Goal: Information Seeking & Learning: Find specific fact

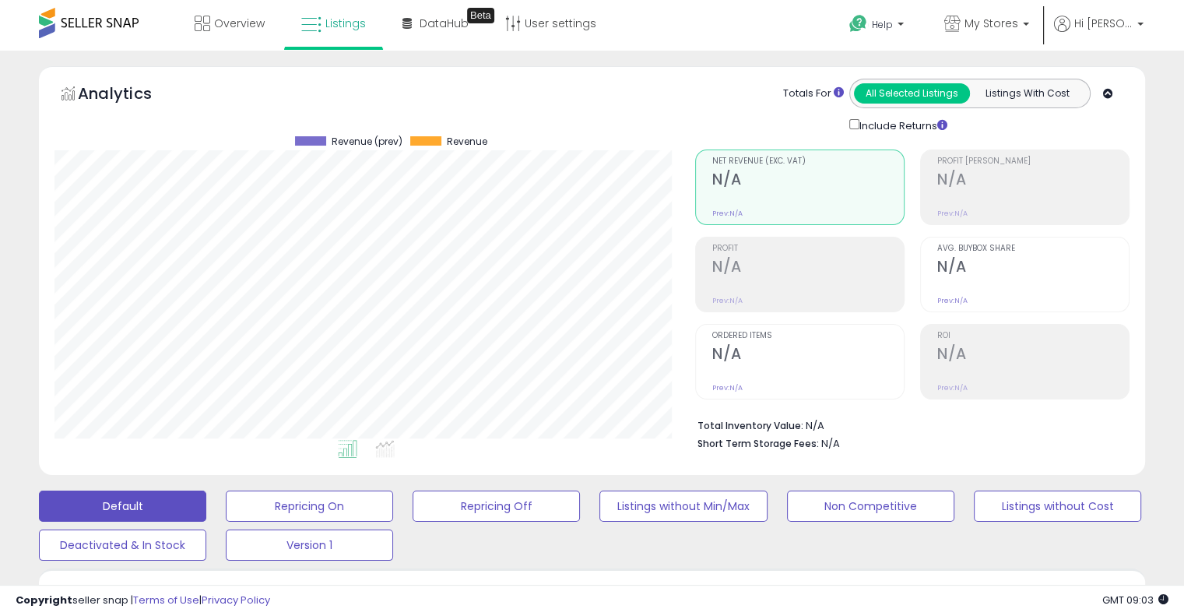
click at [1110, 92] on icon at bounding box center [1108, 94] width 10 height 10
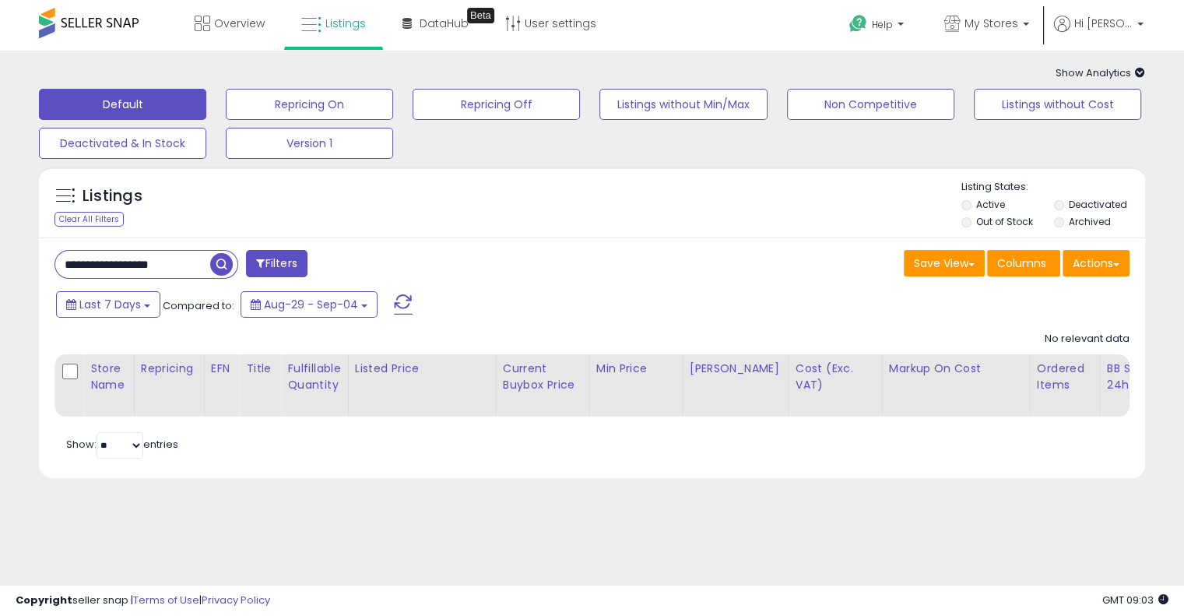
click at [115, 260] on input "**********" at bounding box center [132, 264] width 155 height 27
click at [116, 260] on input "**********" at bounding box center [185, 264] width 261 height 27
paste input "**********"
click at [116, 261] on input "**********" at bounding box center [185, 264] width 261 height 27
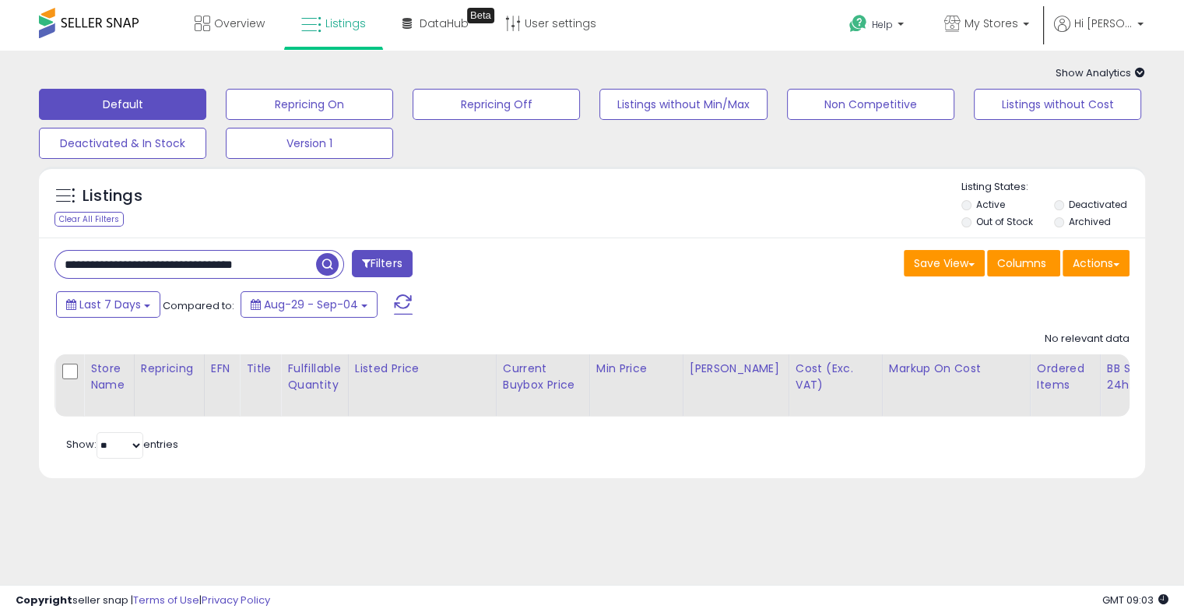
click at [116, 261] on input "**********" at bounding box center [185, 264] width 261 height 27
paste input "text"
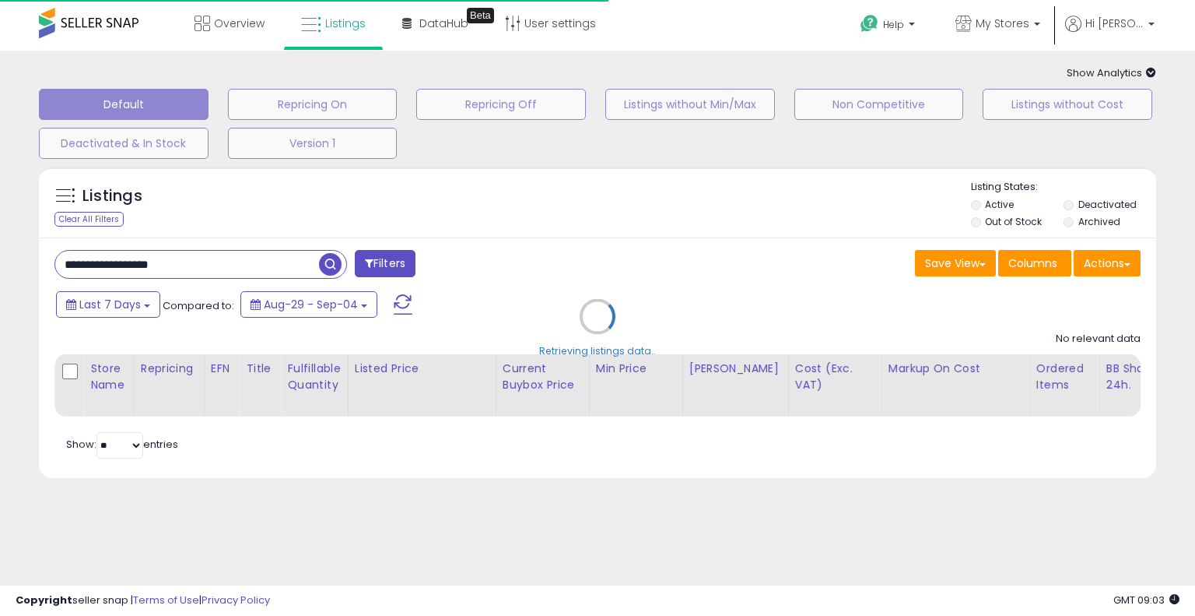
click at [568, 251] on div "Retrieving listings data.." at bounding box center [597, 328] width 1141 height 339
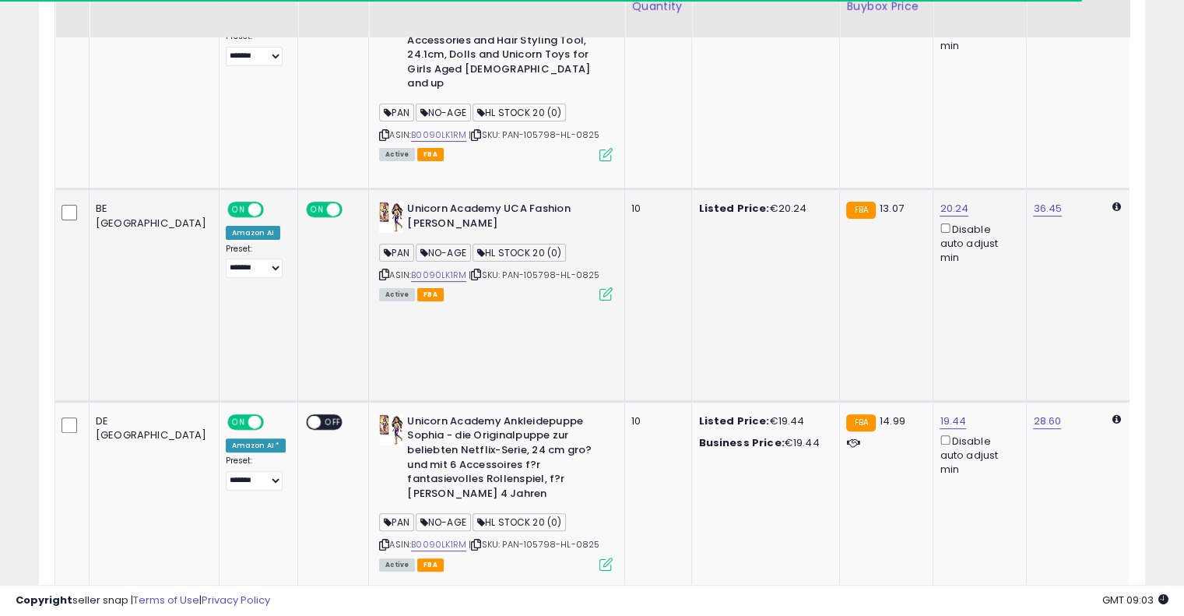
scroll to position [204, 0]
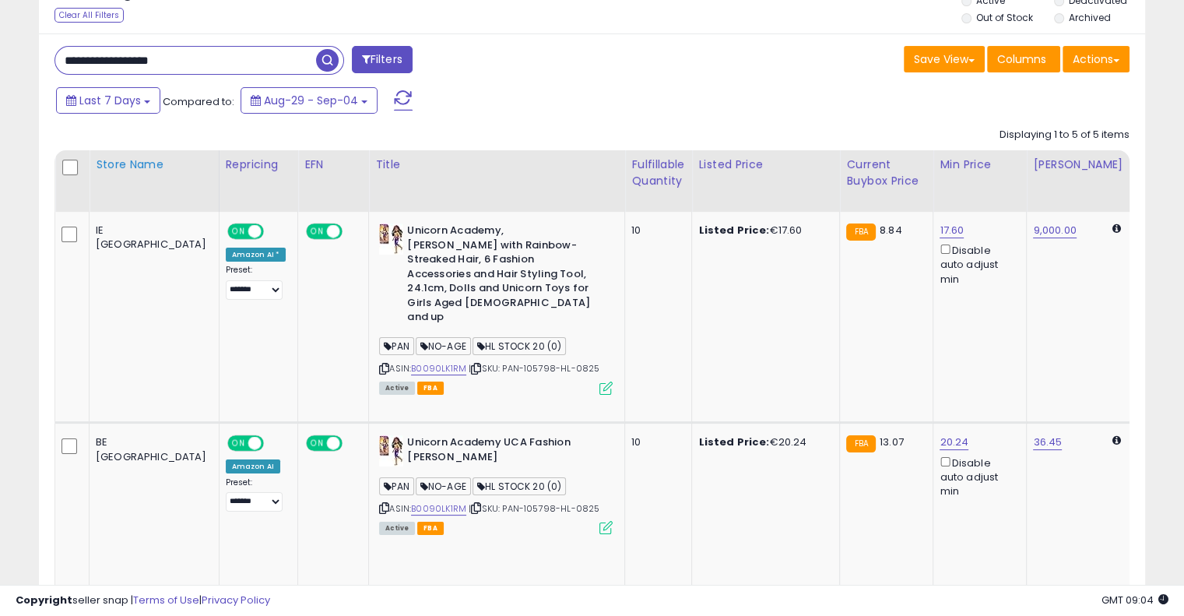
click at [106, 173] on div "Store Name" at bounding box center [154, 164] width 117 height 16
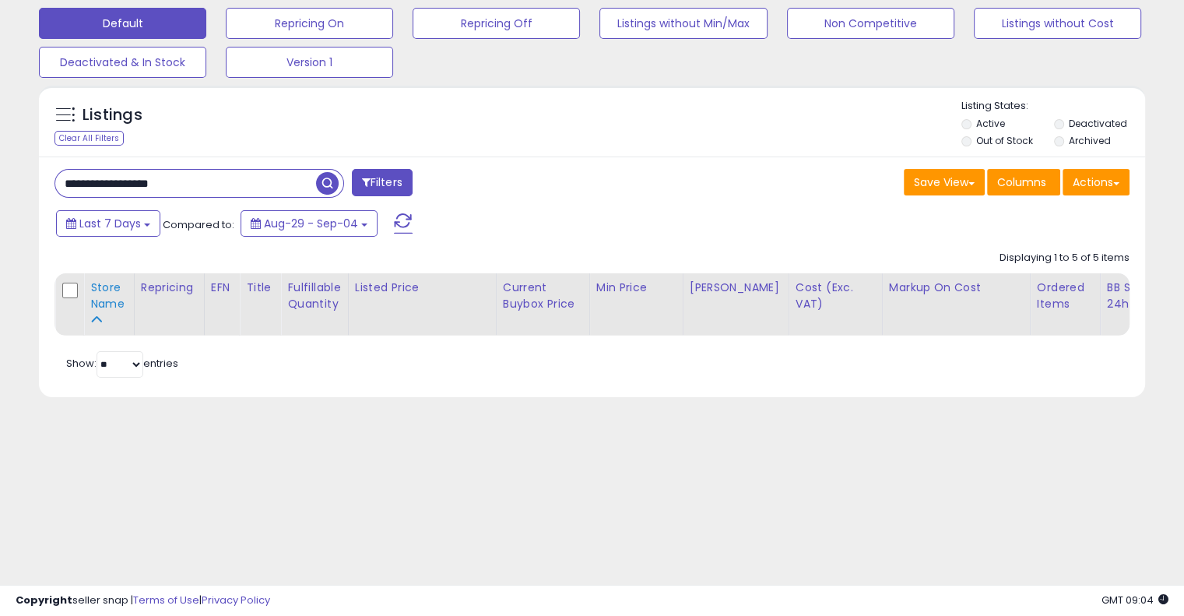
click at [104, 300] on div "Store Name" at bounding box center [108, 295] width 37 height 33
click at [544, 237] on div "Last 7 Days Compared to: Aug-29 - Sep-04" at bounding box center [455, 225] width 806 height 35
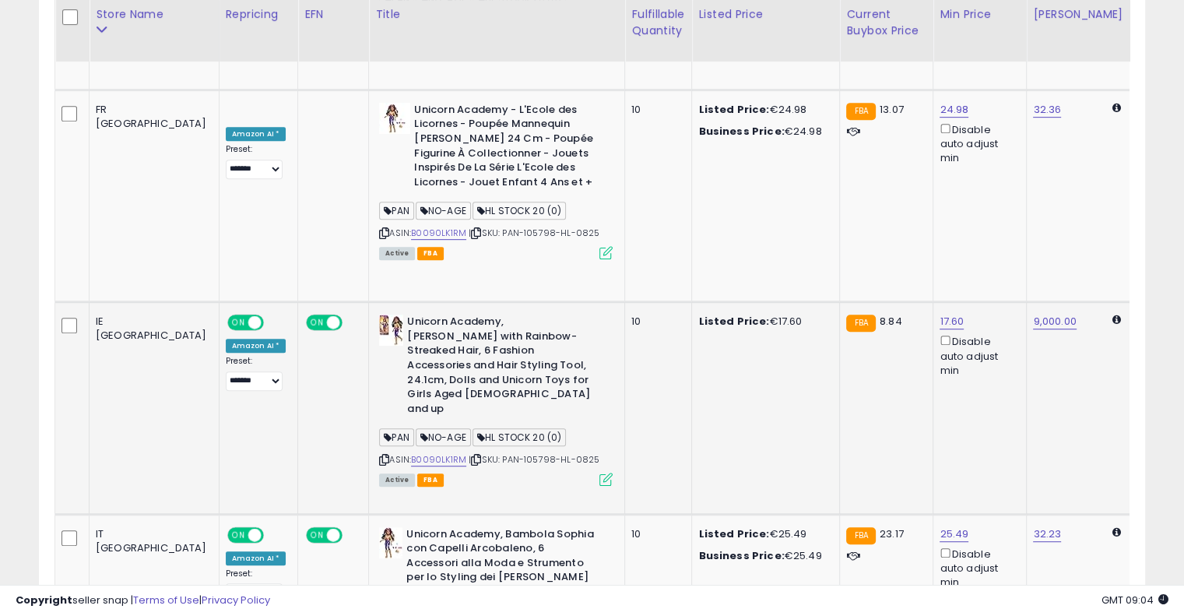
scroll to position [0, 54]
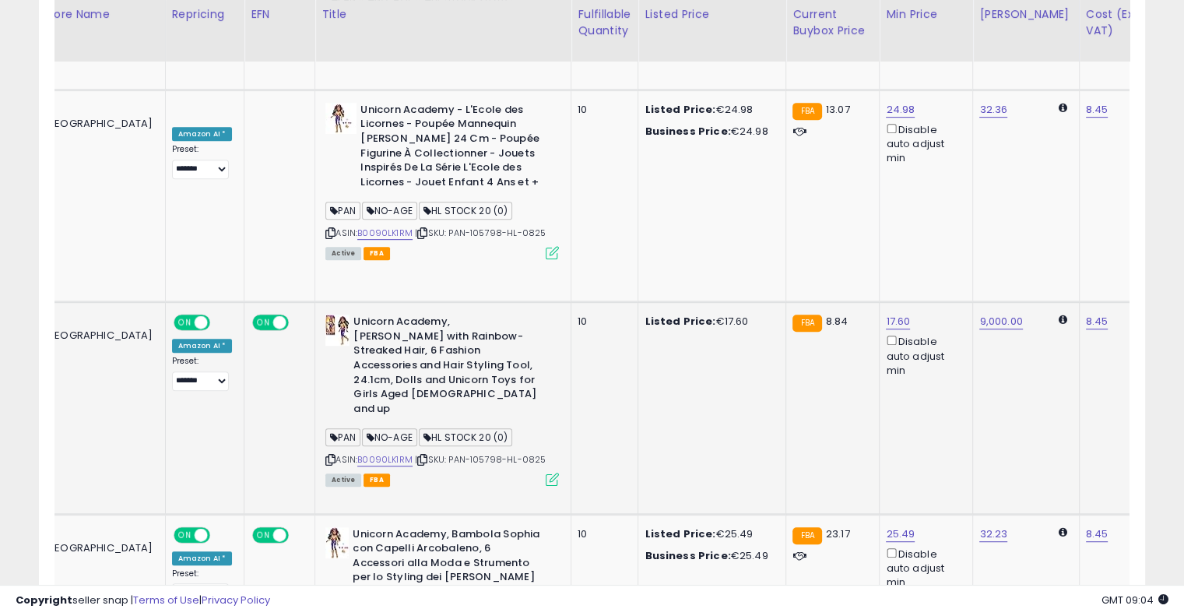
drag, startPoint x: 584, startPoint y: 232, endPoint x: 756, endPoint y: 223, distance: 173.0
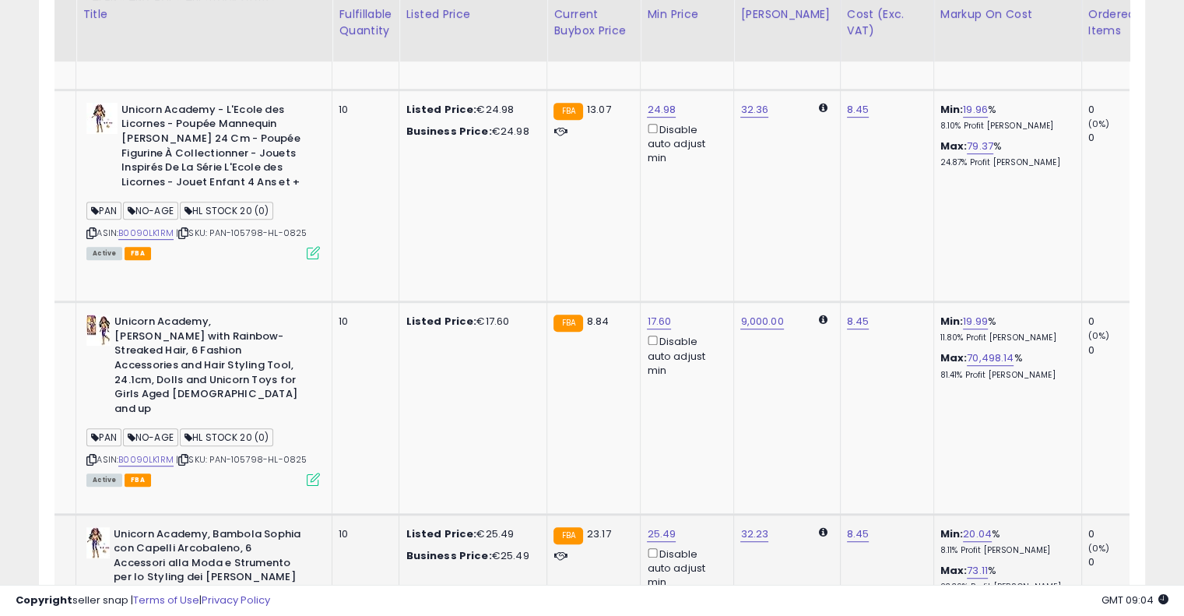
scroll to position [0, 0]
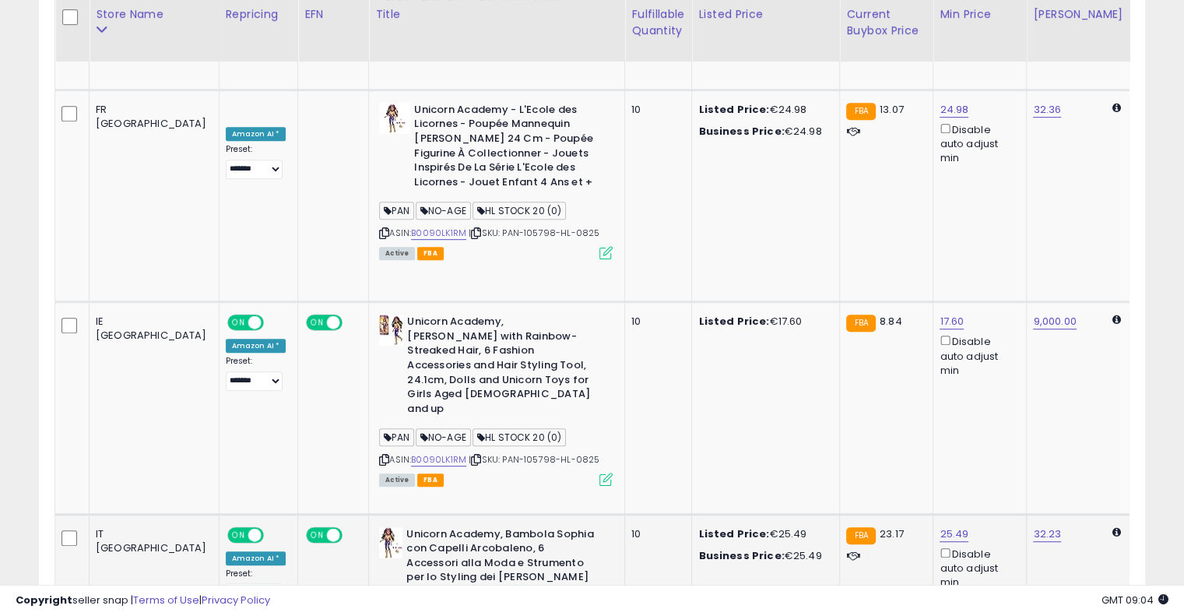
drag, startPoint x: 630, startPoint y: 382, endPoint x: 579, endPoint y: 394, distance: 51.9
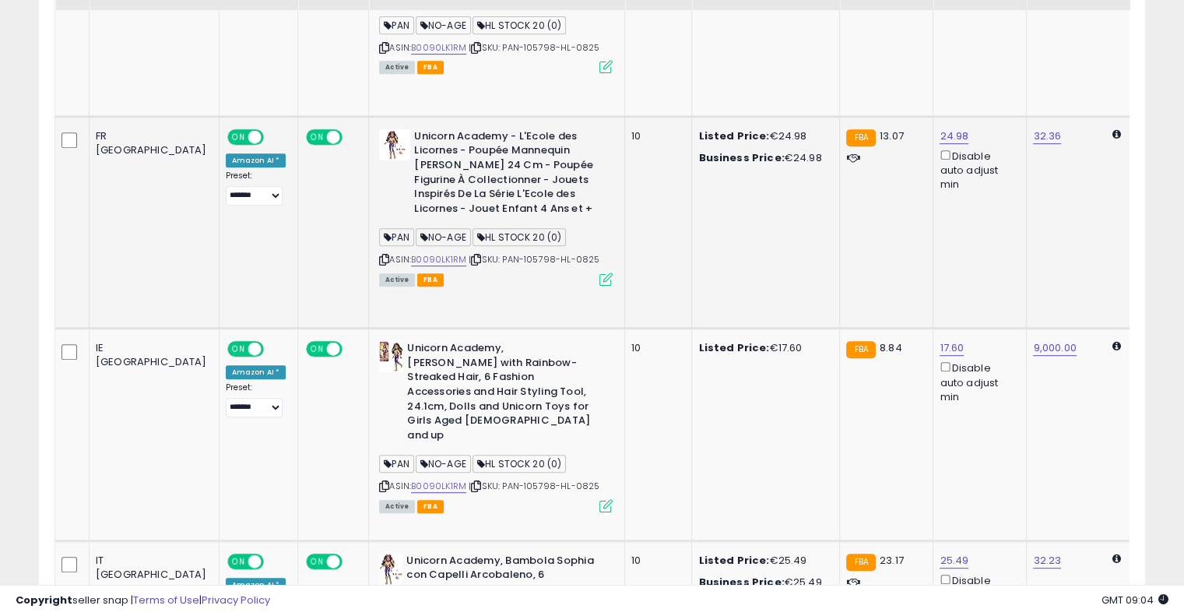
scroll to position [749, 0]
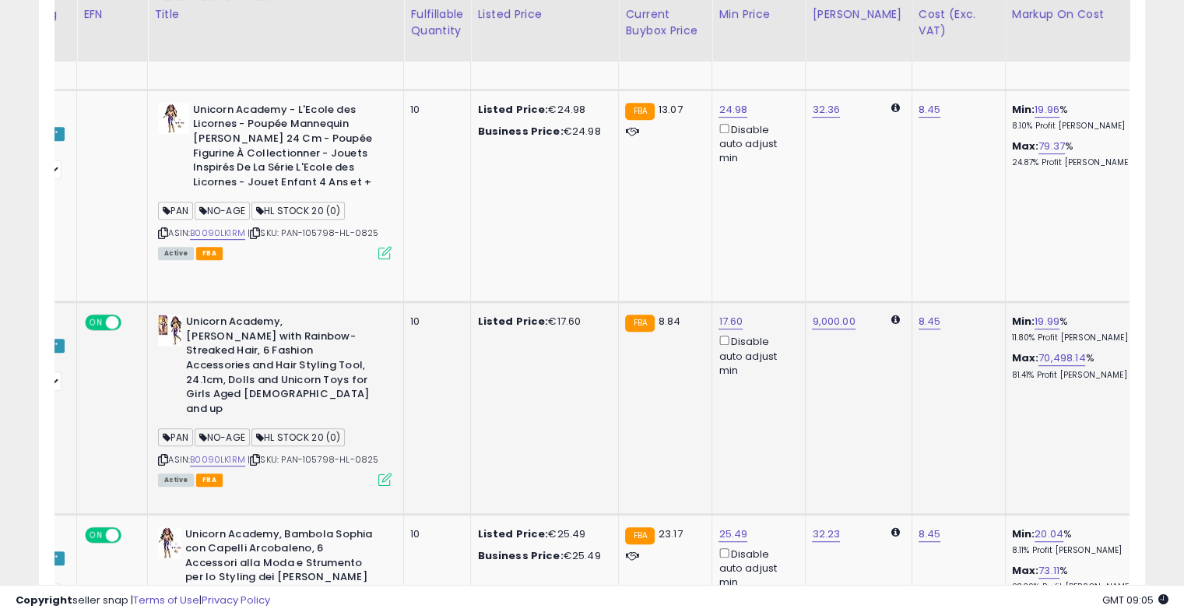
scroll to position [0, 221]
drag, startPoint x: 654, startPoint y: 211, endPoint x: 717, endPoint y: 205, distance: 63.3
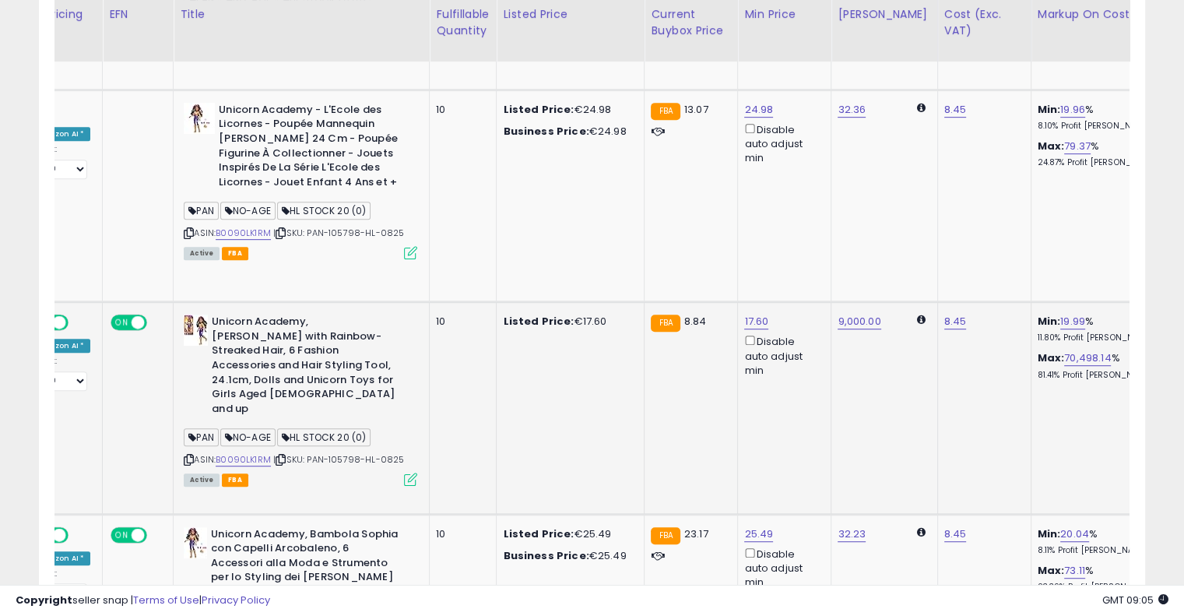
scroll to position [0, 0]
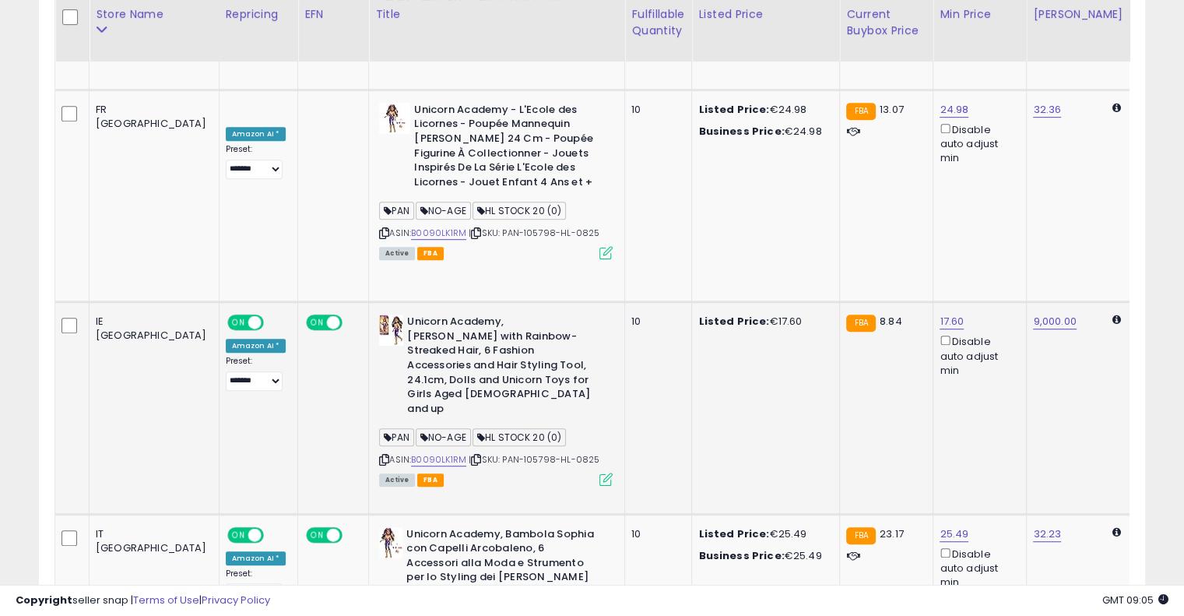
drag, startPoint x: 706, startPoint y: 226, endPoint x: 483, endPoint y: 225, distance: 223.4
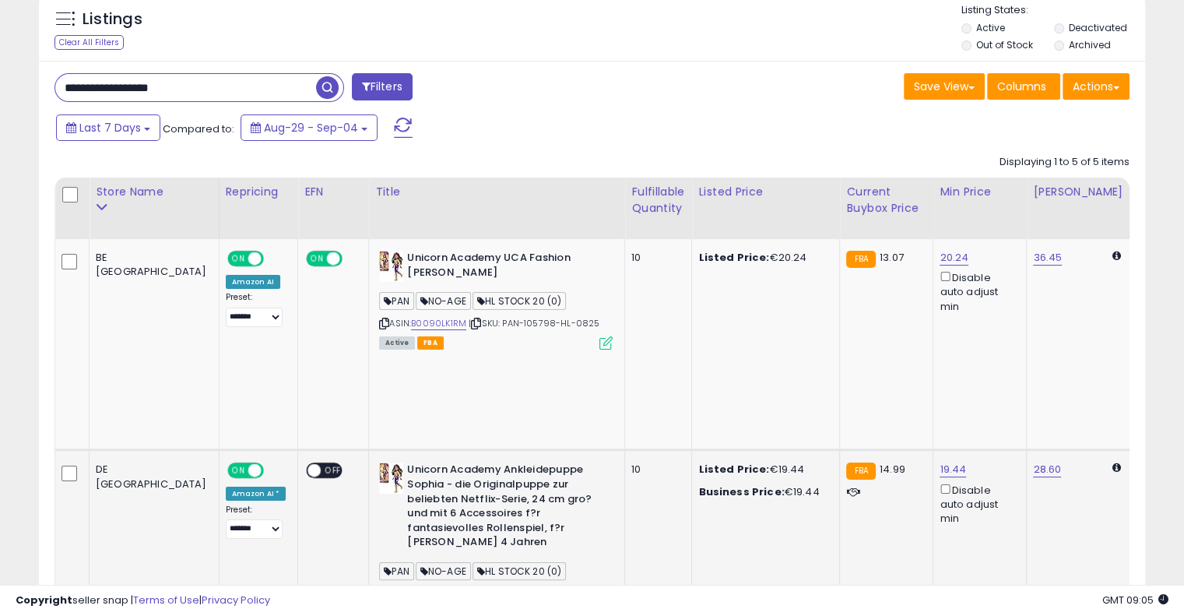
scroll to position [204, 0]
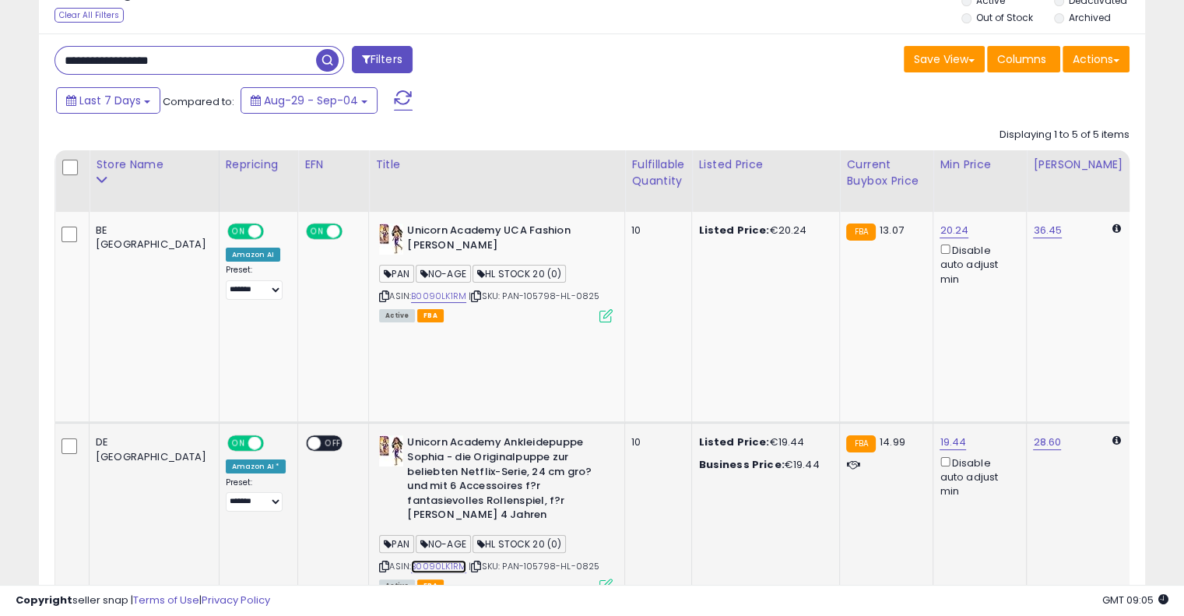
click at [411, 560] on link "B0090LK1RM" at bounding box center [438, 566] width 55 height 13
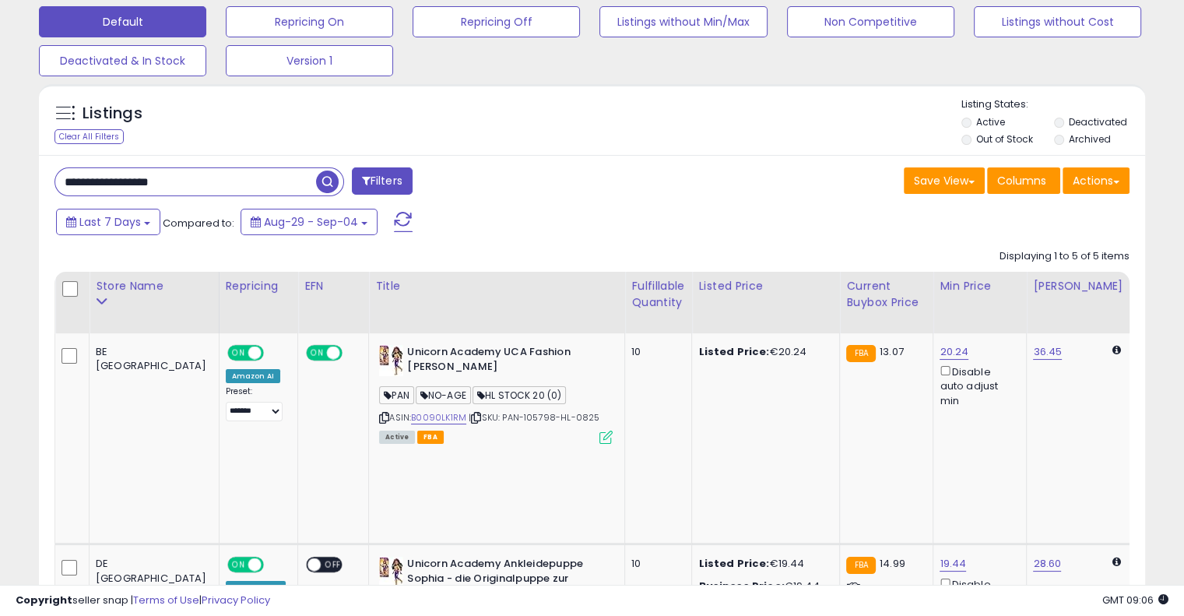
scroll to position [0, 0]
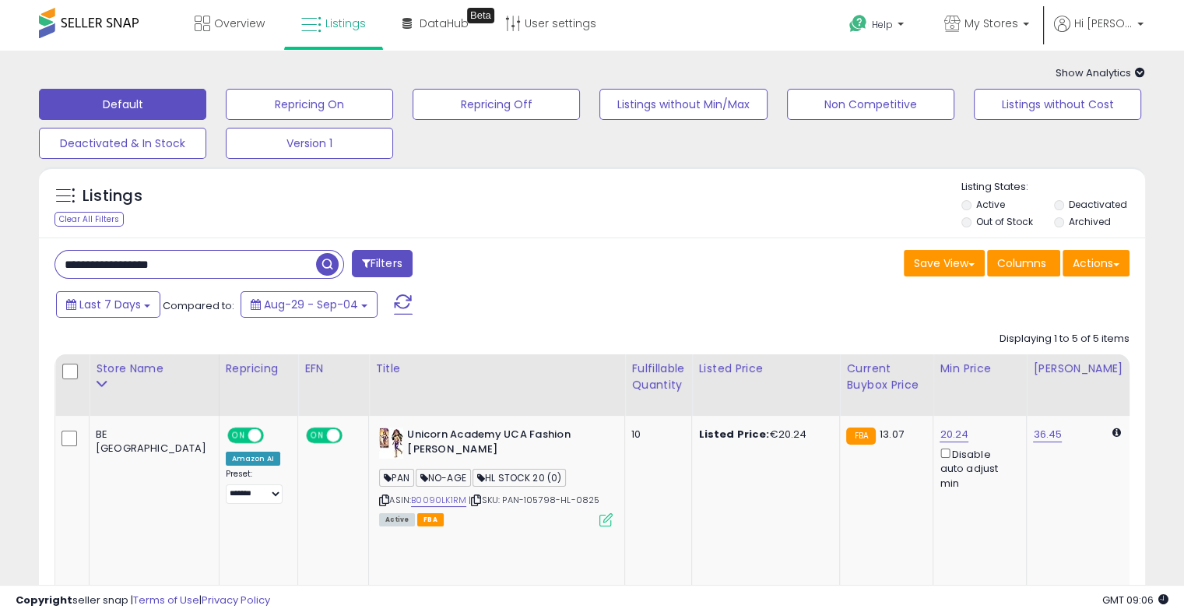
drag, startPoint x: 215, startPoint y: 271, endPoint x: 0, endPoint y: 265, distance: 214.9
paste input "text"
click at [323, 261] on span "button" at bounding box center [327, 264] width 23 height 23
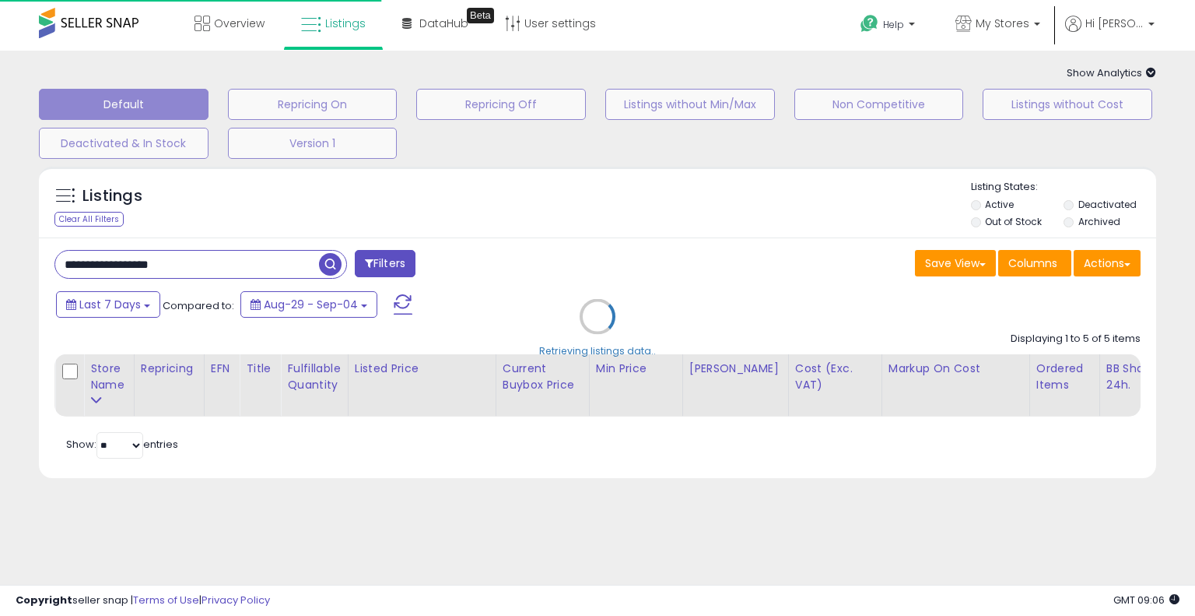
click at [596, 219] on div "Retrieving listings data.." at bounding box center [597, 328] width 1141 height 339
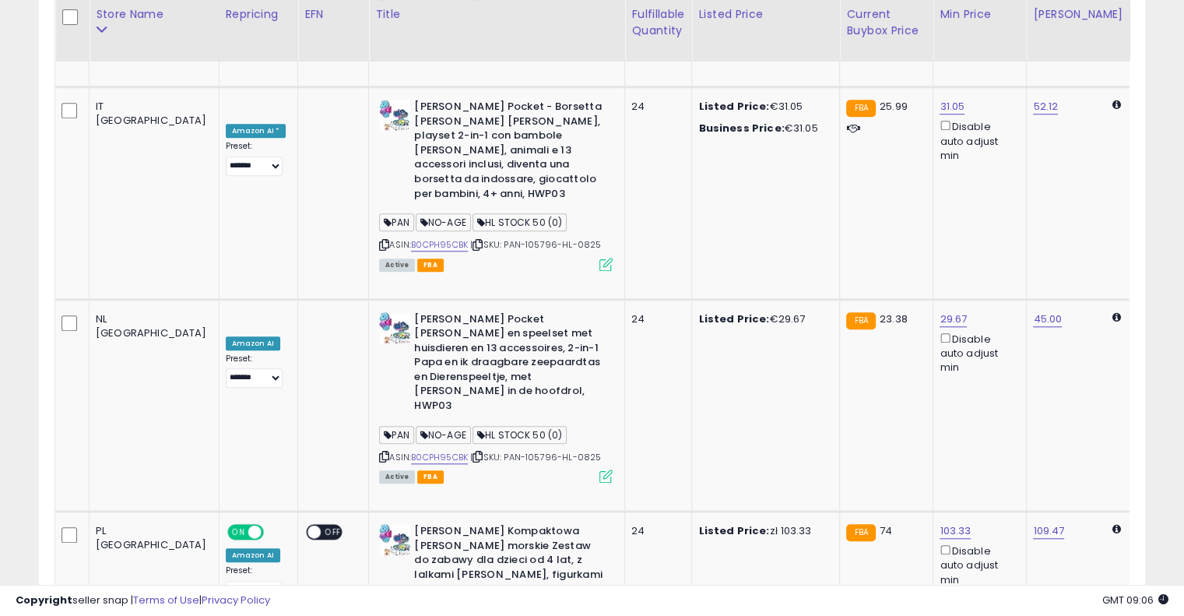
scroll to position [0, 92]
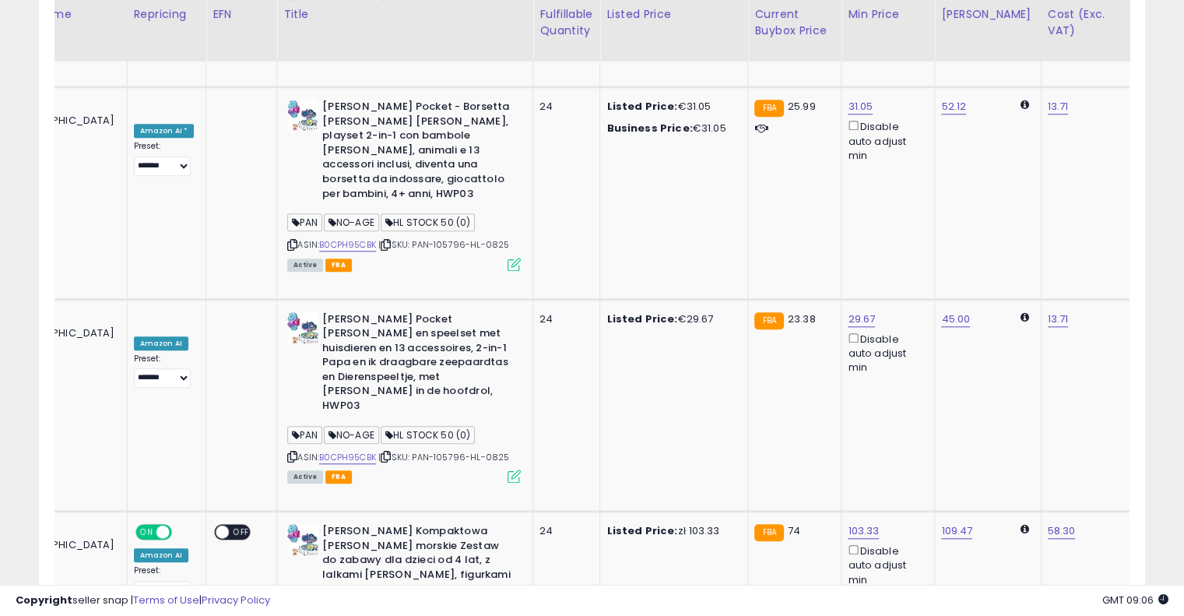
drag, startPoint x: 633, startPoint y: 388, endPoint x: 775, endPoint y: 363, distance: 144.6
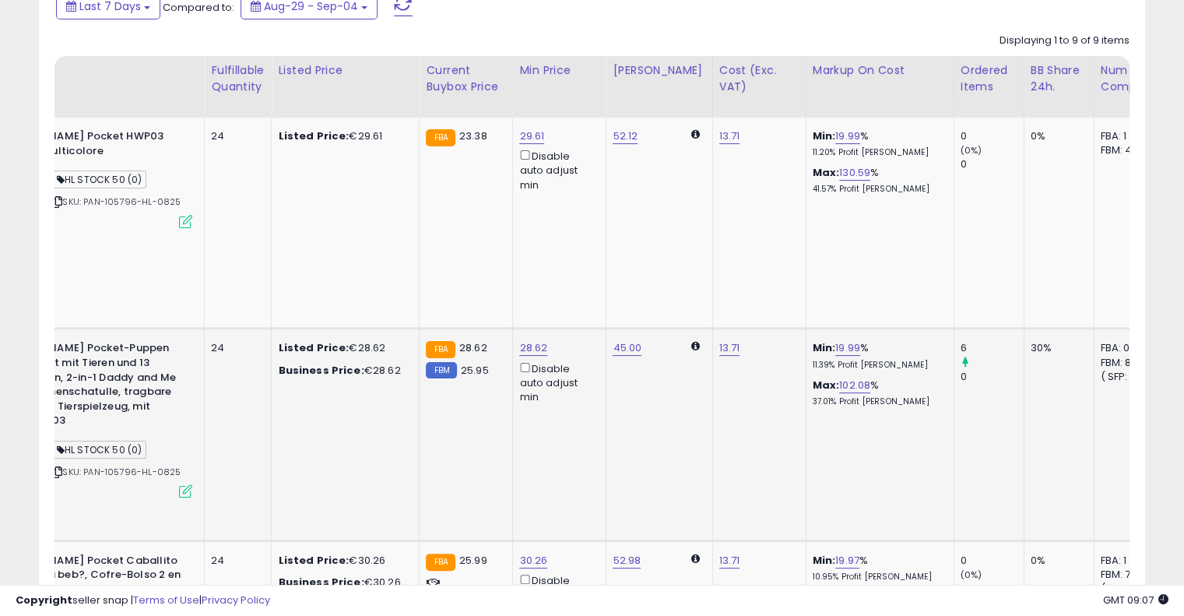
scroll to position [0, 360]
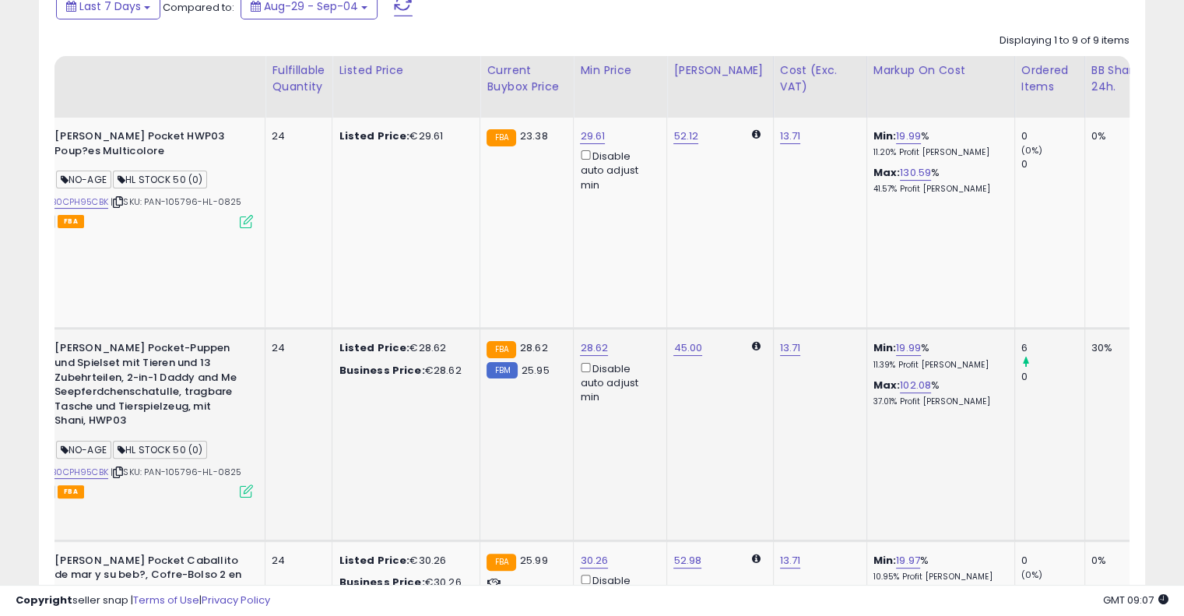
drag, startPoint x: 623, startPoint y: 363, endPoint x: 512, endPoint y: 356, distance: 110.7
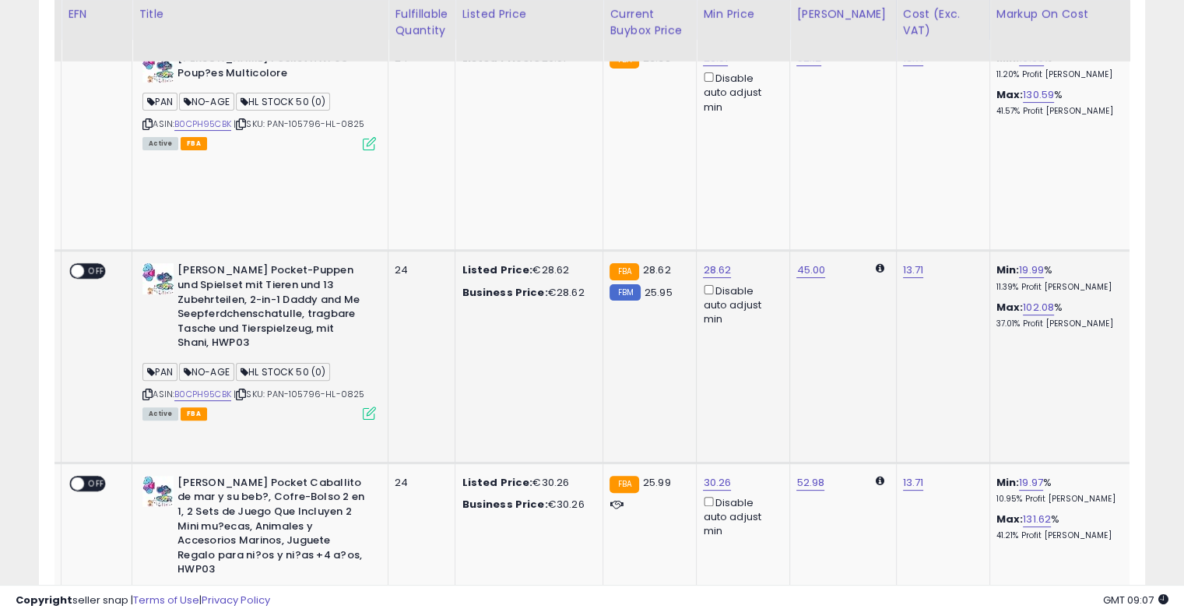
scroll to position [0, 23]
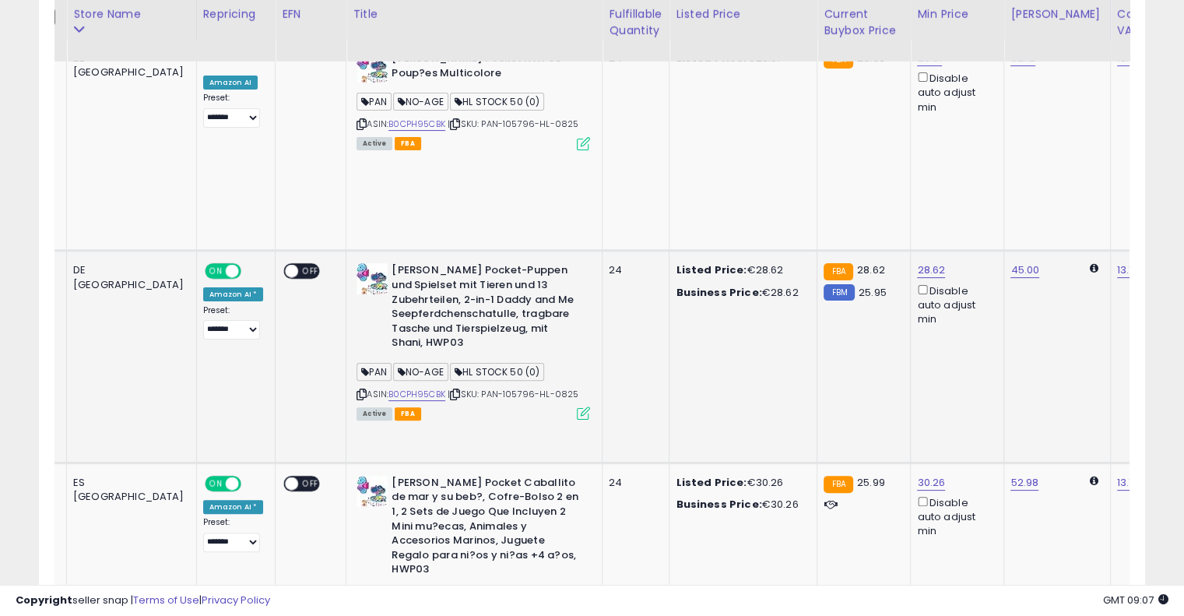
drag, startPoint x: 707, startPoint y: 264, endPoint x: 553, endPoint y: 269, distance: 153.4
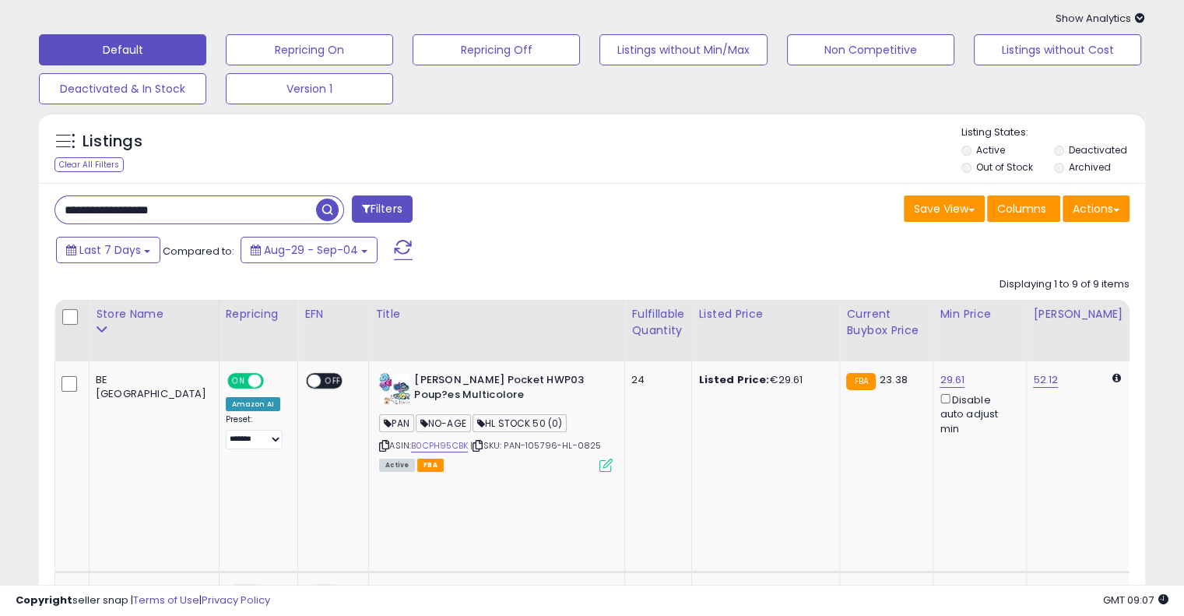
scroll to position [0, 0]
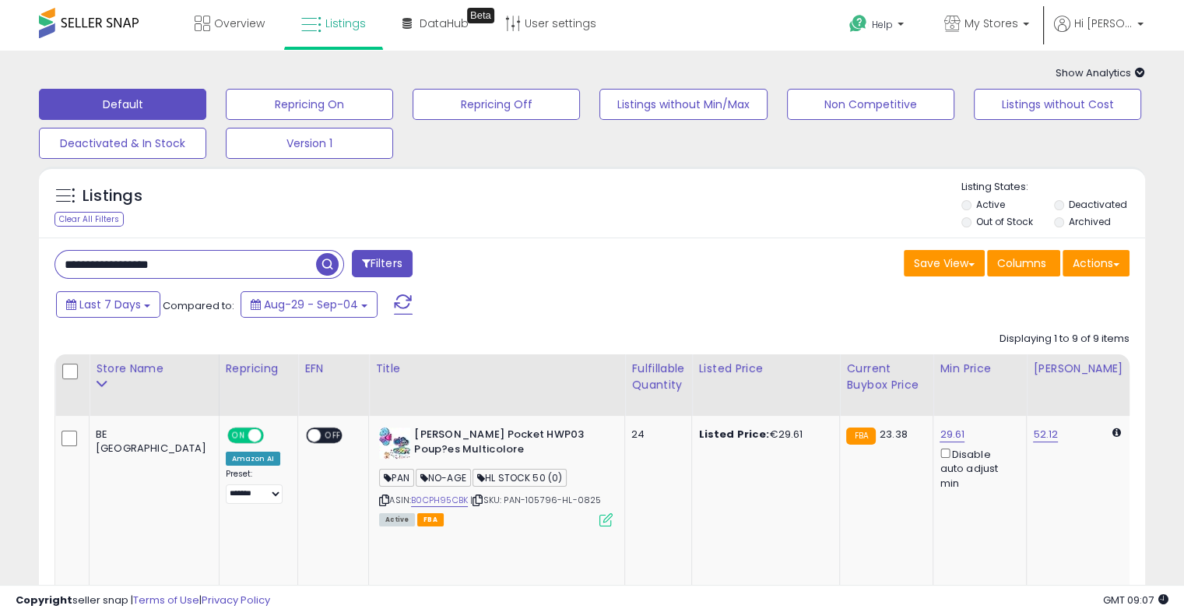
drag, startPoint x: 252, startPoint y: 268, endPoint x: 6, endPoint y: 242, distance: 247.3
paste input "text"
click at [331, 261] on span "button" at bounding box center [327, 264] width 23 height 23
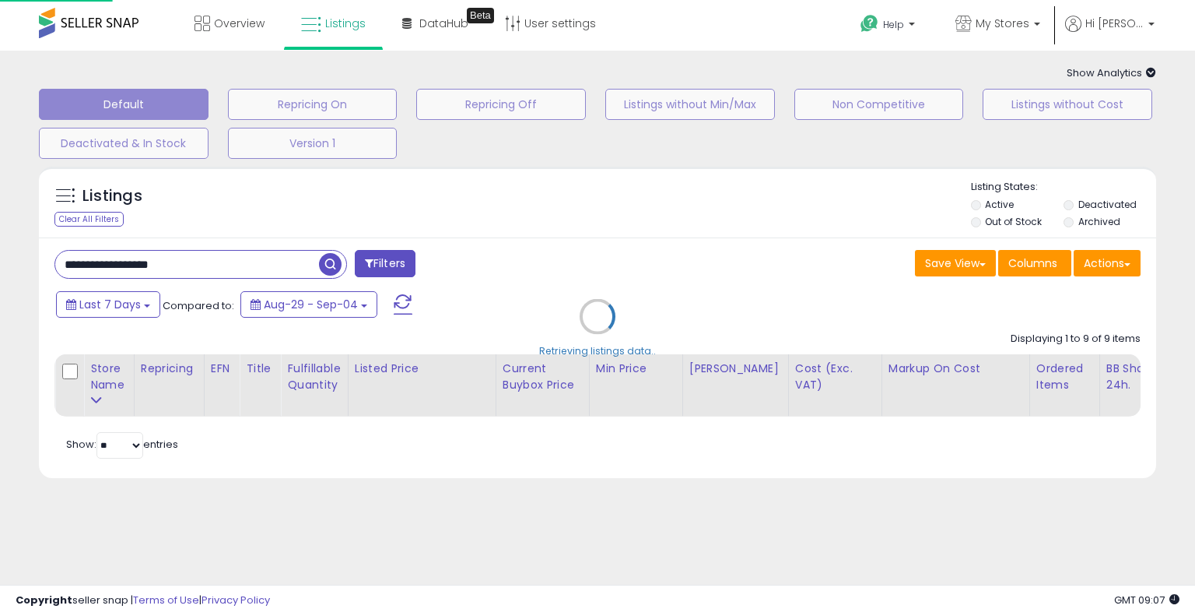
click at [697, 253] on div "Retrieving listings data.." at bounding box center [597, 328] width 1141 height 339
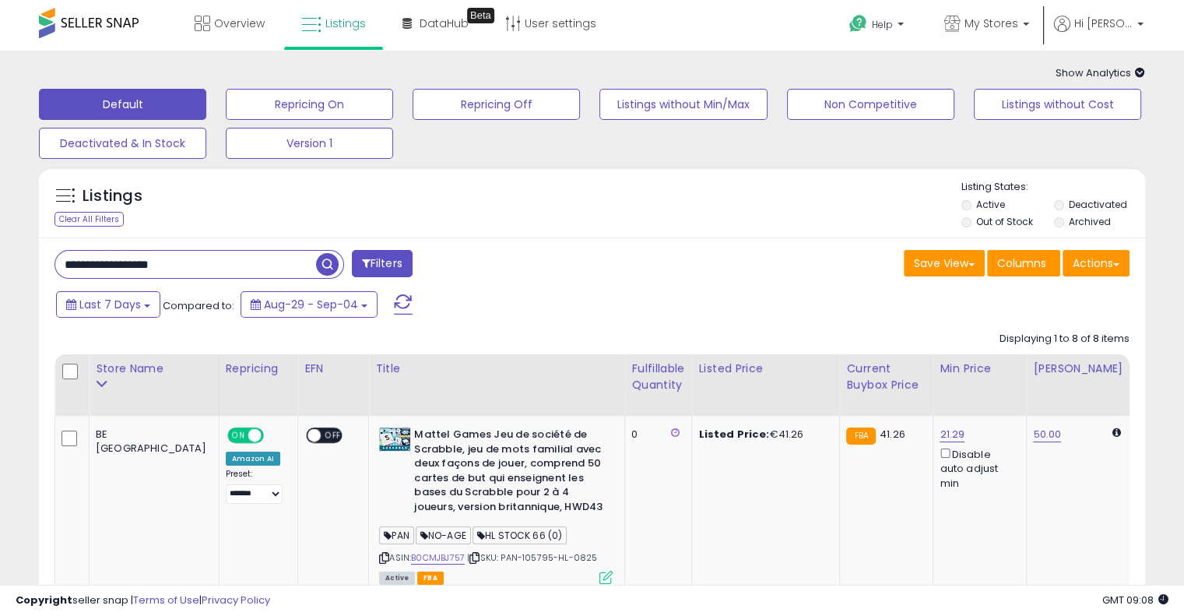
drag, startPoint x: 202, startPoint y: 267, endPoint x: 103, endPoint y: 248, distance: 101.4
paste input "text"
click at [333, 265] on span "button" at bounding box center [327, 264] width 23 height 23
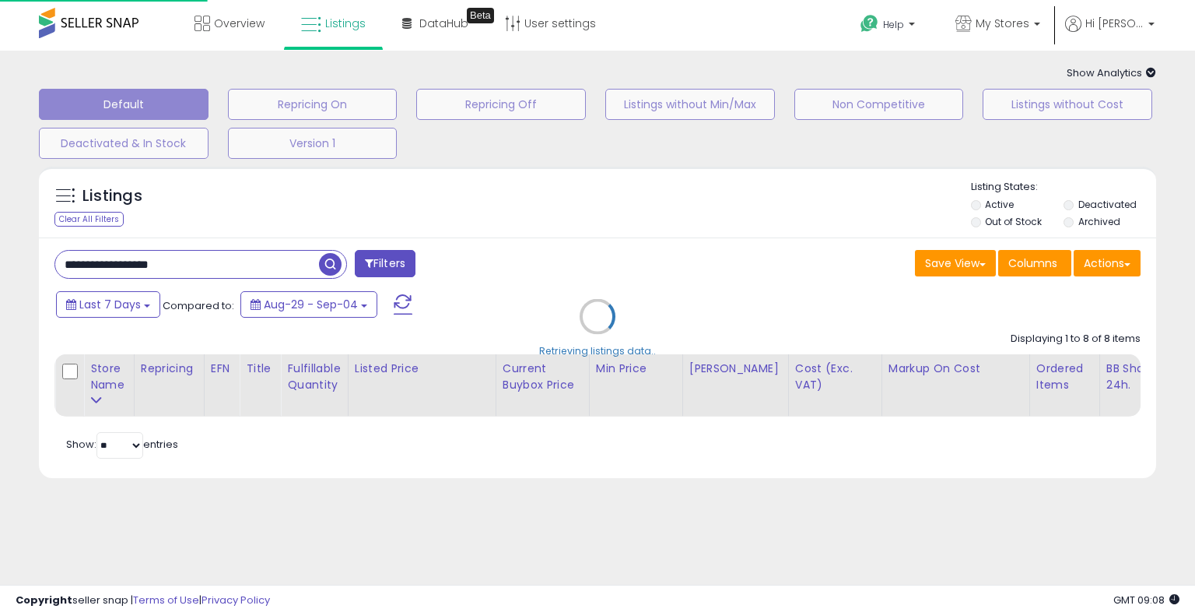
click at [604, 235] on div "Retrieving listings data.." at bounding box center [597, 328] width 1141 height 339
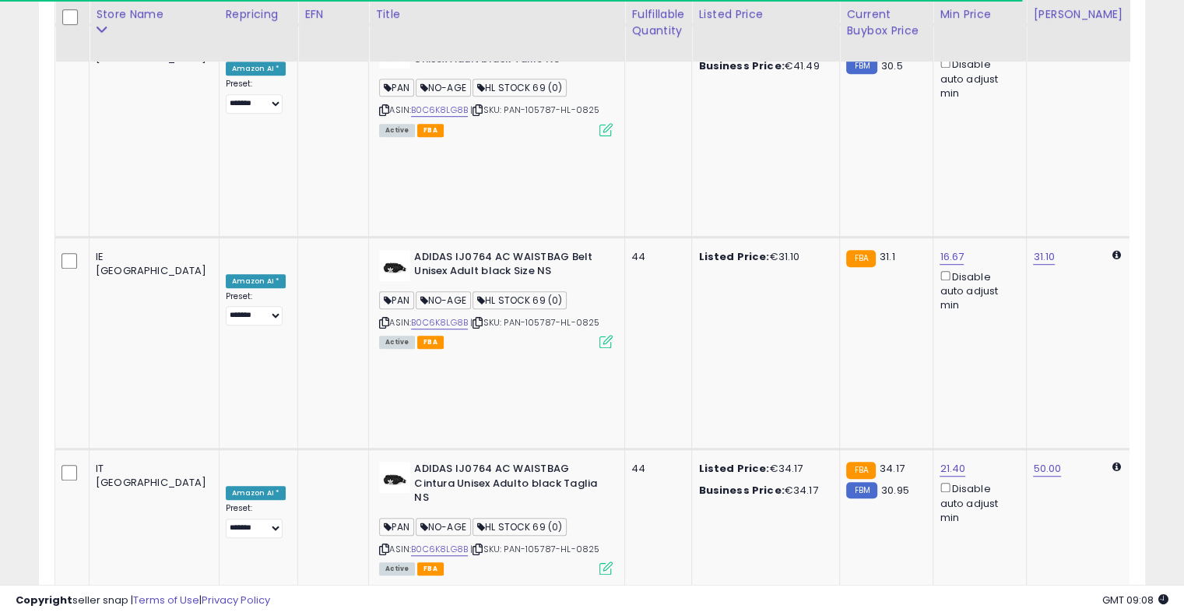
scroll to position [0, 142]
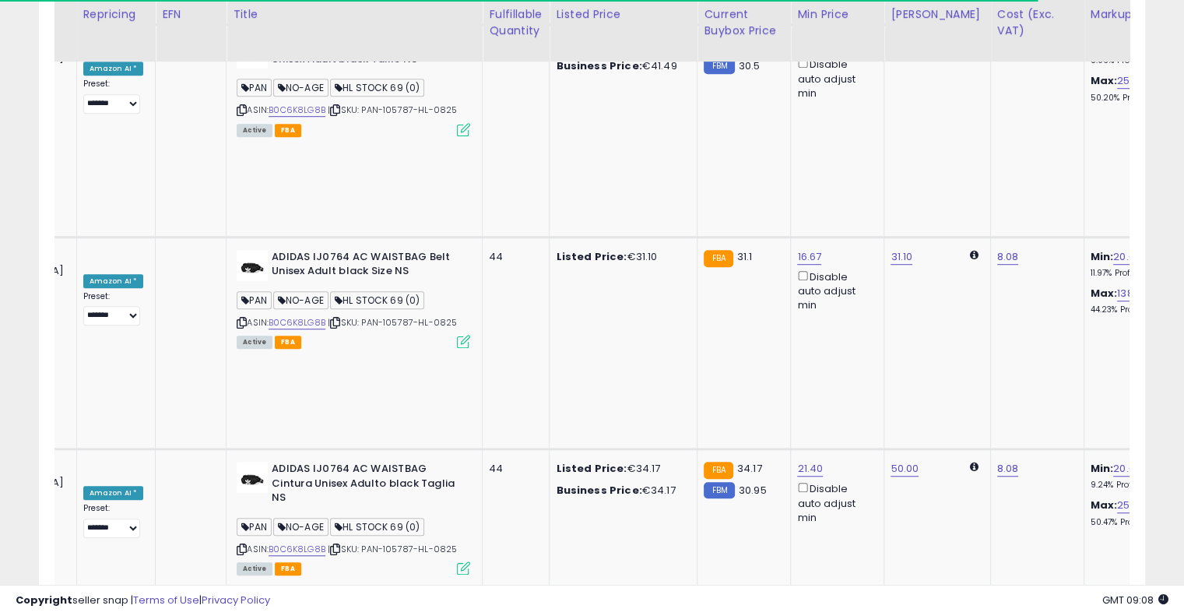
drag, startPoint x: 628, startPoint y: 230, endPoint x: 725, endPoint y: 216, distance: 97.6
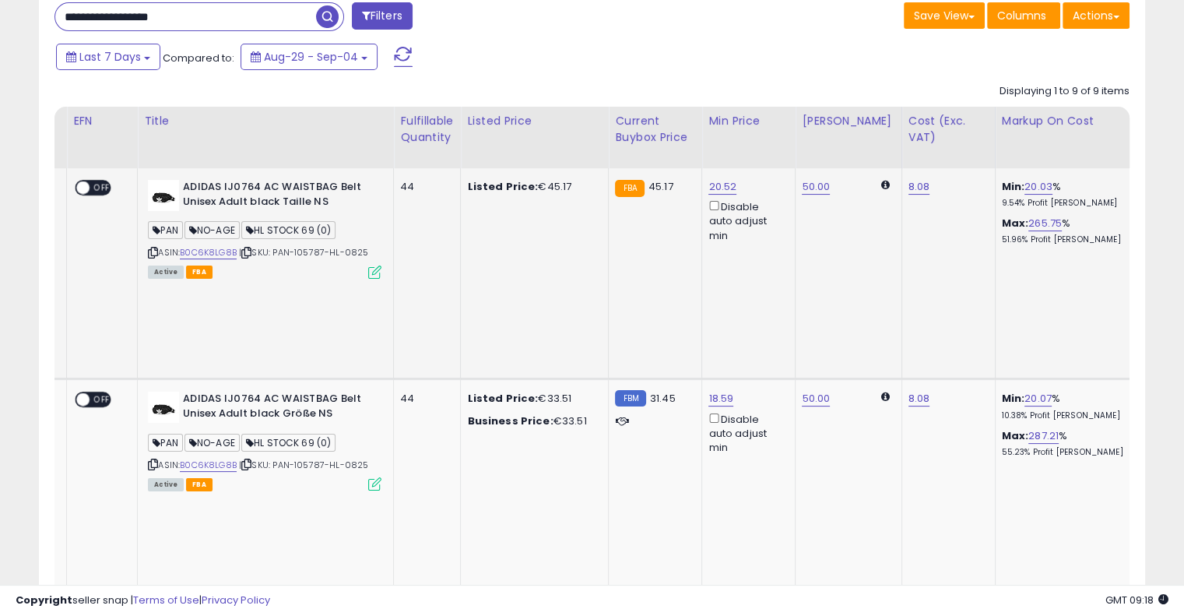
scroll to position [0, 0]
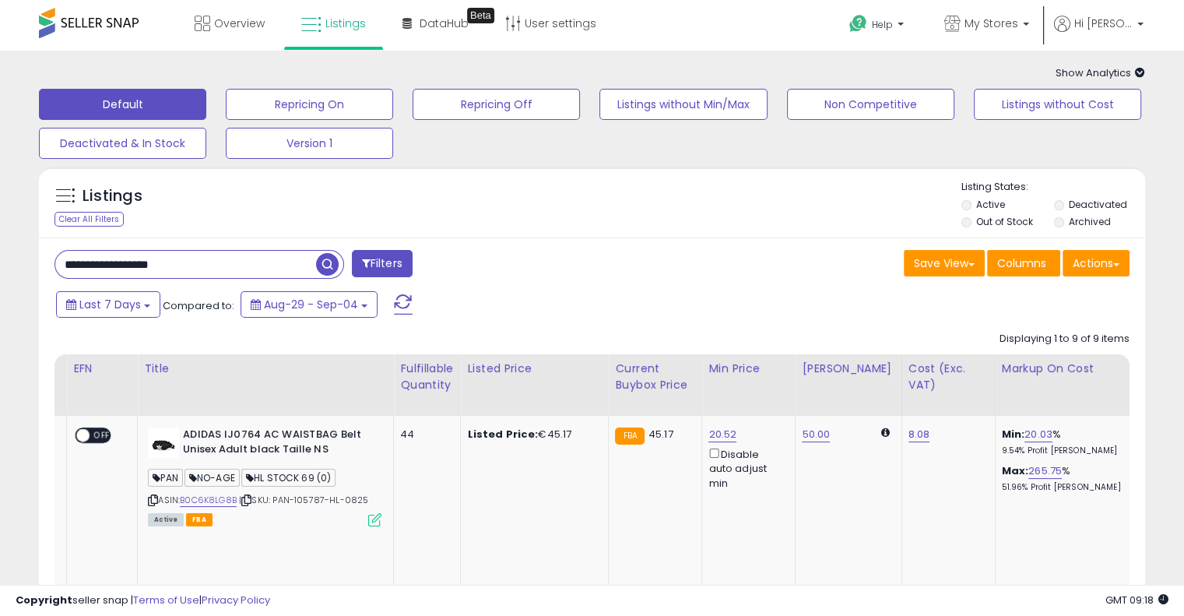
click at [277, 261] on input "**********" at bounding box center [185, 264] width 261 height 27
paste input "text"
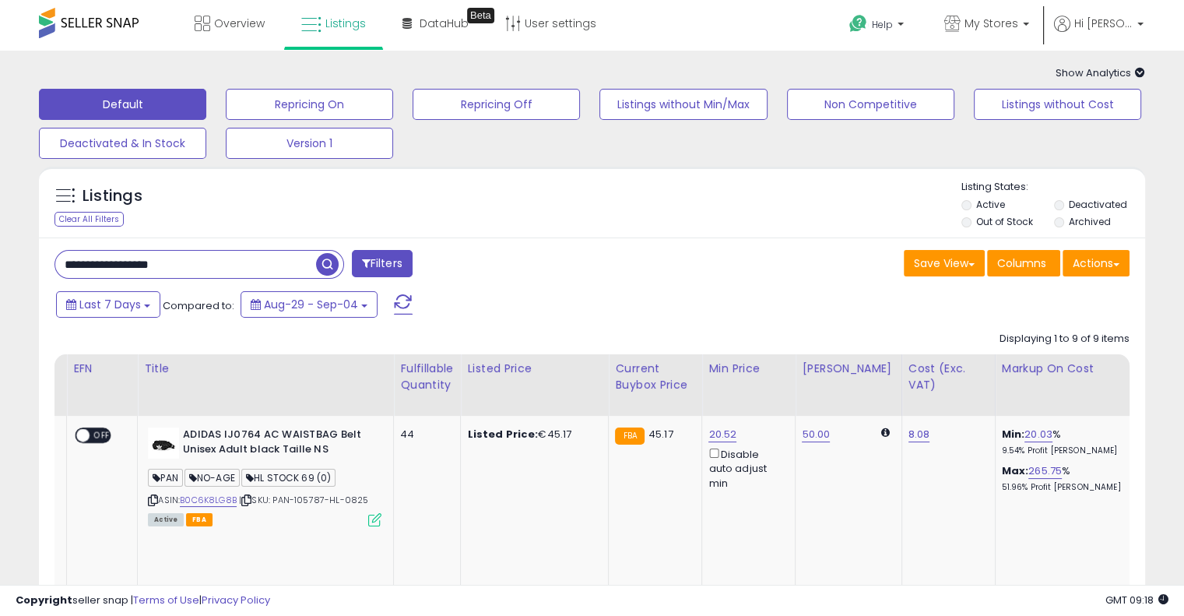
click at [336, 268] on span "button" at bounding box center [327, 264] width 23 height 23
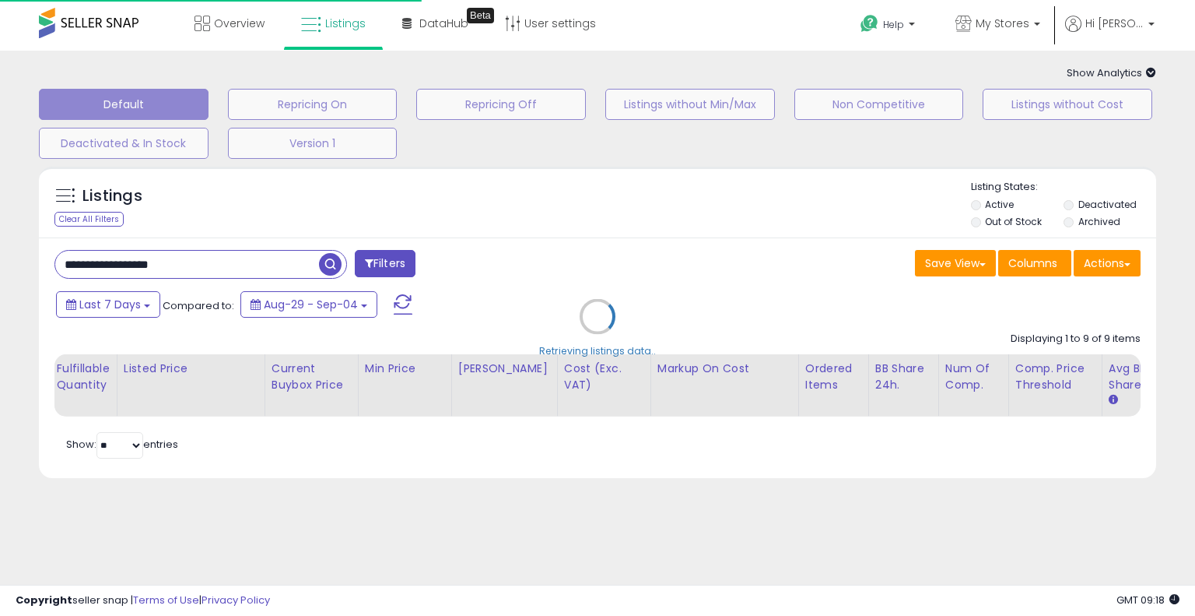
click at [585, 236] on div "Retrieving listings data.." at bounding box center [597, 328] width 1141 height 339
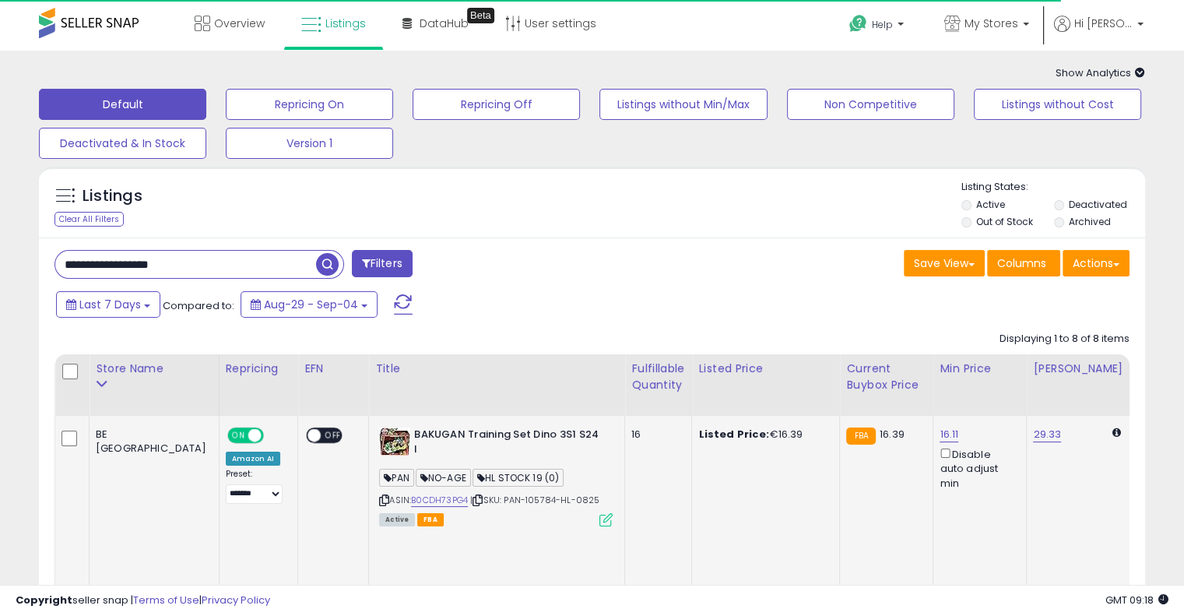
drag, startPoint x: 609, startPoint y: 494, endPoint x: 502, endPoint y: 493, distance: 106.6
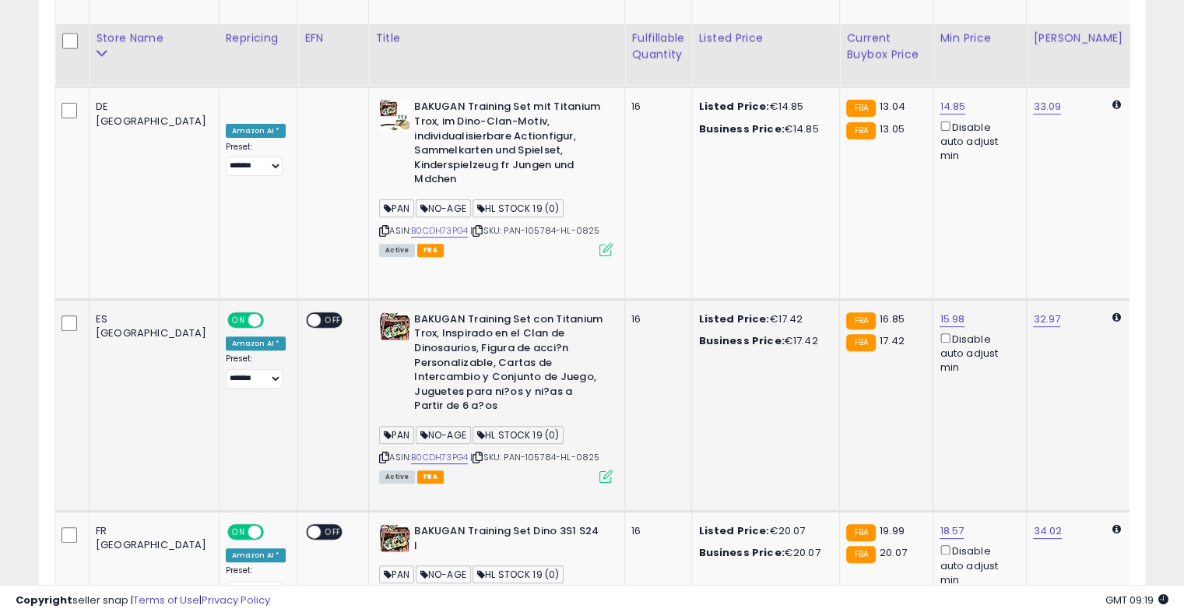
scroll to position [563, 0]
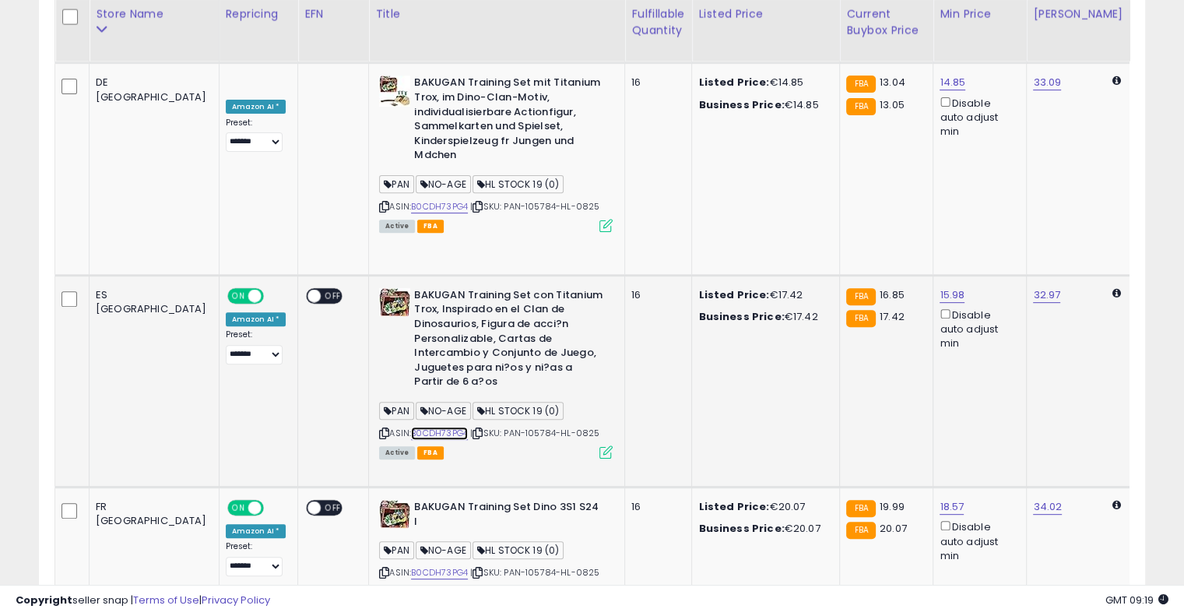
click at [411, 426] on link "B0CDH73PG4" at bounding box center [439, 432] width 57 height 13
click at [411, 566] on link "B0CDH73PG4" at bounding box center [439, 572] width 57 height 13
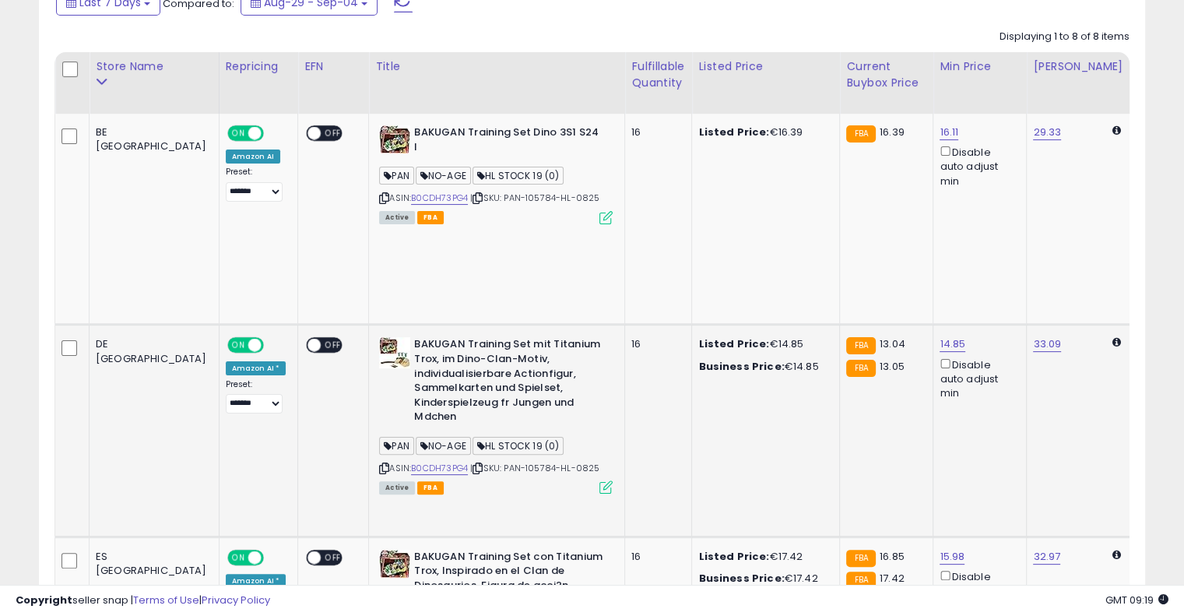
scroll to position [330, 0]
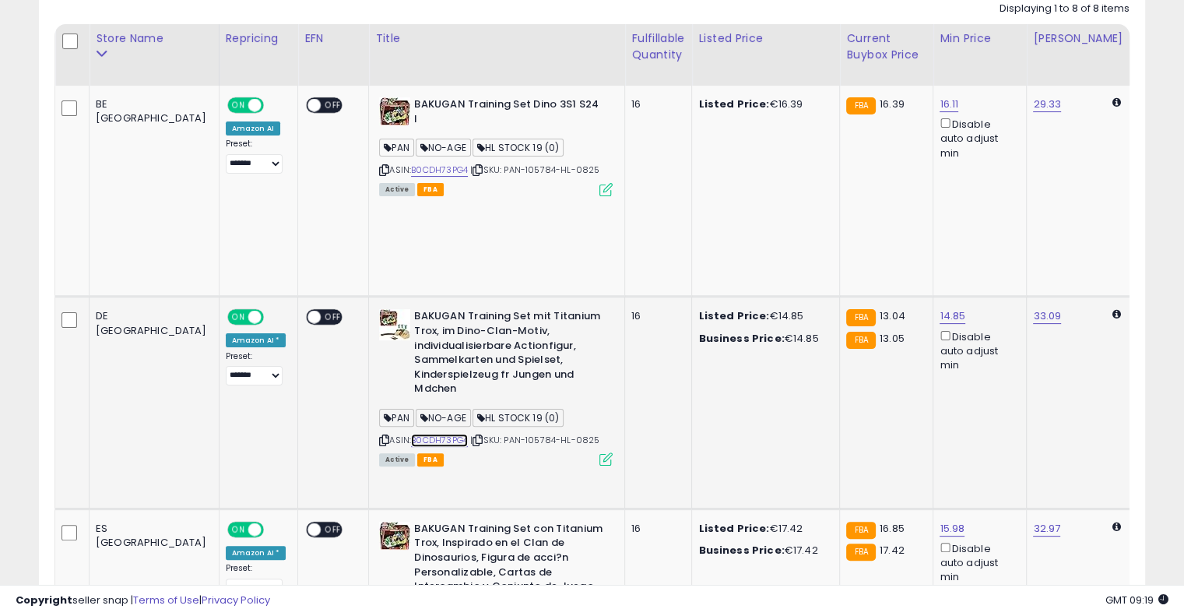
click at [412, 433] on link "B0CDH73PG4" at bounding box center [439, 439] width 57 height 13
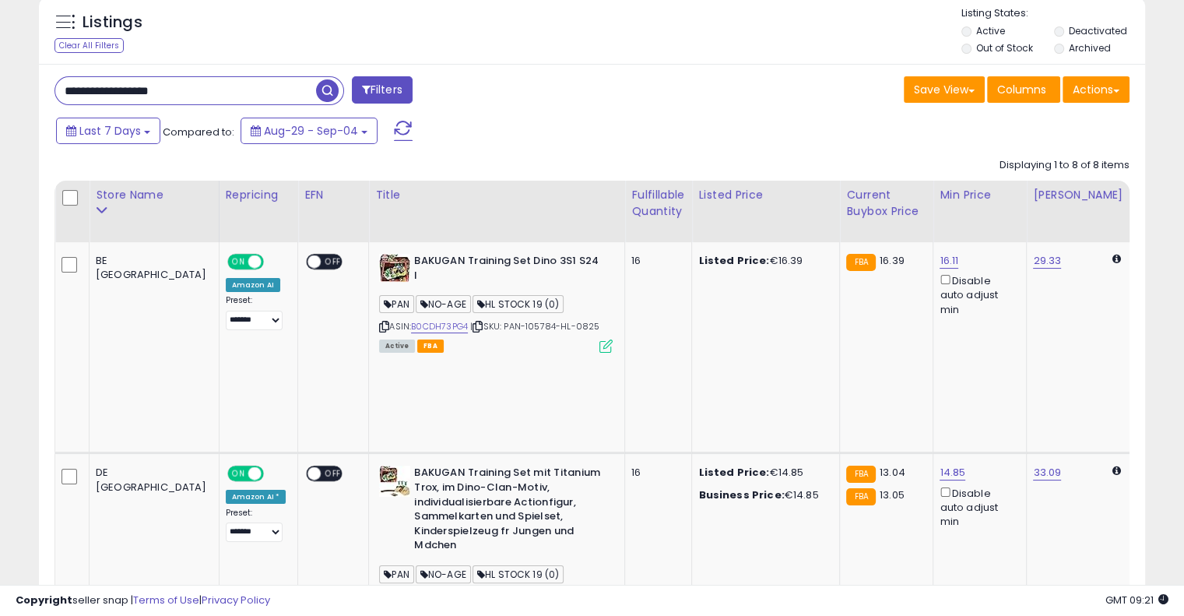
scroll to position [97, 0]
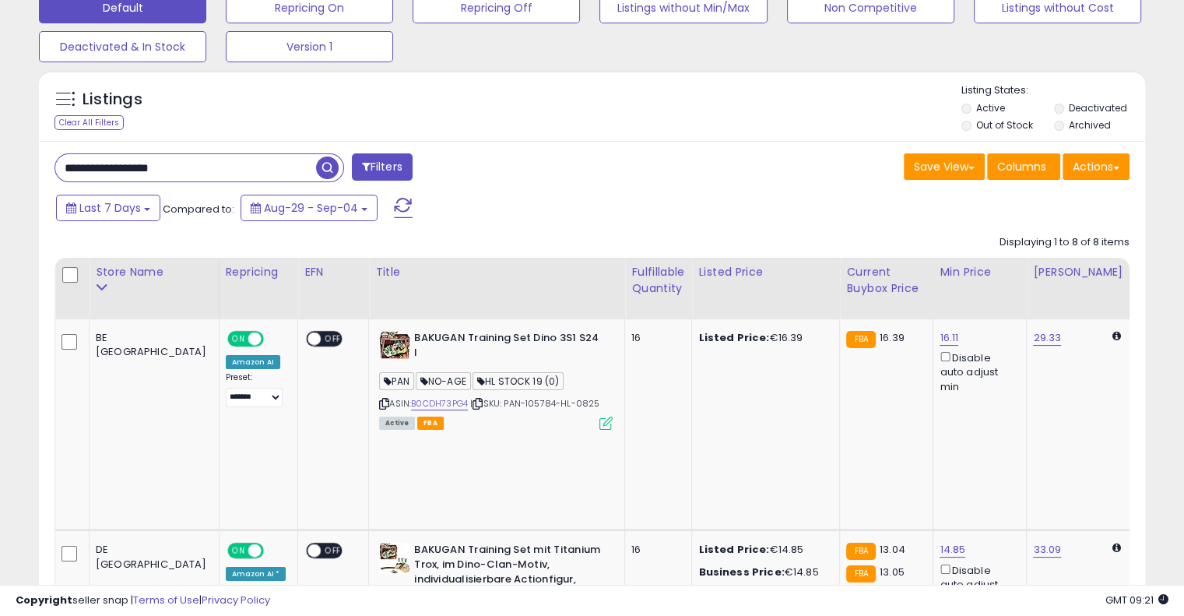
drag, startPoint x: 216, startPoint y: 165, endPoint x: 0, endPoint y: 176, distance: 215.8
paste input "text"
click at [334, 167] on span "button" at bounding box center [327, 167] width 23 height 23
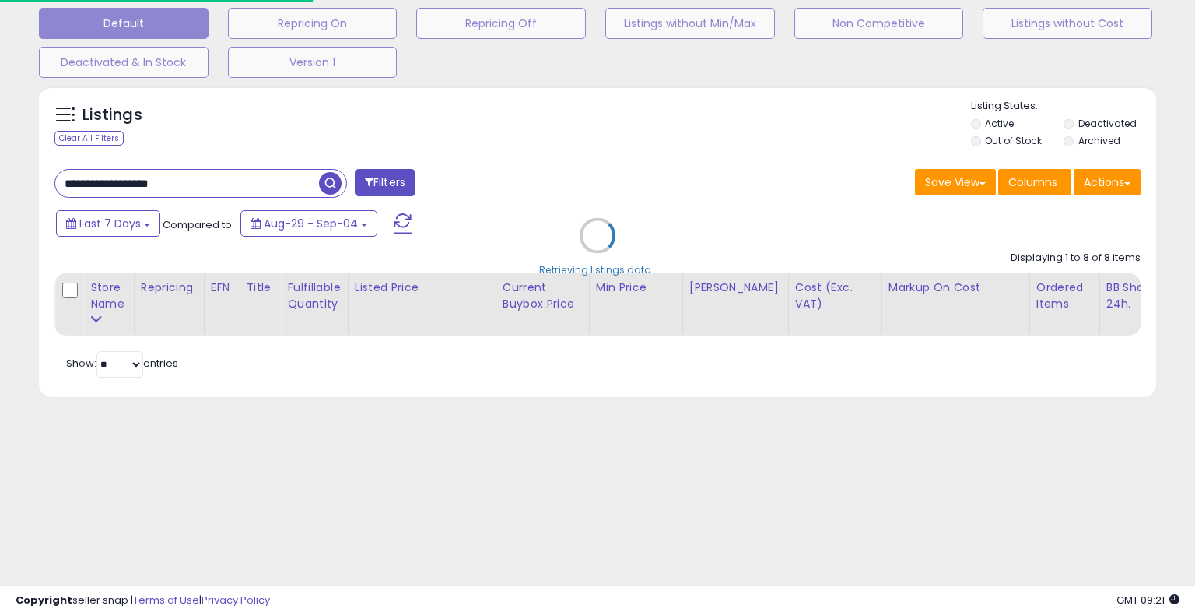
click at [578, 174] on div "Retrieving listings data.." at bounding box center [597, 247] width 1141 height 339
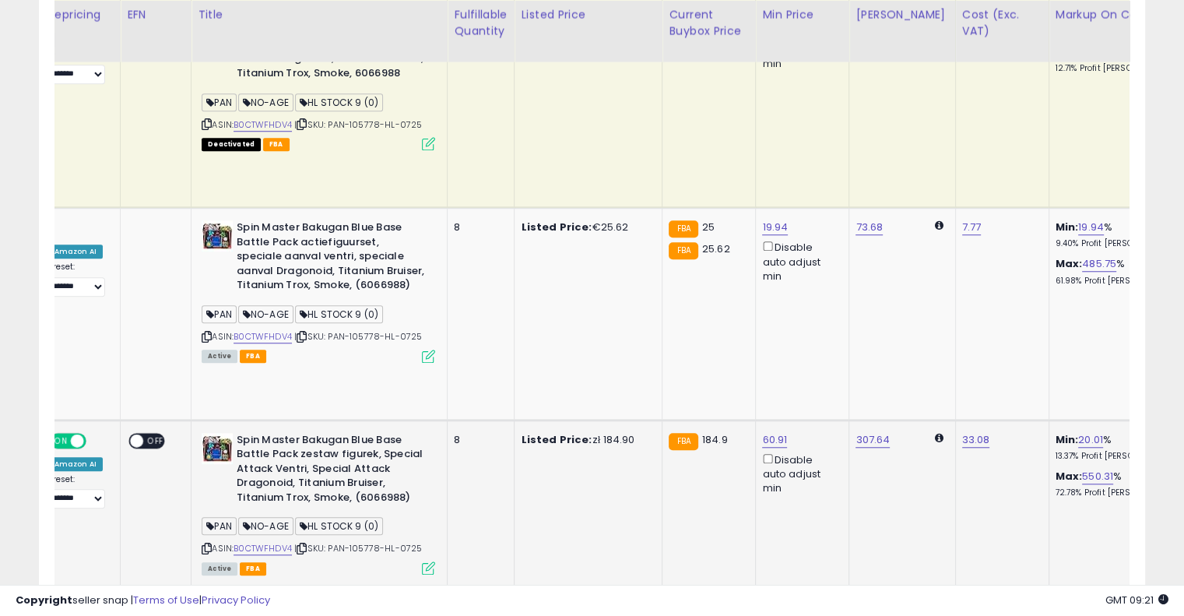
scroll to position [0, 325]
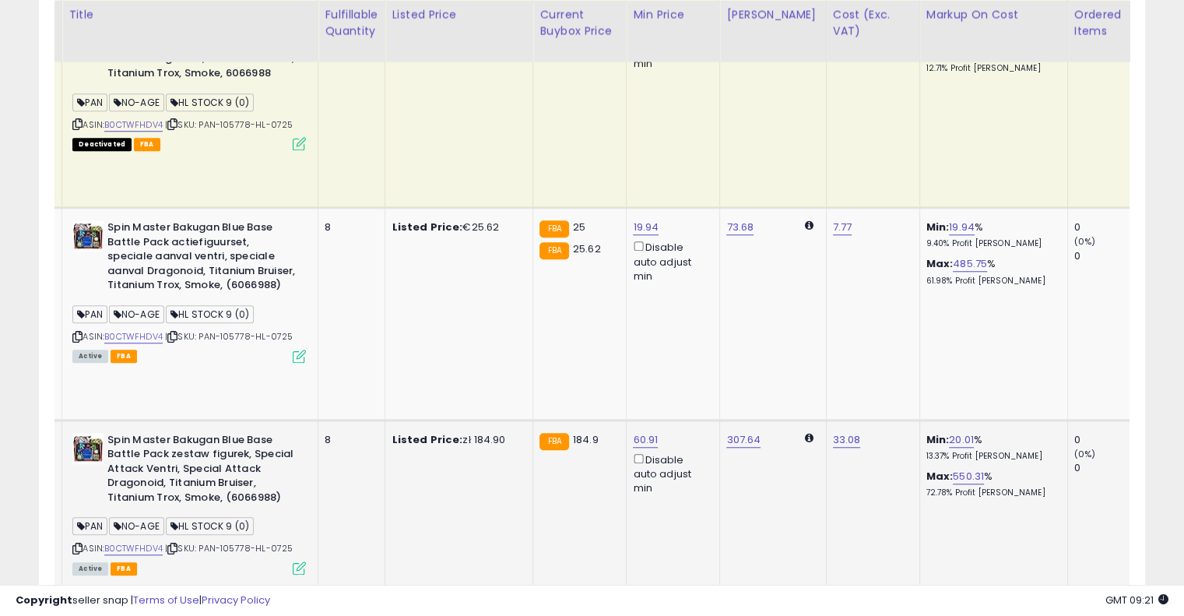
drag, startPoint x: 619, startPoint y: 294, endPoint x: 732, endPoint y: 261, distance: 118.4
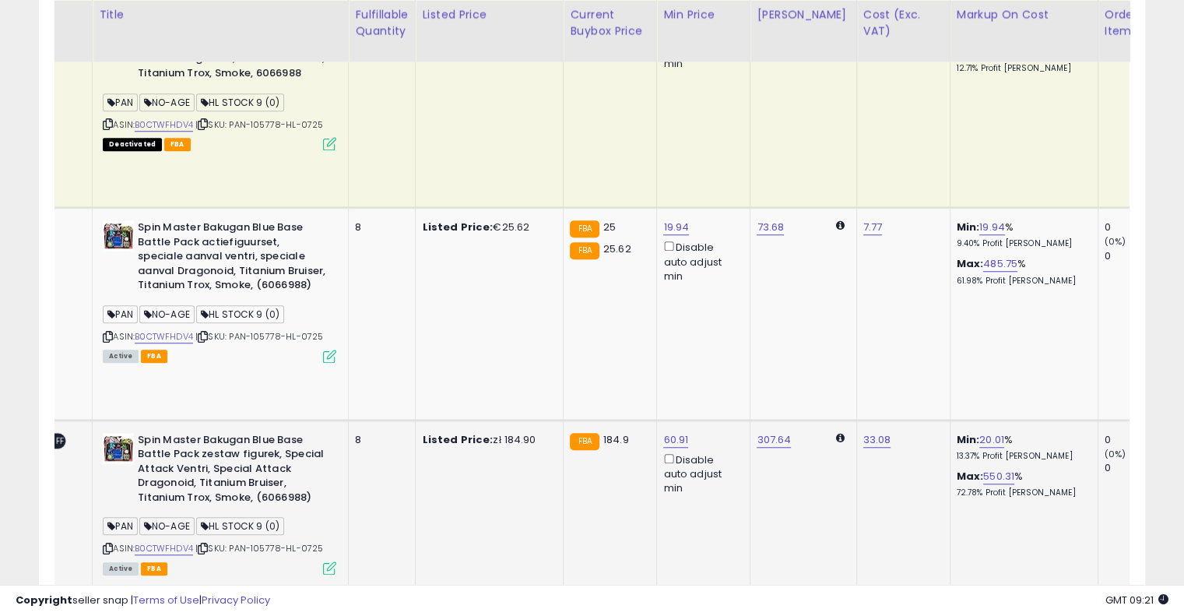
scroll to position [0, 0]
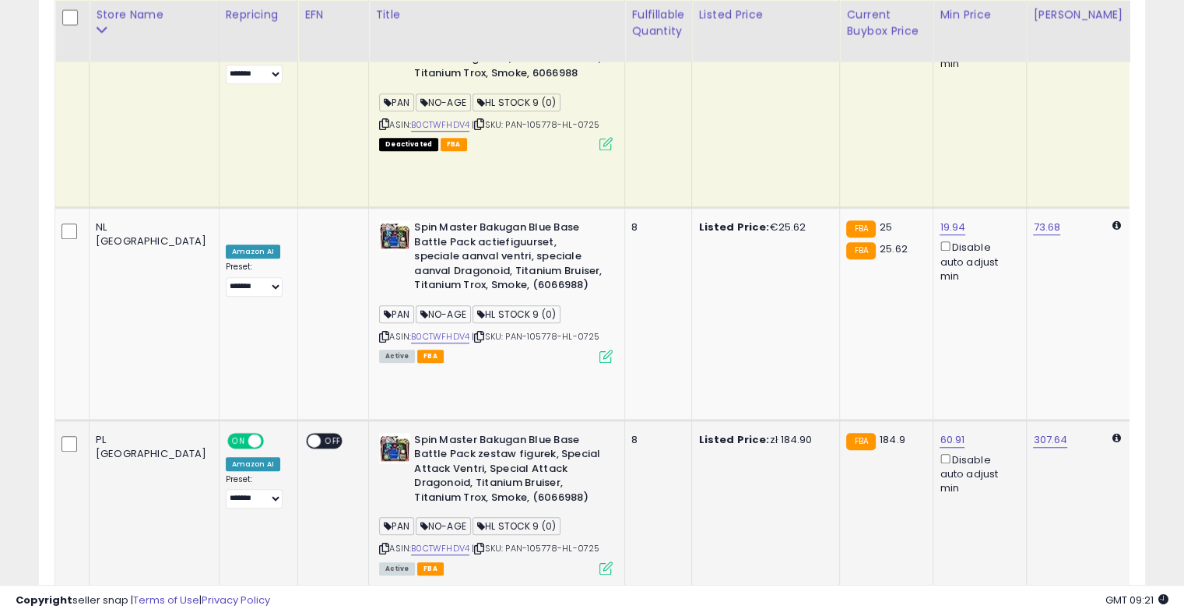
drag, startPoint x: 739, startPoint y: 254, endPoint x: 509, endPoint y: 242, distance: 230.7
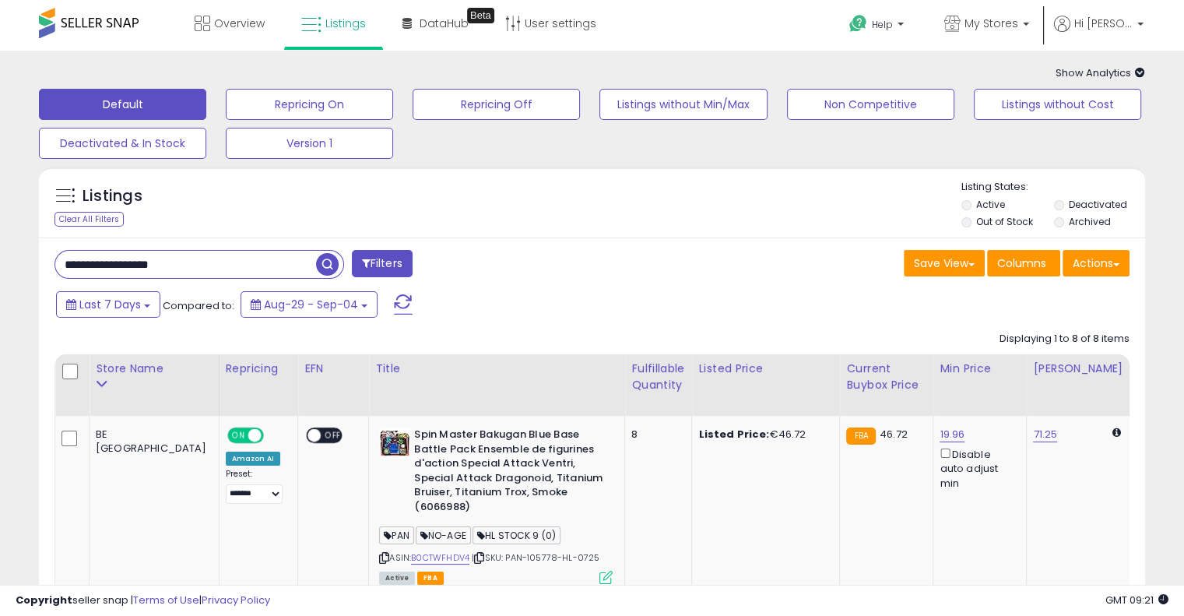
drag, startPoint x: 247, startPoint y: 266, endPoint x: 0, endPoint y: 266, distance: 247.5
paste input "text"
click at [328, 265] on span "button" at bounding box center [327, 264] width 23 height 23
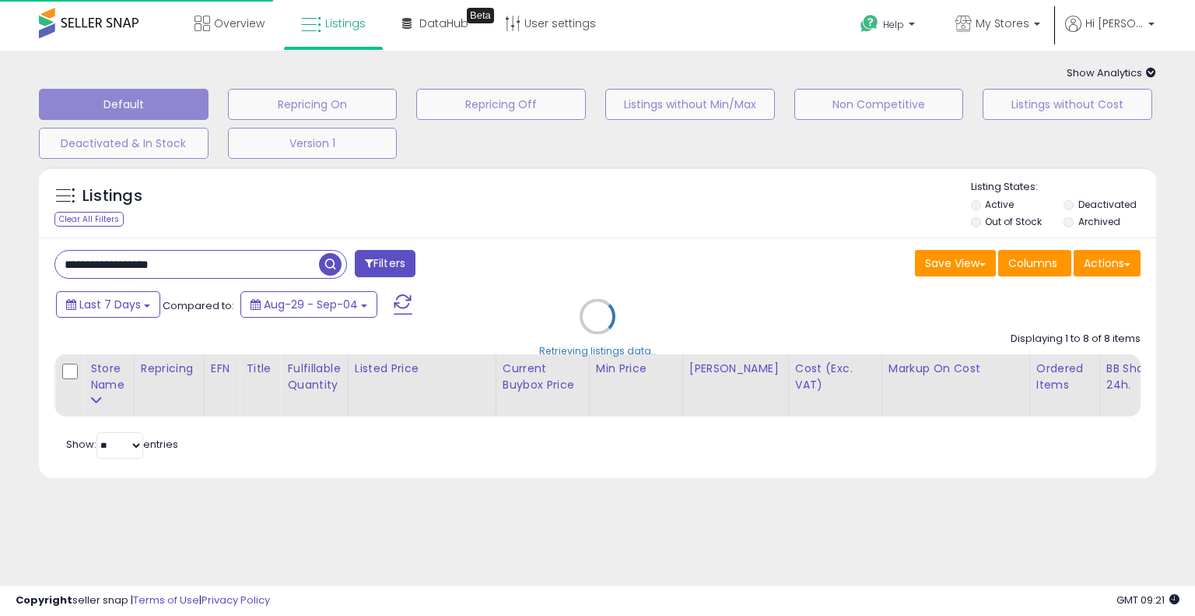
click at [570, 243] on div "Retrieving listings data.." at bounding box center [597, 328] width 1141 height 339
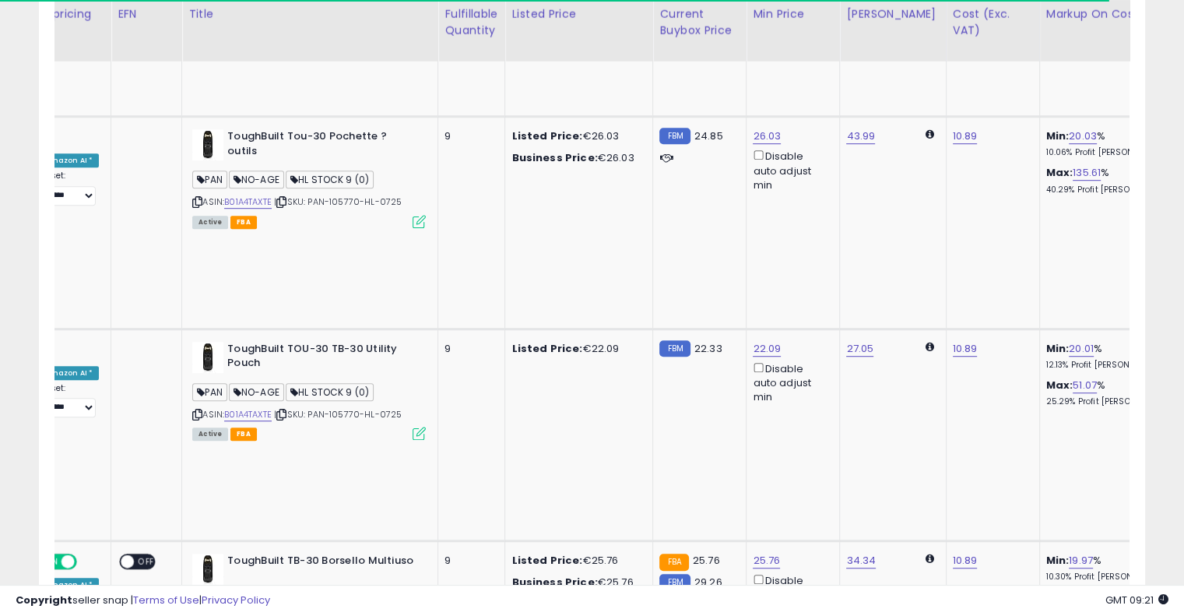
scroll to position [0, 247]
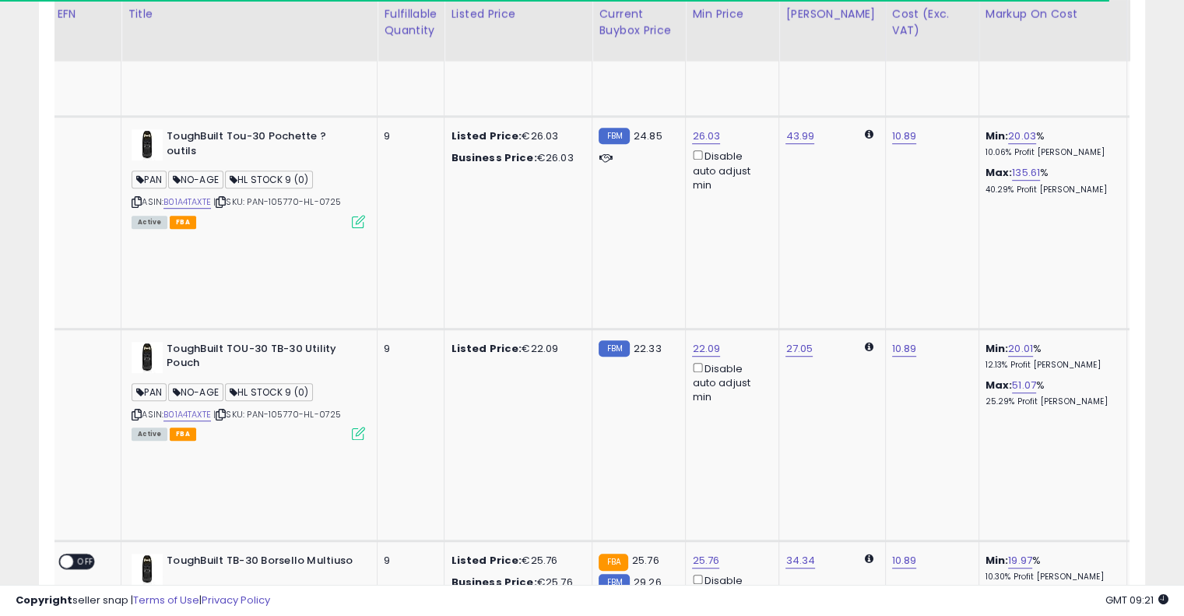
drag, startPoint x: 588, startPoint y: 276, endPoint x: 669, endPoint y: 261, distance: 82.4
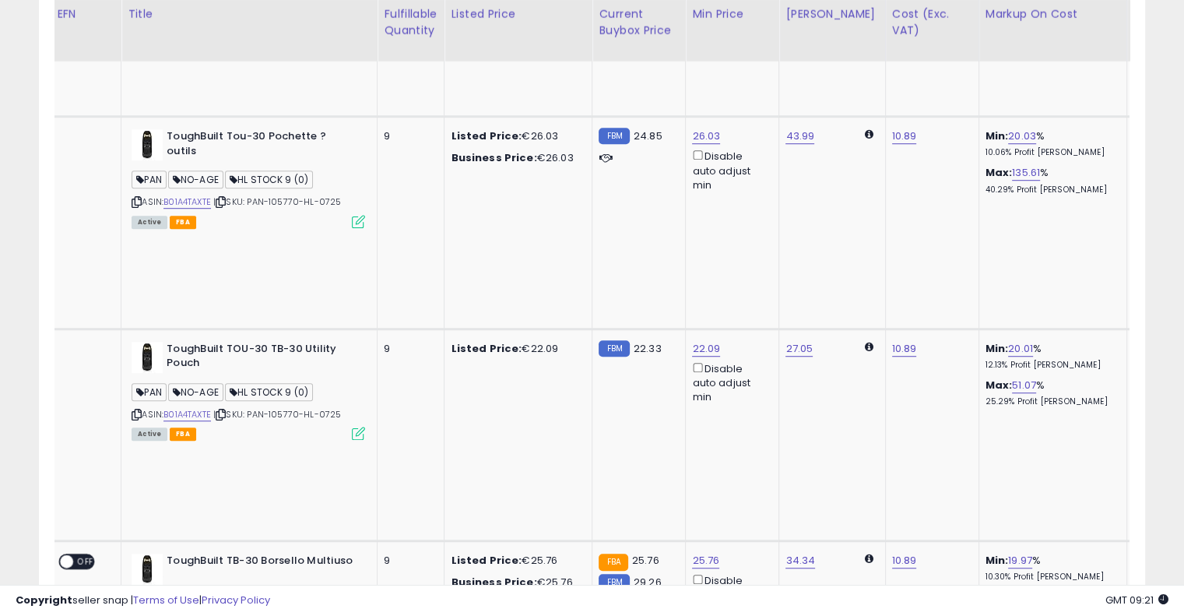
scroll to position [0, 0]
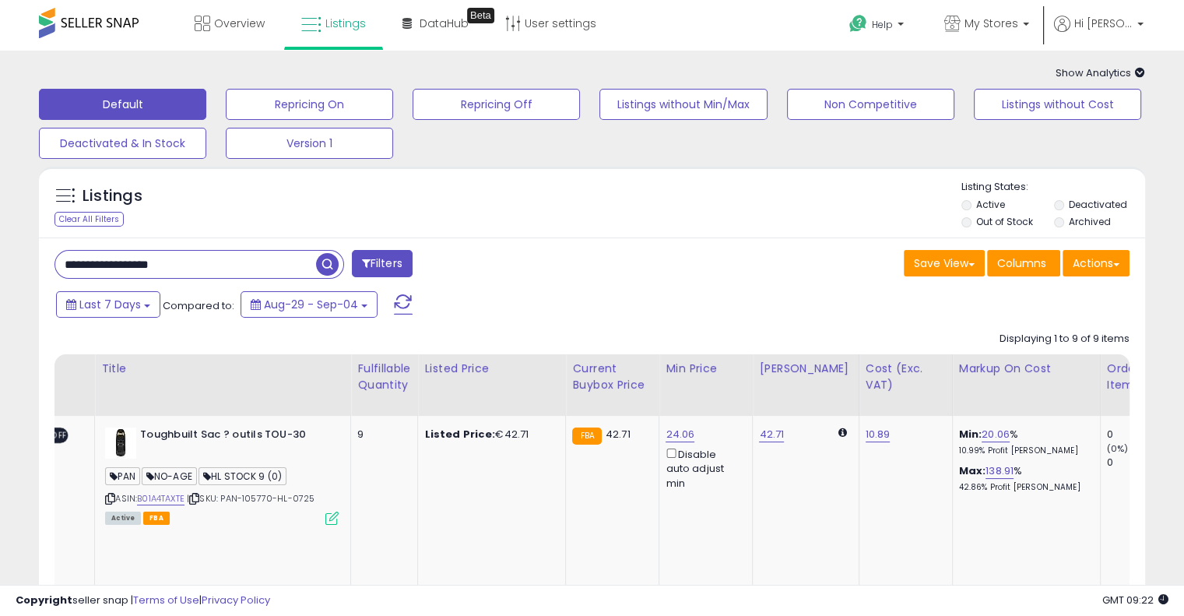
drag, startPoint x: 209, startPoint y: 261, endPoint x: 108, endPoint y: 231, distance: 105.4
paste input "text"
click at [322, 267] on span "button" at bounding box center [327, 264] width 23 height 23
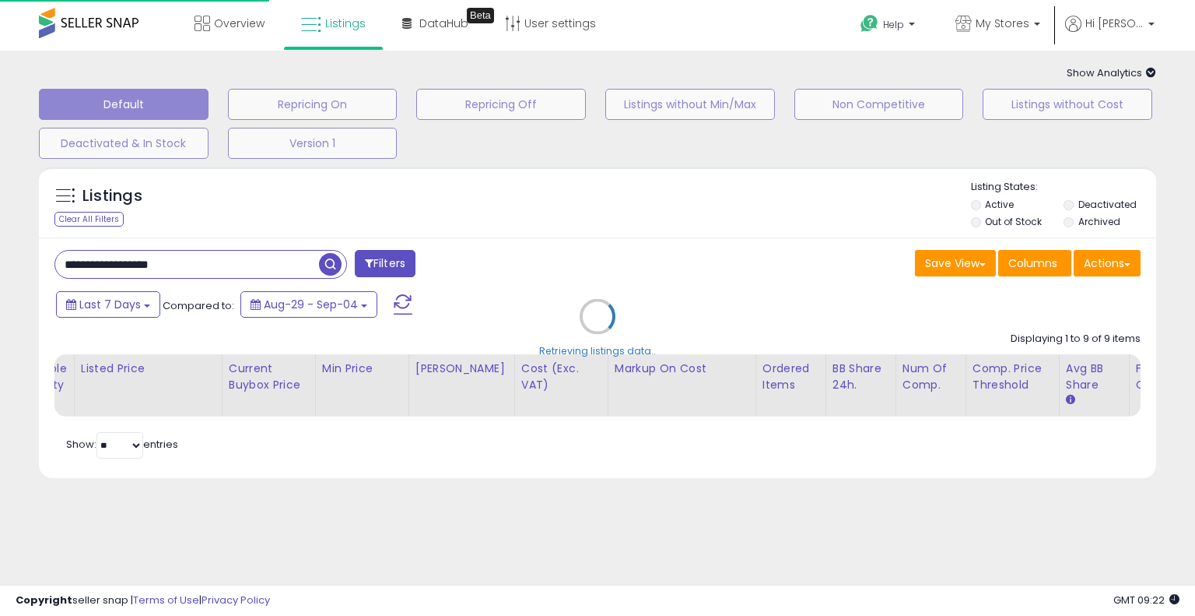
click at [676, 261] on div "Retrieving listings data.." at bounding box center [597, 328] width 1141 height 339
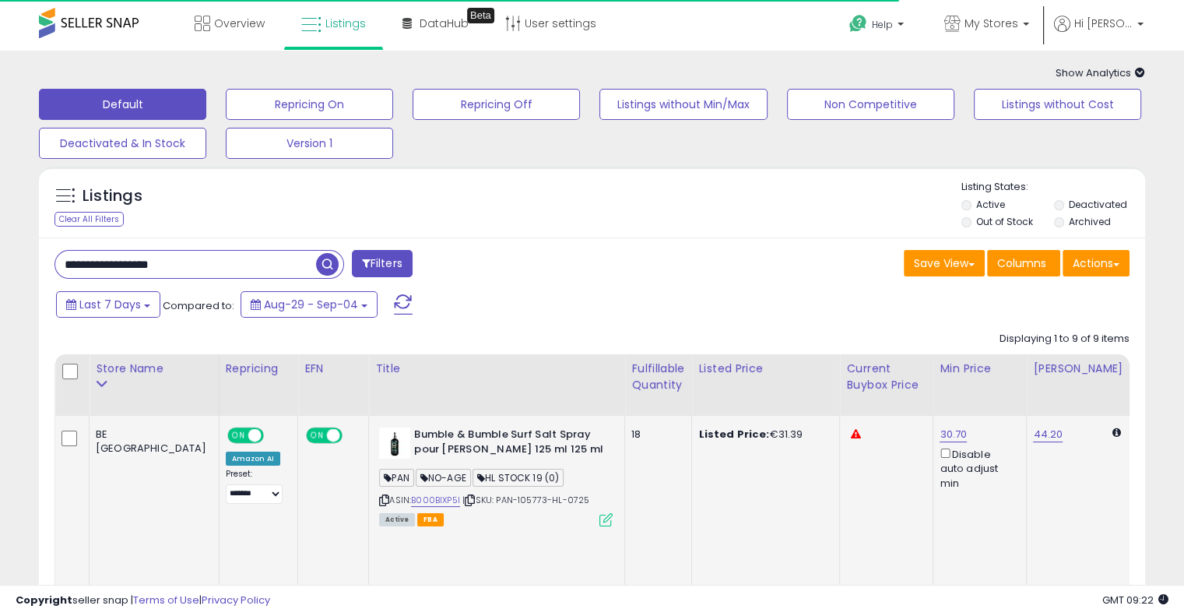
drag, startPoint x: 470, startPoint y: 488, endPoint x: 408, endPoint y: 486, distance: 62.3
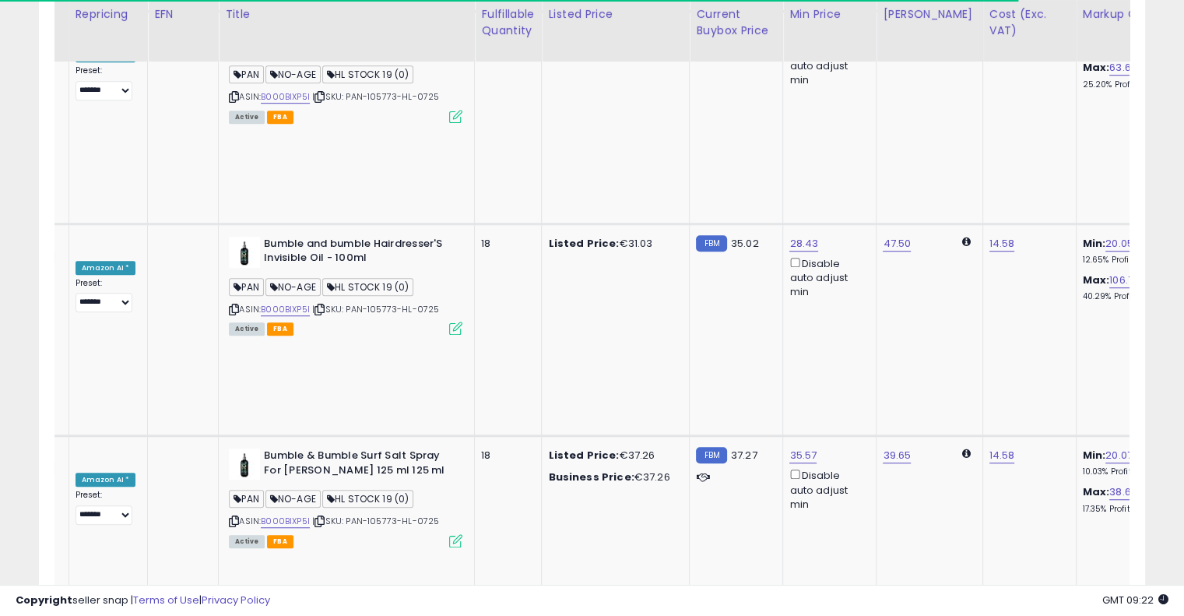
drag, startPoint x: 528, startPoint y: 346, endPoint x: 622, endPoint y: 330, distance: 95.6
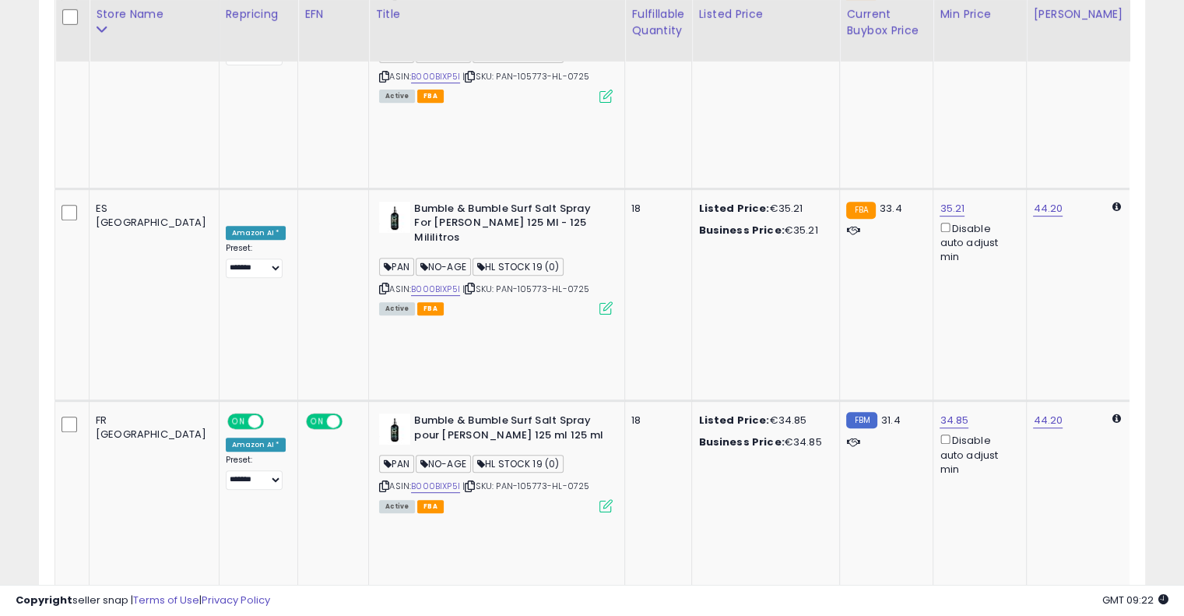
drag, startPoint x: 691, startPoint y: 345, endPoint x: 600, endPoint y: 350, distance: 91.2
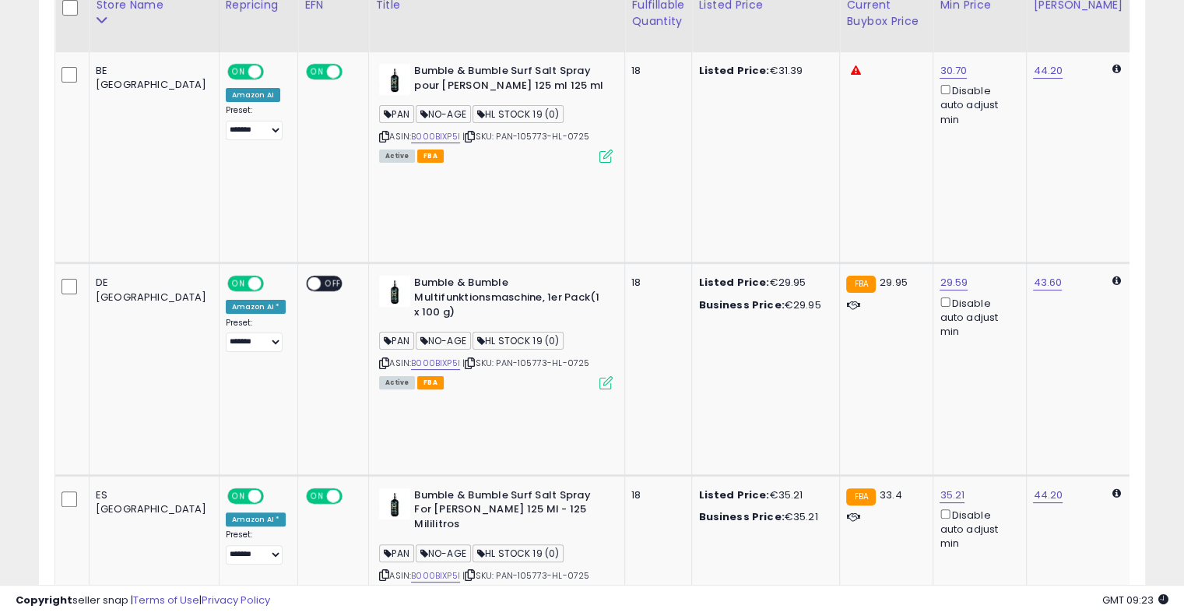
scroll to position [339, 0]
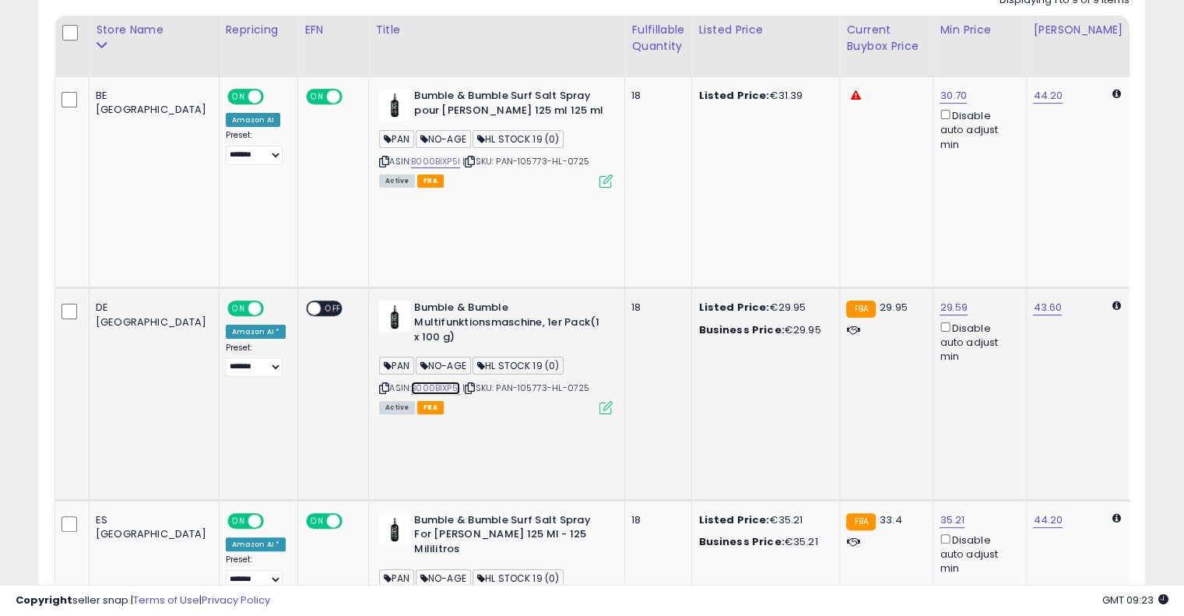
click at [411, 381] on link "B000BIXP5I" at bounding box center [435, 387] width 49 height 13
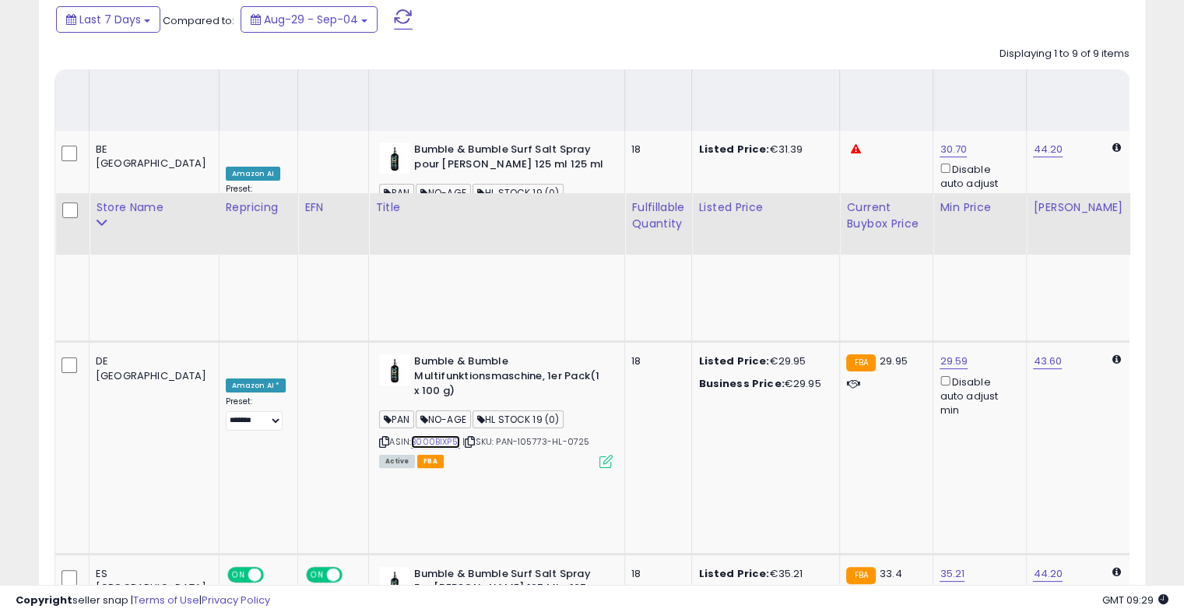
scroll to position [0, 0]
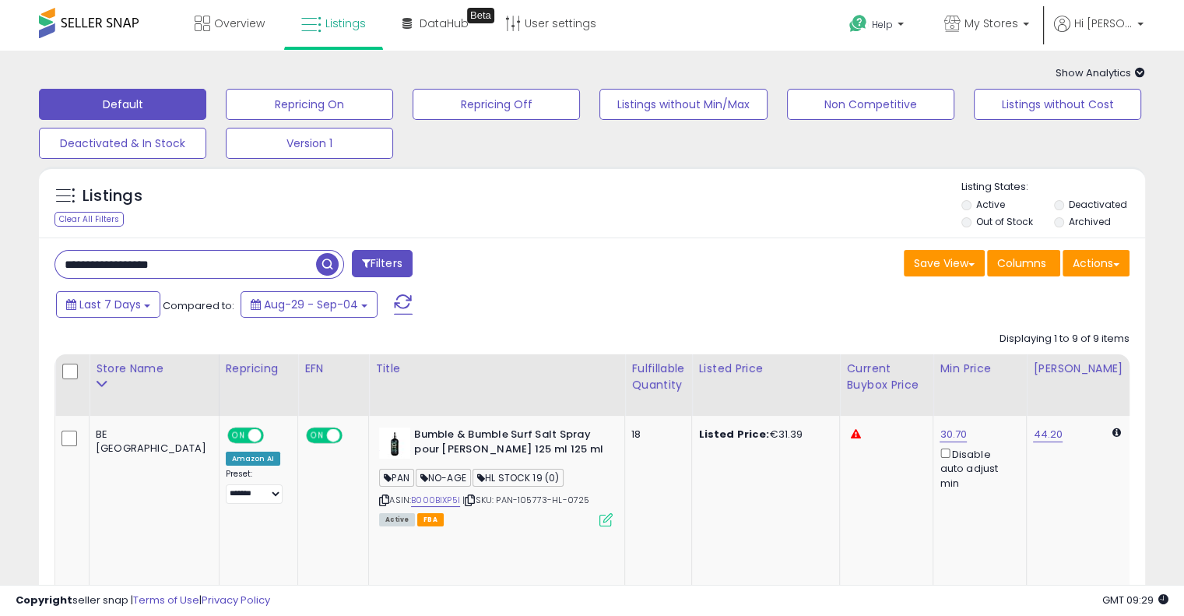
drag, startPoint x: 271, startPoint y: 267, endPoint x: 0, endPoint y: 269, distance: 270.8
paste input "text"
click at [321, 272] on span "button" at bounding box center [327, 264] width 23 height 23
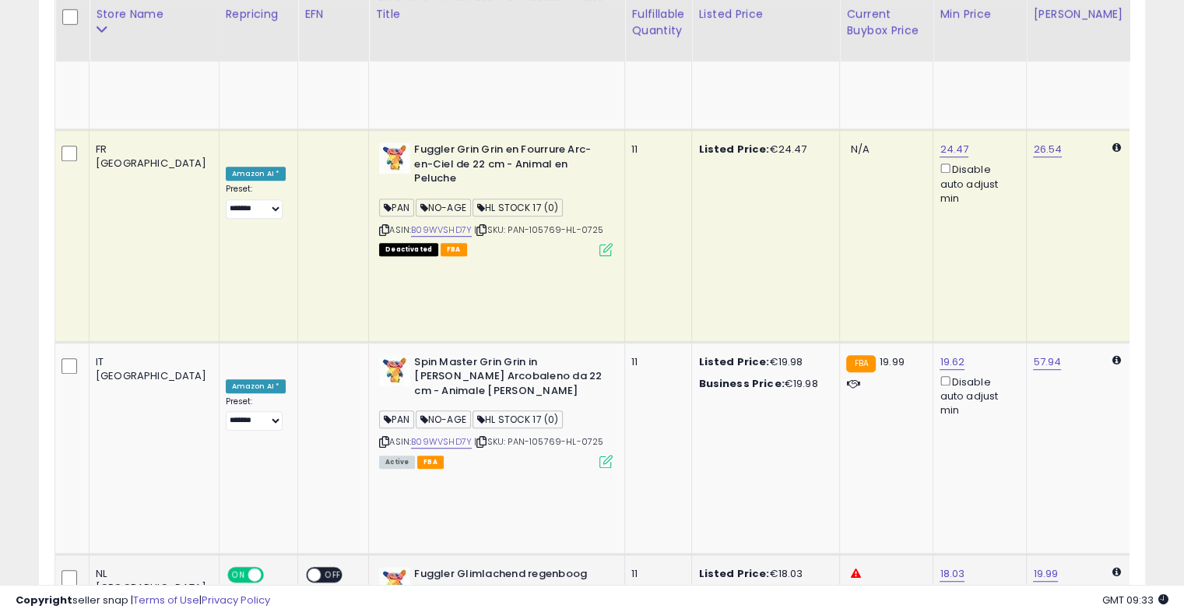
scroll to position [0, 96]
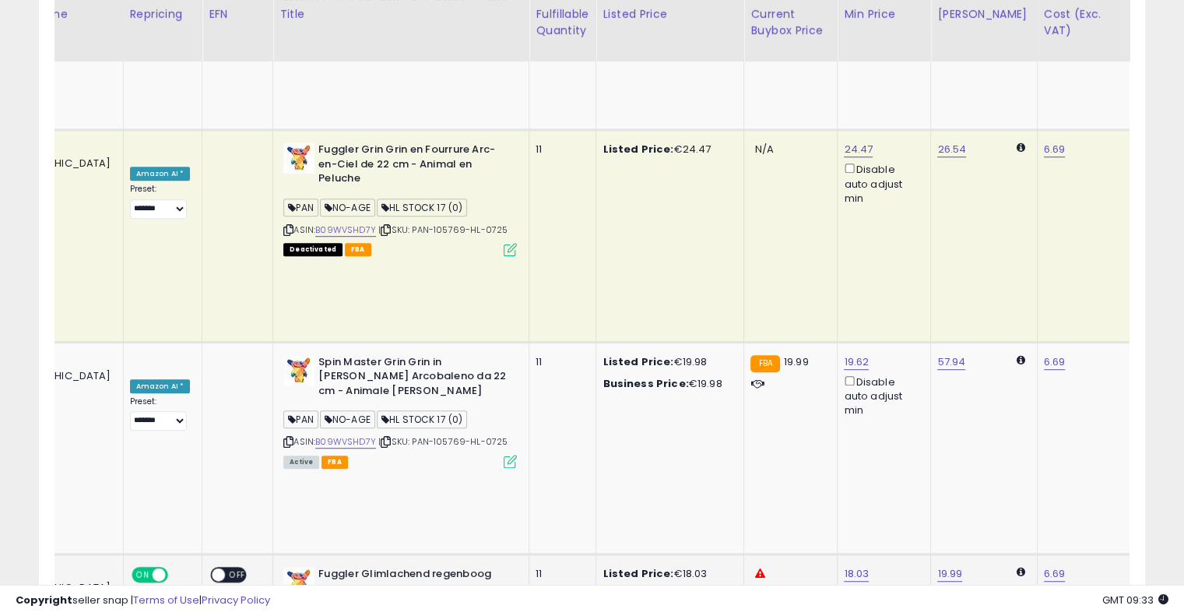
drag, startPoint x: 593, startPoint y: 239, endPoint x: 742, endPoint y: 212, distance: 151.7
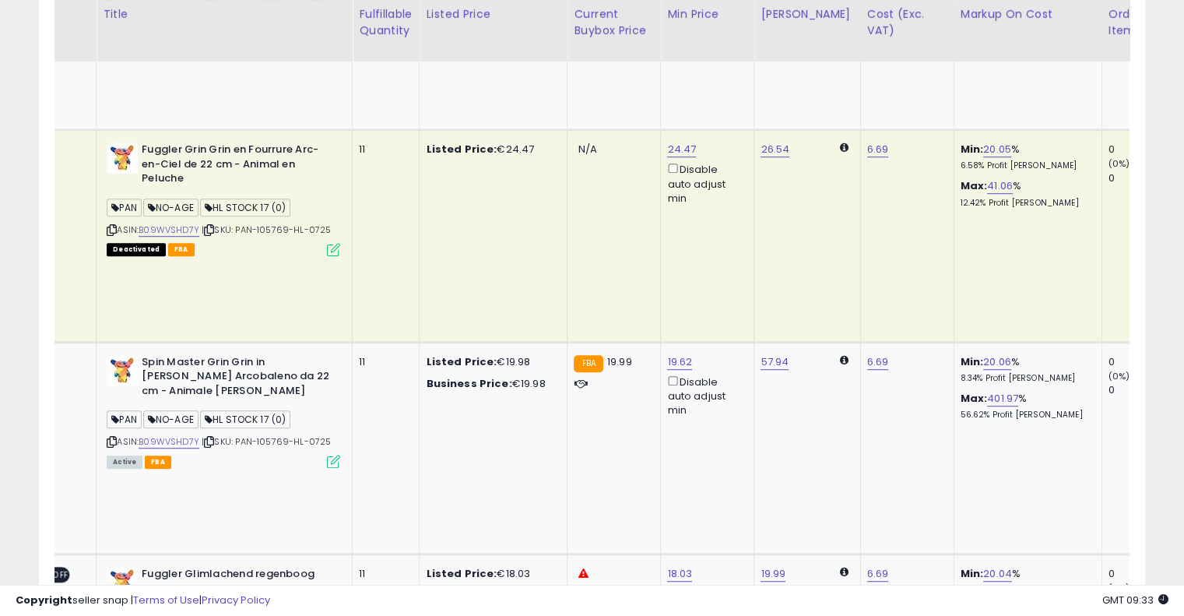
scroll to position [0, 0]
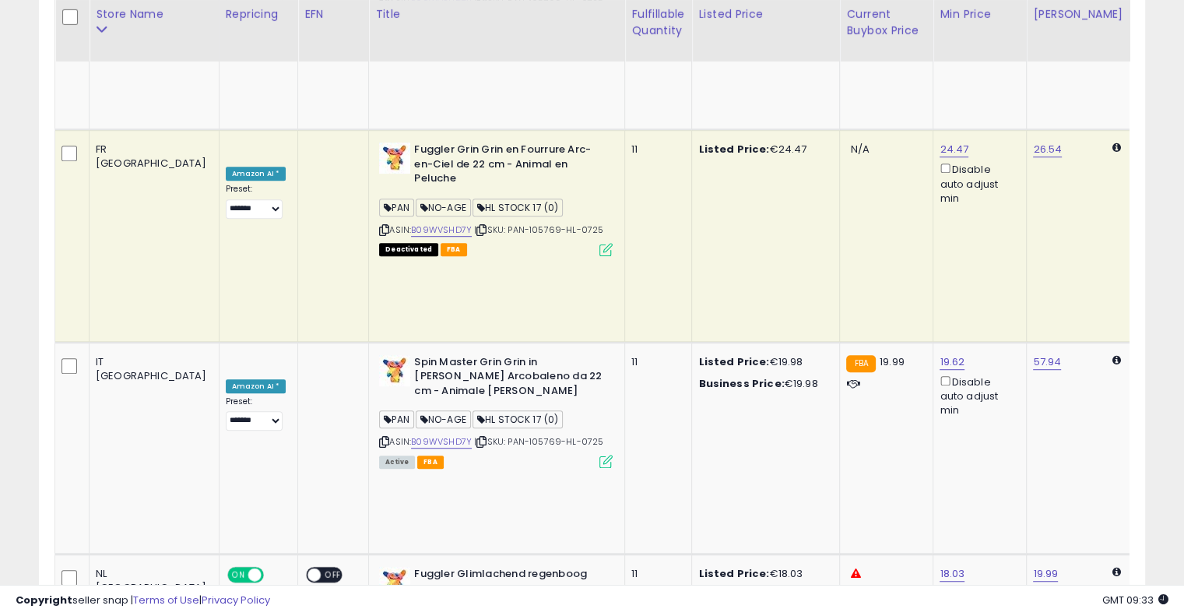
drag, startPoint x: 630, startPoint y: 318, endPoint x: 492, endPoint y: 314, distance: 138.6
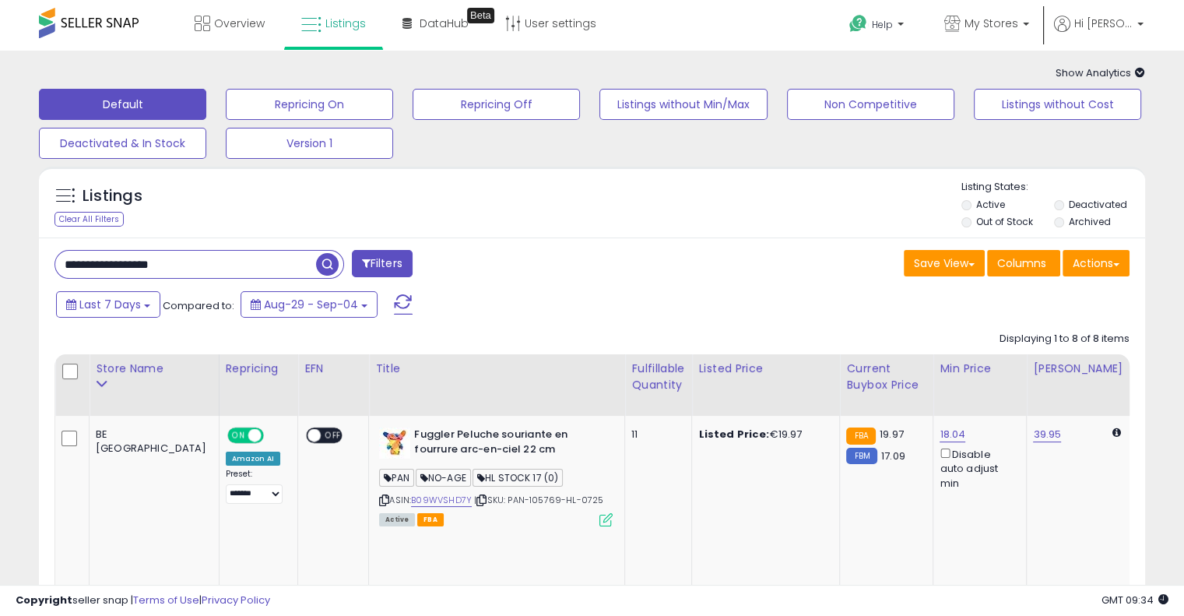
drag, startPoint x: 199, startPoint y: 265, endPoint x: 12, endPoint y: 240, distance: 189.3
paste input "text"
click at [339, 267] on button "button" at bounding box center [329, 262] width 28 height 23
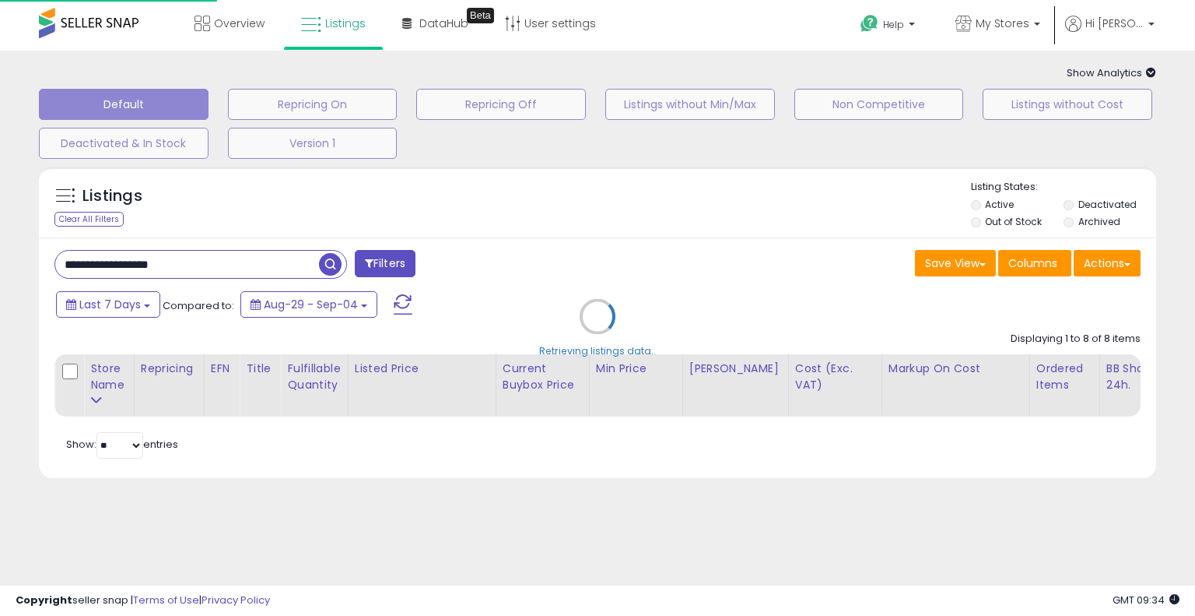
click at [460, 237] on div "Retrieving listings data.." at bounding box center [597, 328] width 1141 height 339
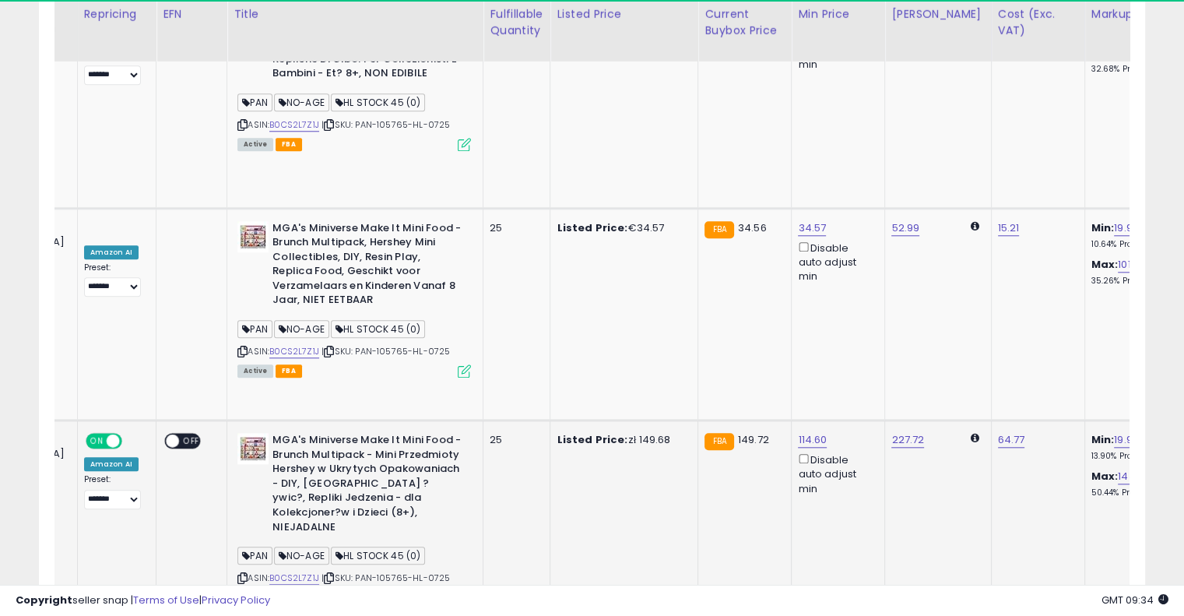
scroll to position [0, 211]
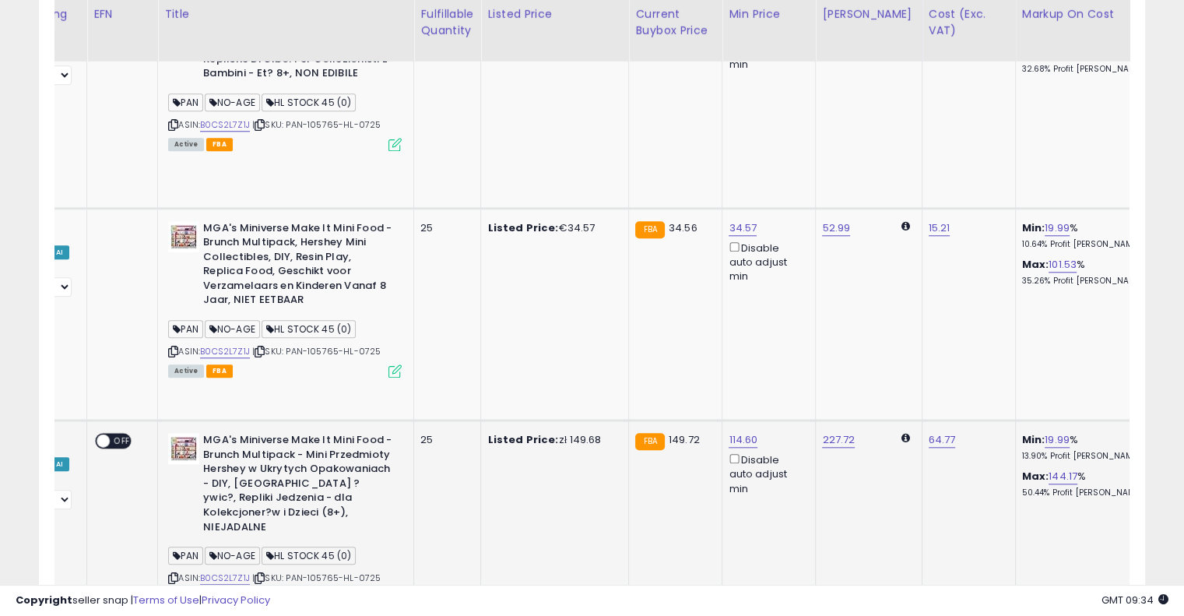
drag, startPoint x: 612, startPoint y: 288, endPoint x: 689, endPoint y: 265, distance: 79.8
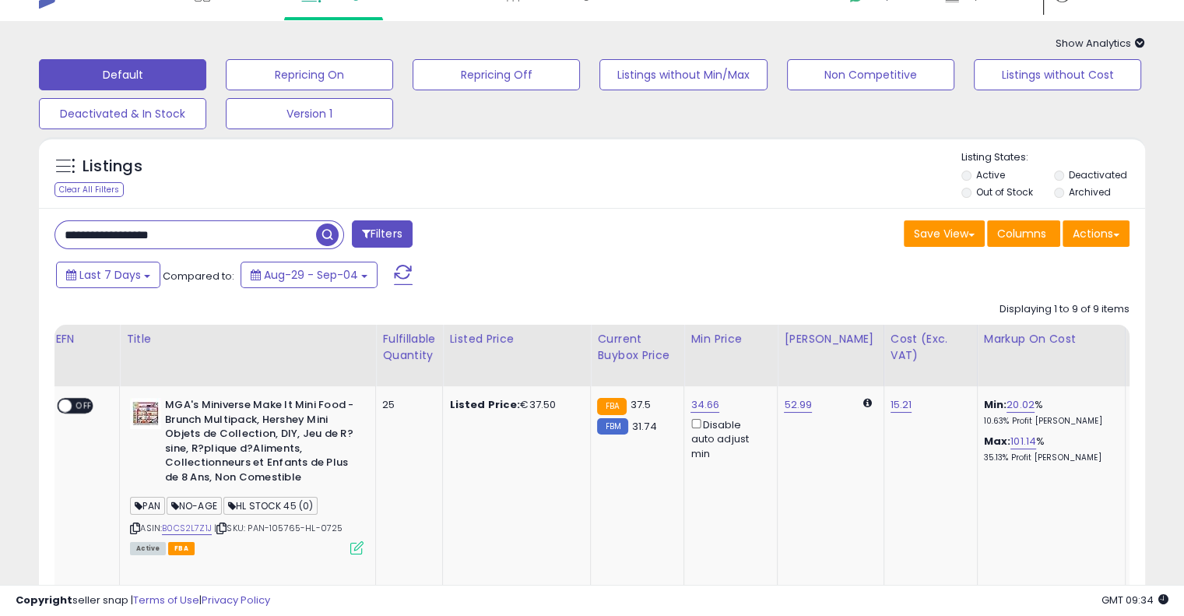
scroll to position [0, 0]
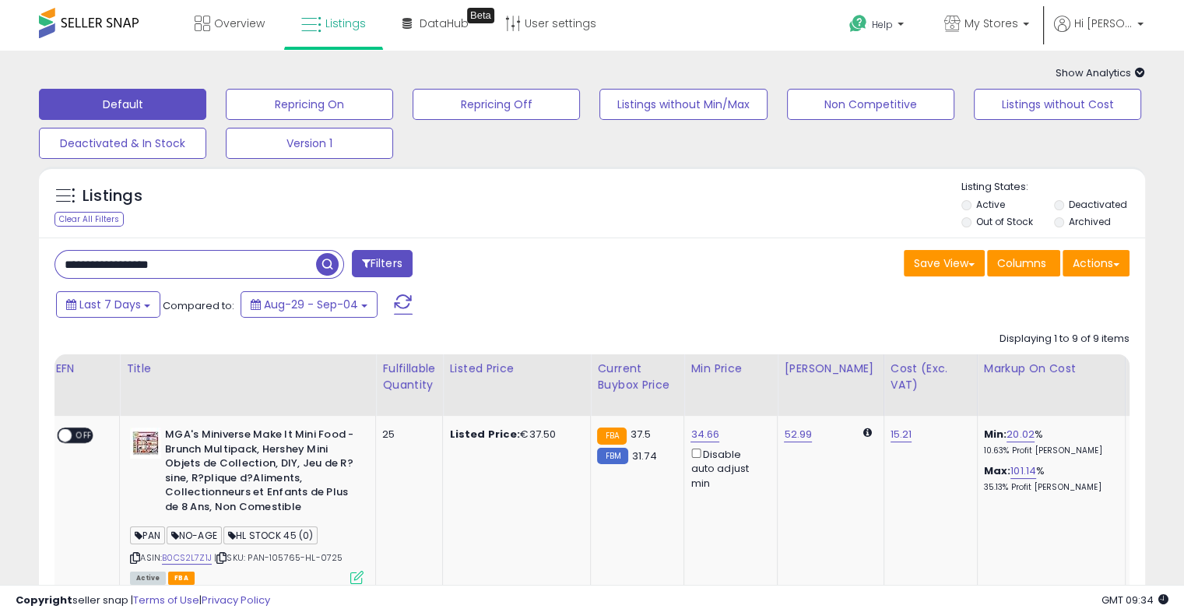
drag, startPoint x: 224, startPoint y: 258, endPoint x: 0, endPoint y: 235, distance: 225.3
paste input "text"
click at [329, 264] on span "button" at bounding box center [327, 264] width 23 height 23
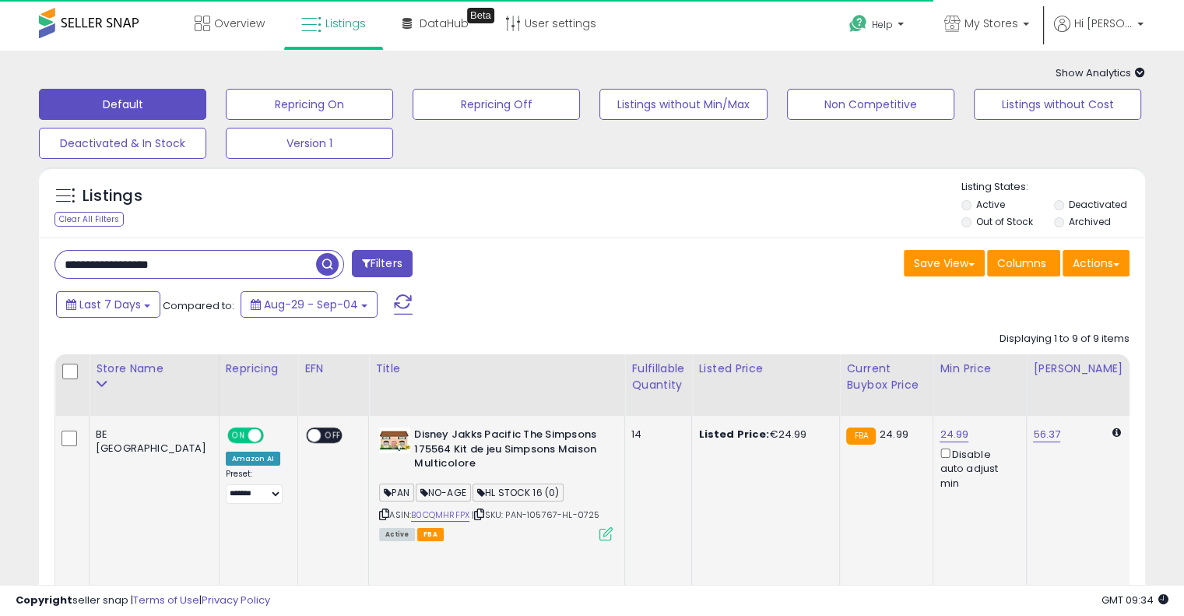
drag, startPoint x: 514, startPoint y: 496, endPoint x: 364, endPoint y: 476, distance: 150.7
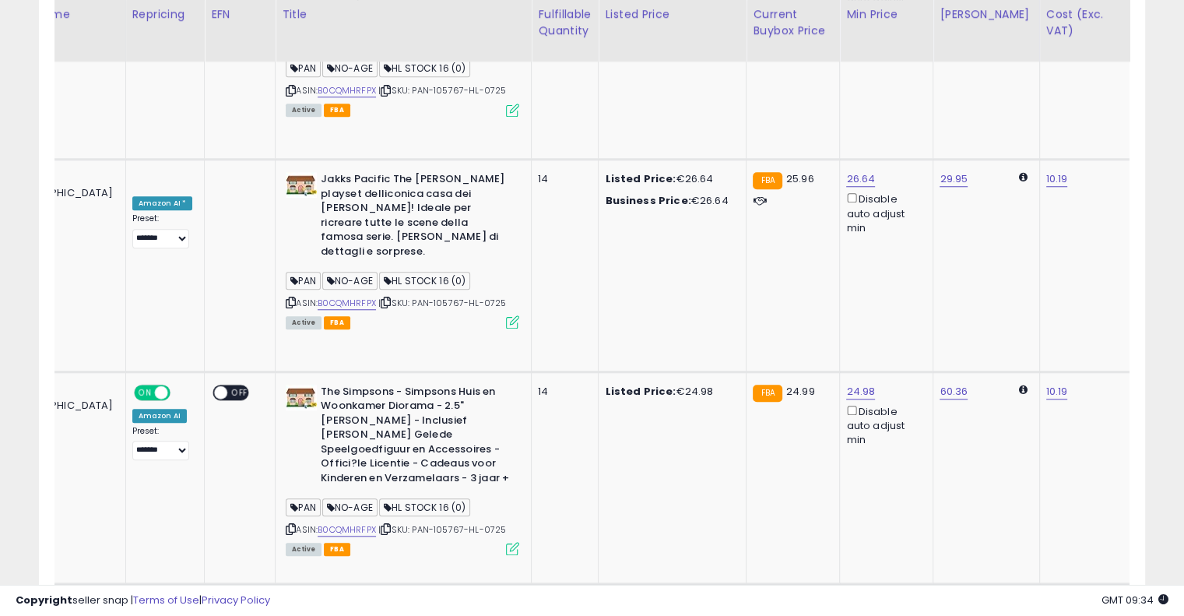
scroll to position [0, 185]
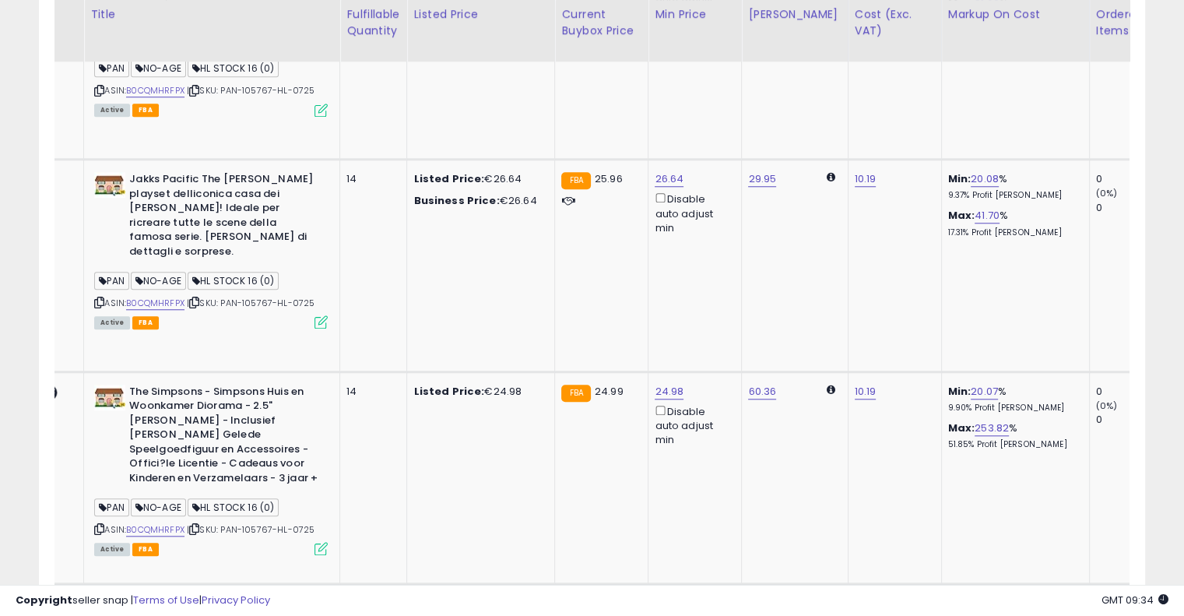
drag, startPoint x: 560, startPoint y: 390, endPoint x: 665, endPoint y: 360, distance: 109.4
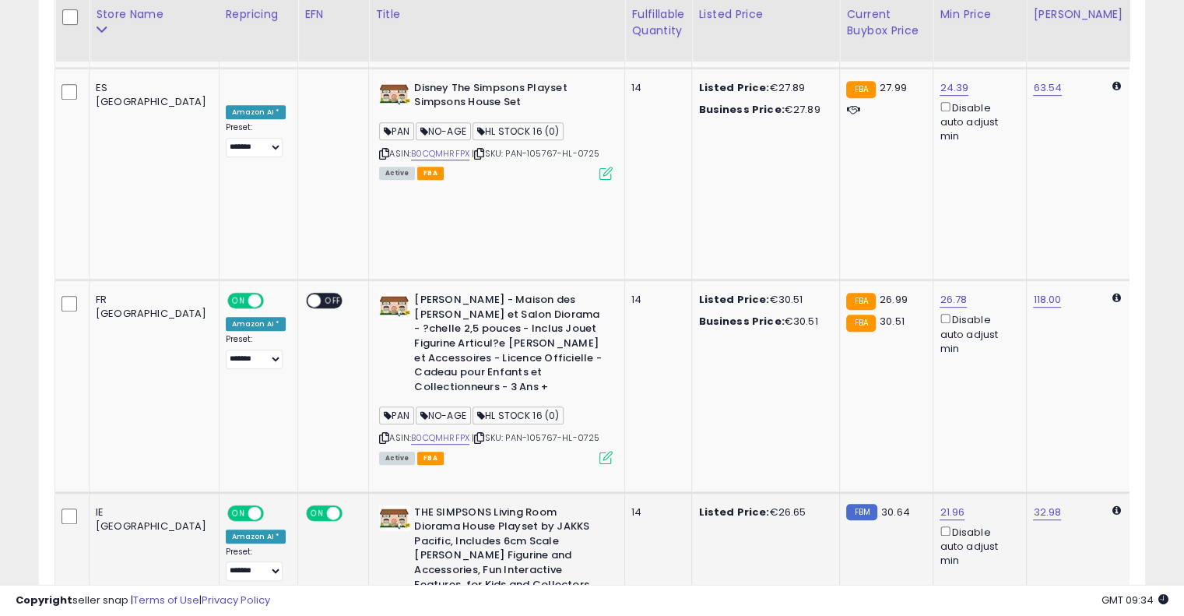
drag, startPoint x: 649, startPoint y: 369, endPoint x: 504, endPoint y: 360, distance: 145.0
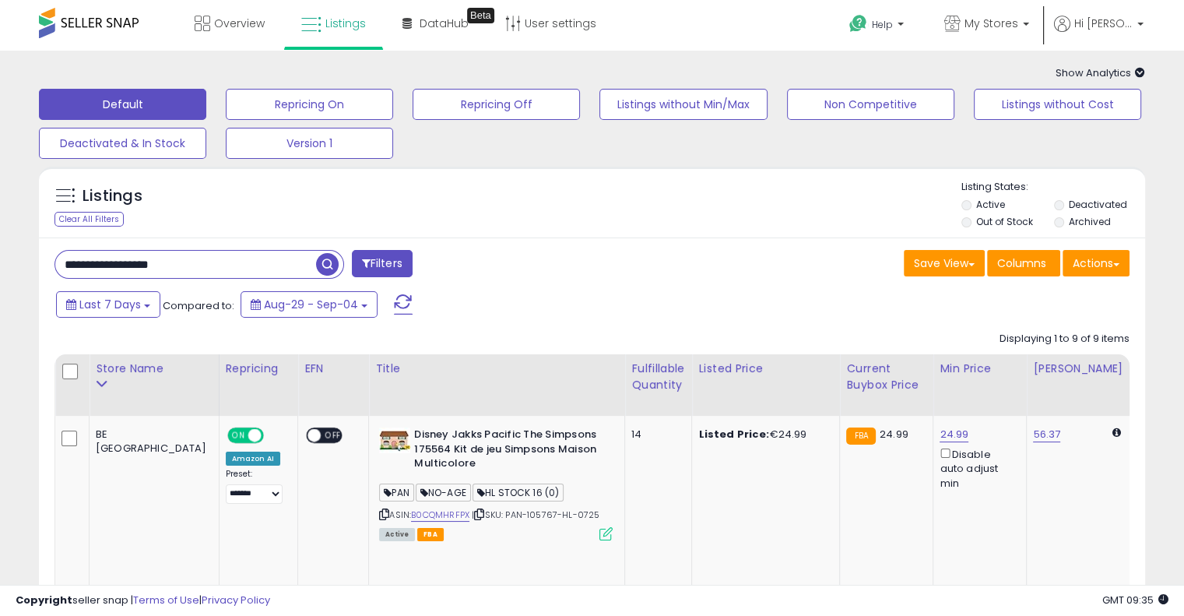
drag, startPoint x: 227, startPoint y: 261, endPoint x: 0, endPoint y: 244, distance: 227.9
paste input "text"
type input "**********"
click at [327, 261] on span "button" at bounding box center [327, 264] width 23 height 23
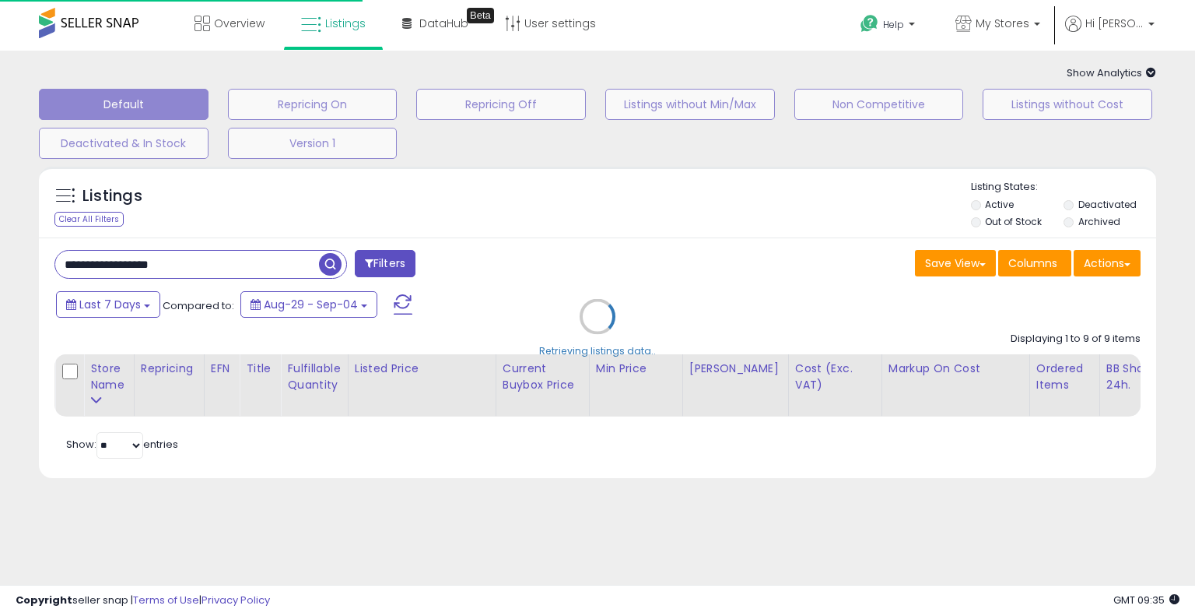
click at [623, 242] on div "Retrieving listings data.." at bounding box center [597, 328] width 1141 height 339
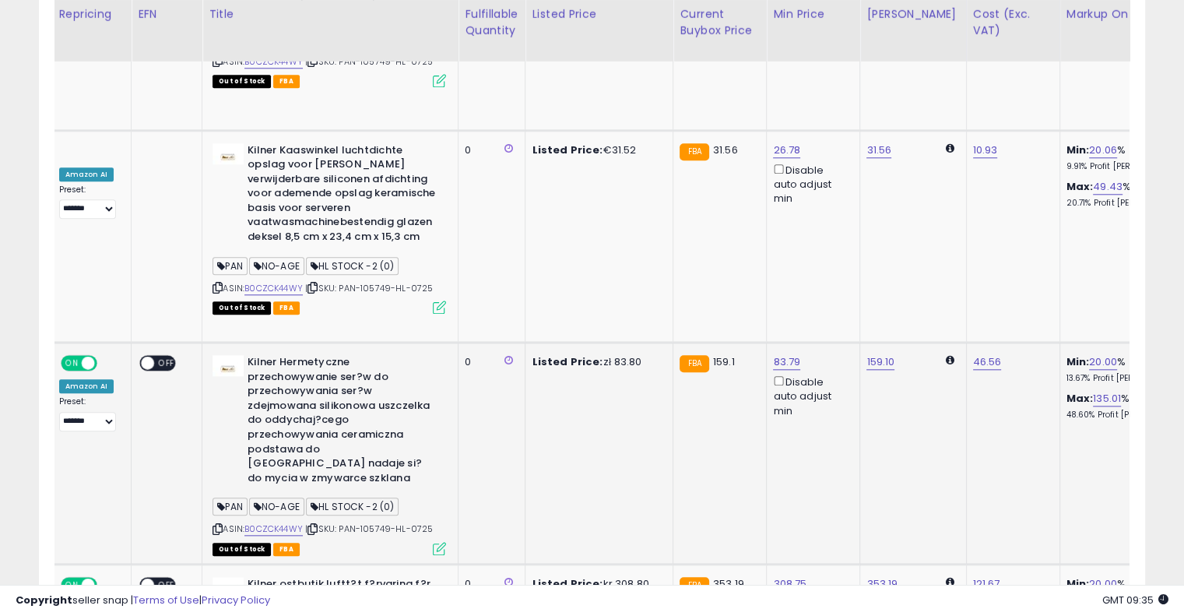
drag, startPoint x: 623, startPoint y: 242, endPoint x: 700, endPoint y: 227, distance: 78.5
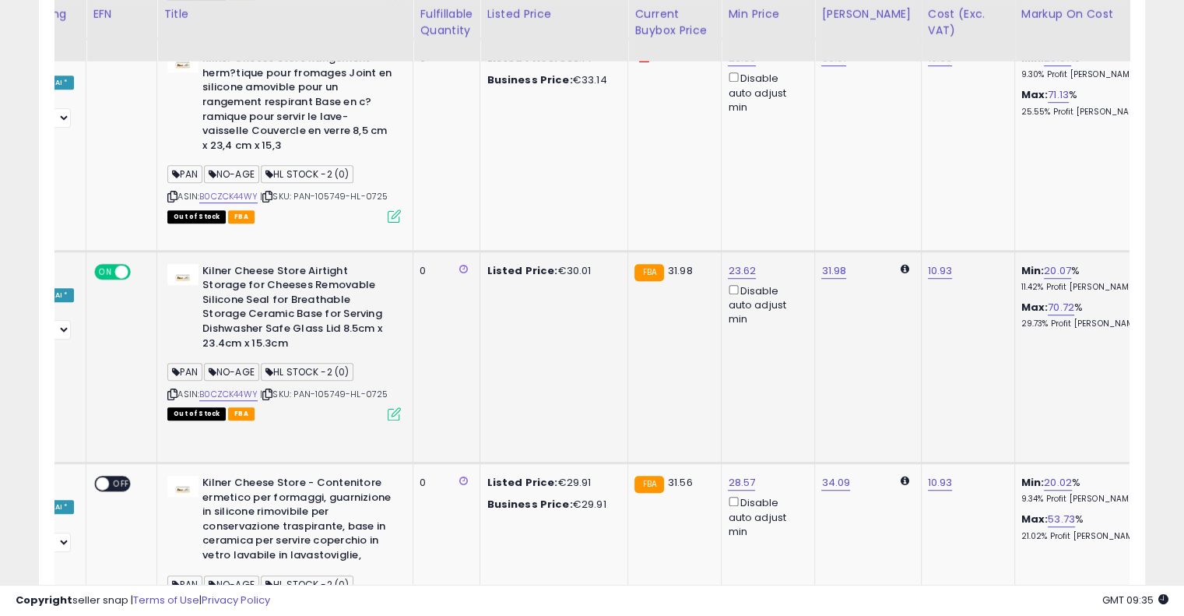
scroll to position [0, 158]
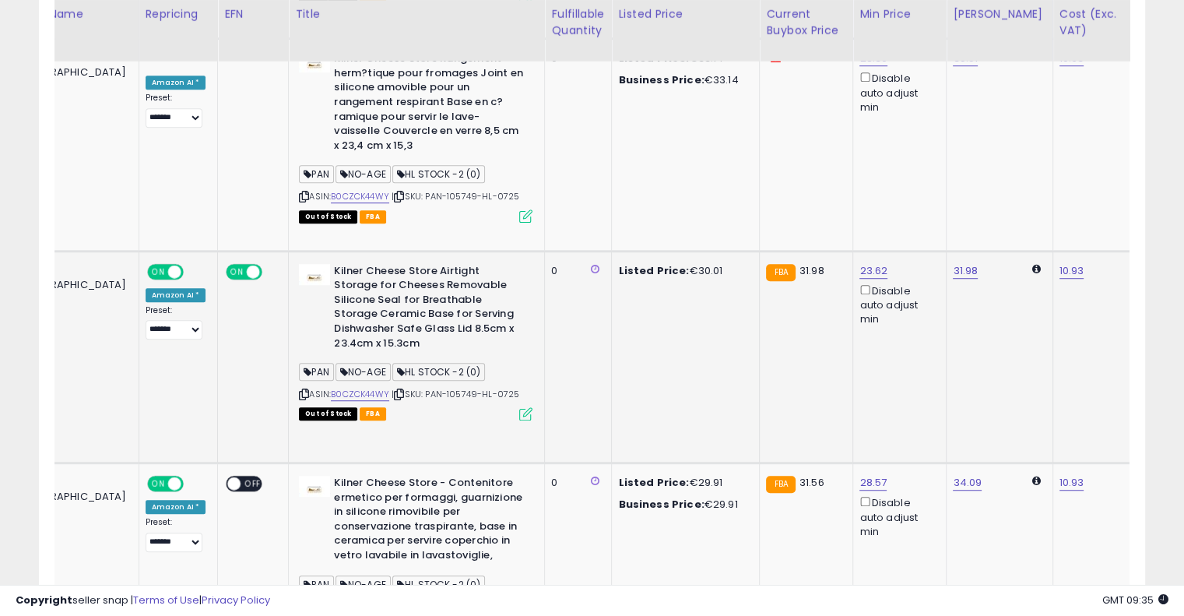
drag, startPoint x: 717, startPoint y: 276, endPoint x: 662, endPoint y: 261, distance: 57.2
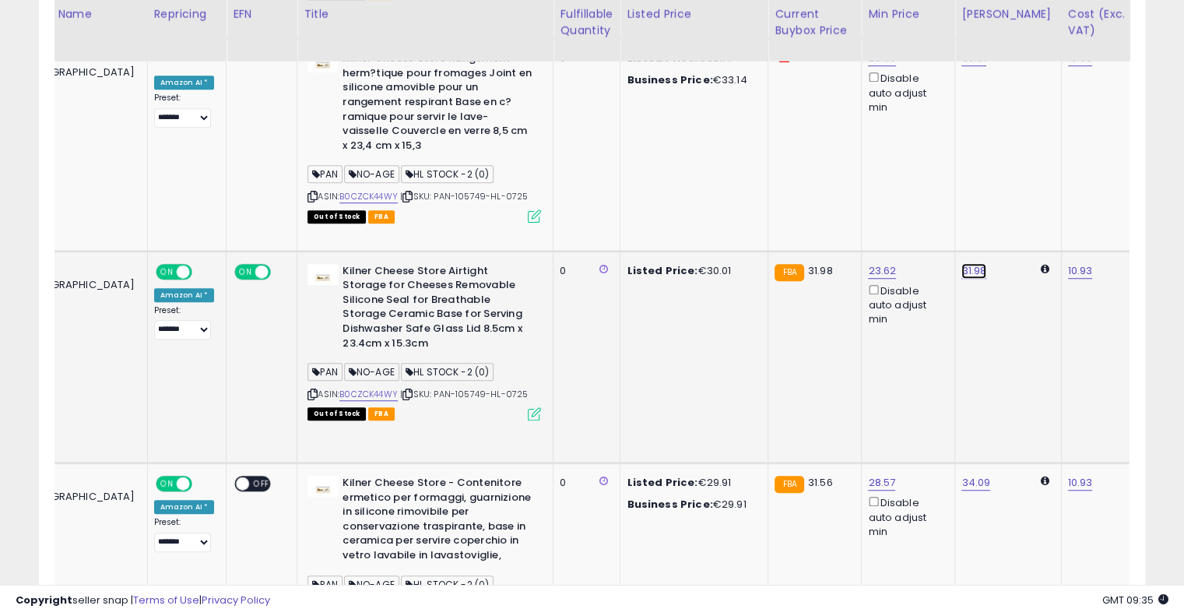
click at [961, 263] on link "31.98" at bounding box center [973, 271] width 25 height 16
drag, startPoint x: 852, startPoint y: 128, endPoint x: 709, endPoint y: 118, distance: 143.6
click at [709, 118] on tbody "BE Belgium ON OFF Amazon AI Preset: **** ******* **** ****** ****** ****** Succ…" at bounding box center [1162, 362] width 2356 height 1917
type input "**"
click button "submit" at bounding box center [964, 122] width 26 height 23
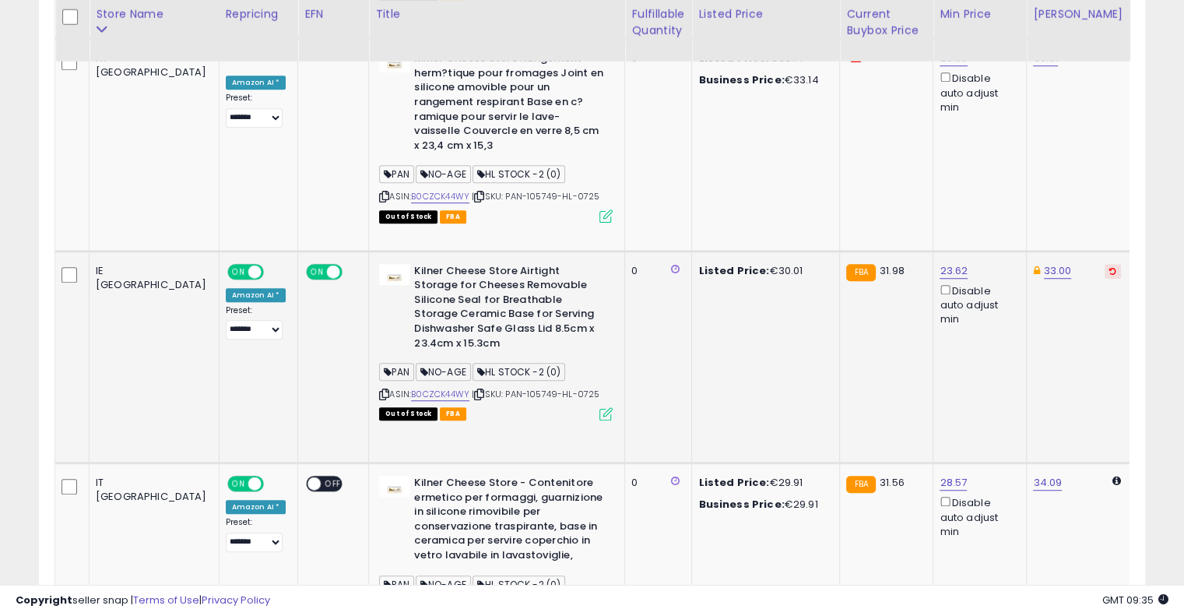
drag, startPoint x: 787, startPoint y: 267, endPoint x: 609, endPoint y: 282, distance: 178.1
click at [474, 390] on icon at bounding box center [479, 394] width 10 height 9
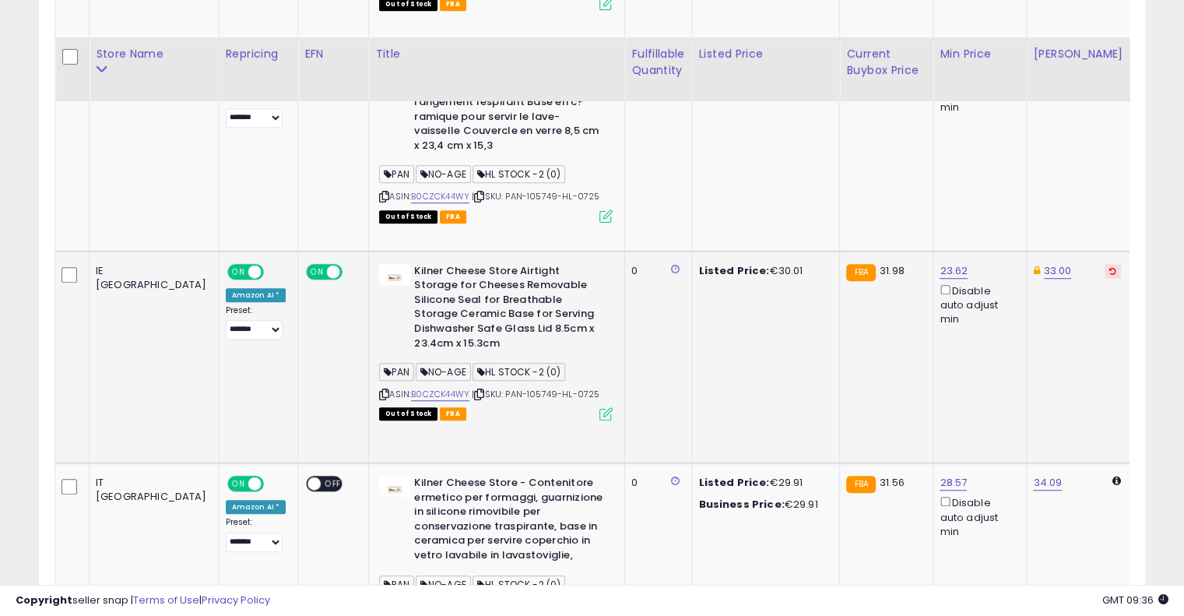
scroll to position [1090, 0]
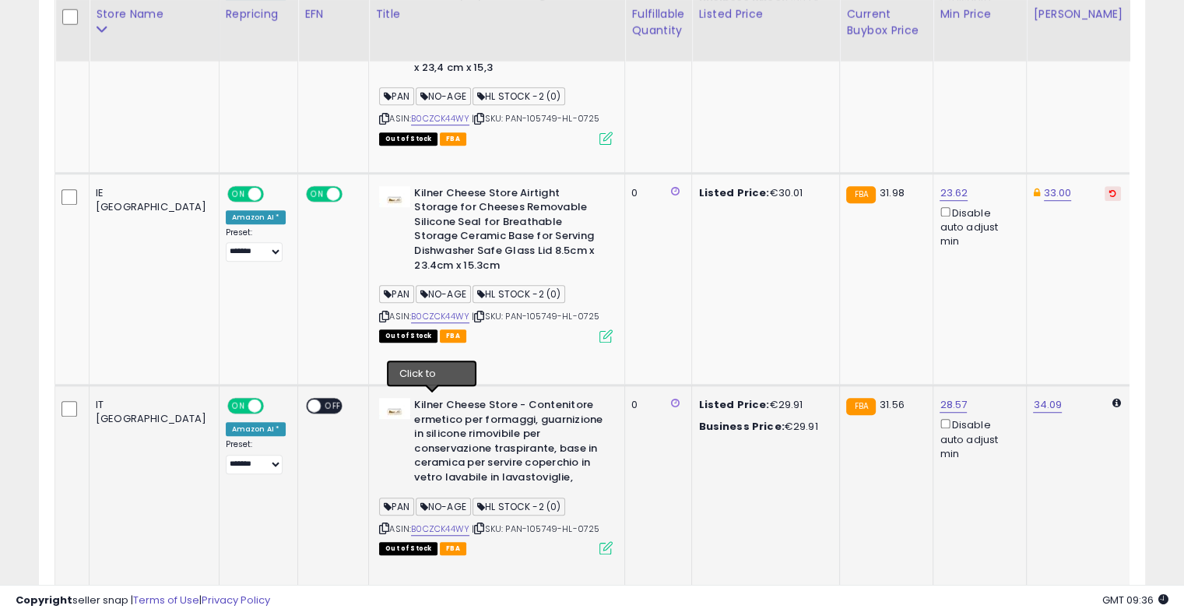
click at [474, 524] on icon at bounding box center [479, 528] width 10 height 9
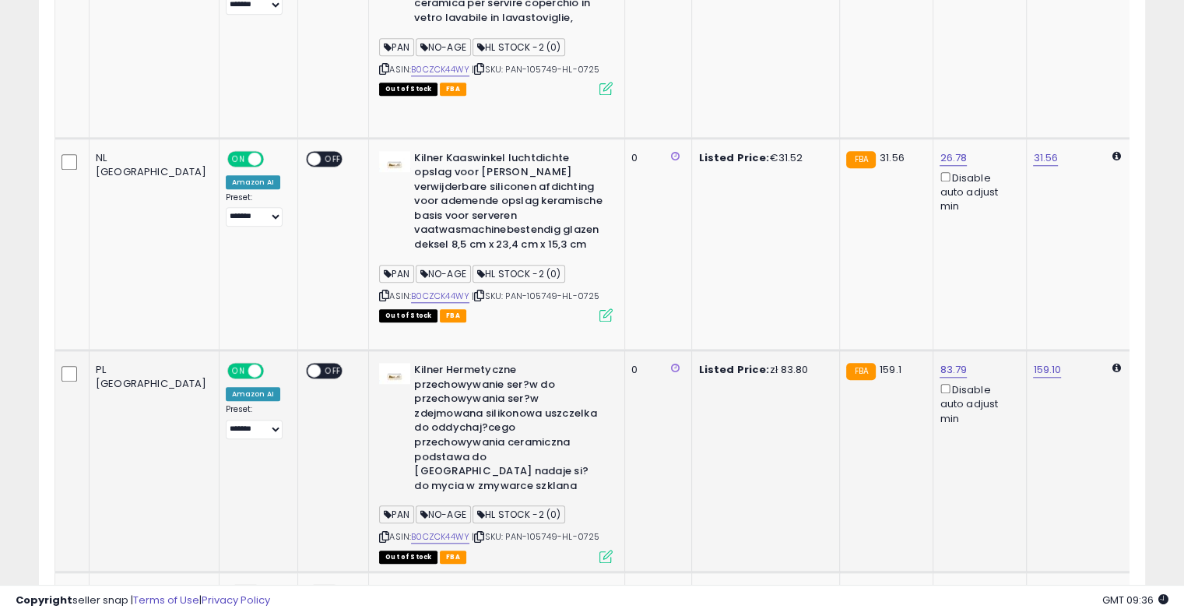
scroll to position [1556, 0]
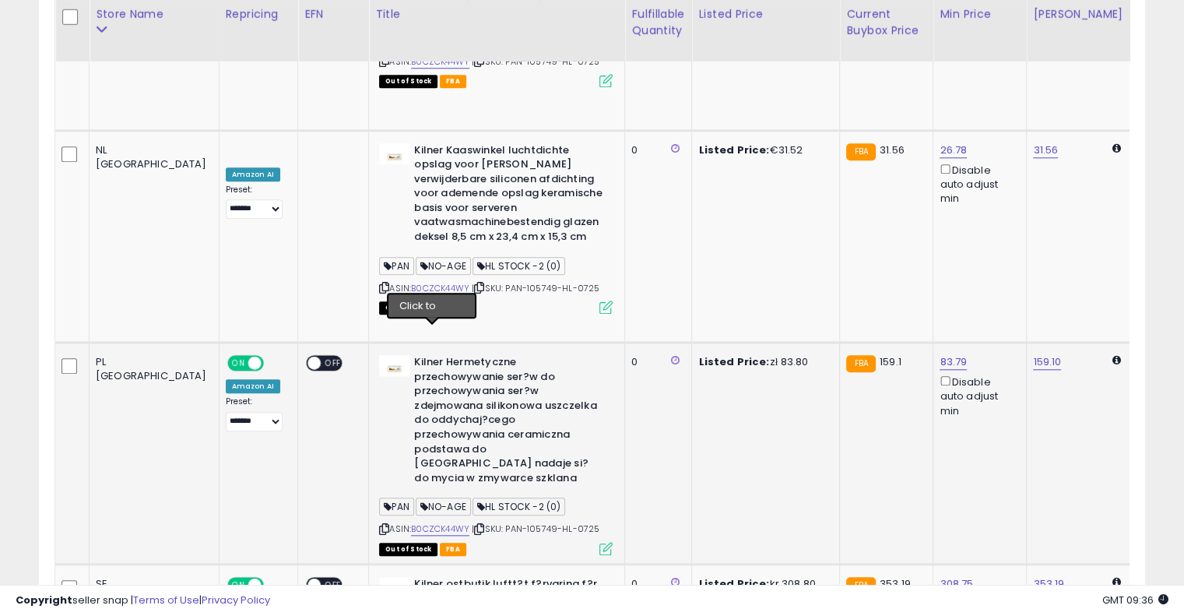
click at [474, 525] on icon at bounding box center [479, 529] width 10 height 9
click at [1033, 354] on link "159.10" at bounding box center [1047, 362] width 28 height 16
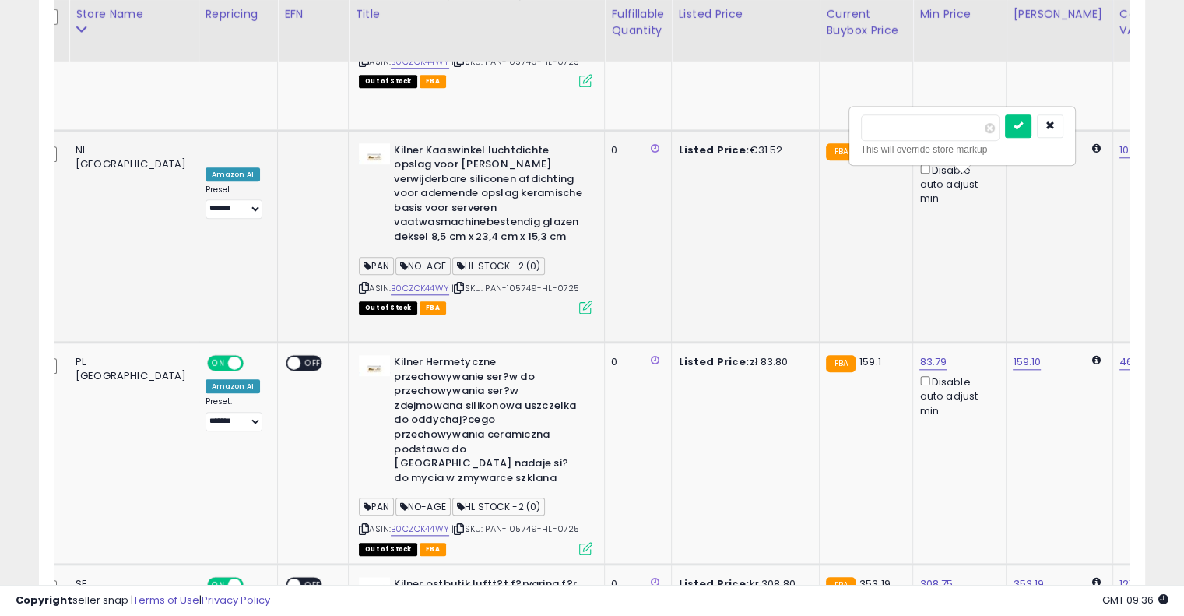
drag, startPoint x: 939, startPoint y: 139, endPoint x: 738, endPoint y: 143, distance: 200.8
type input "***"
click button "submit" at bounding box center [1018, 125] width 26 height 23
click at [454, 525] on icon at bounding box center [459, 529] width 10 height 9
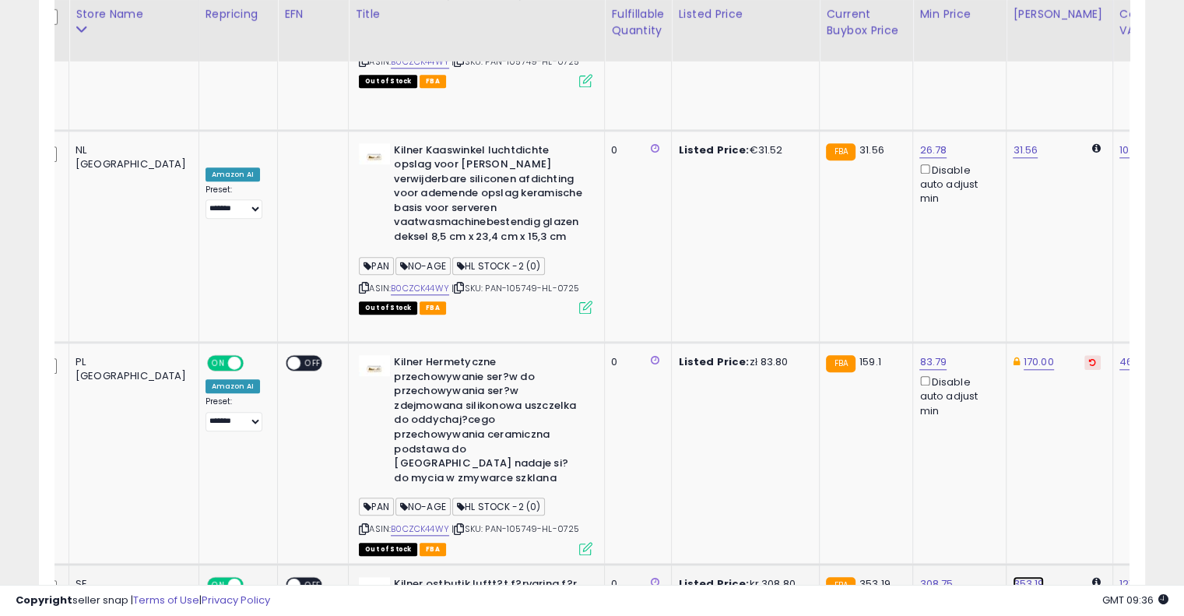
click at [1012, 576] on link "353.19" at bounding box center [1027, 584] width 31 height 16
drag, startPoint x: 922, startPoint y: 337, endPoint x: 739, endPoint y: 336, distance: 182.9
type input "***"
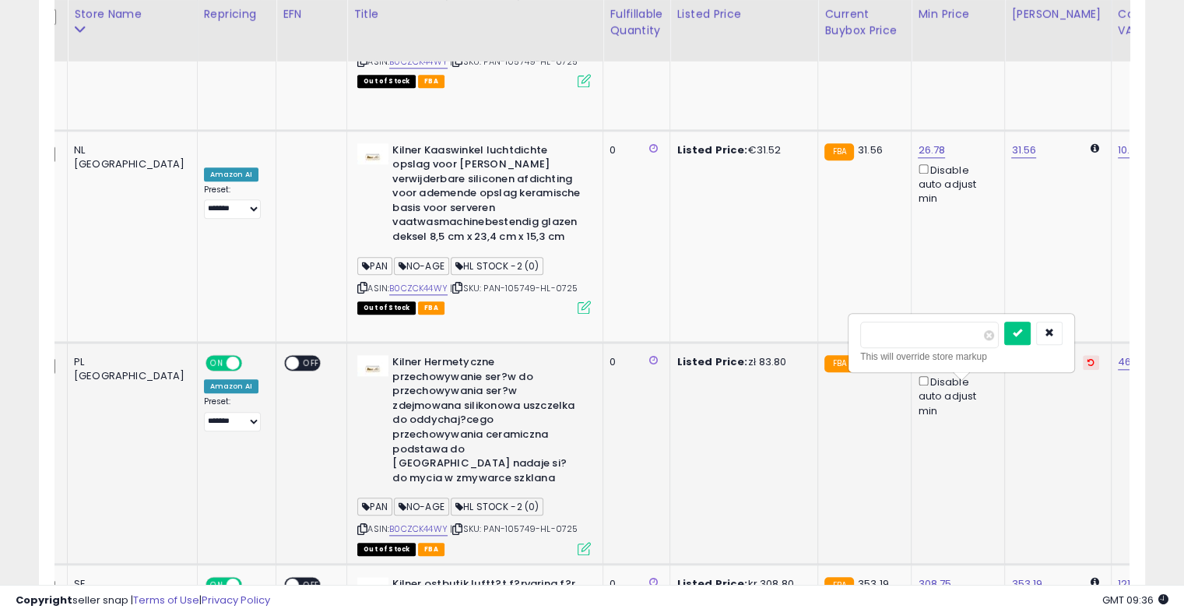
click button "submit" at bounding box center [1017, 332] width 26 height 23
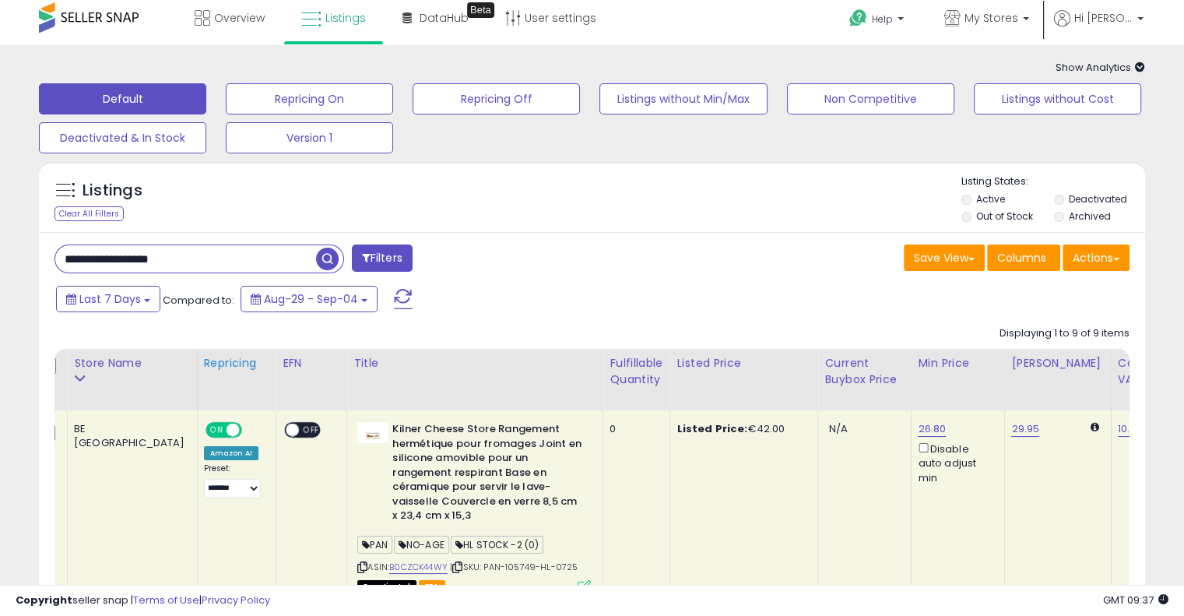
scroll to position [0, 0]
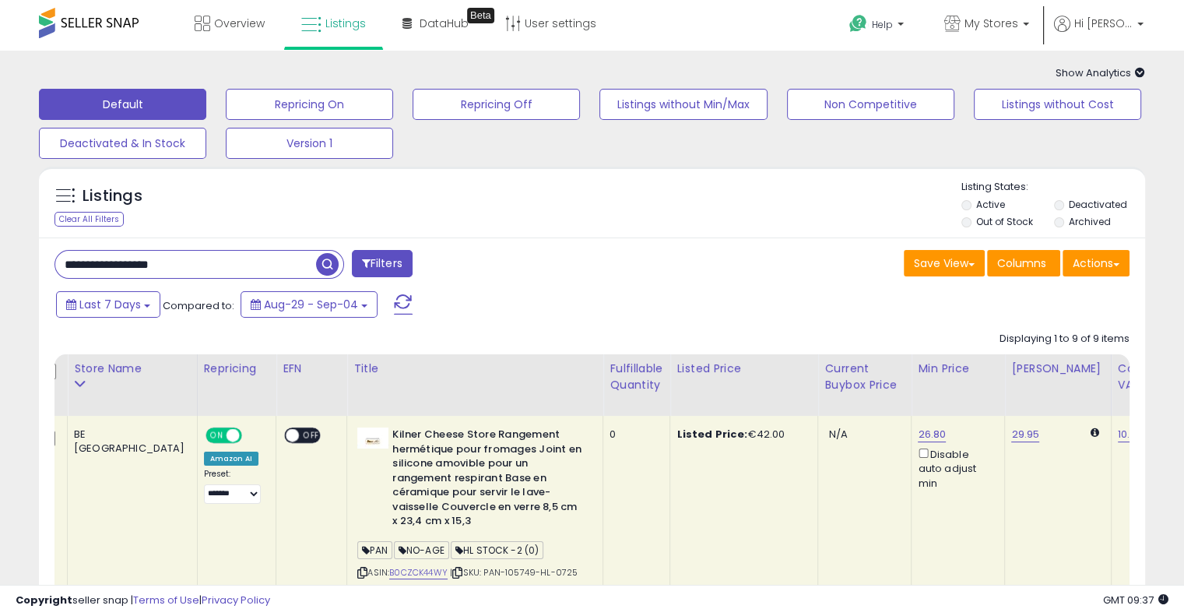
drag, startPoint x: 208, startPoint y: 267, endPoint x: 0, endPoint y: 261, distance: 207.9
paste input "text"
click at [327, 253] on span "button" at bounding box center [327, 264] width 23 height 23
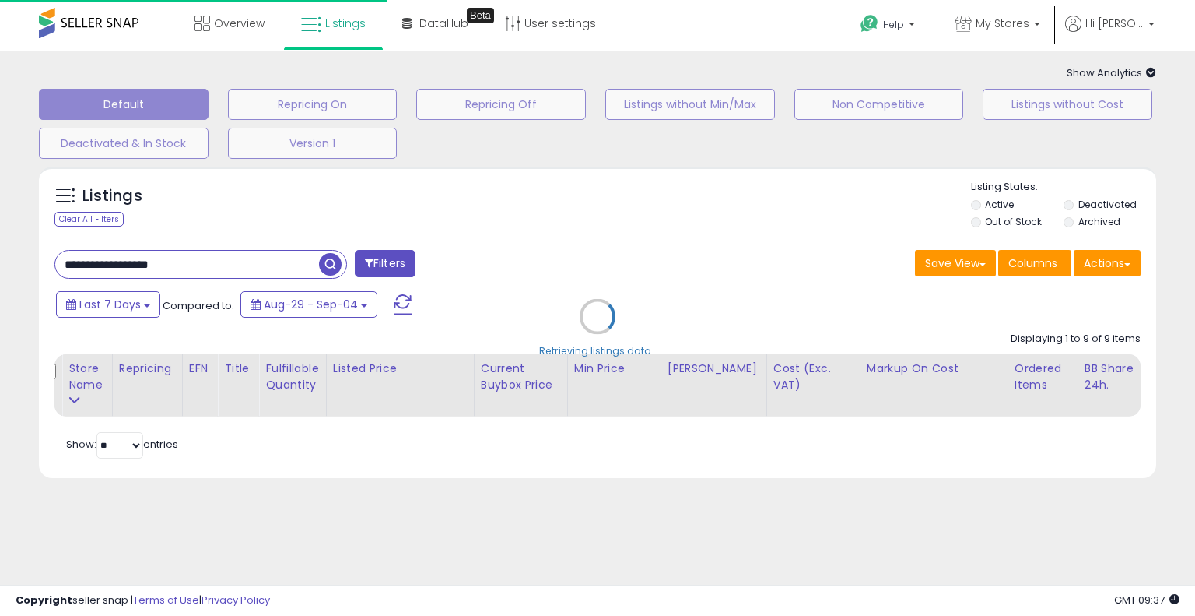
click at [676, 211] on div "Retrieving listings data.." at bounding box center [597, 328] width 1141 height 339
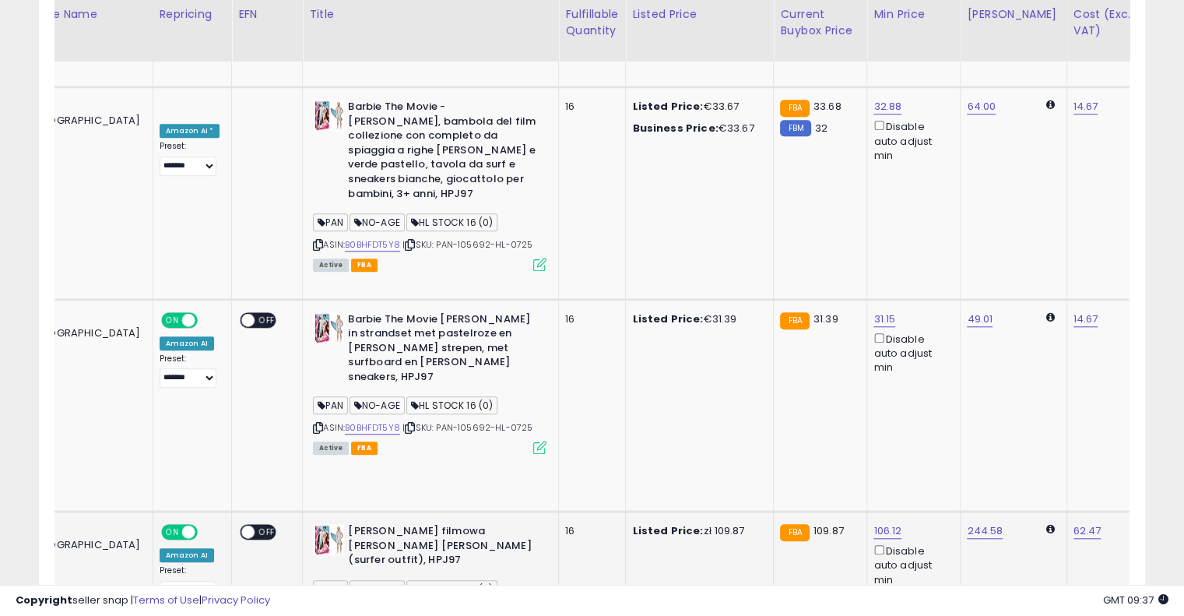
scroll to position [0, 168]
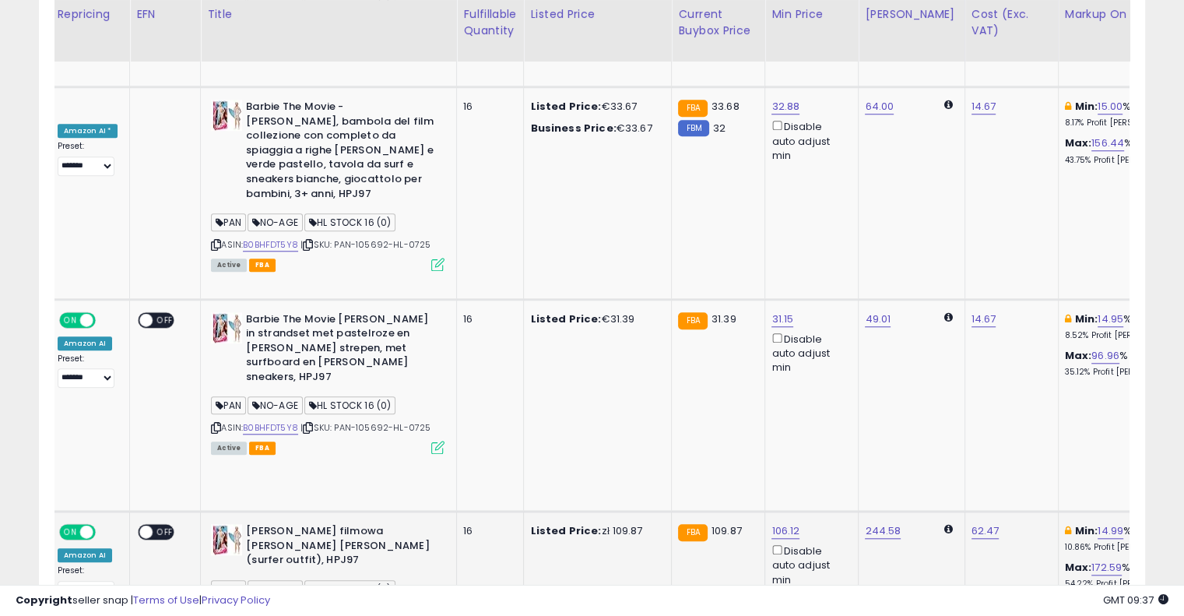
drag, startPoint x: 613, startPoint y: 248, endPoint x: 715, endPoint y: 219, distance: 105.9
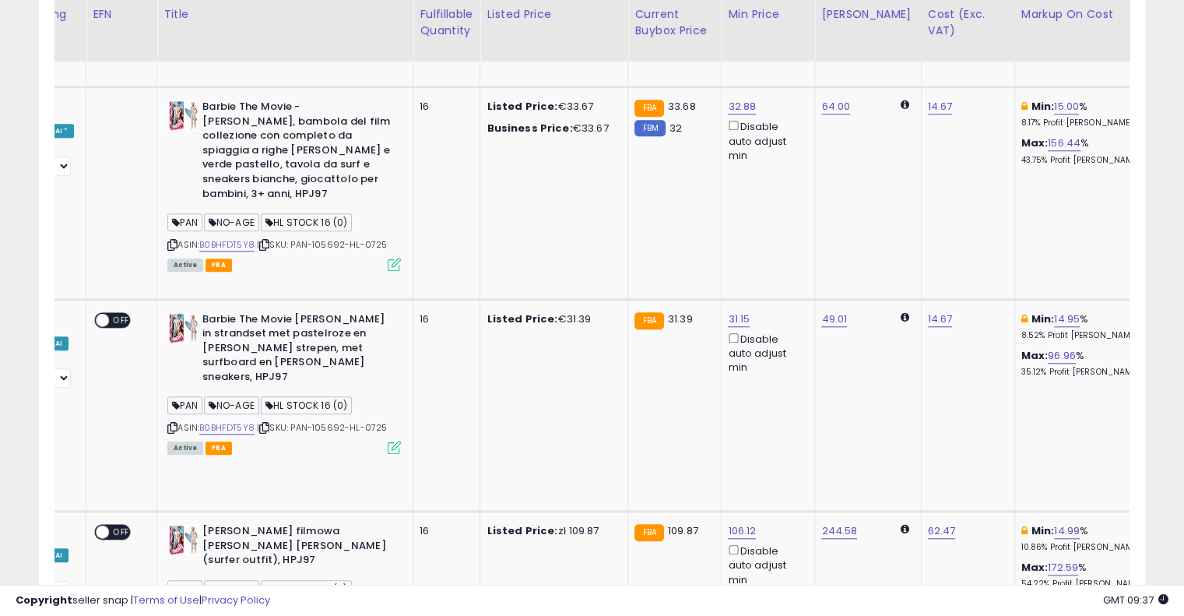
click at [1139, 527] on icon at bounding box center [1142, 531] width 7 height 8
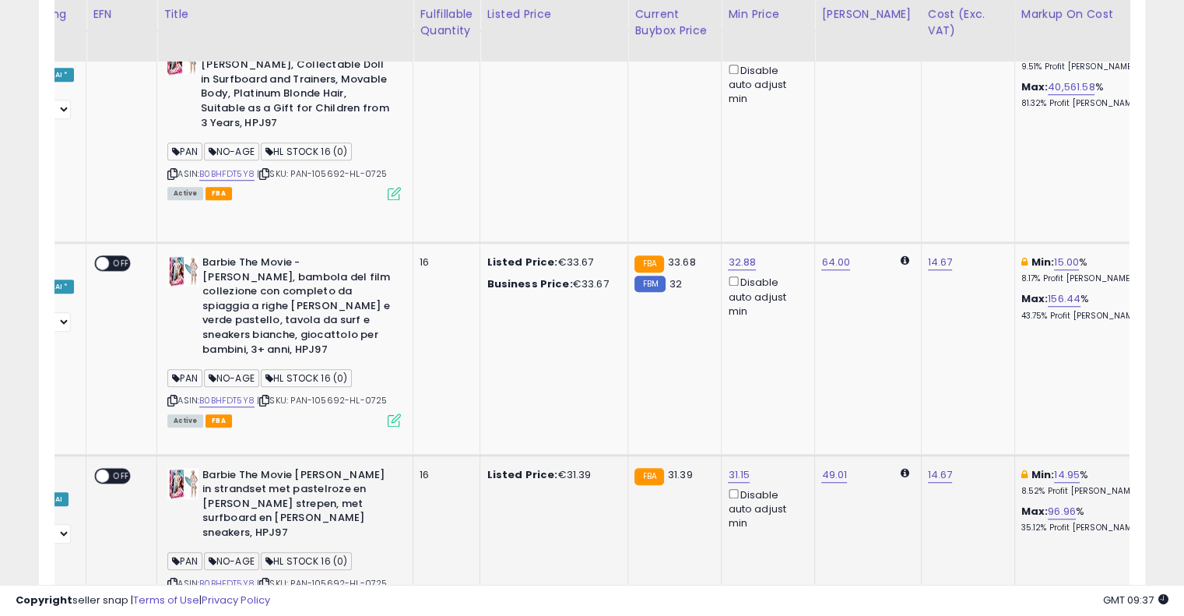
click at [1139, 471] on icon at bounding box center [1142, 475] width 7 height 8
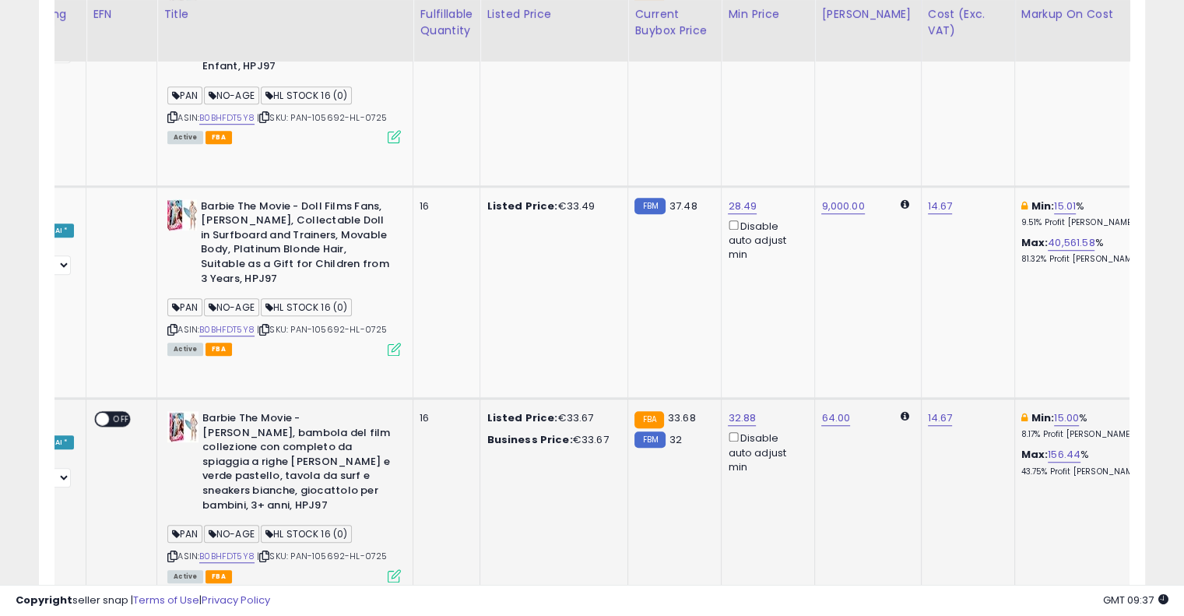
click at [1134, 411] on button at bounding box center [1142, 418] width 16 height 15
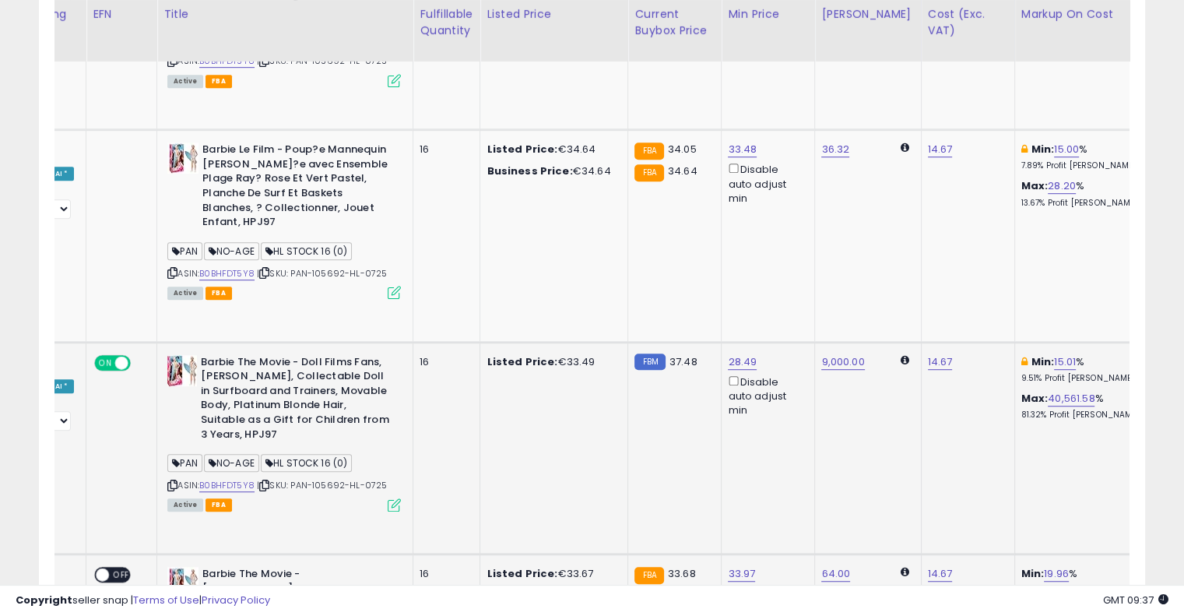
click at [1139, 358] on icon at bounding box center [1142, 362] width 7 height 8
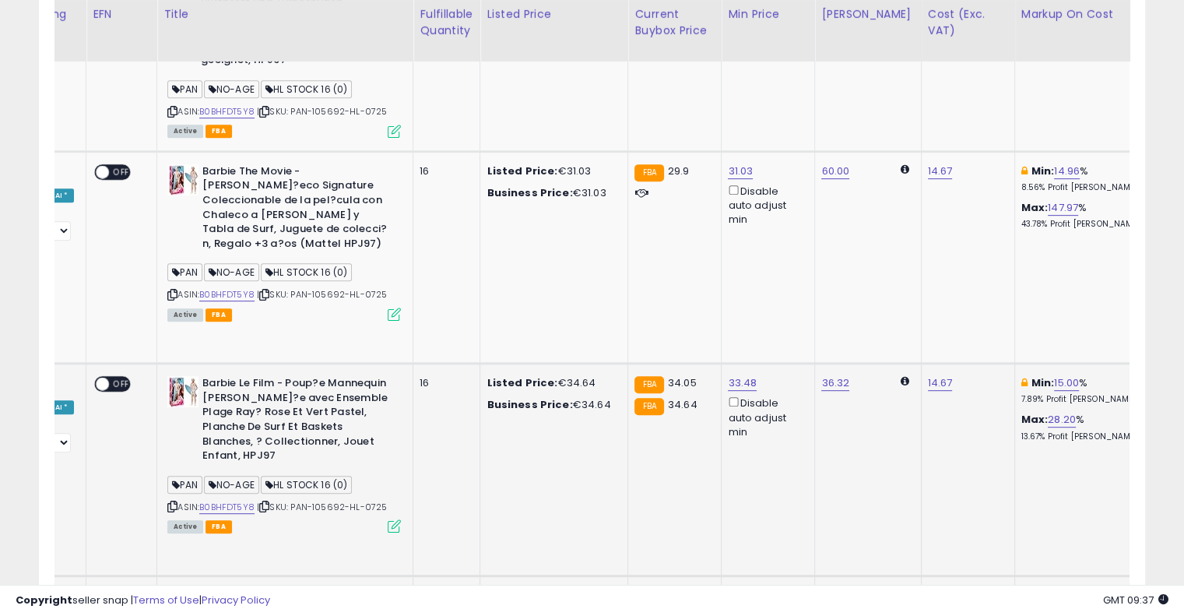
click at [1134, 376] on button at bounding box center [1142, 383] width 16 height 15
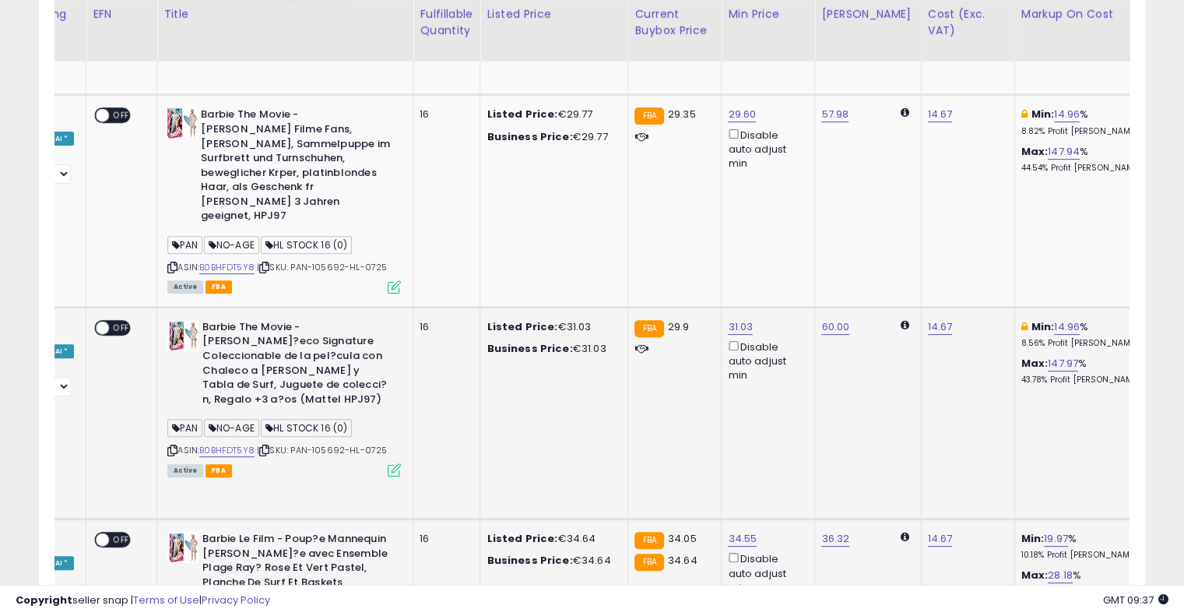
click at [1134, 320] on button at bounding box center [1142, 327] width 16 height 15
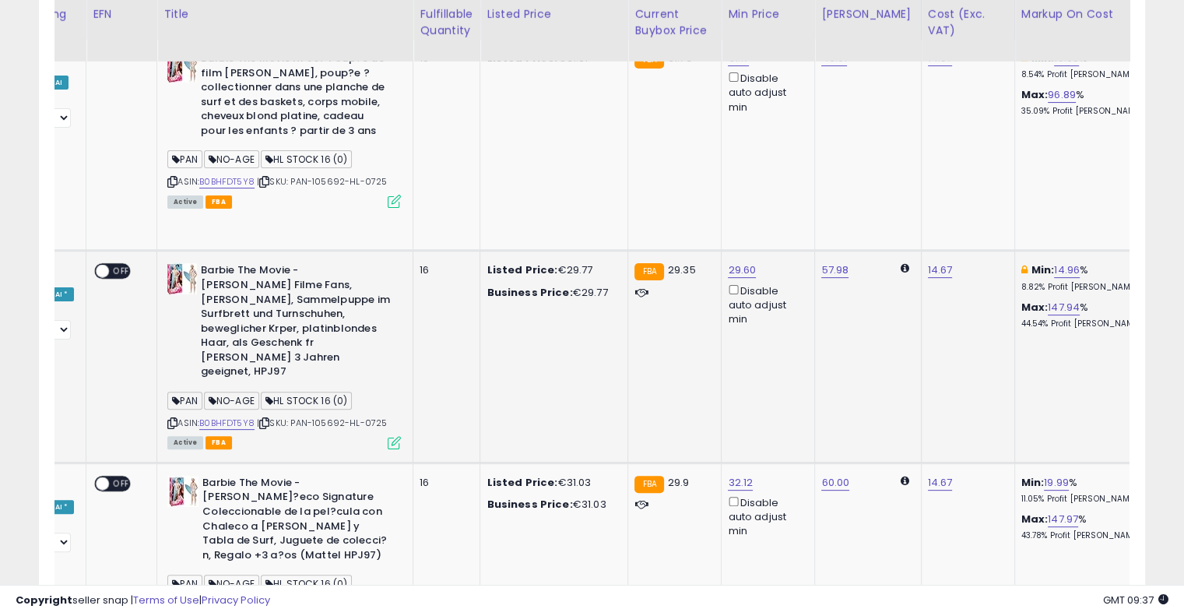
click at [1139, 266] on icon at bounding box center [1142, 270] width 7 height 8
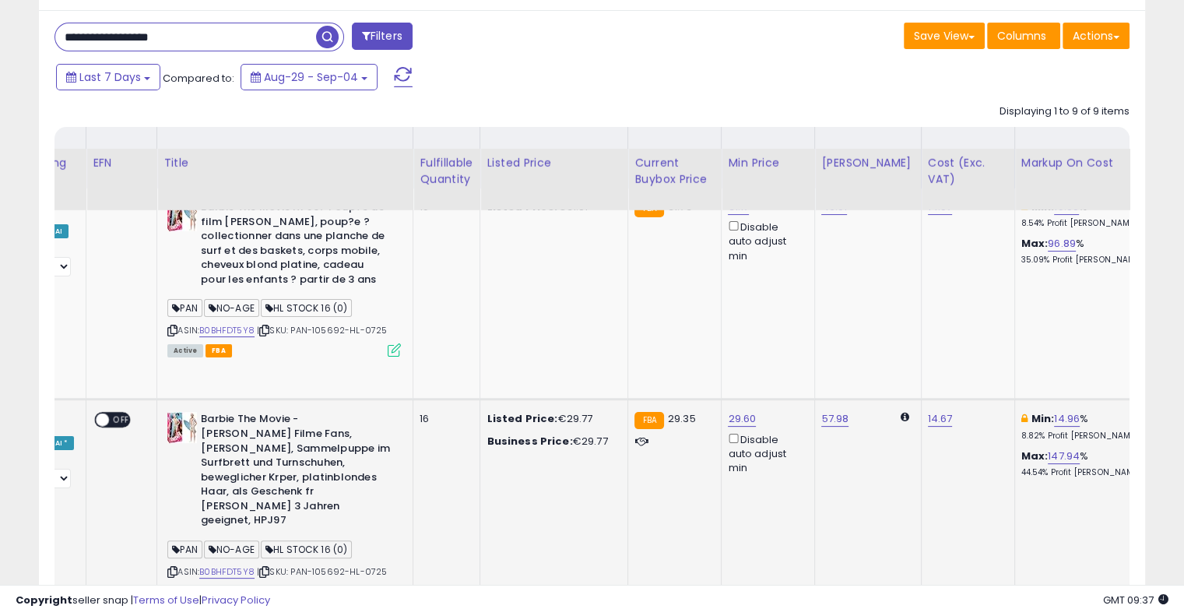
scroll to position [142, 0]
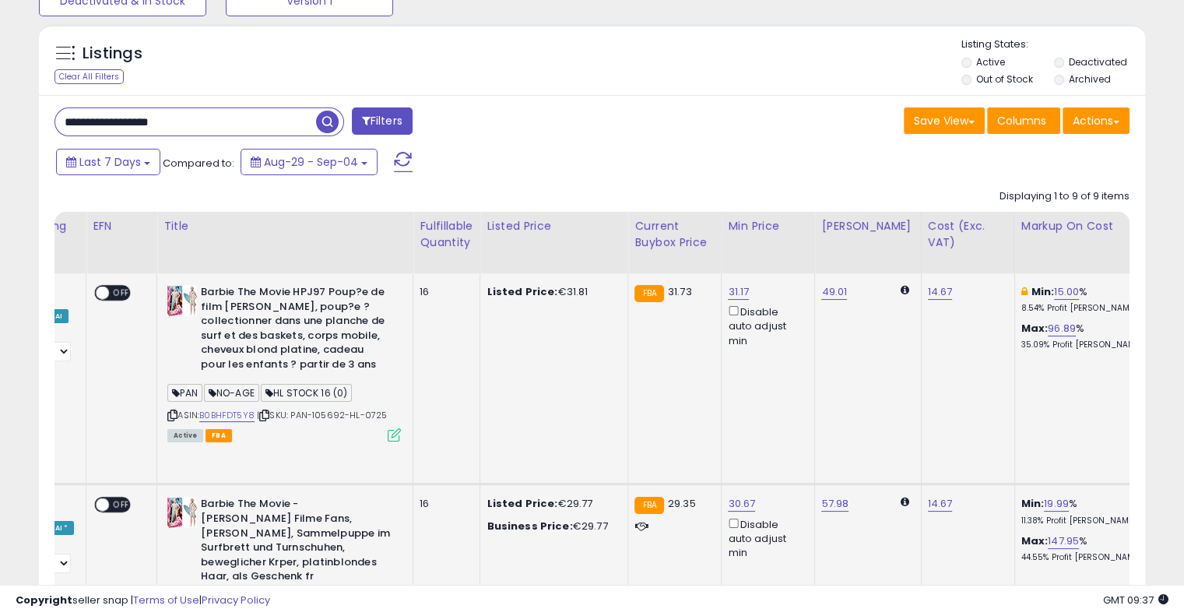
click at [1139, 289] on icon at bounding box center [1142, 292] width 7 height 8
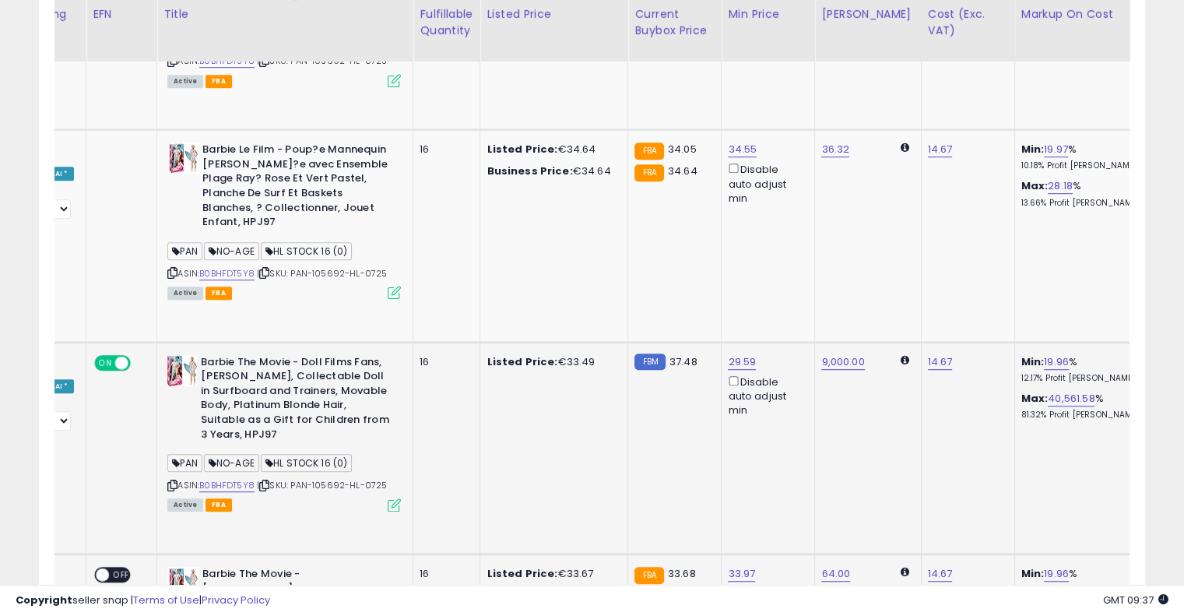
scroll to position [0, 0]
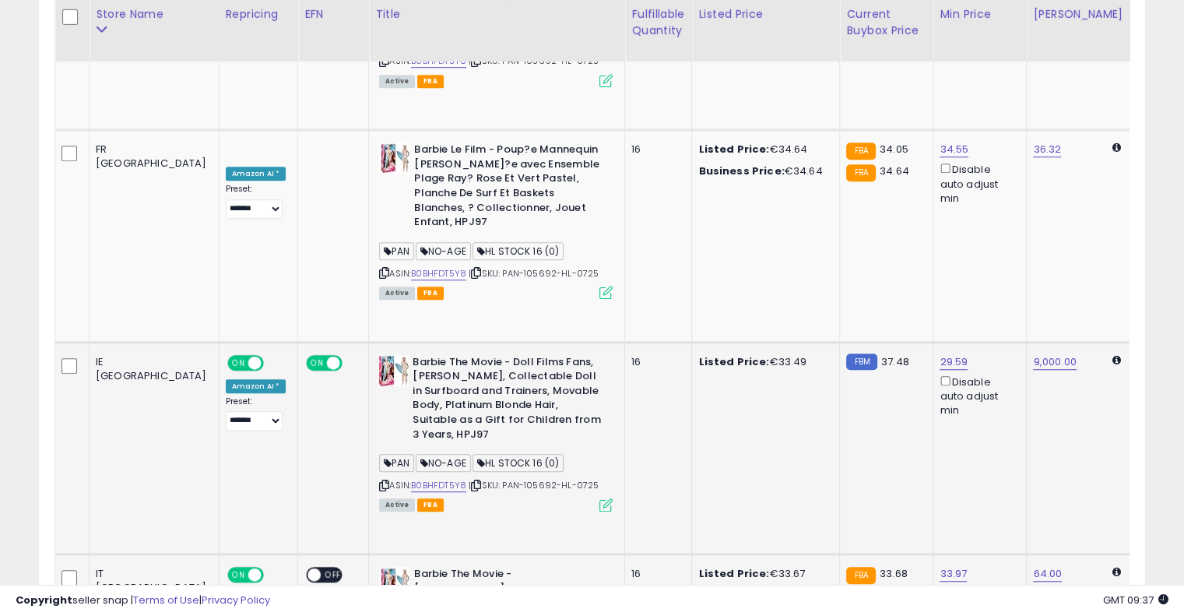
drag, startPoint x: 760, startPoint y: 302, endPoint x: 604, endPoint y: 295, distance: 155.8
click at [471, 481] on icon at bounding box center [476, 485] width 10 height 9
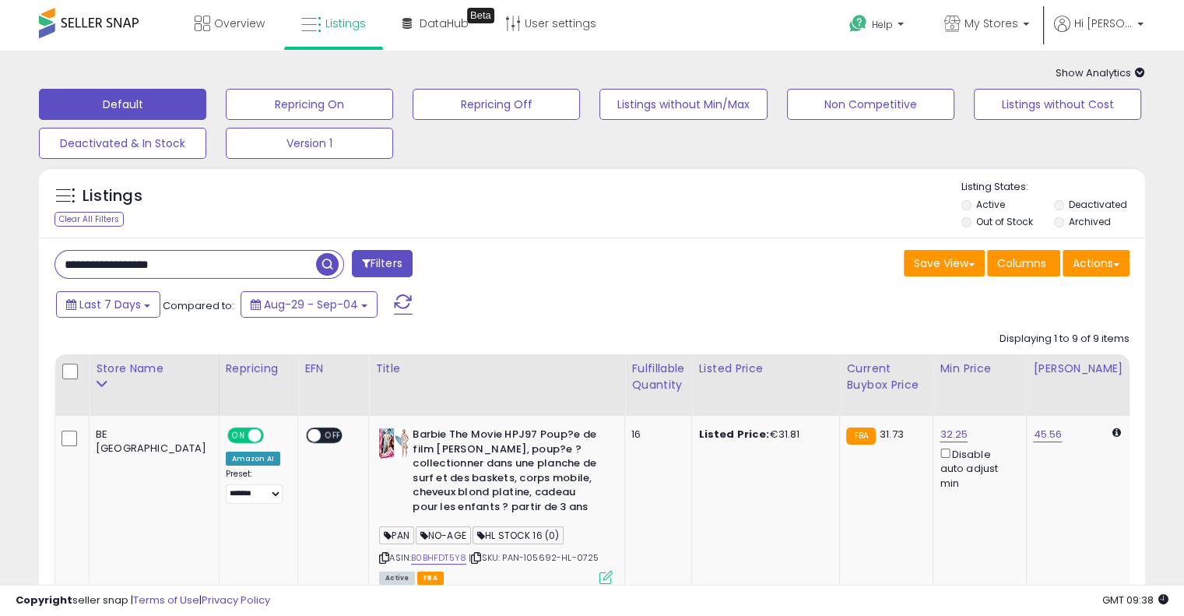
drag, startPoint x: 233, startPoint y: 265, endPoint x: 60, endPoint y: 261, distance: 172.8
paste input "text"
click at [328, 270] on span "button" at bounding box center [327, 264] width 23 height 23
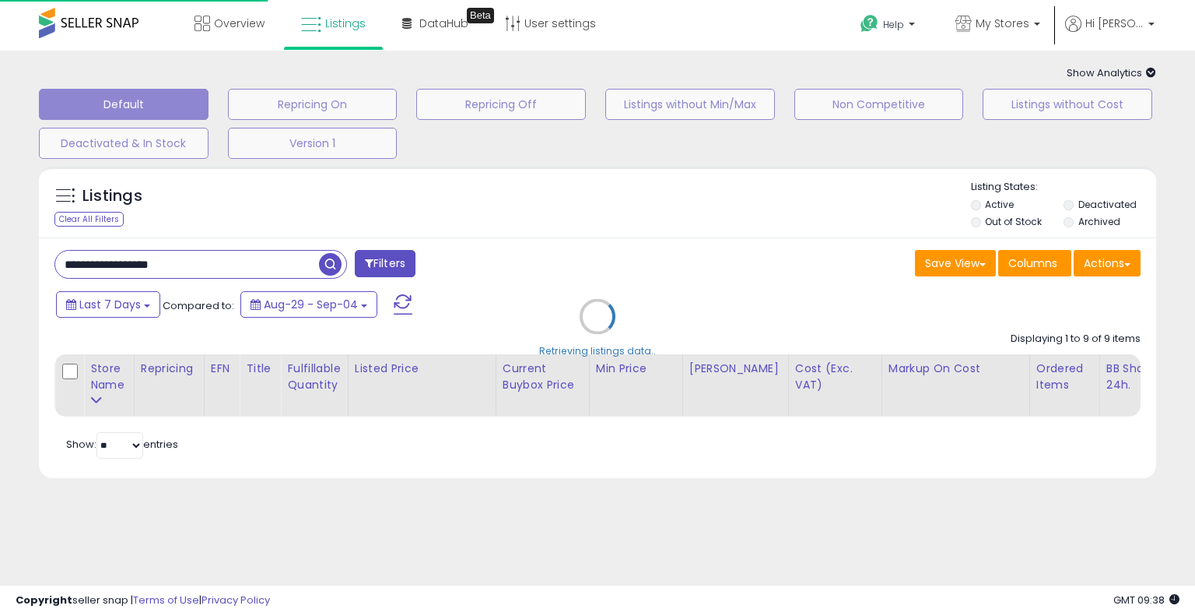
click at [589, 247] on div "Retrieving listings data.." at bounding box center [597, 328] width 1141 height 339
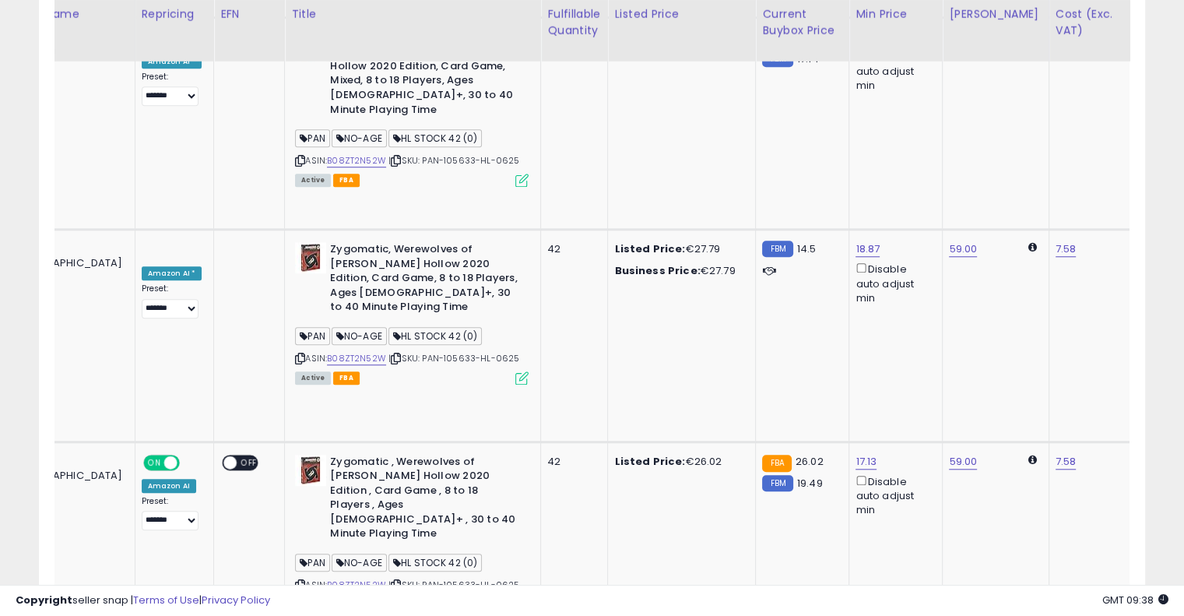
scroll to position [0, 201]
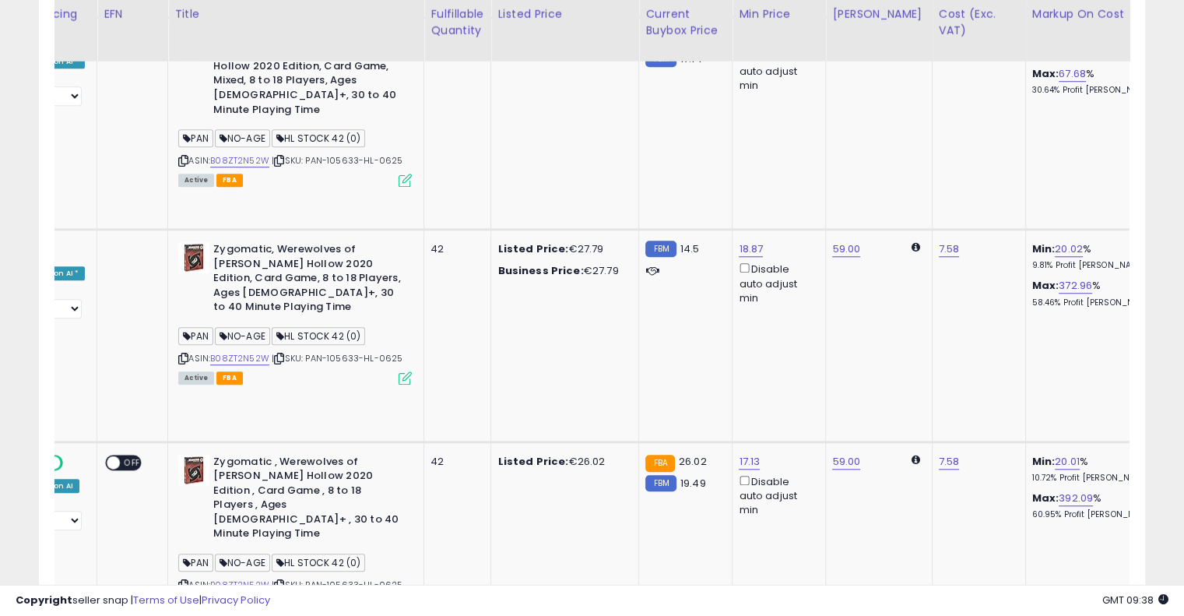
drag, startPoint x: 579, startPoint y: 307, endPoint x: 688, endPoint y: 273, distance: 114.2
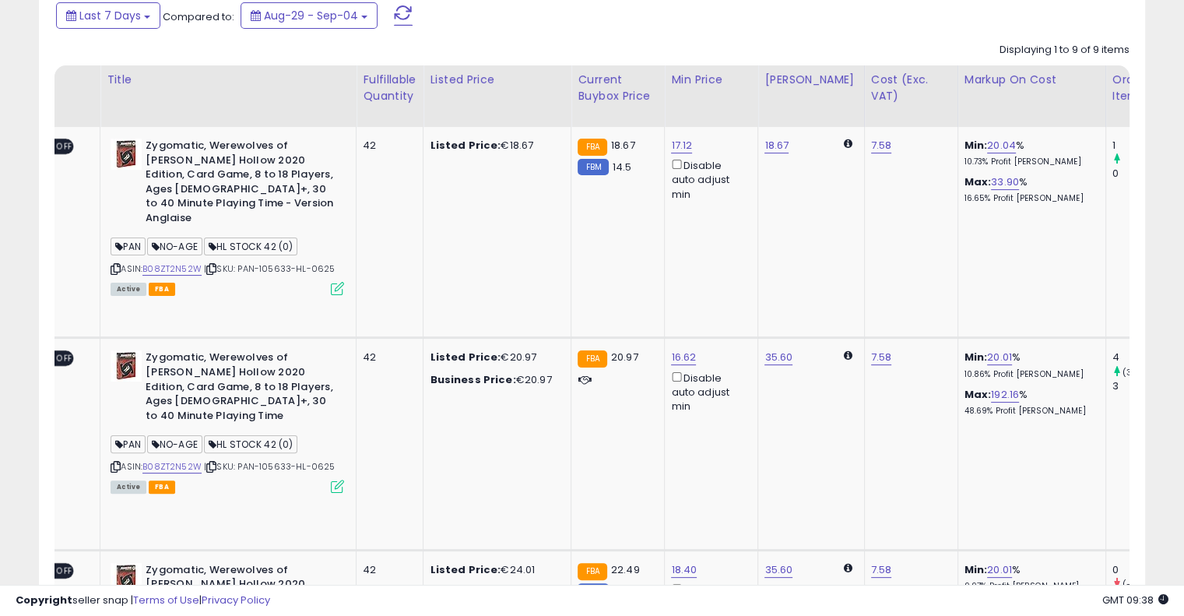
scroll to position [0, 0]
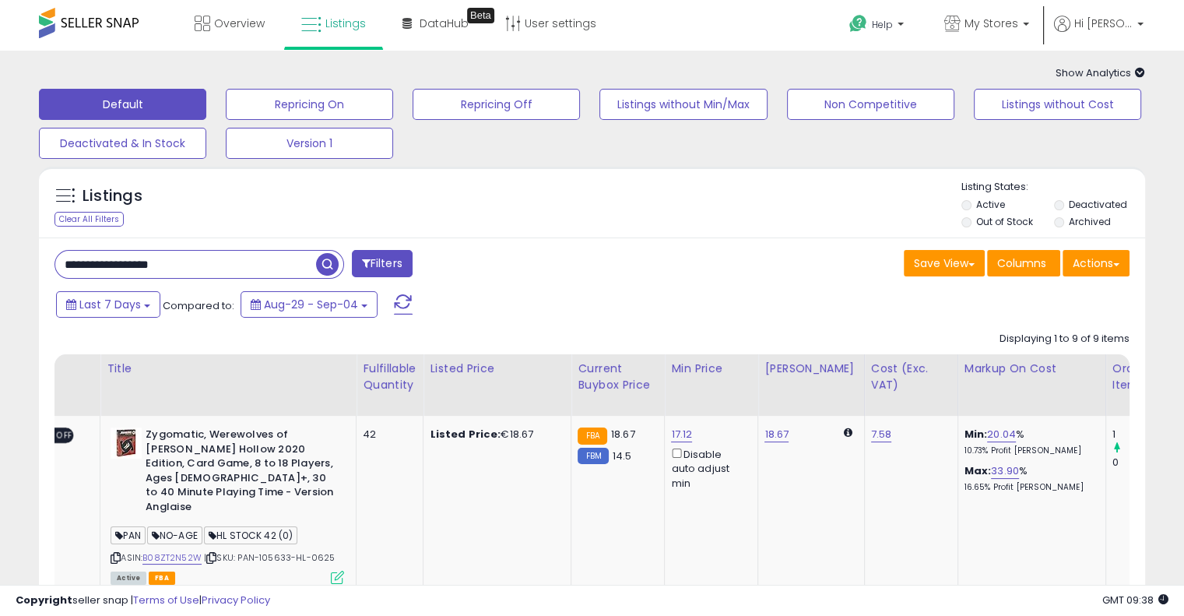
drag, startPoint x: 221, startPoint y: 271, endPoint x: 0, endPoint y: 261, distance: 221.2
paste input "text"
click at [329, 261] on span "button" at bounding box center [327, 264] width 23 height 23
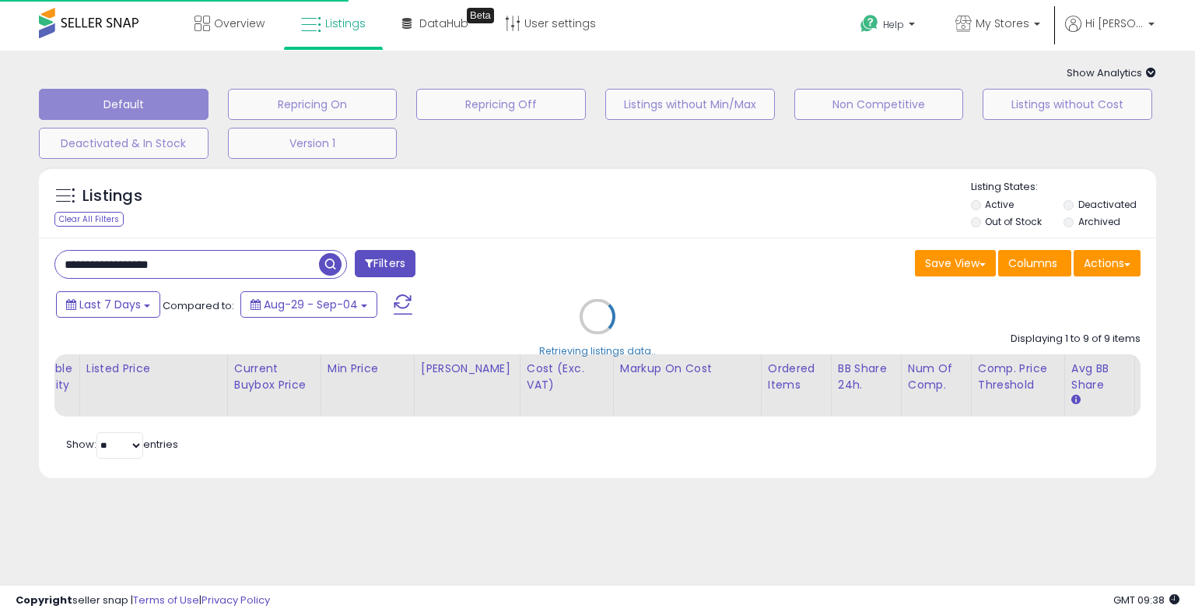
click at [675, 245] on div "Retrieving listings data.." at bounding box center [597, 328] width 1141 height 339
click at [661, 281] on div "Retrieving listings data.." at bounding box center [597, 328] width 1141 height 339
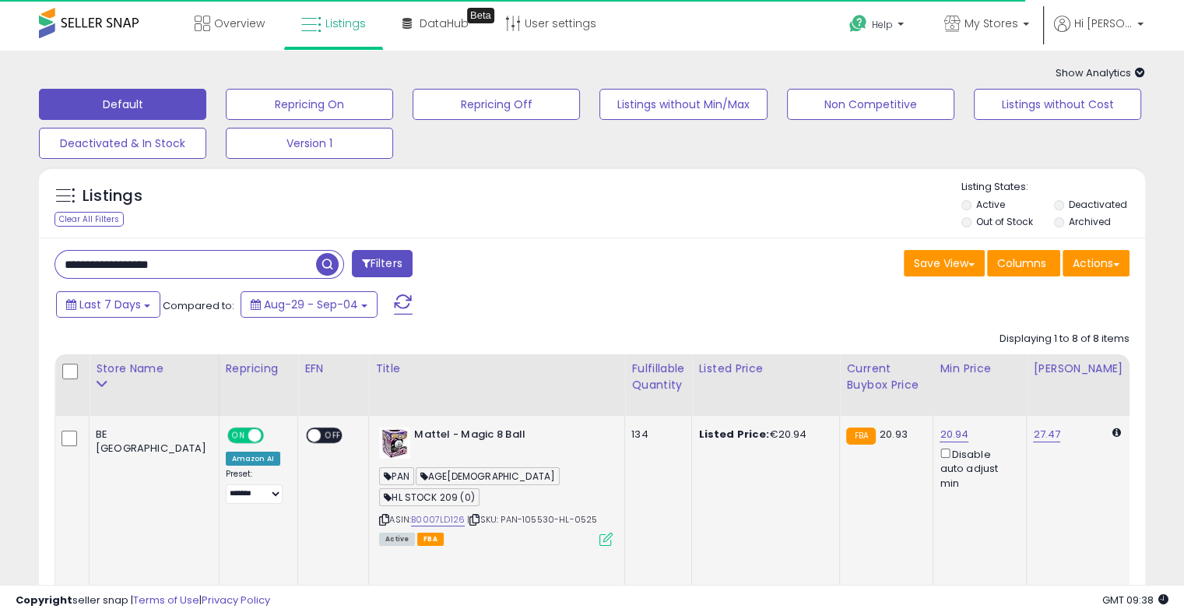
drag, startPoint x: 699, startPoint y: 485, endPoint x: 515, endPoint y: 473, distance: 184.0
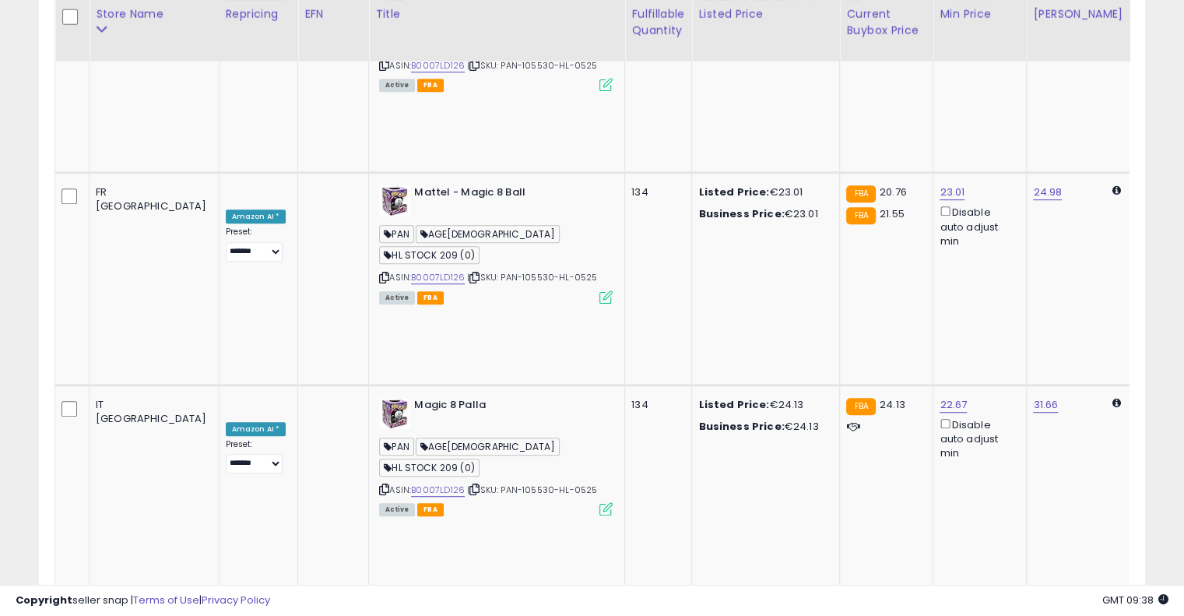
scroll to position [0, 28]
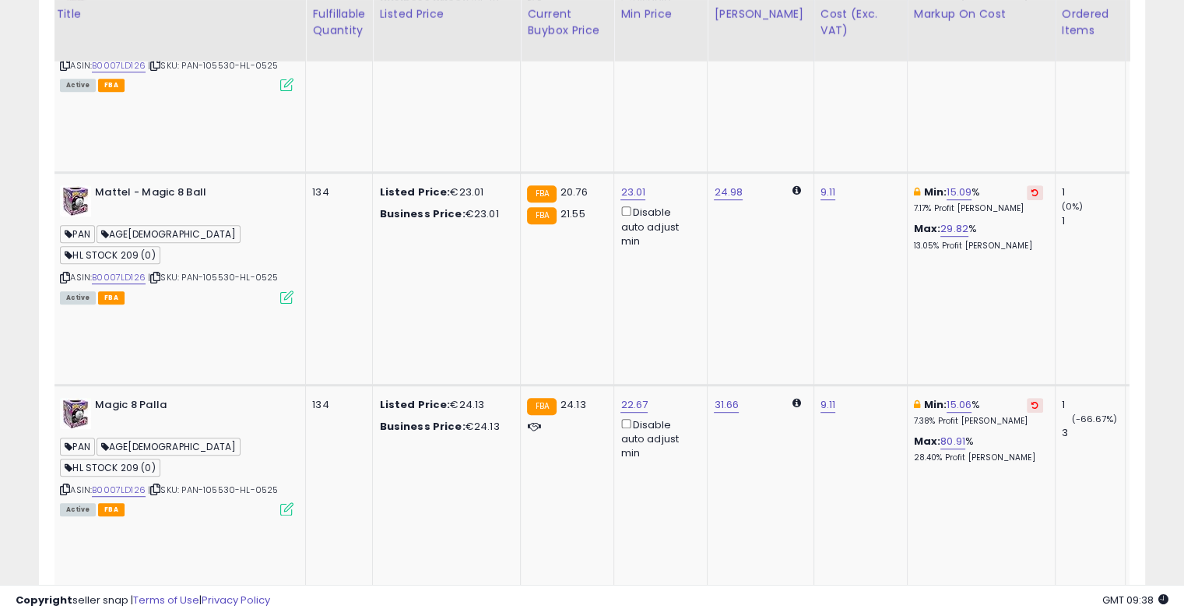
drag, startPoint x: 599, startPoint y: 391, endPoint x: 690, endPoint y: 360, distance: 96.0
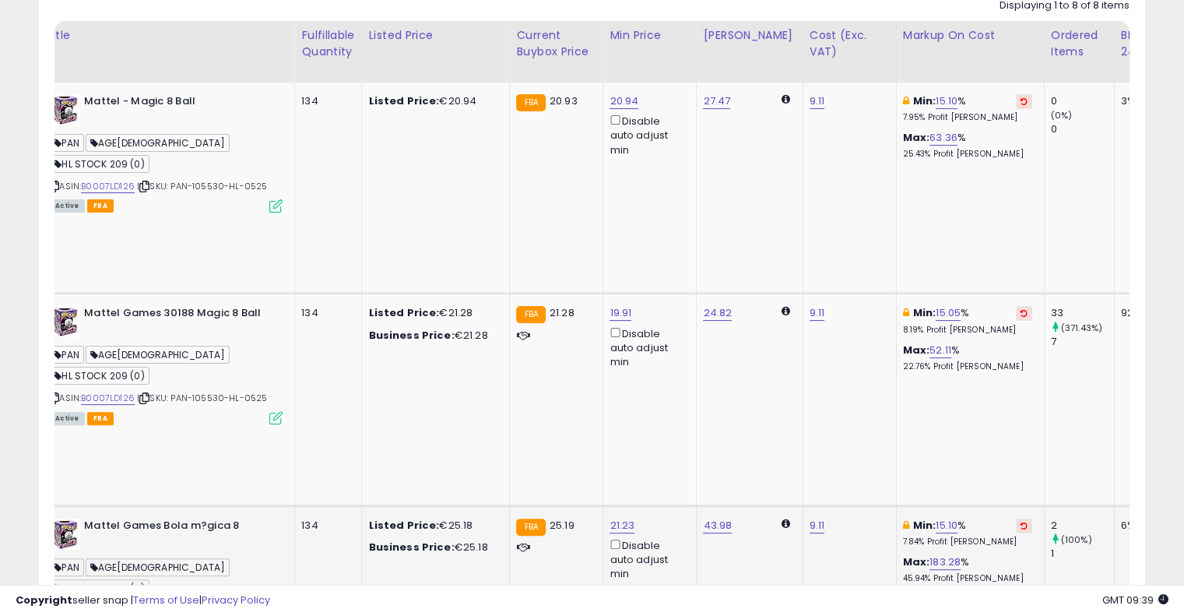
click at [1016, 518] on button at bounding box center [1024, 525] width 16 height 15
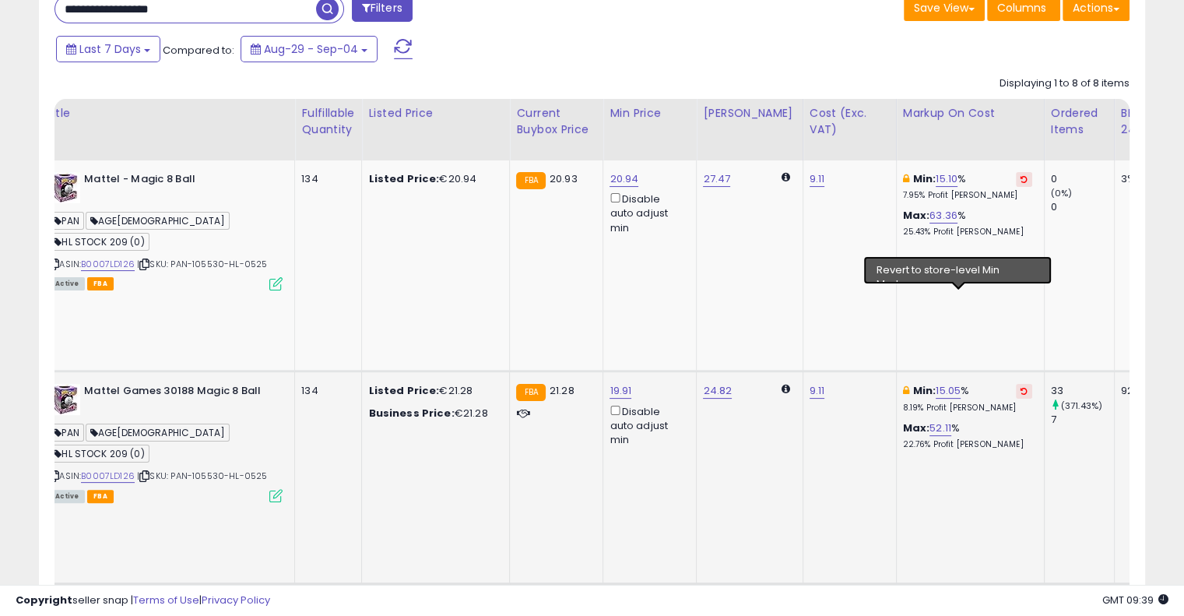
click at [1020, 387] on icon at bounding box center [1023, 391] width 7 height 8
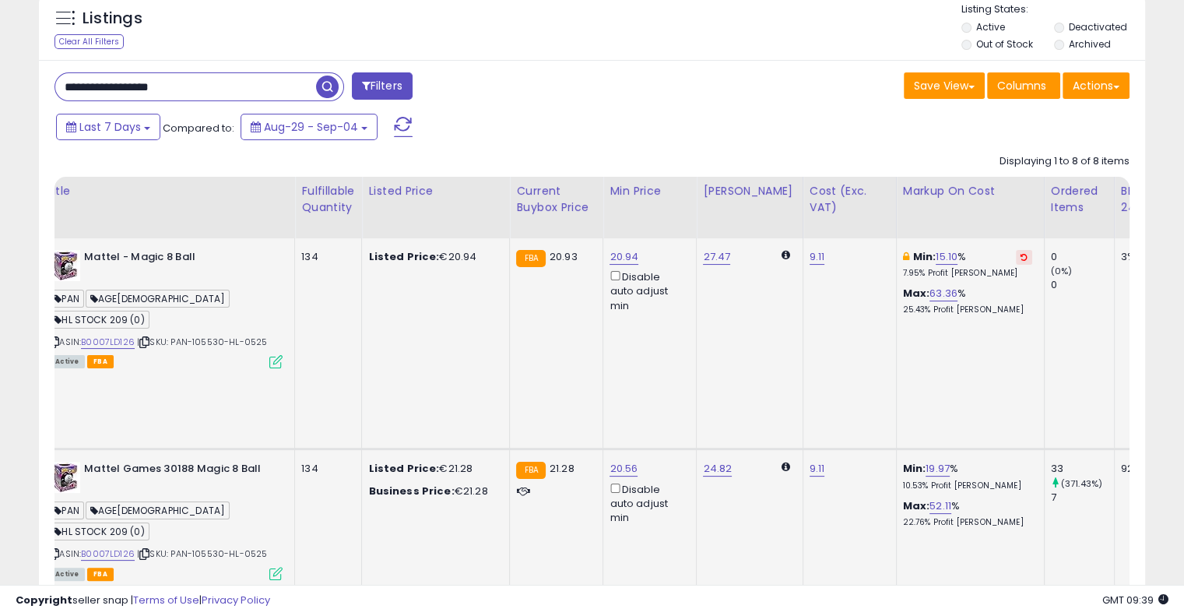
click at [1020, 254] on icon at bounding box center [1023, 257] width 7 height 8
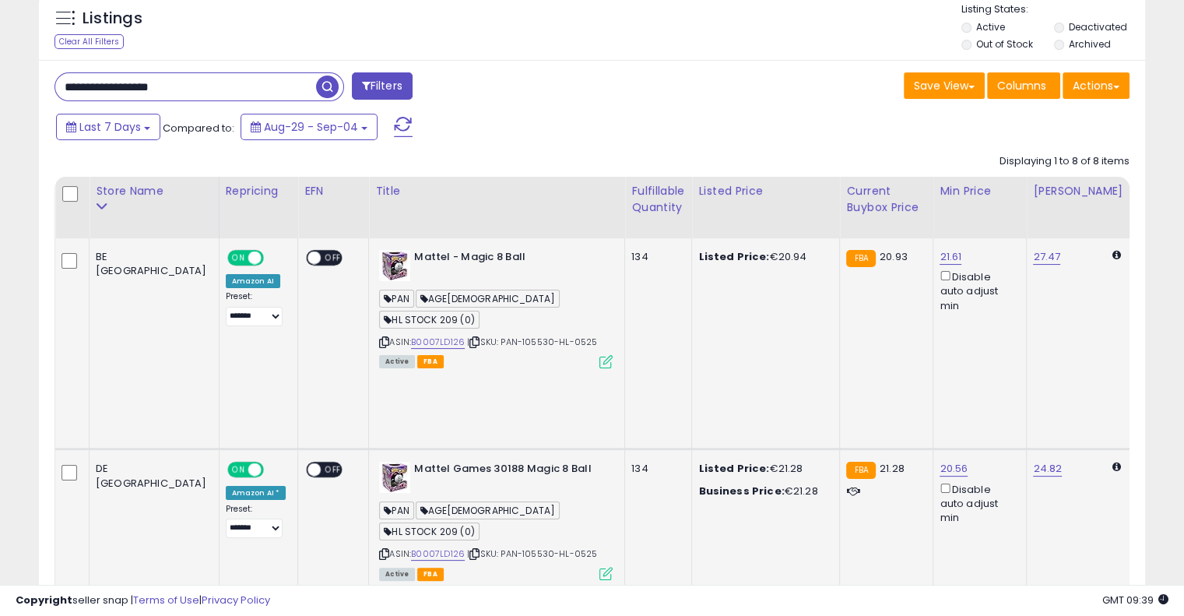
drag, startPoint x: 808, startPoint y: 310, endPoint x: 549, endPoint y: 295, distance: 258.8
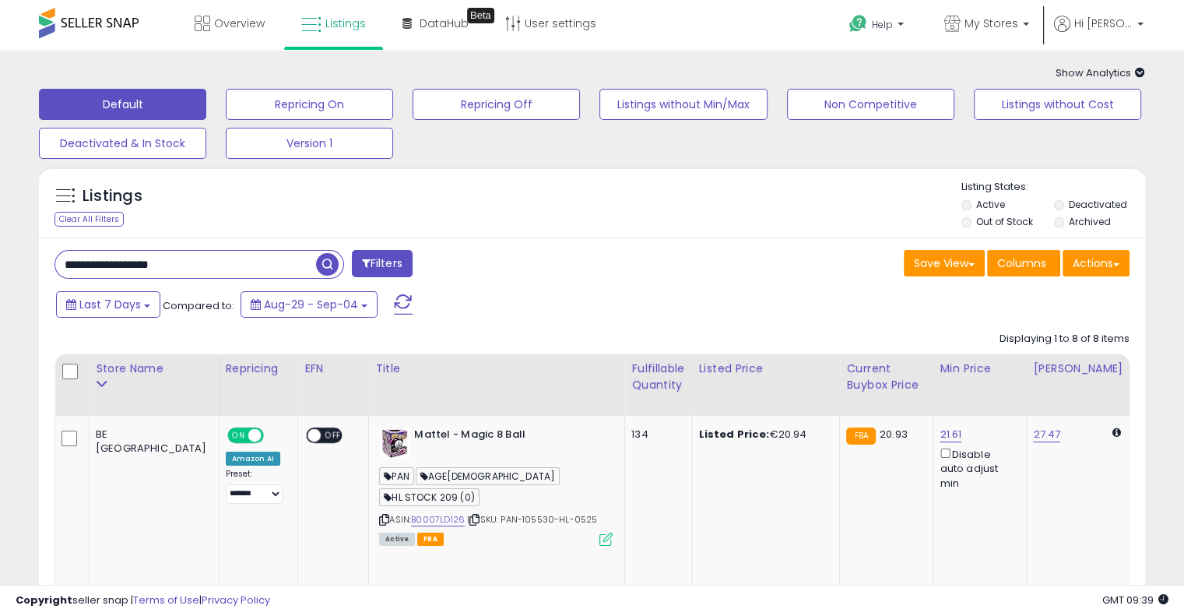
drag, startPoint x: 233, startPoint y: 254, endPoint x: 51, endPoint y: 251, distance: 182.1
paste input "text"
click at [339, 261] on button "button" at bounding box center [329, 262] width 28 height 23
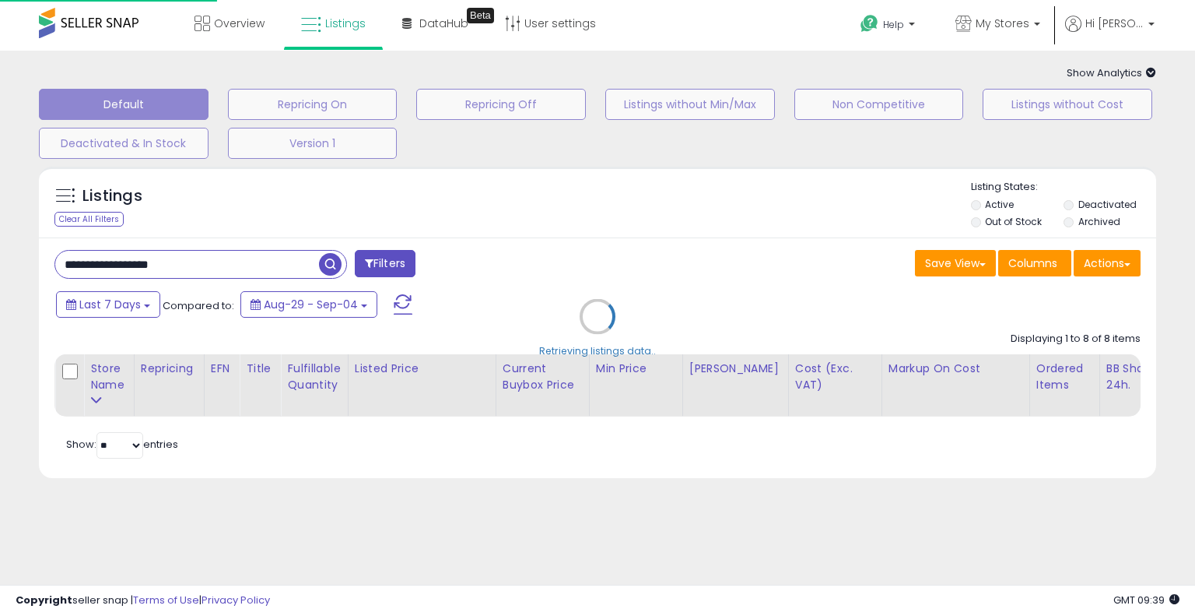
click at [631, 228] on div "Retrieving listings data.." at bounding box center [597, 328] width 1141 height 339
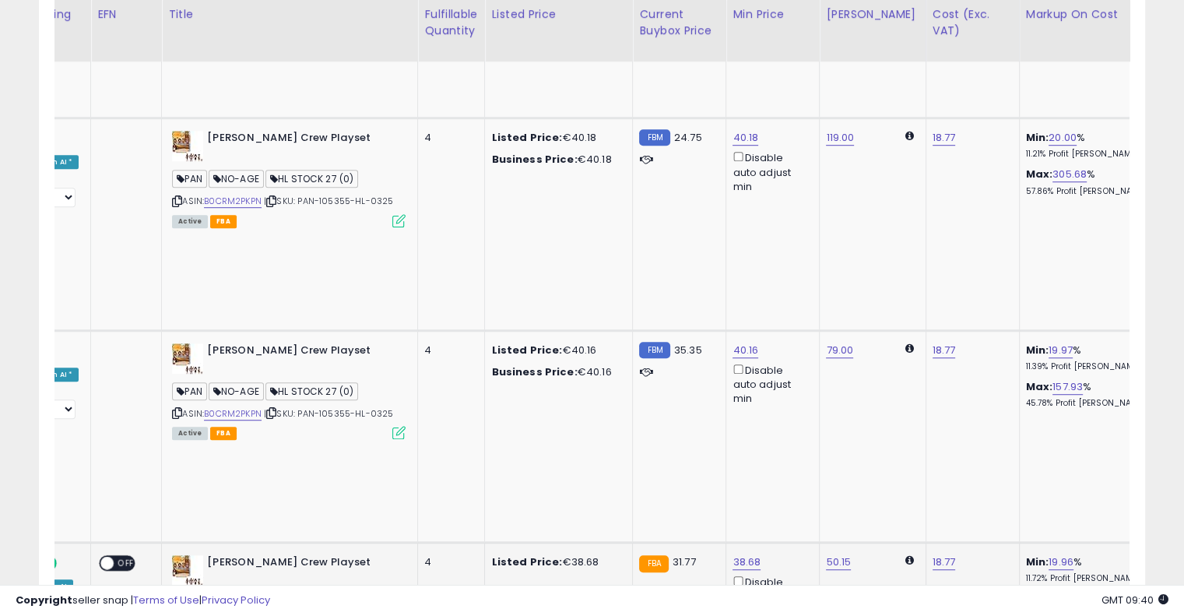
scroll to position [0, 282]
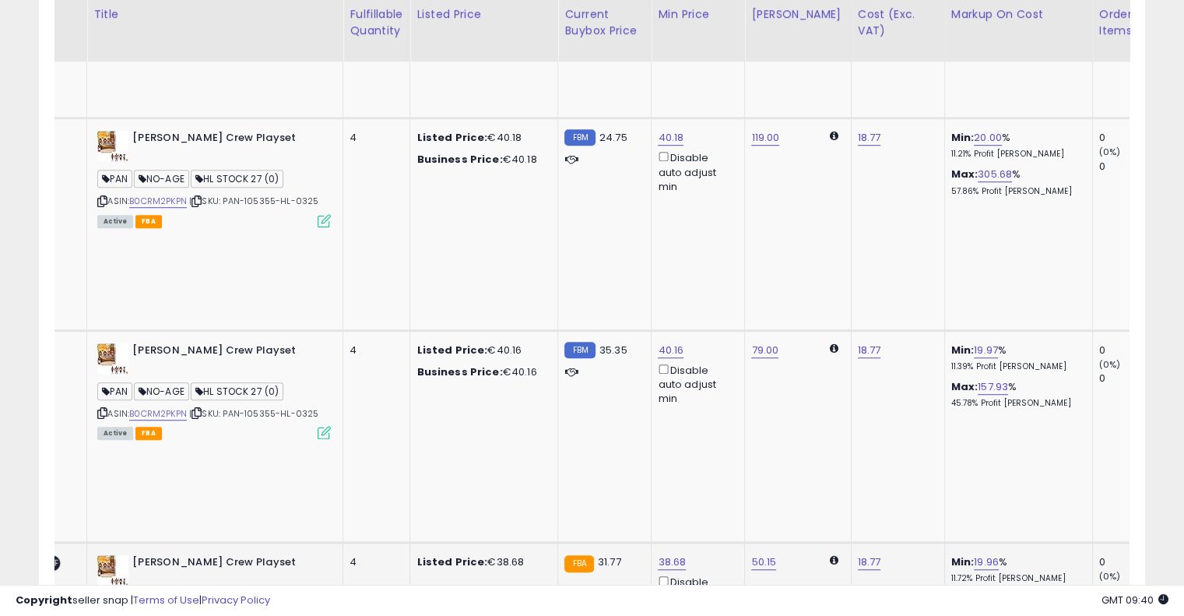
drag, startPoint x: 579, startPoint y: 228, endPoint x: 688, endPoint y: 223, distance: 109.1
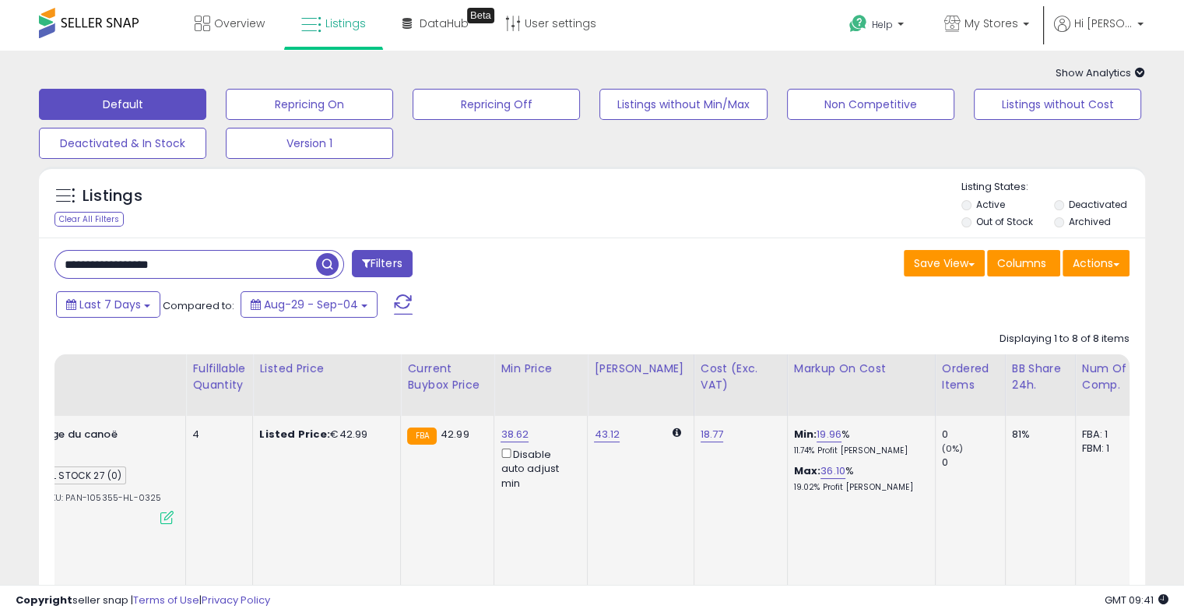
scroll to position [0, 0]
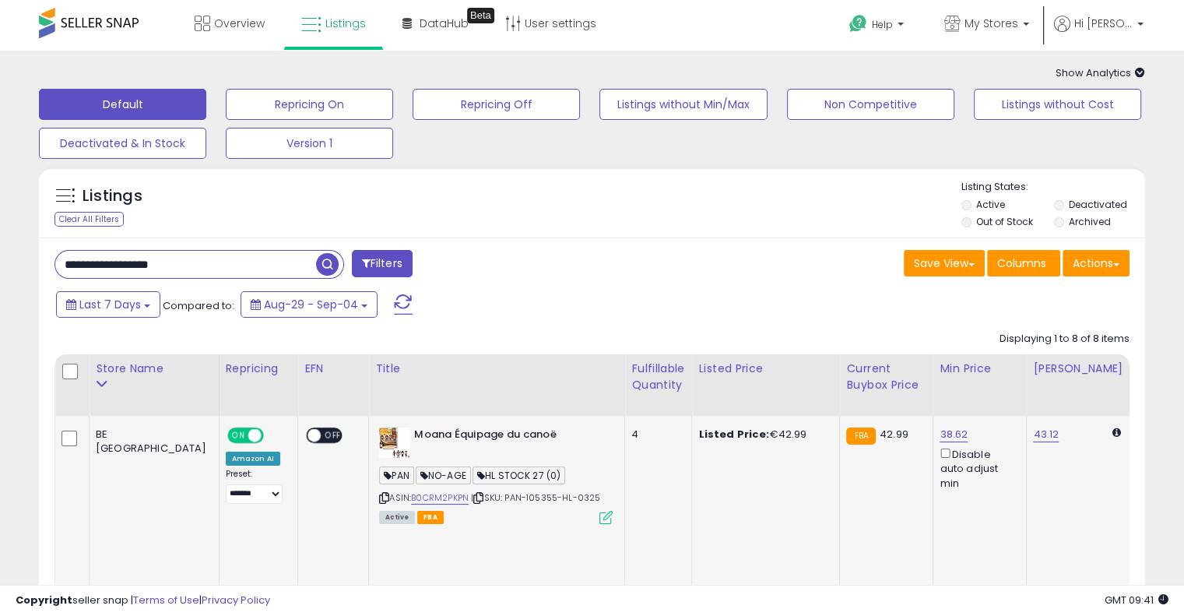
drag, startPoint x: 773, startPoint y: 454, endPoint x: 529, endPoint y: 468, distance: 244.0
click at [237, 272] on input "**********" at bounding box center [185, 264] width 261 height 27
click at [232, 269] on input "**********" at bounding box center [185, 264] width 261 height 27
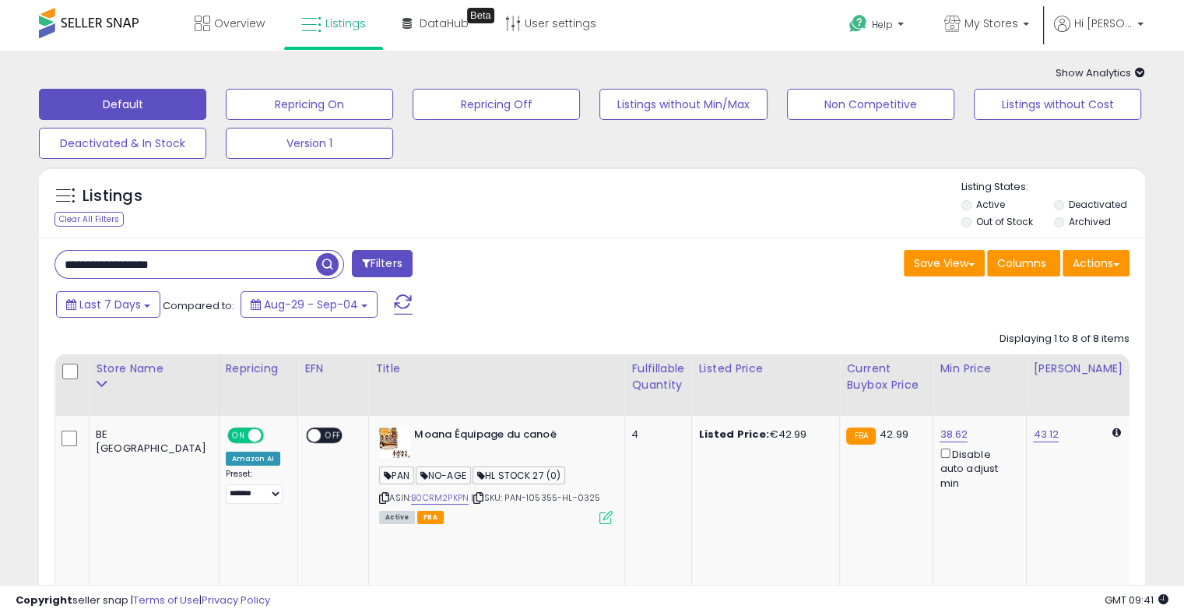
paste input "text"
click at [323, 262] on span "button" at bounding box center [327, 264] width 23 height 23
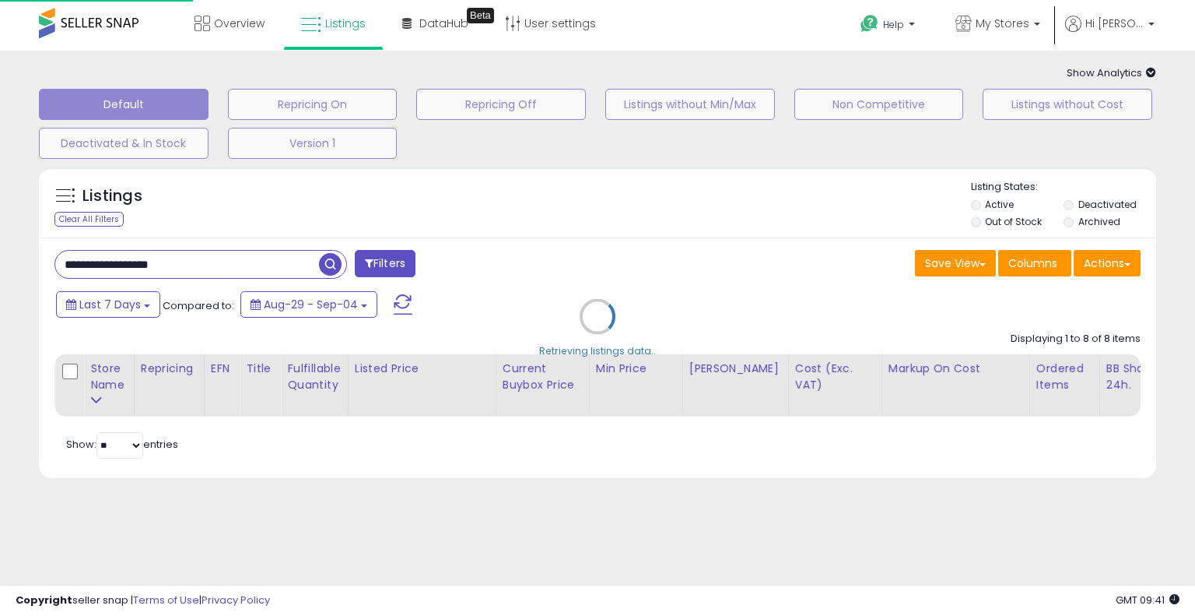
click at [546, 203] on div "Retrieving listings data.." at bounding box center [597, 328] width 1141 height 339
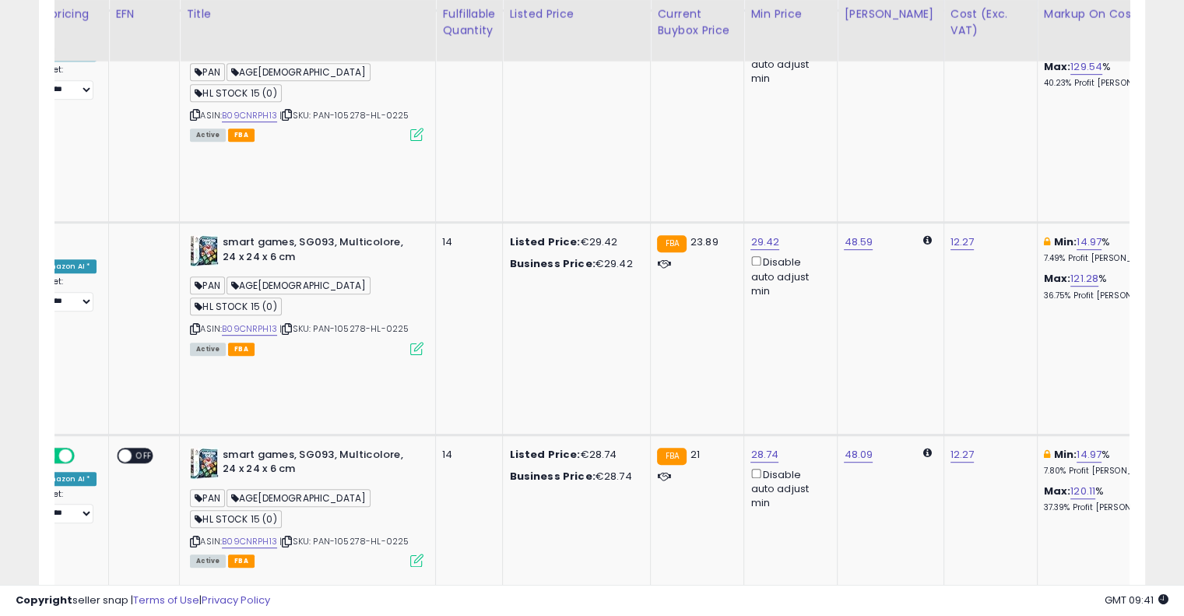
scroll to position [0, 361]
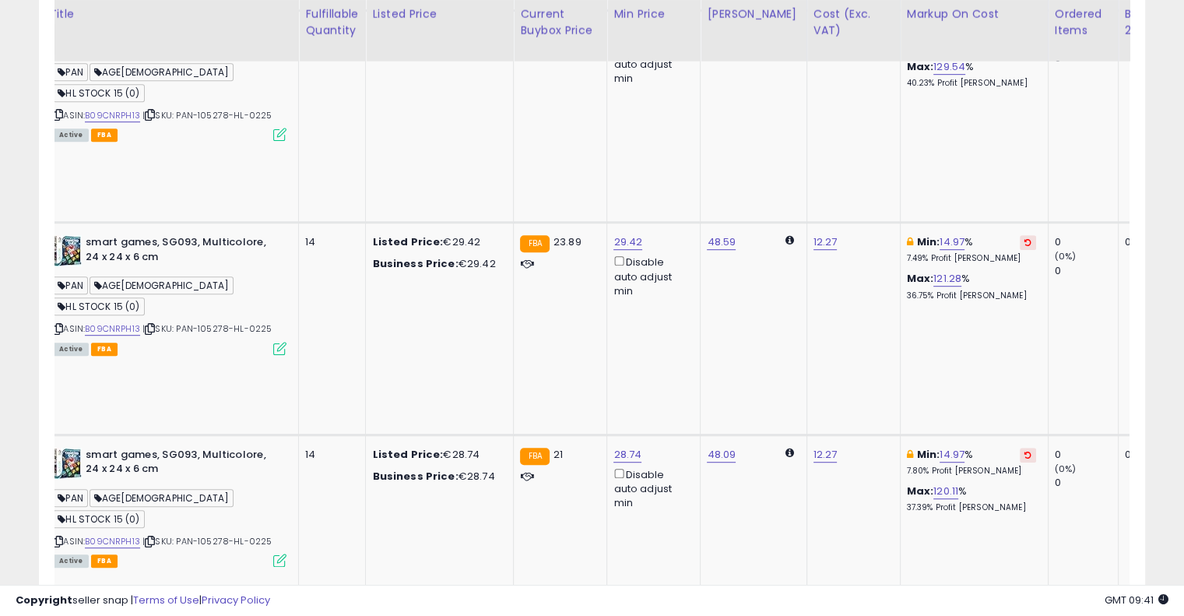
drag, startPoint x: 712, startPoint y: 436, endPoint x: 818, endPoint y: 424, distance: 106.5
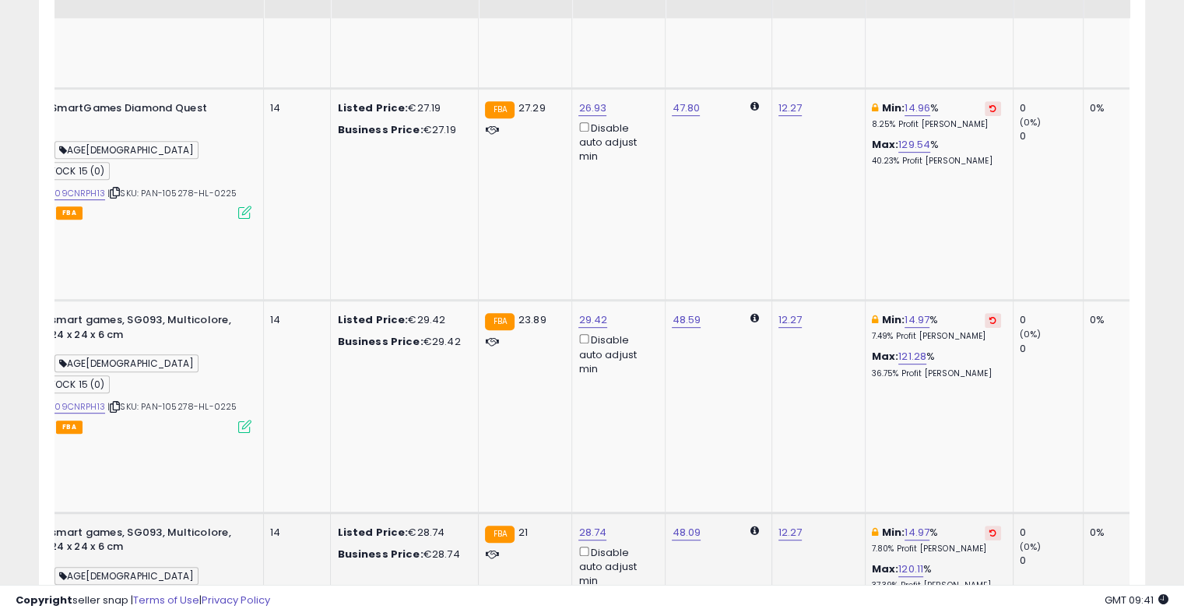
scroll to position [672, 0]
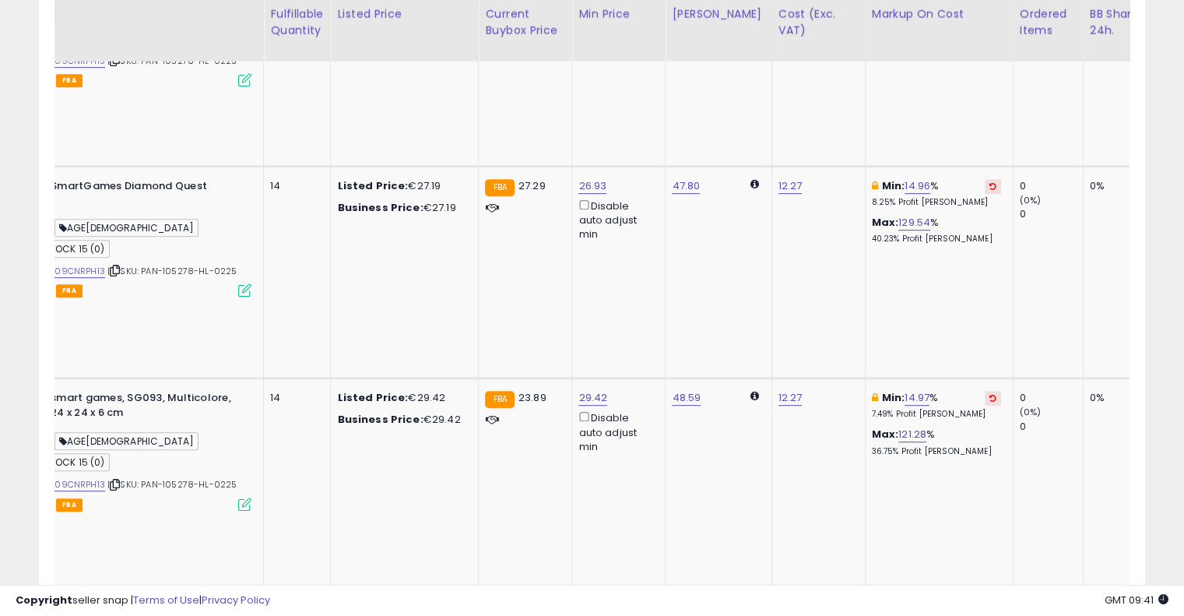
click at [989, 606] on icon at bounding box center [992, 610] width 7 height 8
click at [989, 394] on icon at bounding box center [992, 398] width 7 height 8
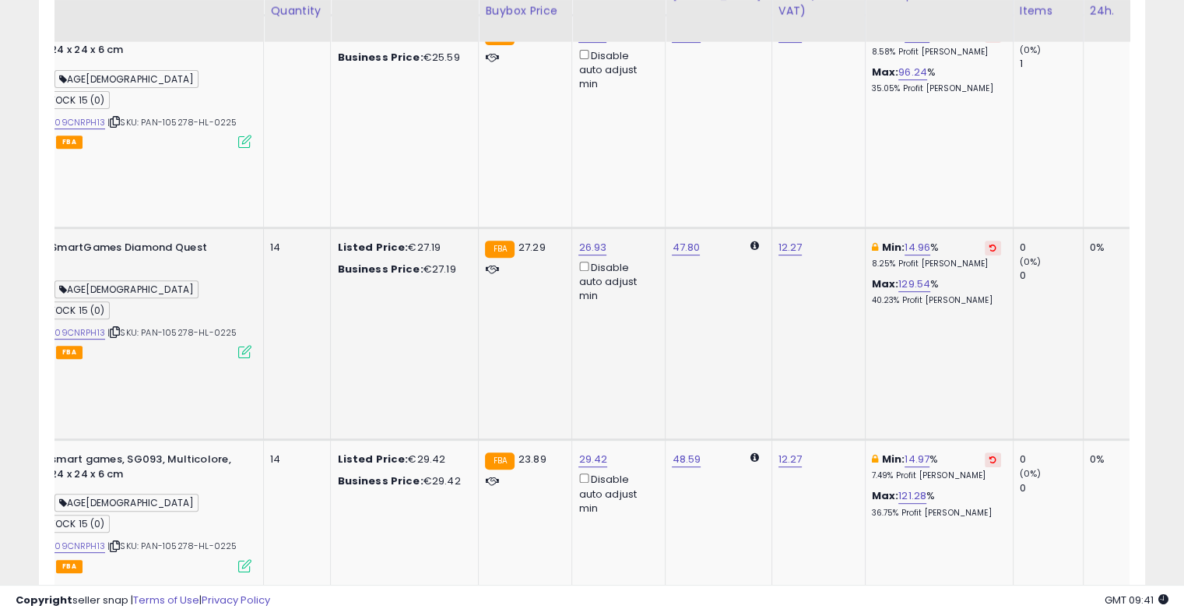
scroll to position [517, 0]
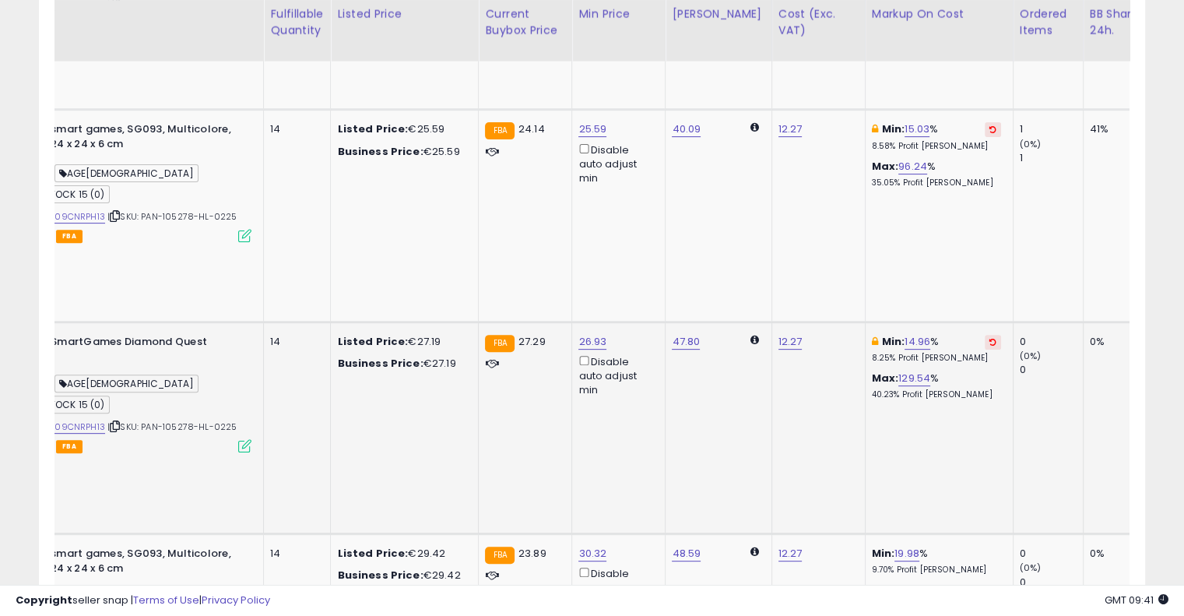
click at [989, 338] on icon at bounding box center [992, 342] width 7 height 8
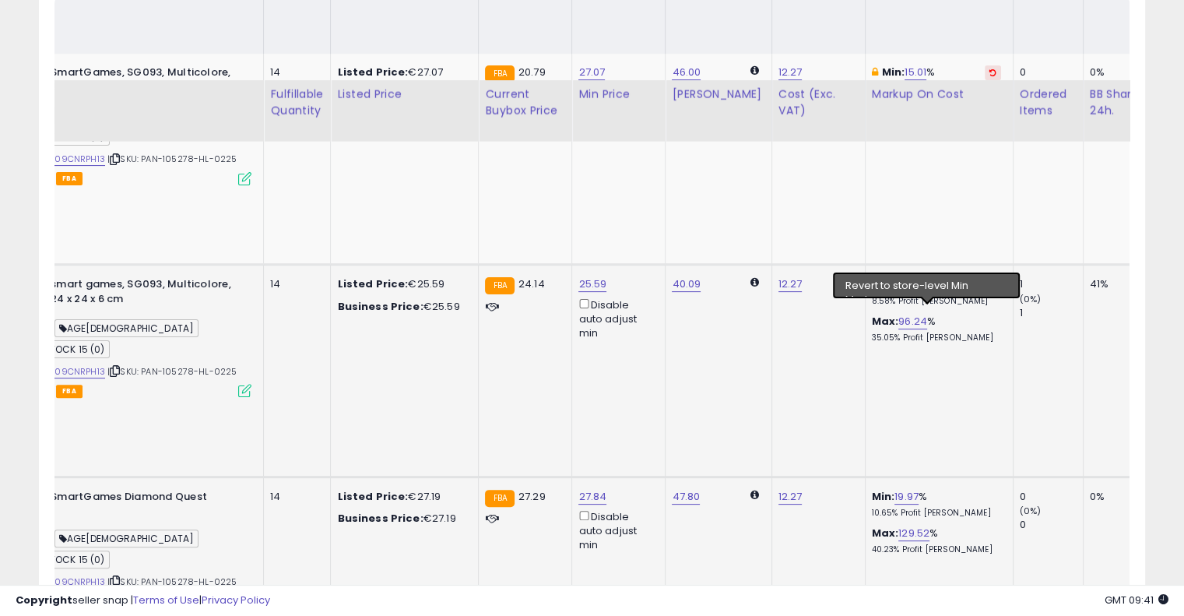
scroll to position [361, 0]
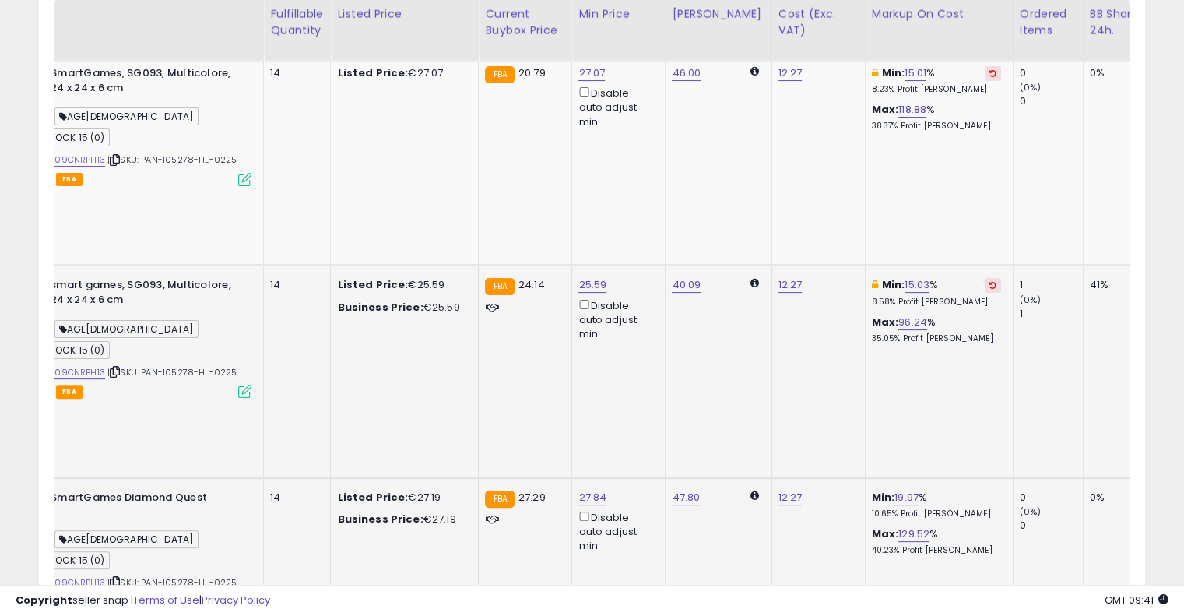
click at [989, 281] on icon at bounding box center [992, 285] width 7 height 8
click at [989, 69] on icon at bounding box center [992, 73] width 7 height 8
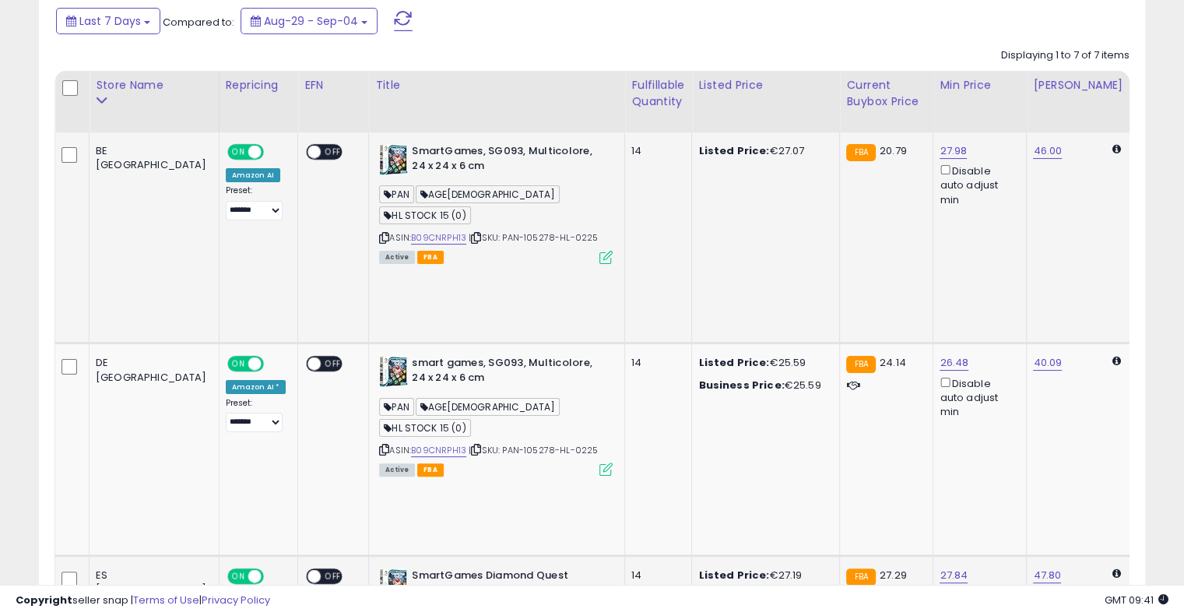
drag, startPoint x: 675, startPoint y: 221, endPoint x: 556, endPoint y: 214, distance: 118.5
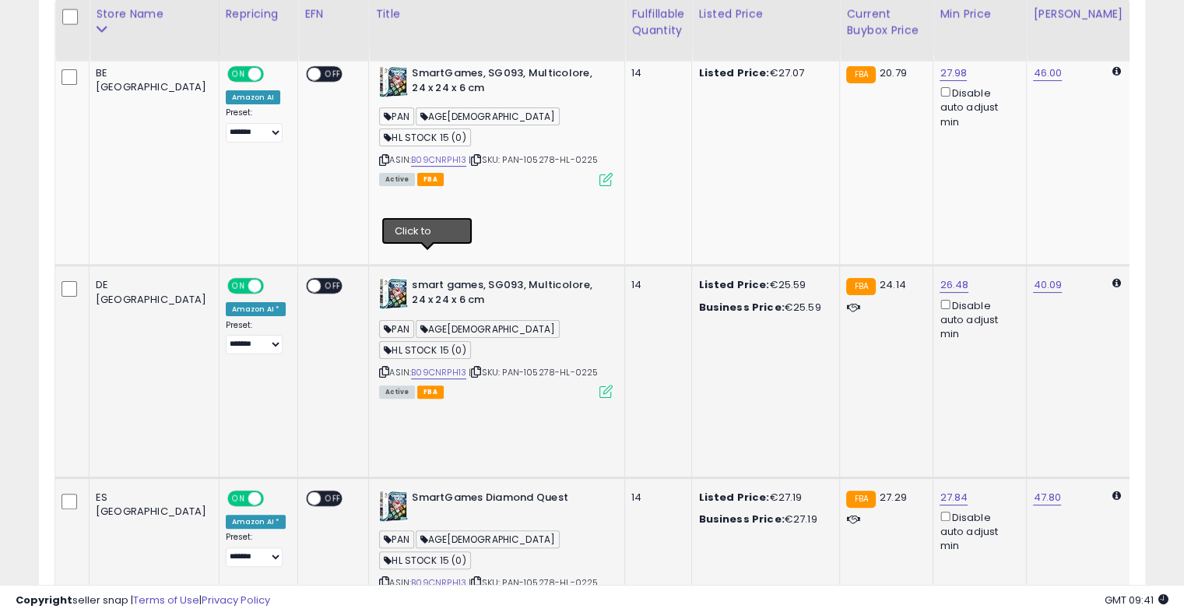
click at [471, 367] on icon at bounding box center [476, 371] width 10 height 9
click at [411, 366] on link "B09CNRPH13" at bounding box center [438, 372] width 55 height 13
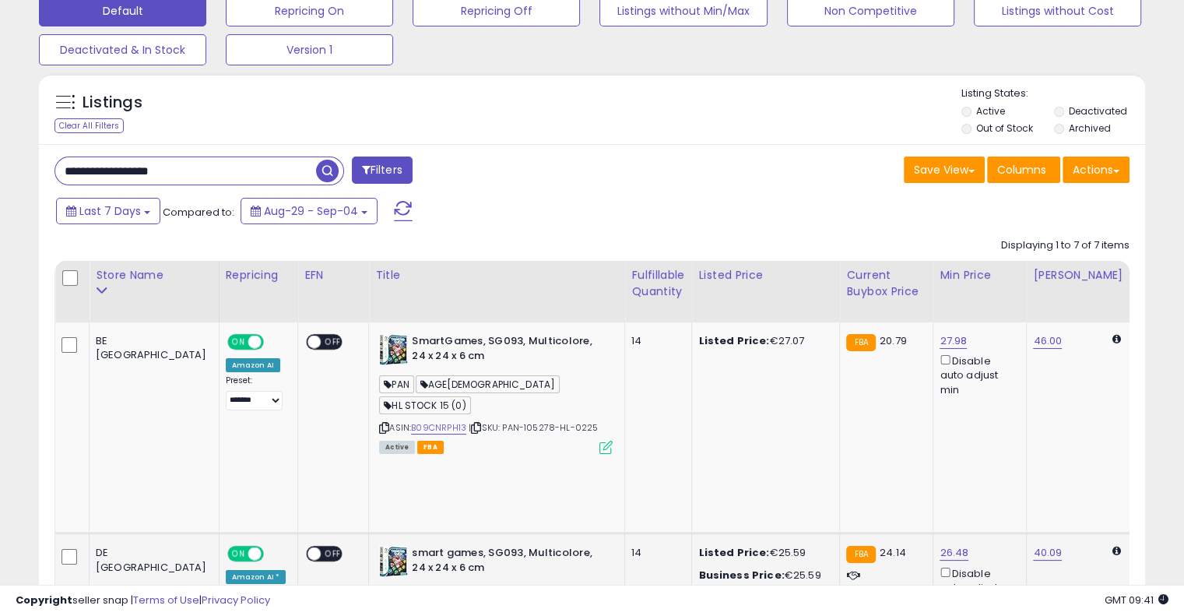
scroll to position [0, 0]
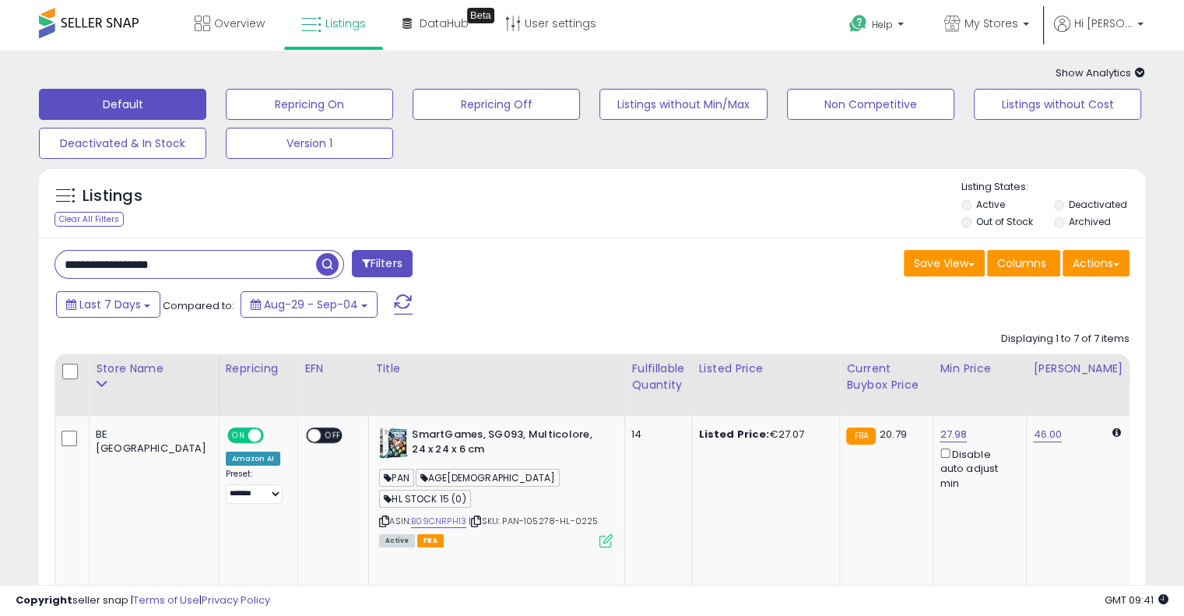
drag, startPoint x: 216, startPoint y: 268, endPoint x: 25, endPoint y: 261, distance: 190.8
paste input "text"
click at [325, 270] on span "button" at bounding box center [327, 264] width 23 height 23
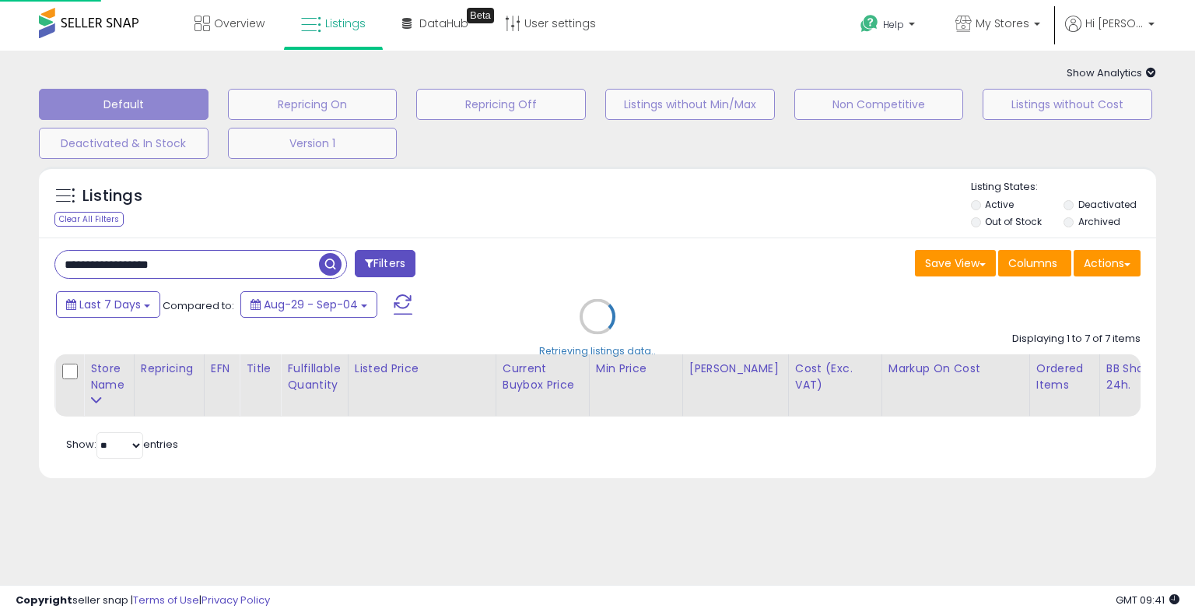
click at [580, 251] on div "Retrieving listings data.." at bounding box center [597, 328] width 1141 height 339
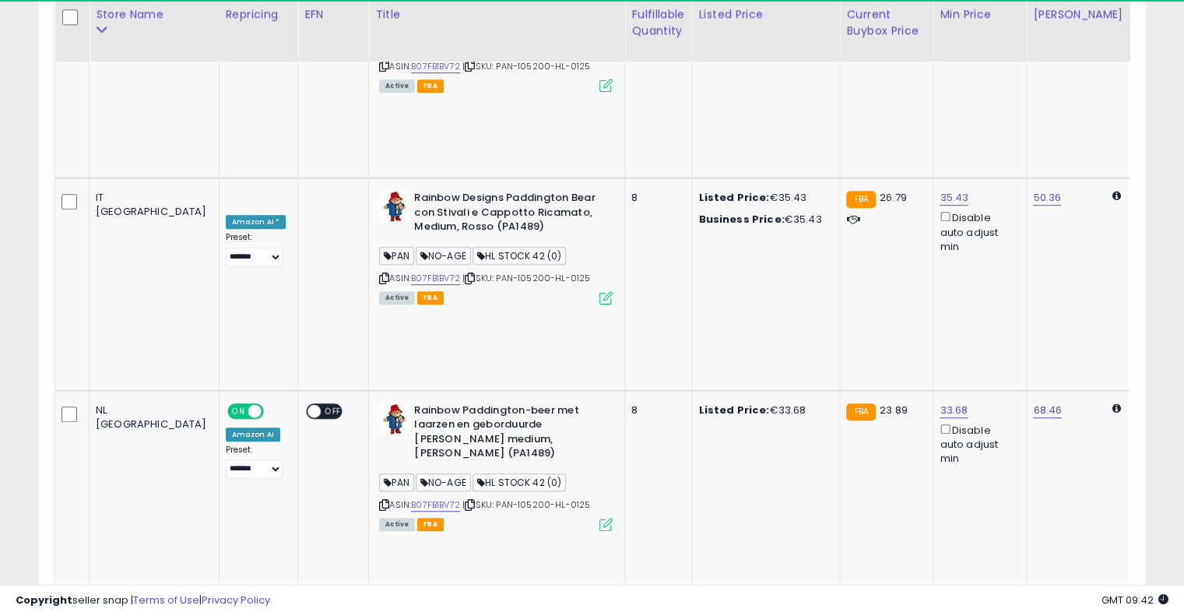
scroll to position [0, 74]
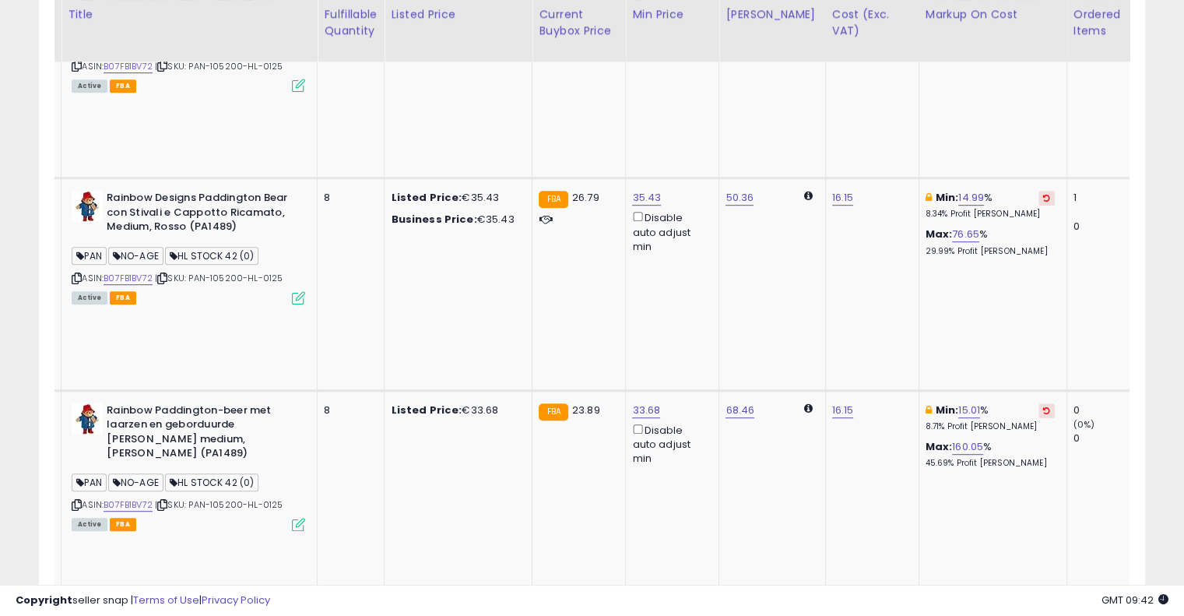
drag, startPoint x: 571, startPoint y: 306, endPoint x: 699, endPoint y: 283, distance: 129.7
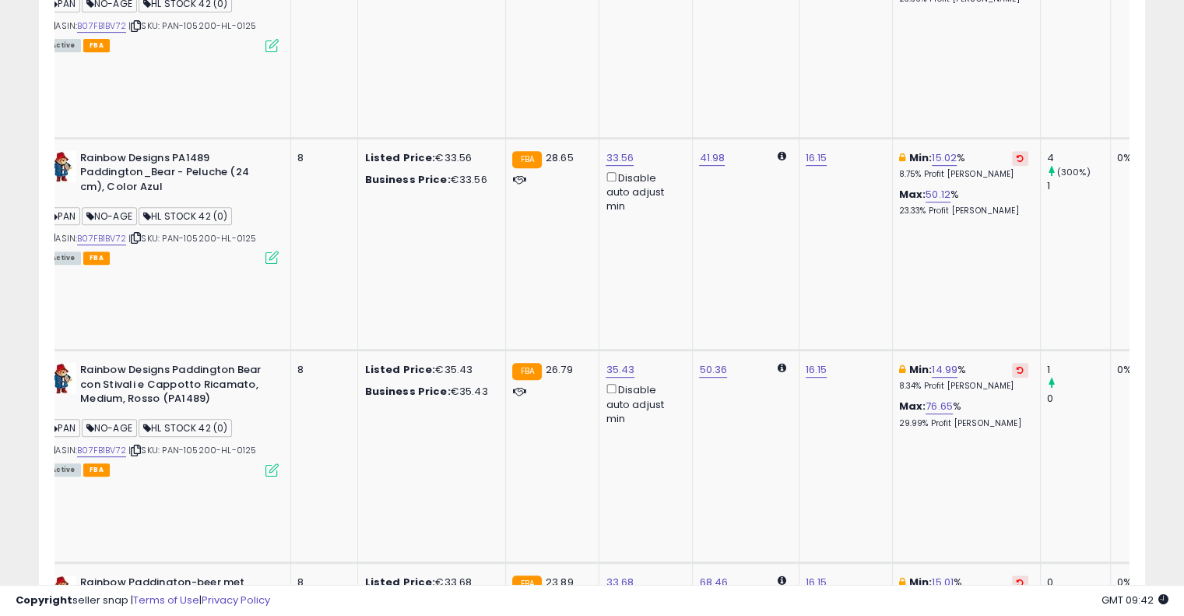
scroll to position [561, 0]
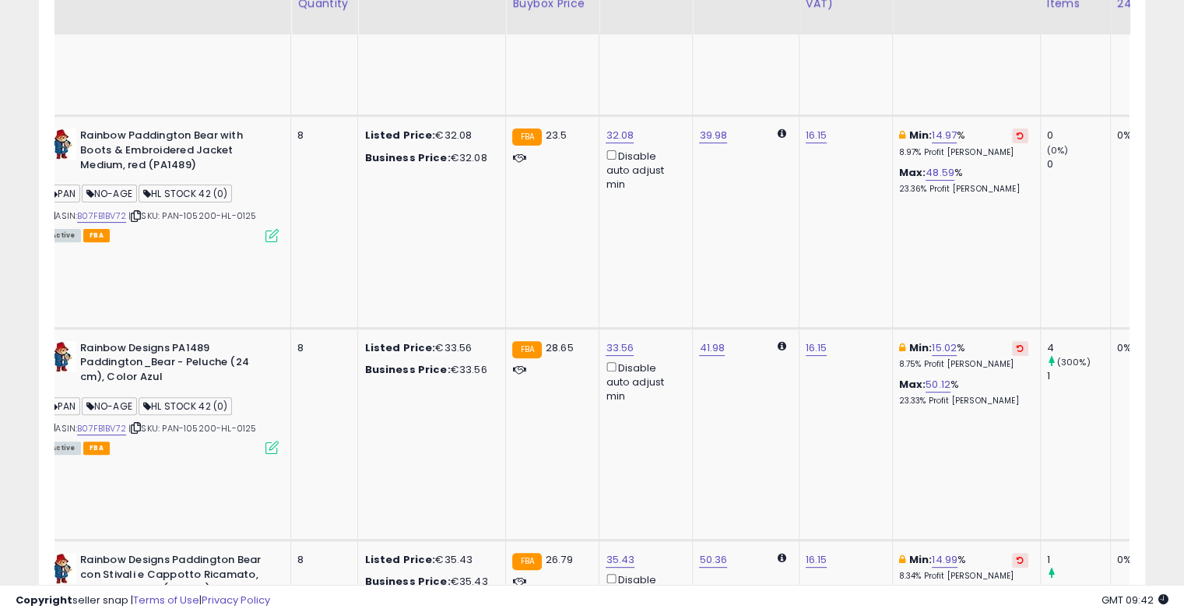
scroll to position [483, 0]
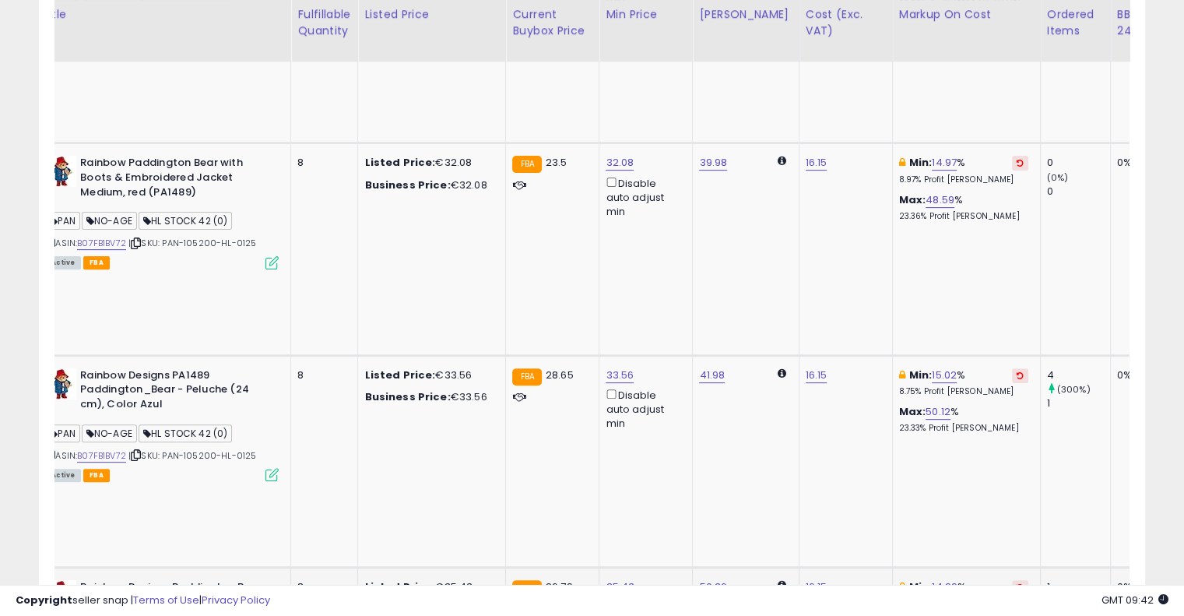
click at [1012, 580] on button at bounding box center [1020, 587] width 16 height 15
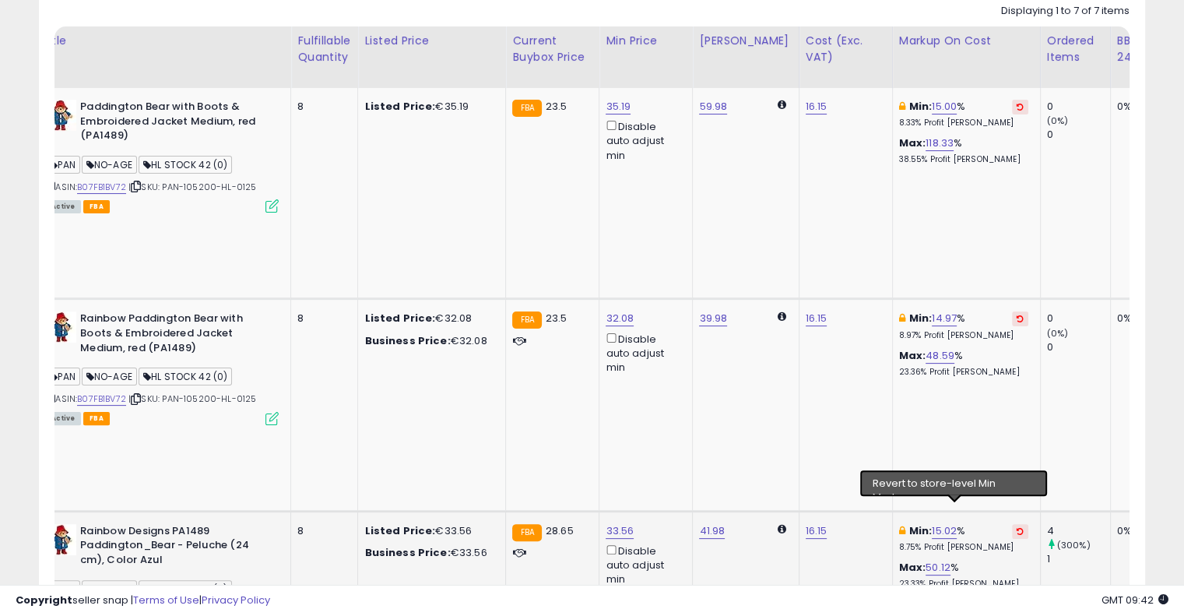
click at [1016, 527] on icon at bounding box center [1019, 531] width 7 height 8
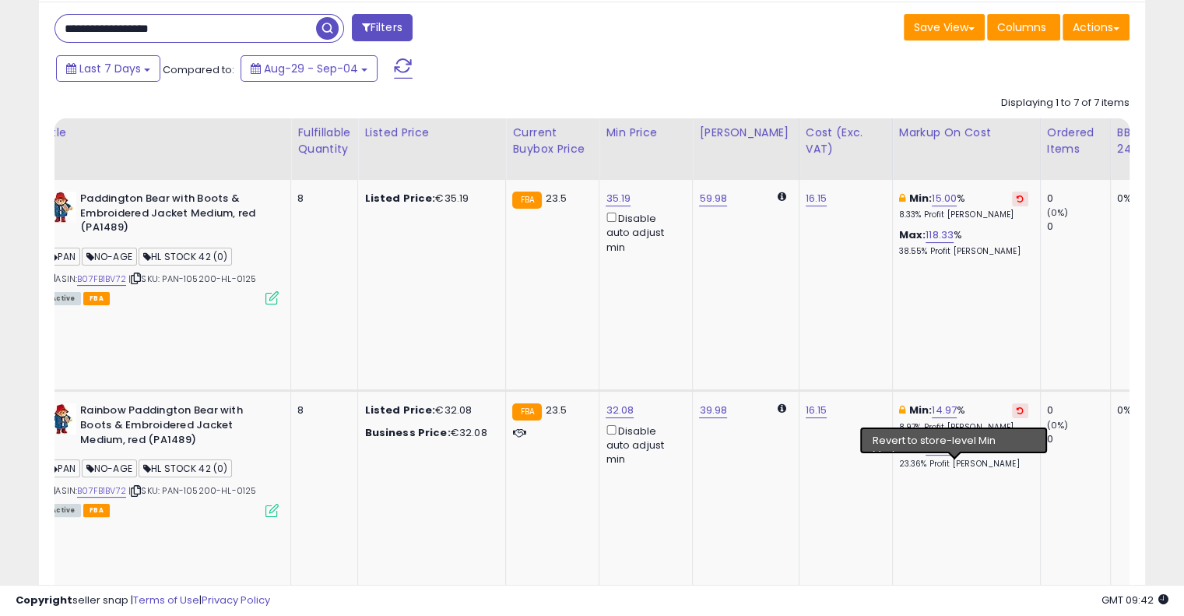
scroll to position [172, 0]
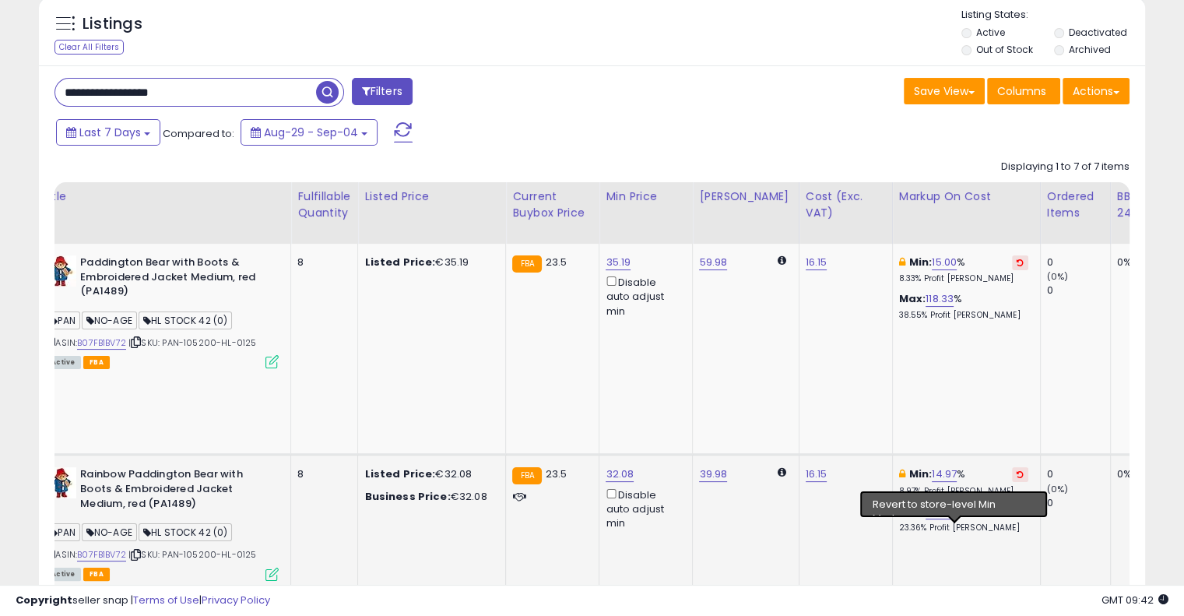
click at [1012, 467] on button at bounding box center [1020, 474] width 16 height 15
click at [1016, 264] on icon at bounding box center [1019, 262] width 7 height 8
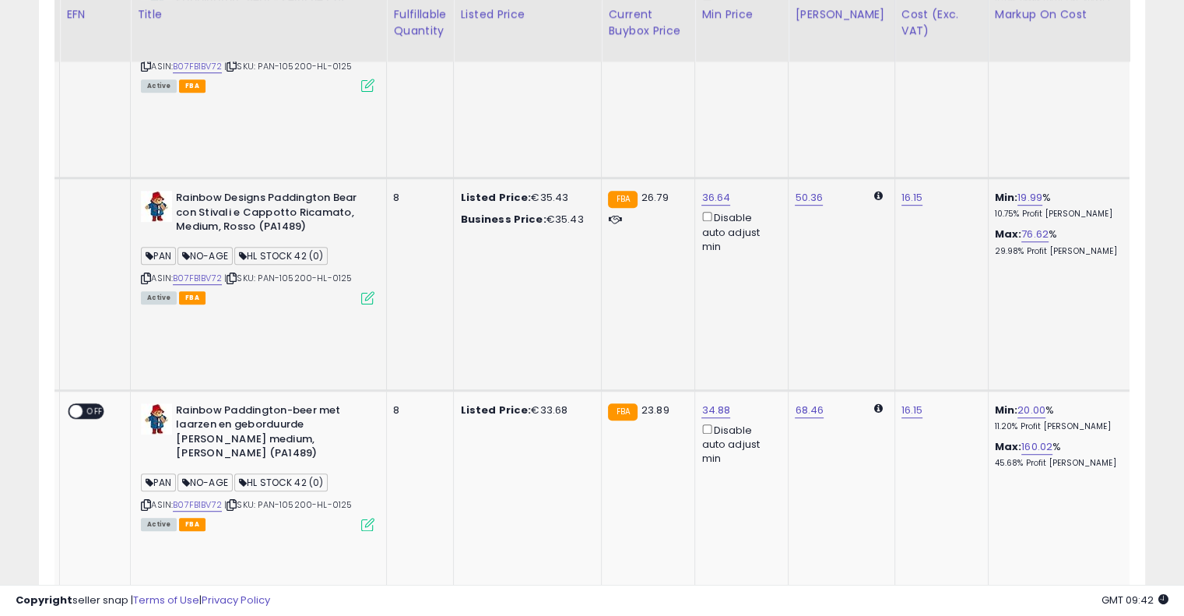
scroll to position [0, 19]
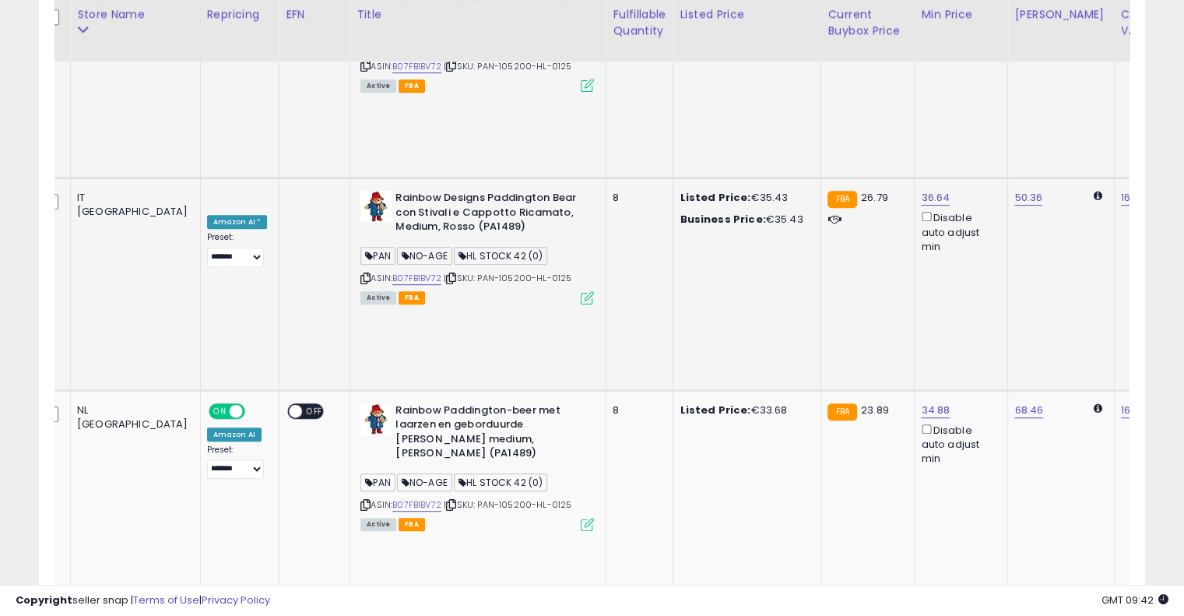
drag, startPoint x: 709, startPoint y: 297, endPoint x: 545, endPoint y: 304, distance: 164.4
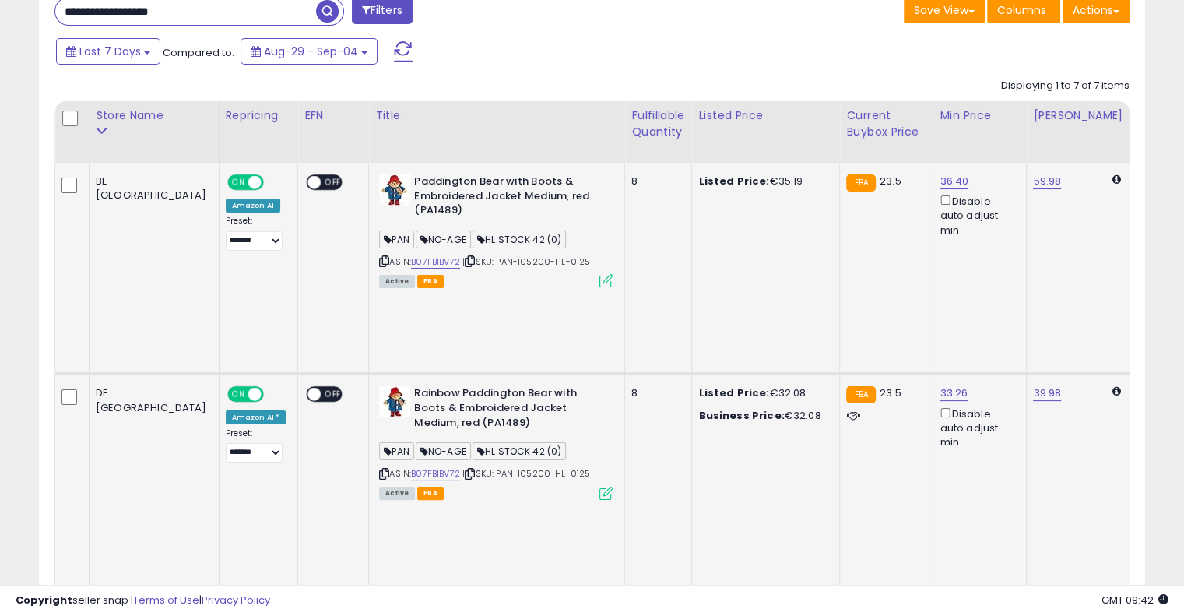
scroll to position [250, 0]
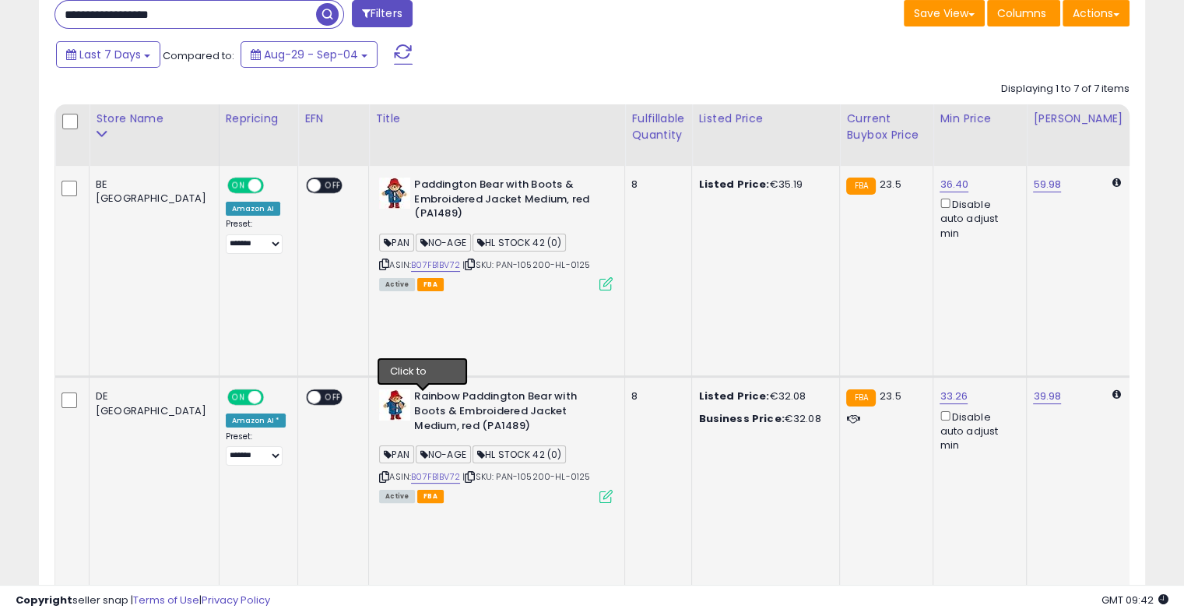
click at [465, 472] on icon at bounding box center [470, 476] width 10 height 9
click at [411, 470] on link "B07FB1BV72" at bounding box center [435, 476] width 49 height 13
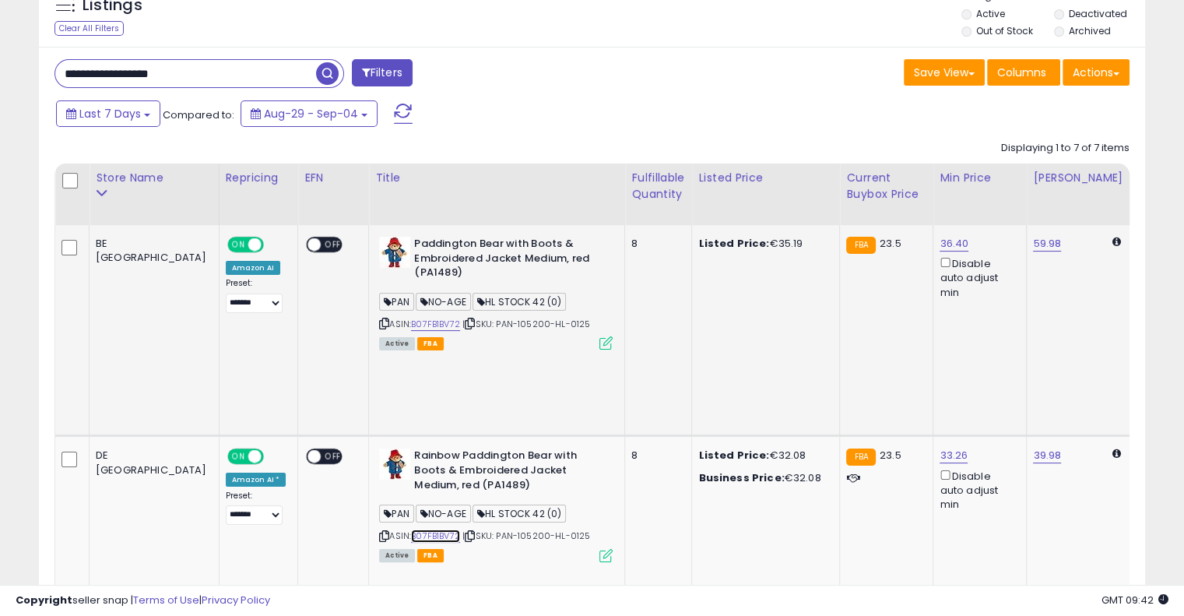
scroll to position [94, 0]
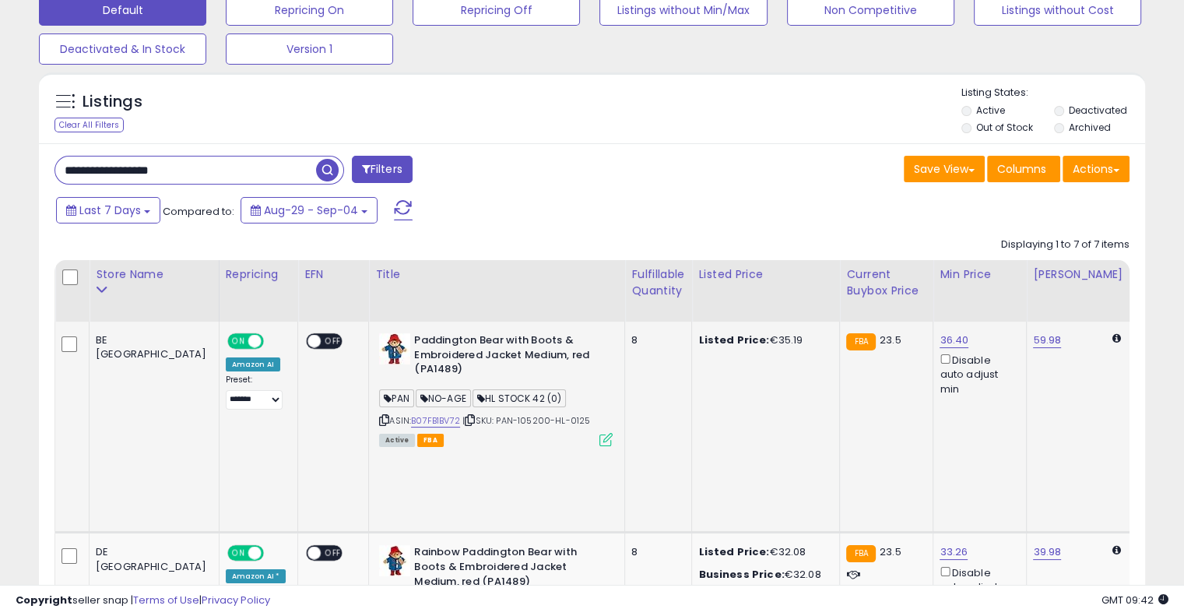
drag, startPoint x: 168, startPoint y: 166, endPoint x: 28, endPoint y: 172, distance: 140.2
paste input "text"
click at [323, 166] on span "button" at bounding box center [327, 170] width 23 height 23
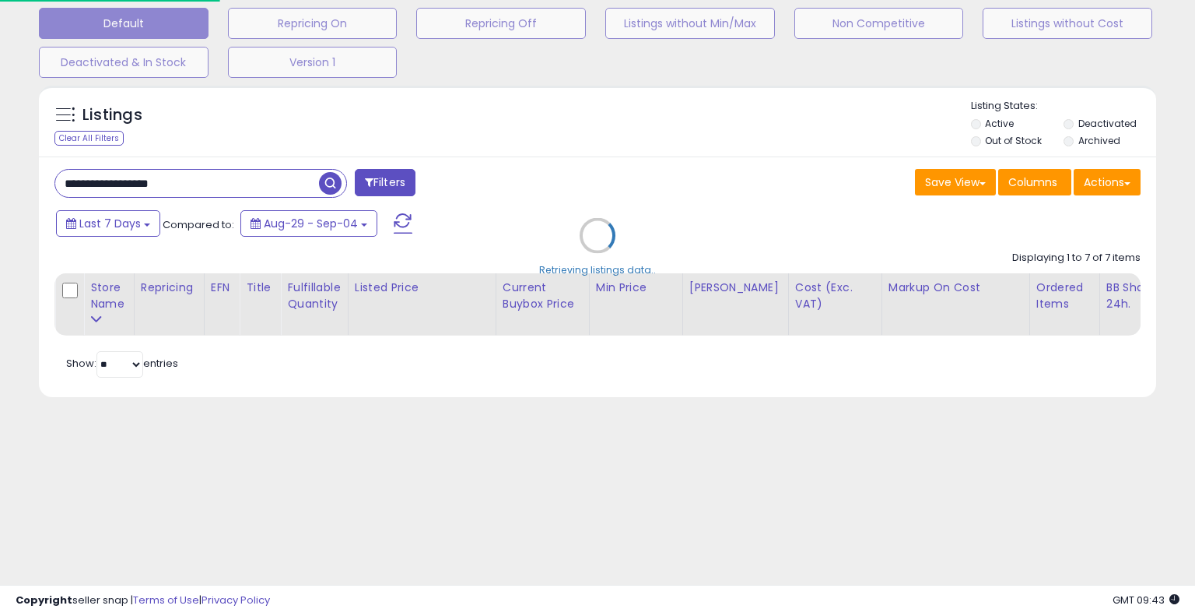
click at [623, 149] on div "Retrieving listings data.." at bounding box center [597, 247] width 1141 height 339
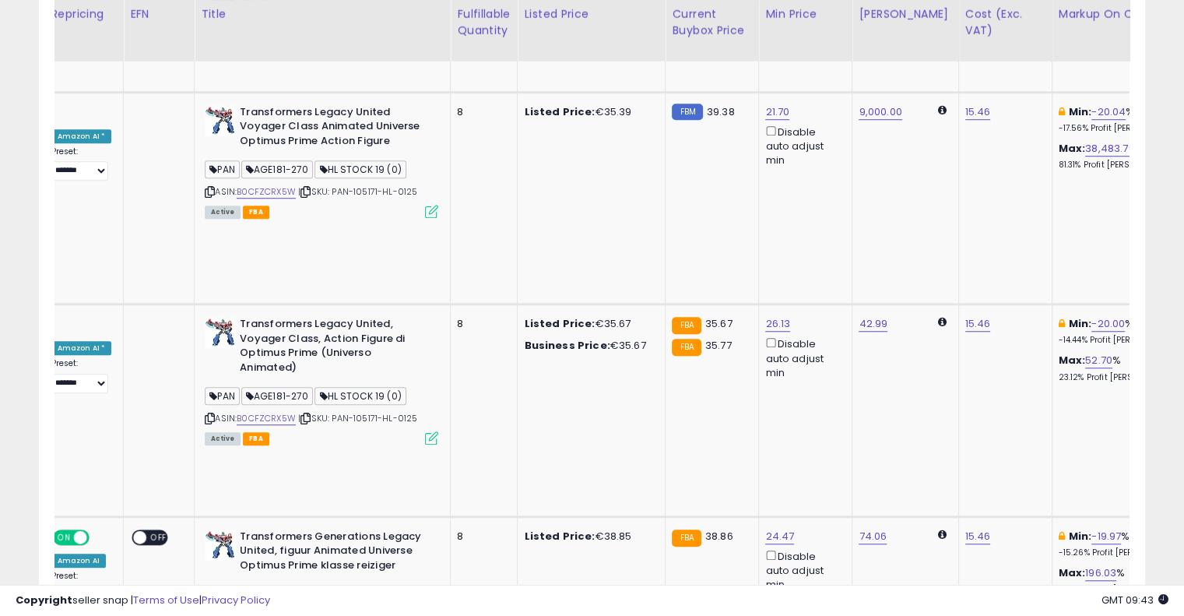
scroll to position [0, 314]
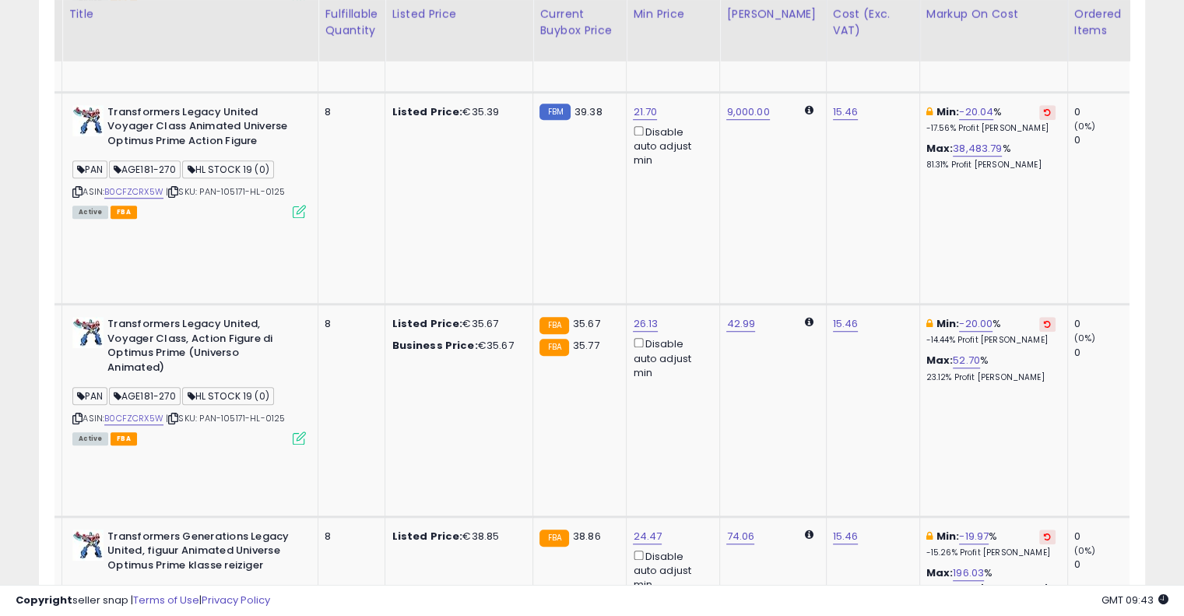
drag, startPoint x: 575, startPoint y: 265, endPoint x: 667, endPoint y: 245, distance: 94.0
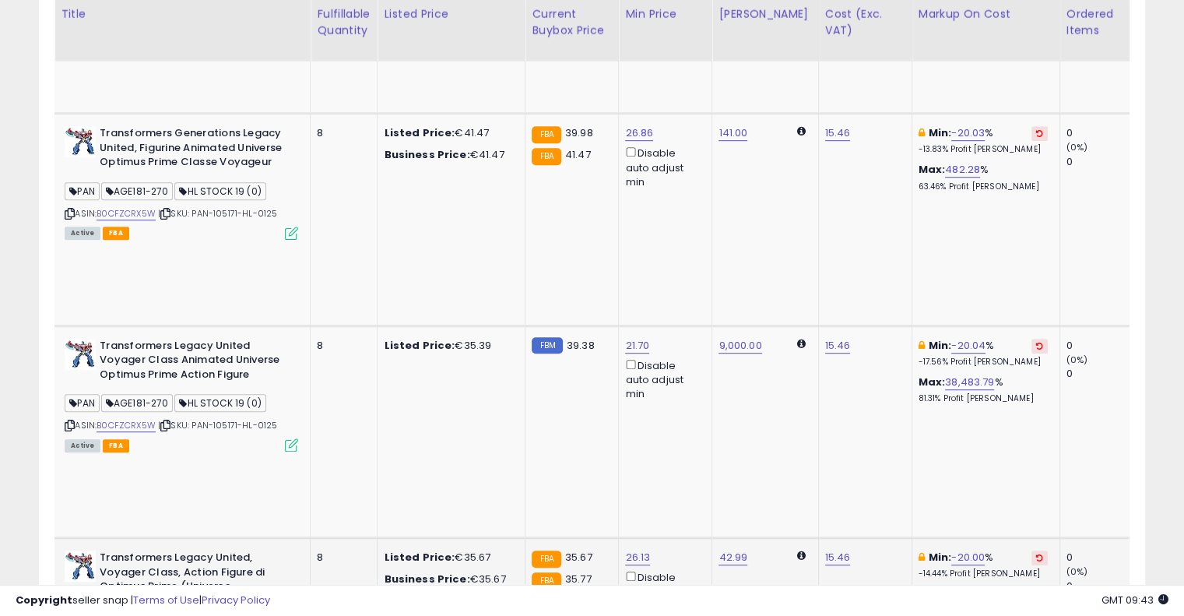
click at [1031, 550] on button at bounding box center [1039, 557] width 16 height 15
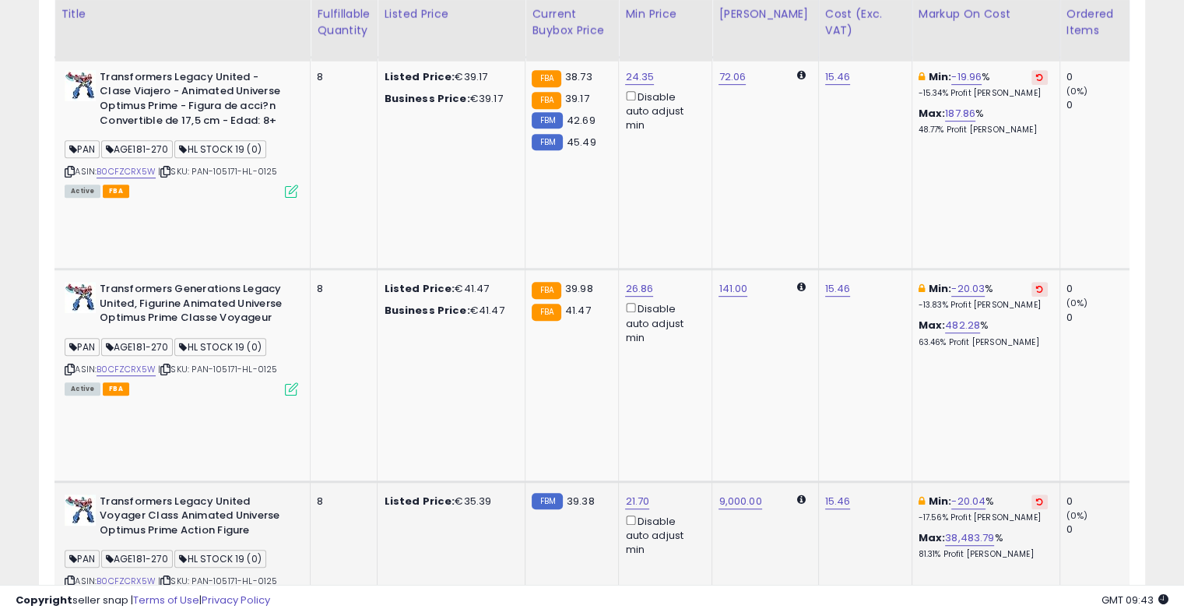
click at [1031, 494] on button at bounding box center [1039, 501] width 16 height 15
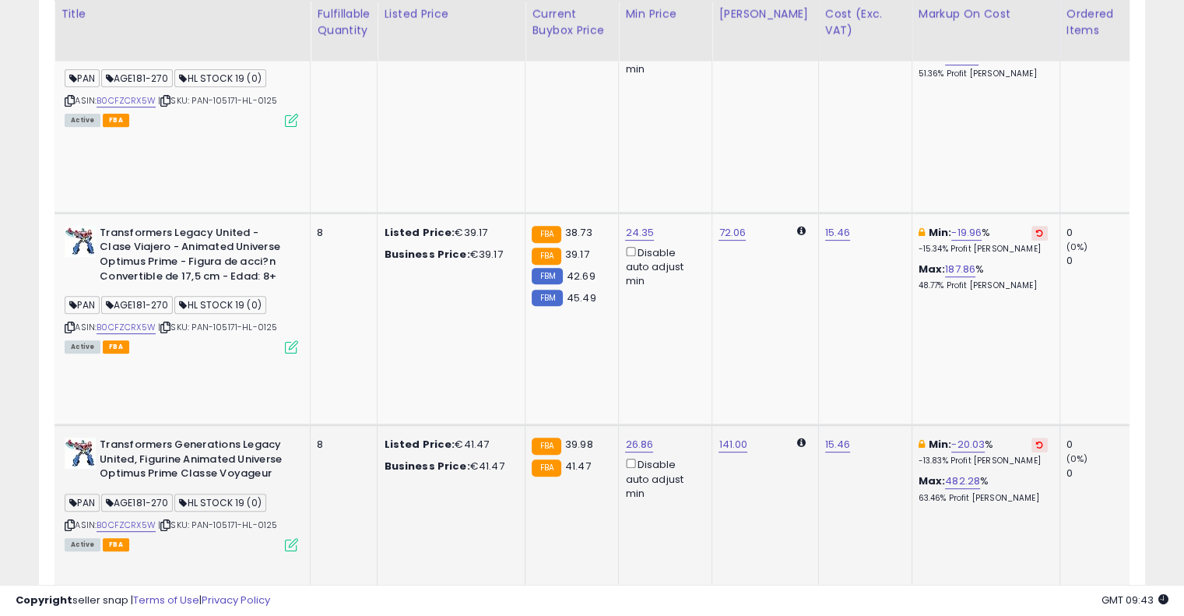
click at [1036, 440] on icon at bounding box center [1039, 444] width 7 height 8
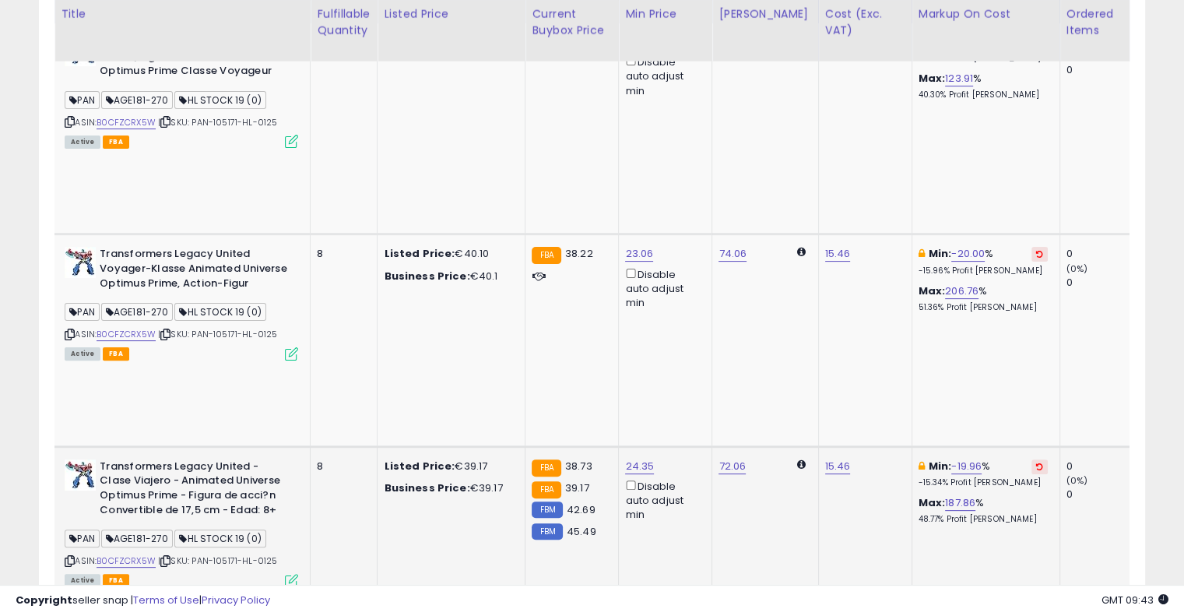
click at [1036, 462] on icon at bounding box center [1039, 466] width 7 height 8
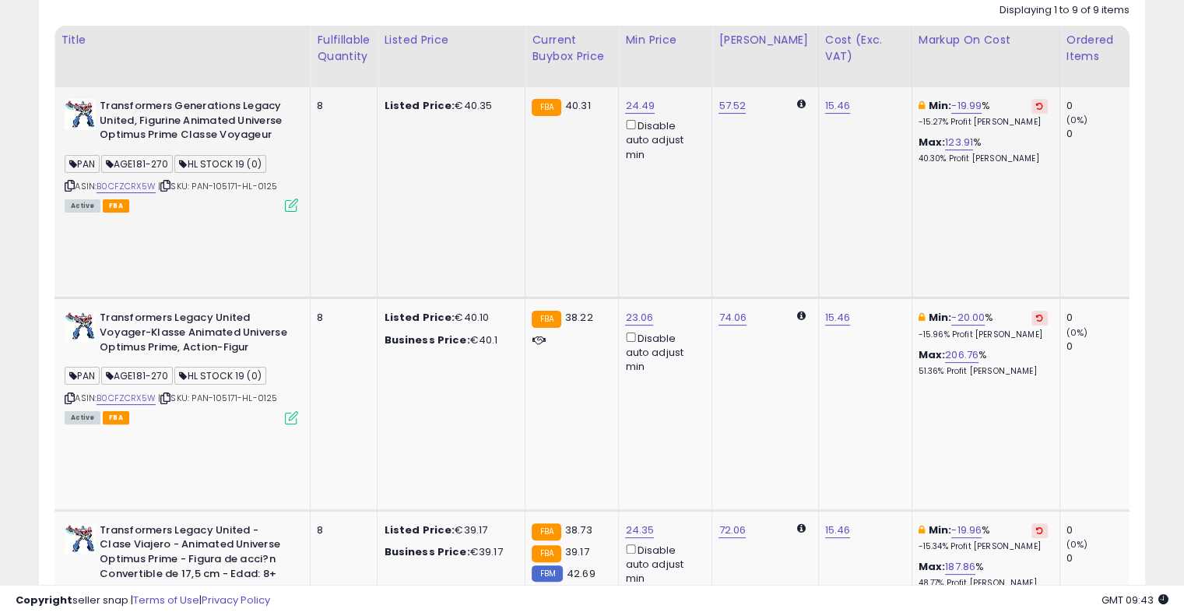
scroll to position [237, 0]
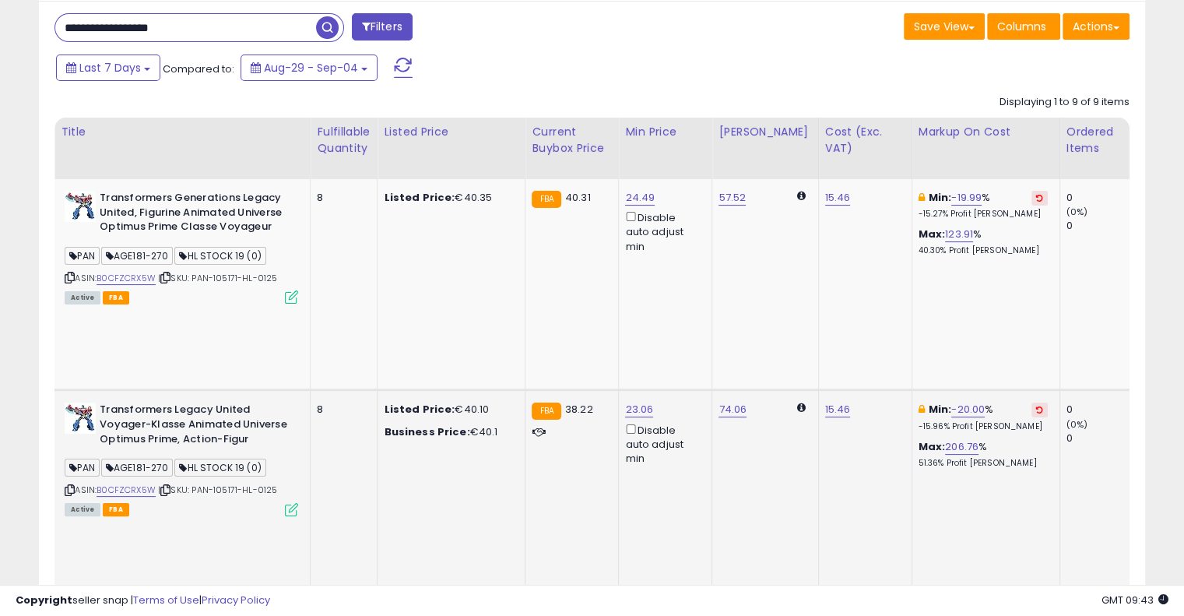
click at [1031, 402] on button at bounding box center [1039, 409] width 16 height 15
click at [1031, 194] on button at bounding box center [1039, 198] width 16 height 15
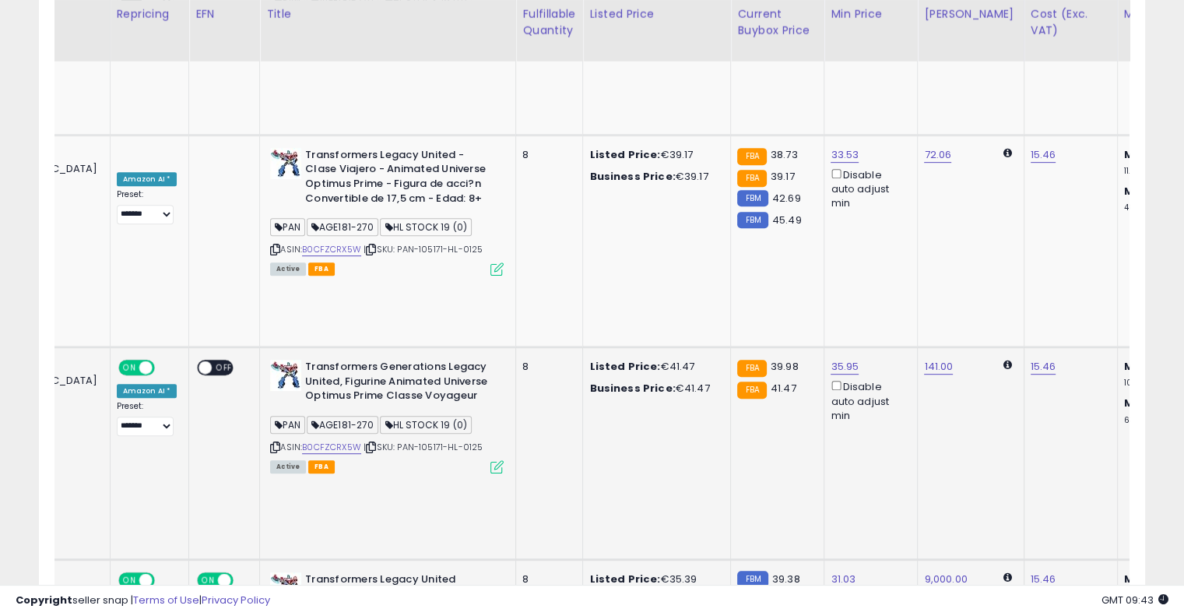
scroll to position [0, 0]
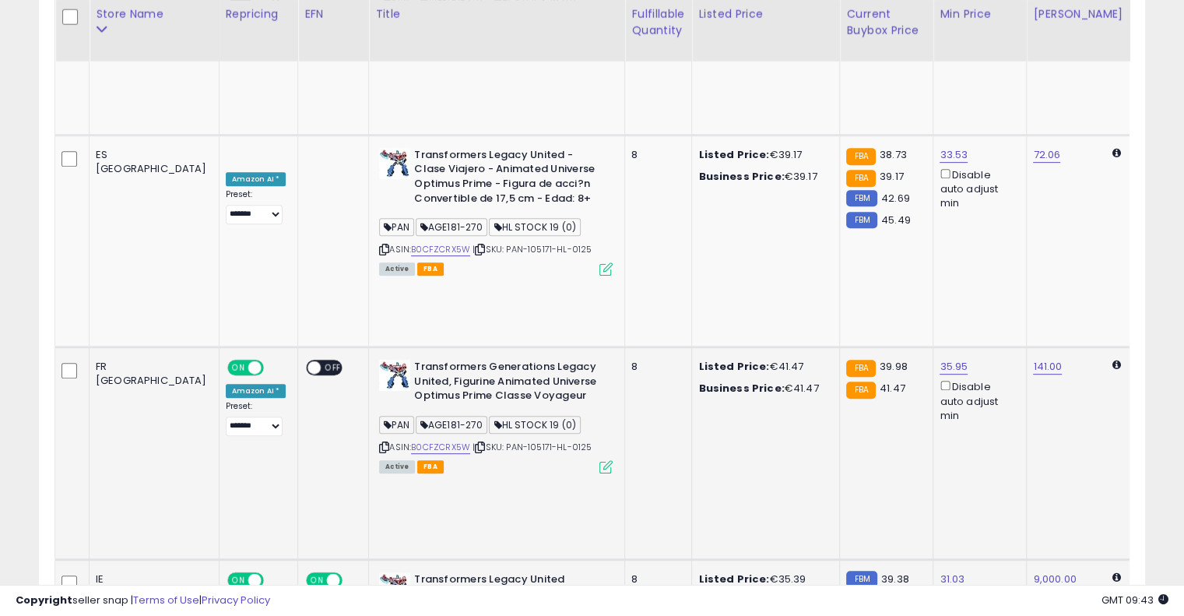
drag, startPoint x: 554, startPoint y: 352, endPoint x: 409, endPoint y: 356, distance: 145.6
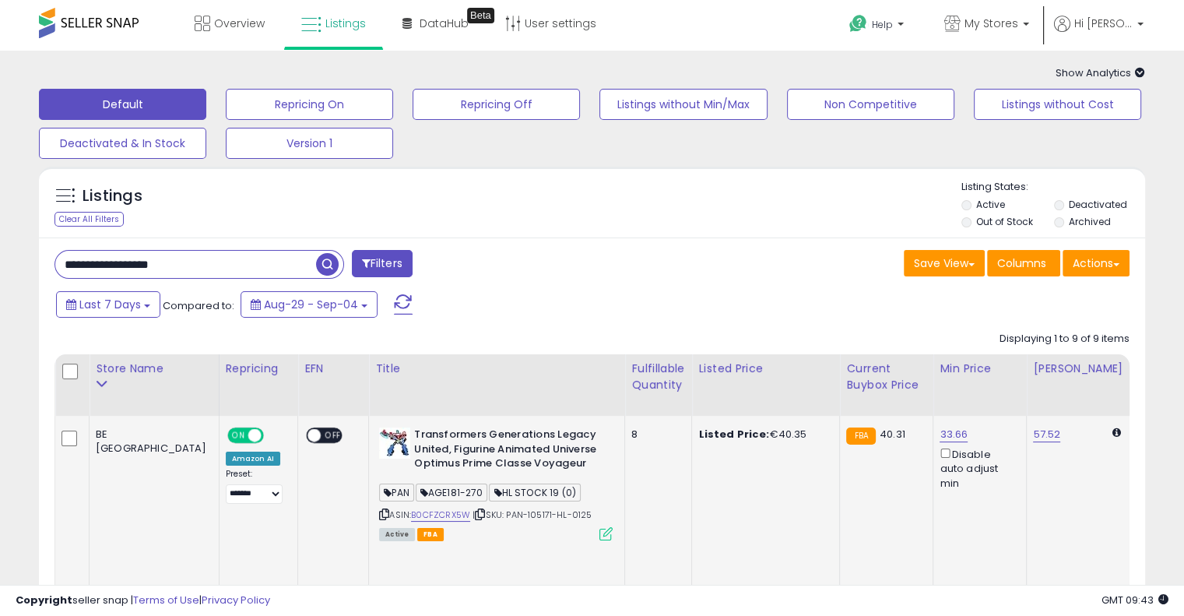
drag, startPoint x: 171, startPoint y: 251, endPoint x: 0, endPoint y: 241, distance: 171.5
paste input "text"
click at [325, 264] on span "button" at bounding box center [327, 264] width 23 height 23
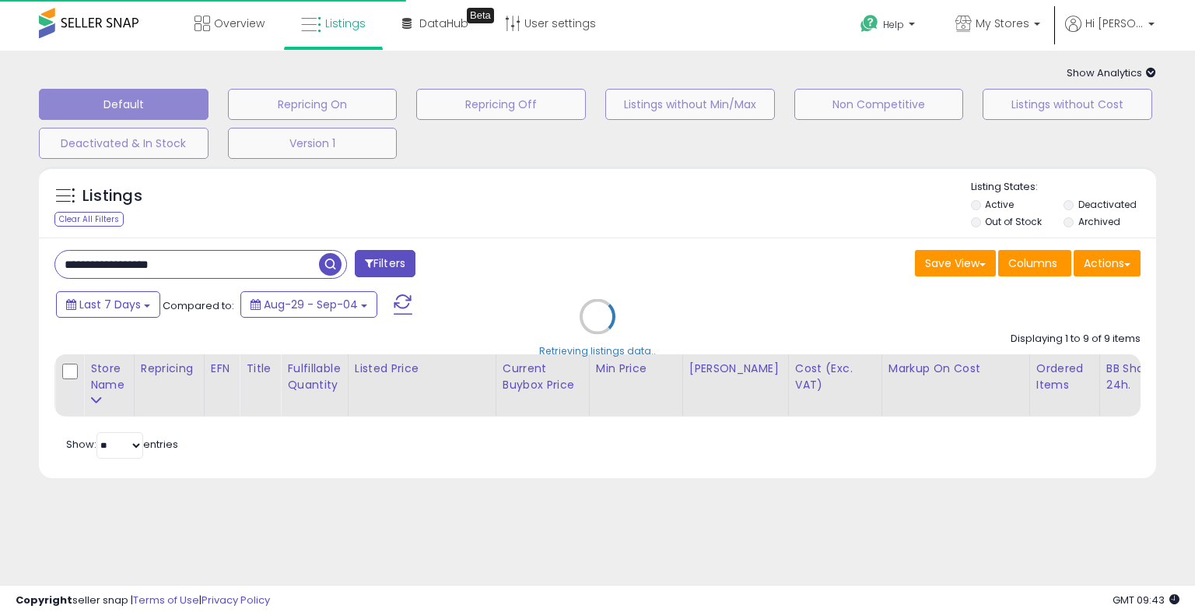
click at [550, 245] on div "Retrieving listings data.." at bounding box center [597, 328] width 1141 height 339
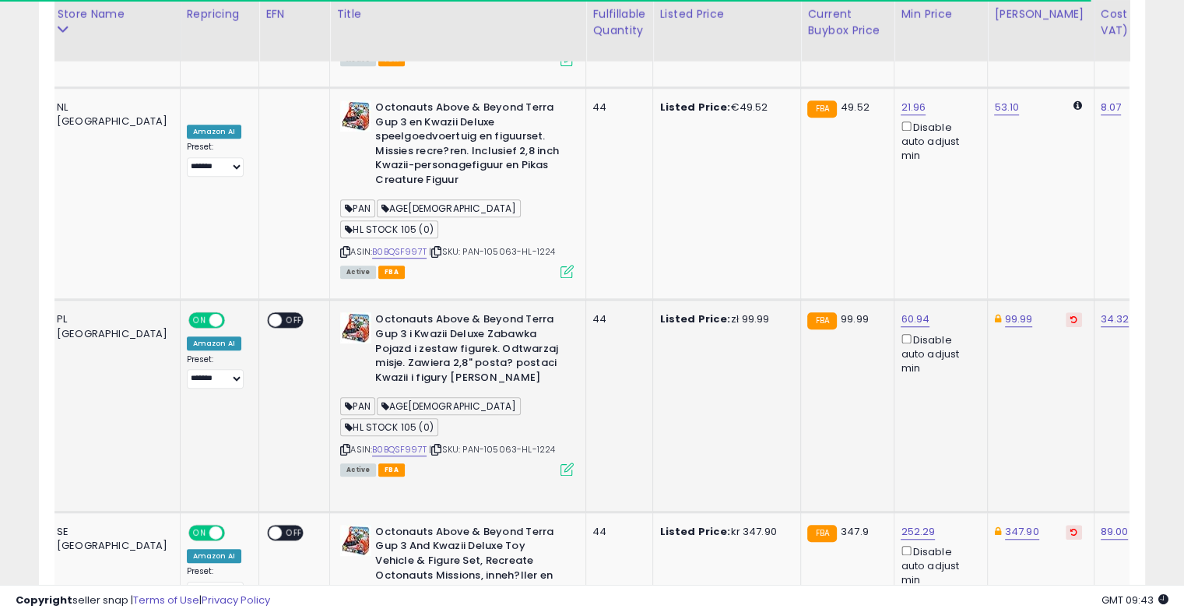
scroll to position [0, 137]
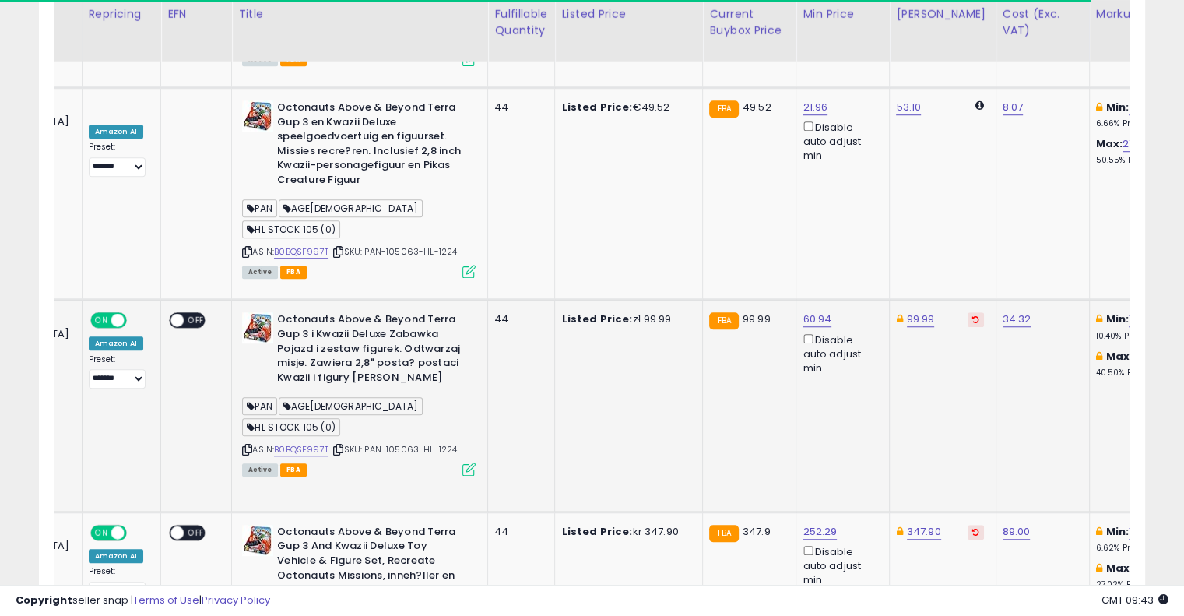
drag, startPoint x: 601, startPoint y: 233, endPoint x: 704, endPoint y: 195, distance: 109.3
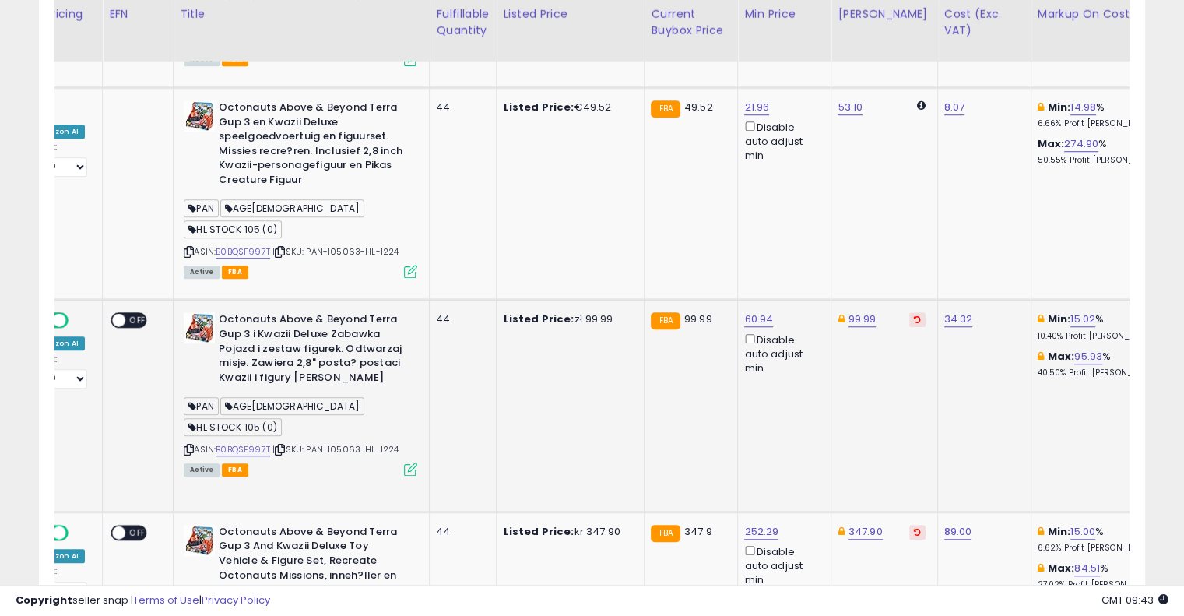
scroll to position [0, 268]
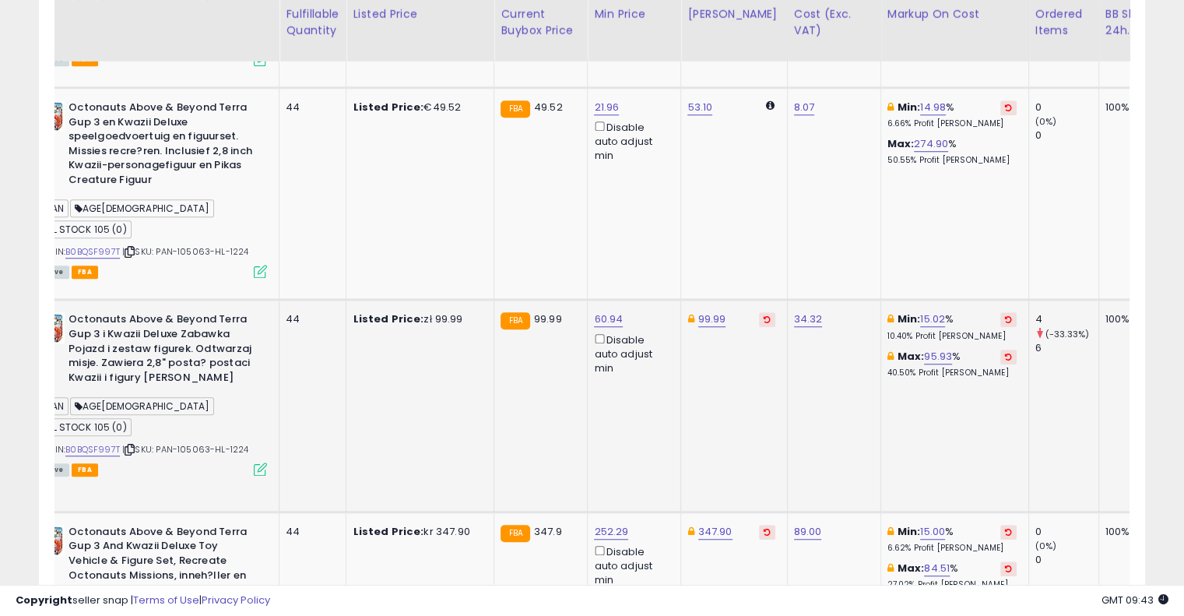
drag, startPoint x: 756, startPoint y: 218, endPoint x: 846, endPoint y: 201, distance: 91.1
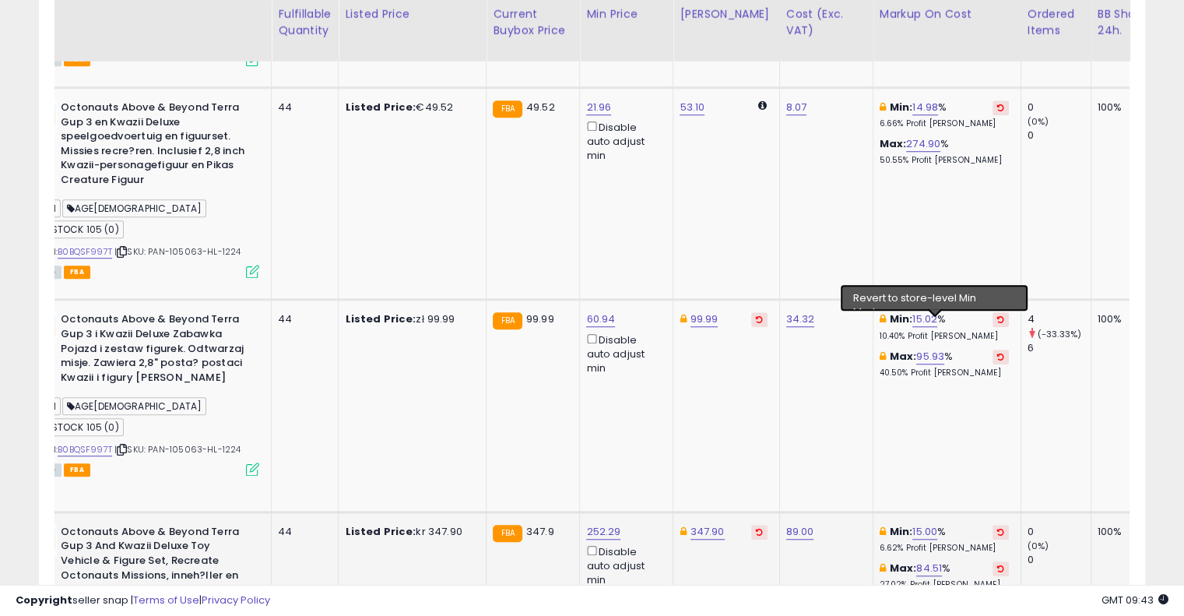
click at [997, 528] on icon at bounding box center [1000, 532] width 7 height 8
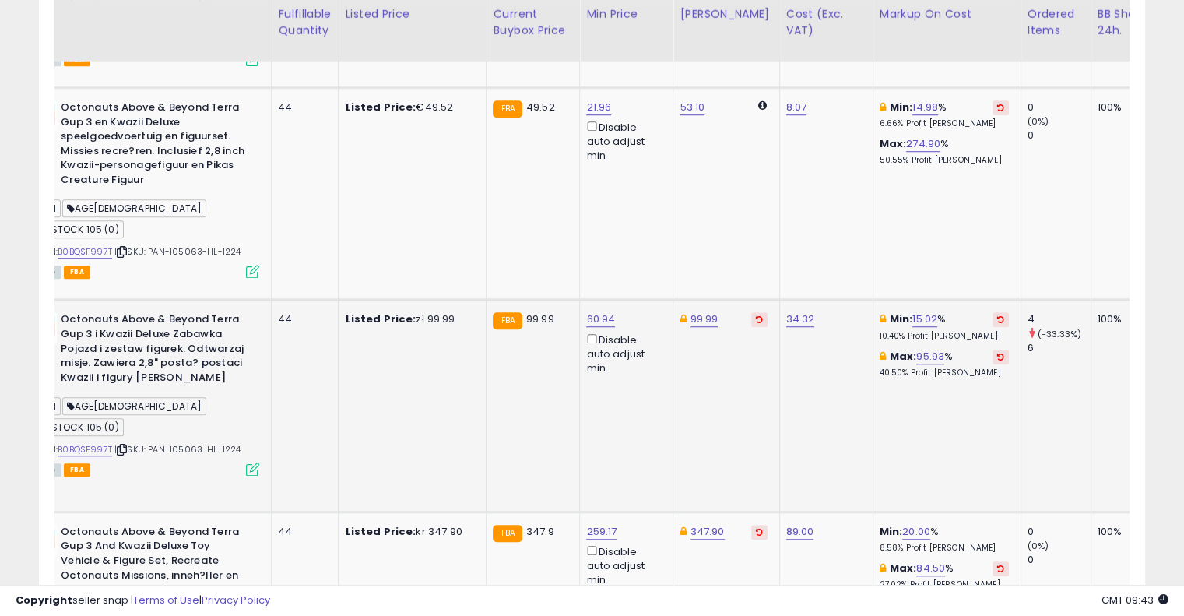
click at [992, 312] on button at bounding box center [1000, 319] width 16 height 15
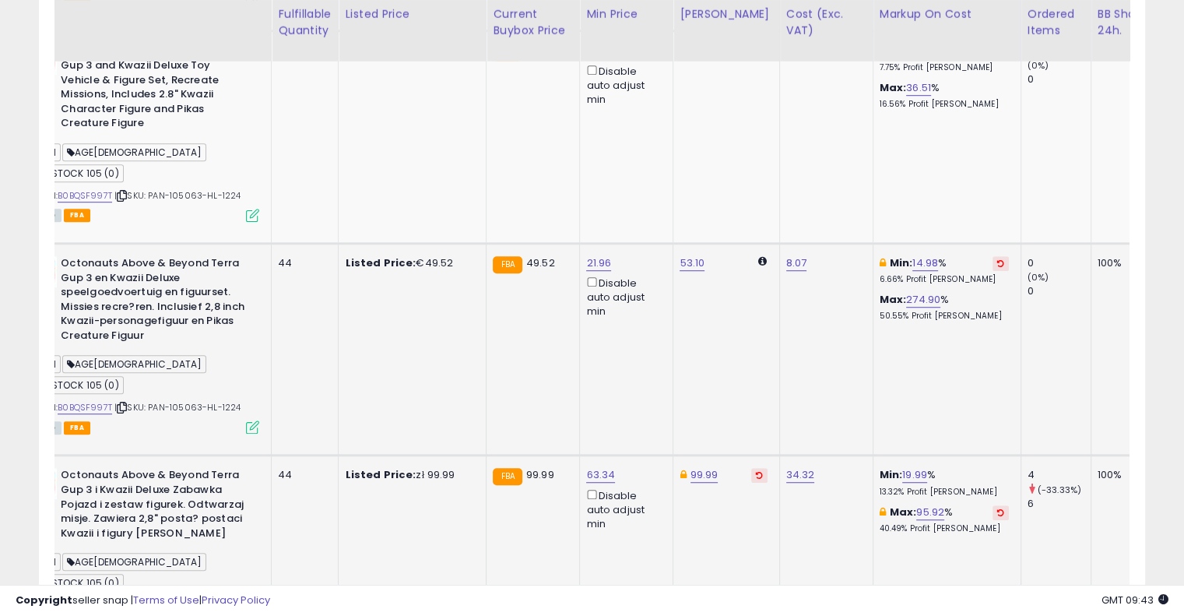
click at [997, 259] on icon at bounding box center [1000, 263] width 7 height 8
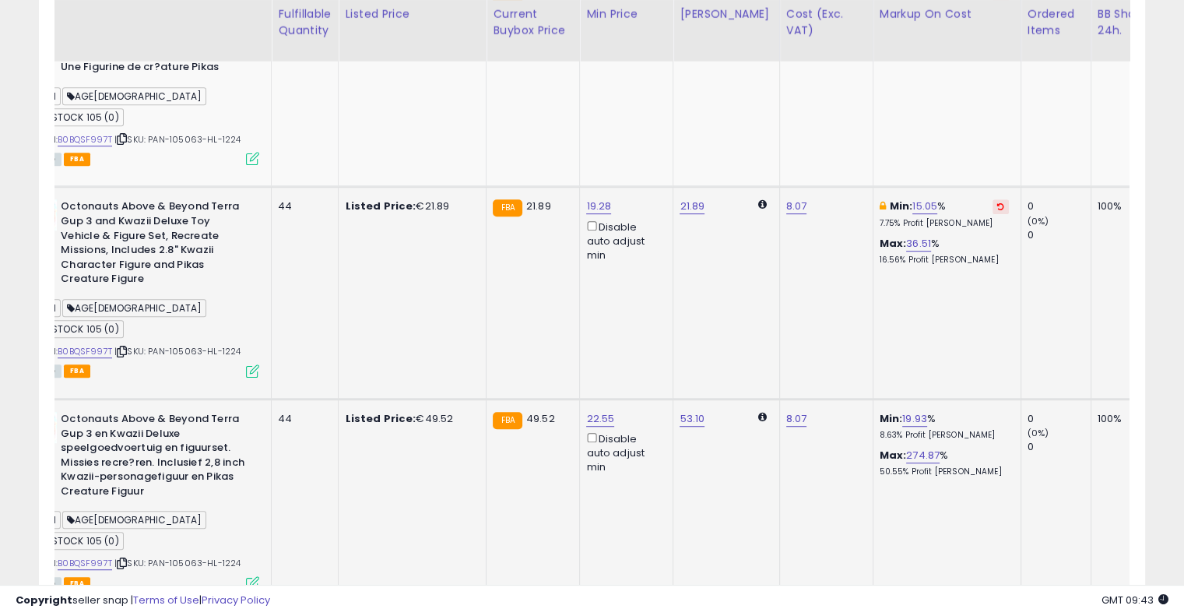
click at [992, 199] on button at bounding box center [1000, 206] width 16 height 15
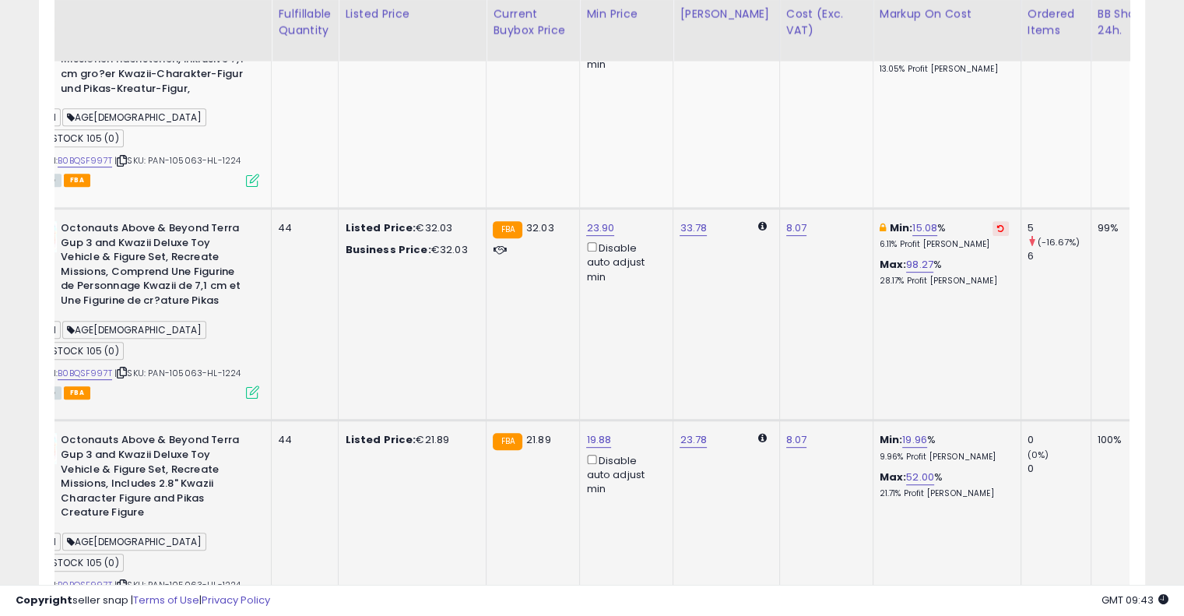
click at [992, 221] on button at bounding box center [1000, 228] width 16 height 15
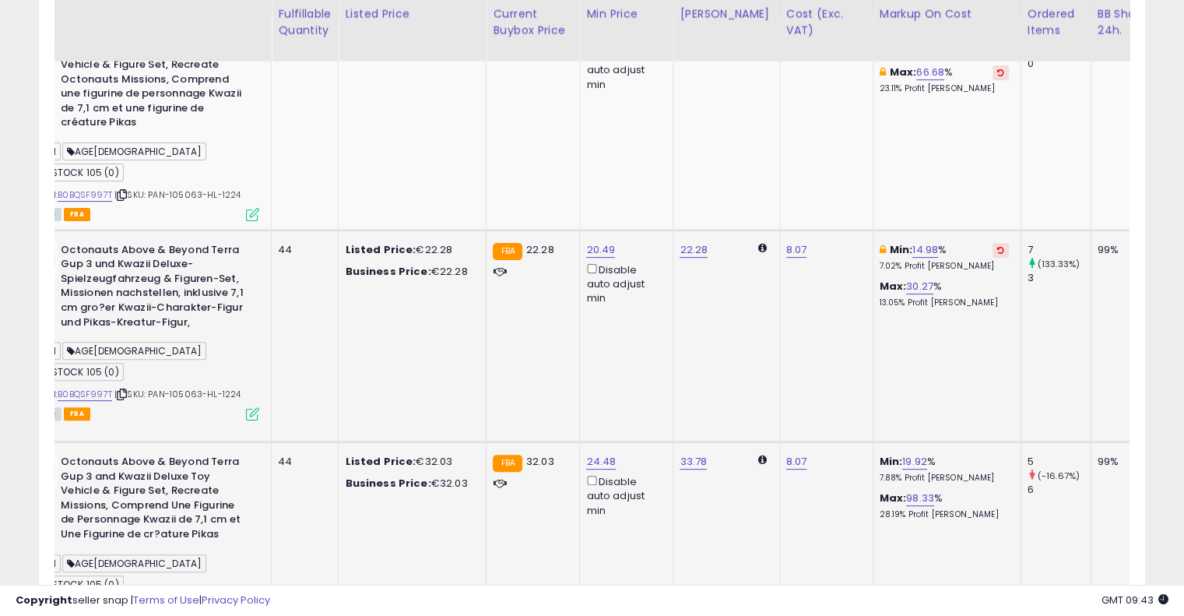
click at [992, 243] on button at bounding box center [1000, 250] width 16 height 15
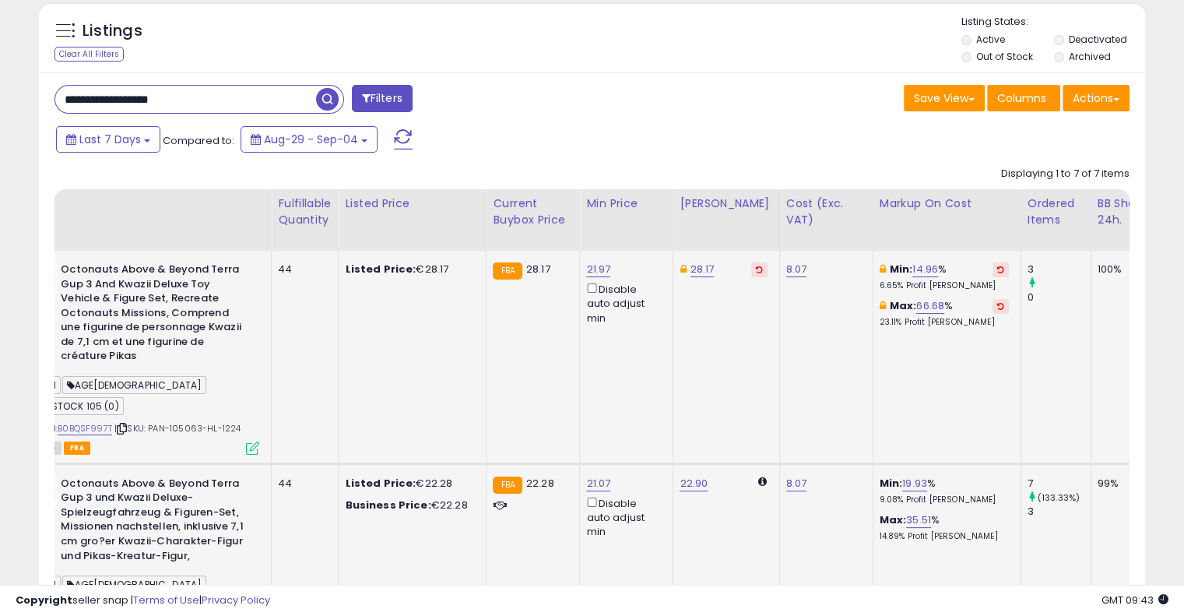
click at [997, 268] on icon at bounding box center [1000, 269] width 7 height 8
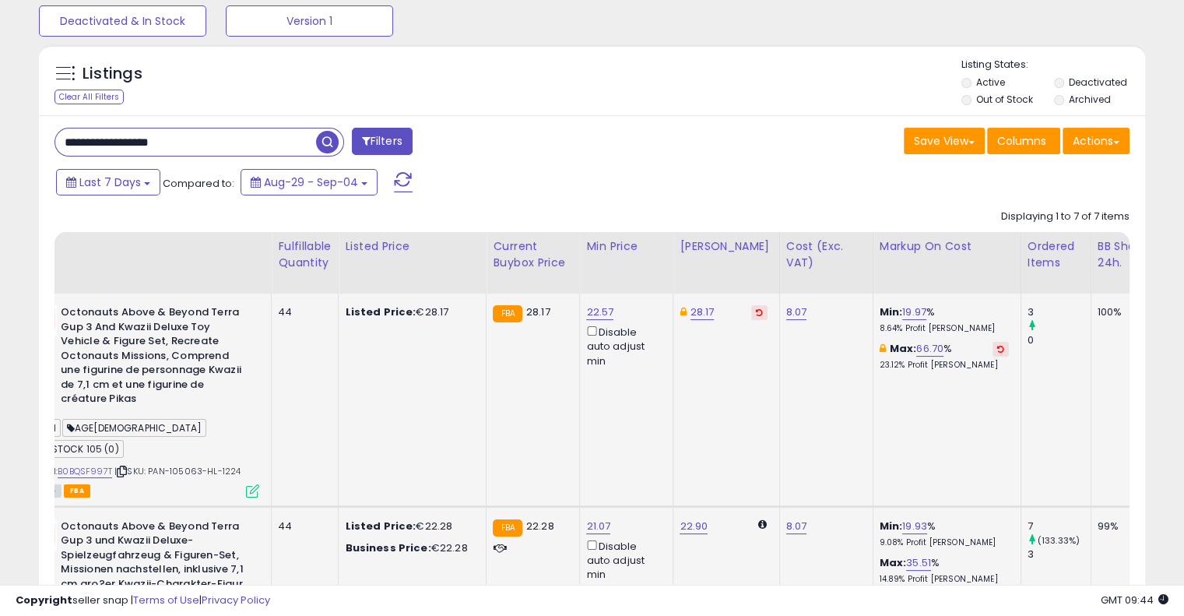
scroll to position [0, 0]
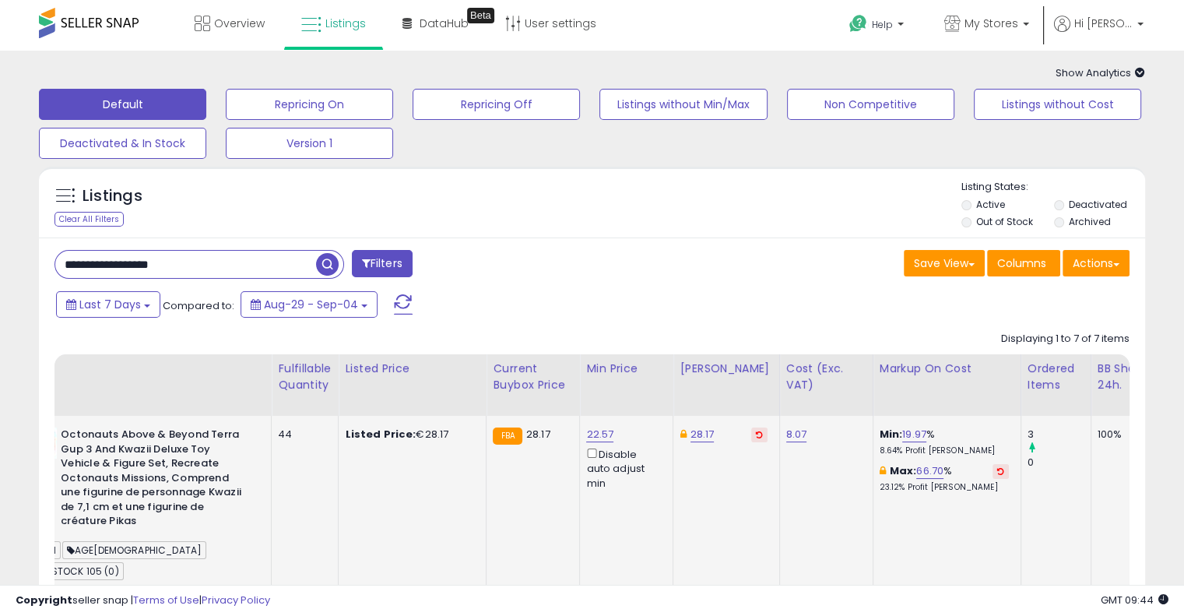
drag, startPoint x: 230, startPoint y: 263, endPoint x: 4, endPoint y: 251, distance: 226.8
paste input "text"
click at [327, 261] on span "button" at bounding box center [327, 264] width 23 height 23
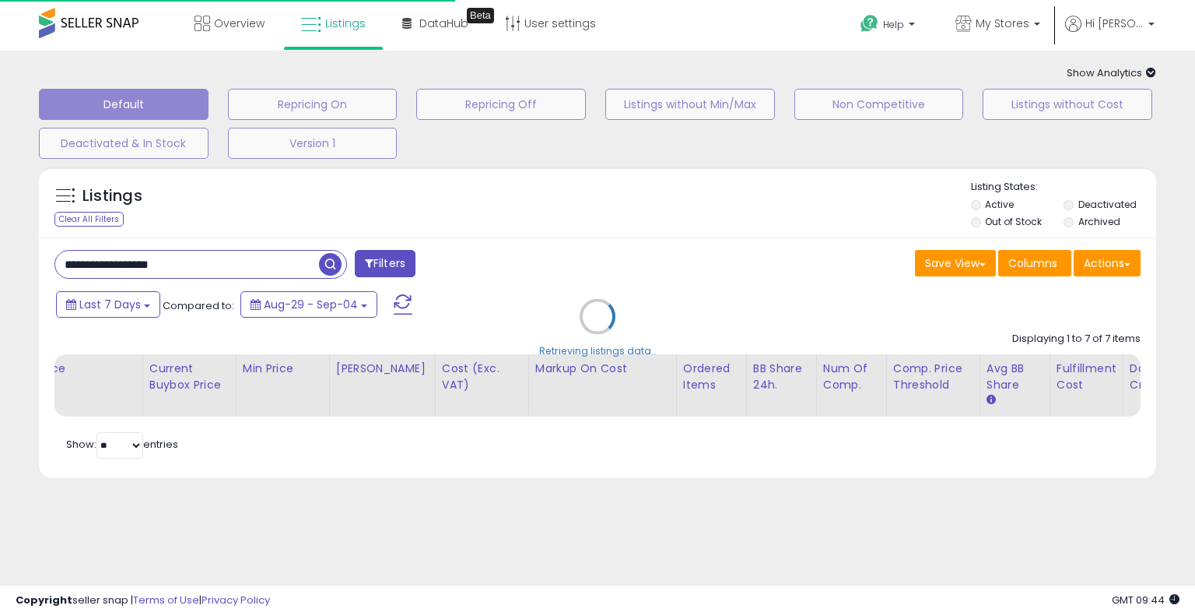
click at [546, 233] on div "Retrieving listings data.." at bounding box center [597, 328] width 1141 height 339
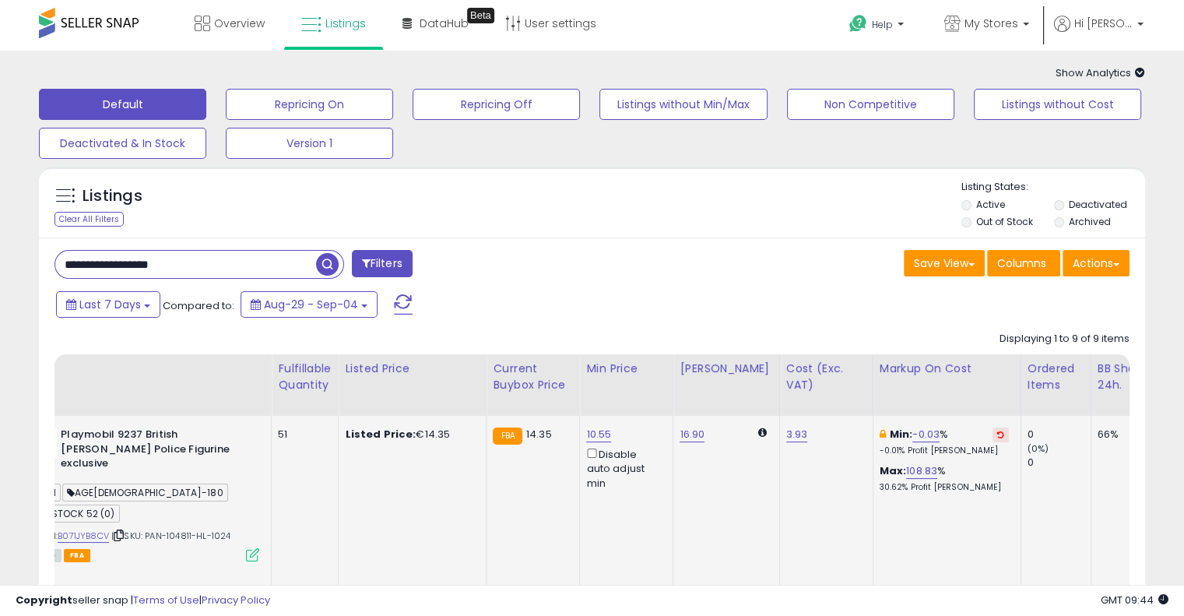
click at [992, 439] on button at bounding box center [1000, 434] width 16 height 15
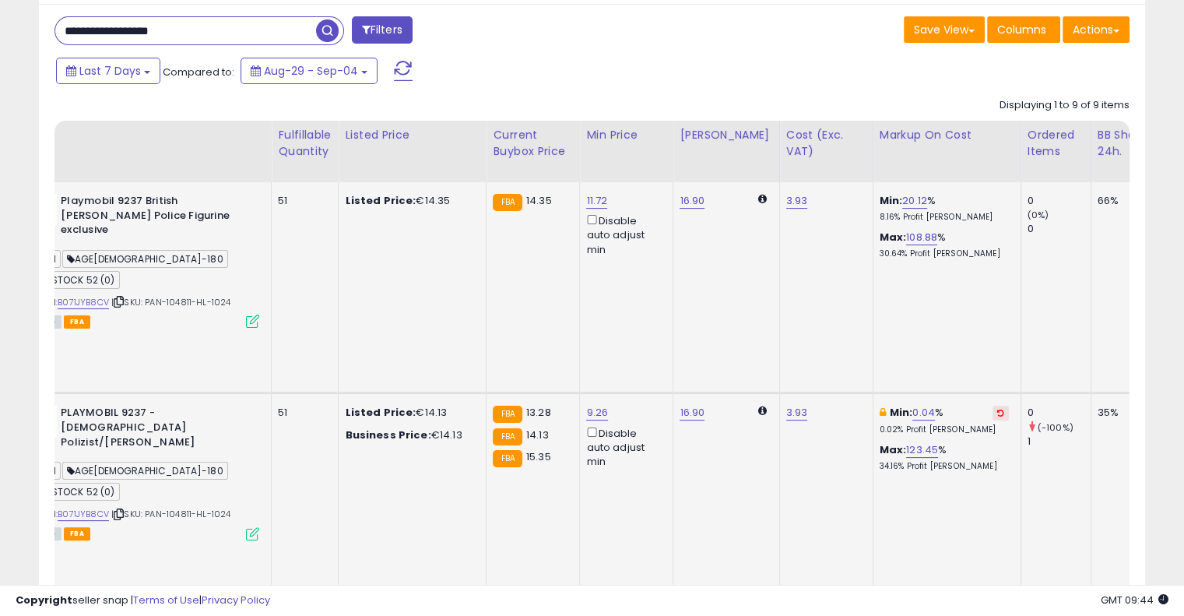
click at [997, 409] on icon at bounding box center [1000, 413] width 7 height 8
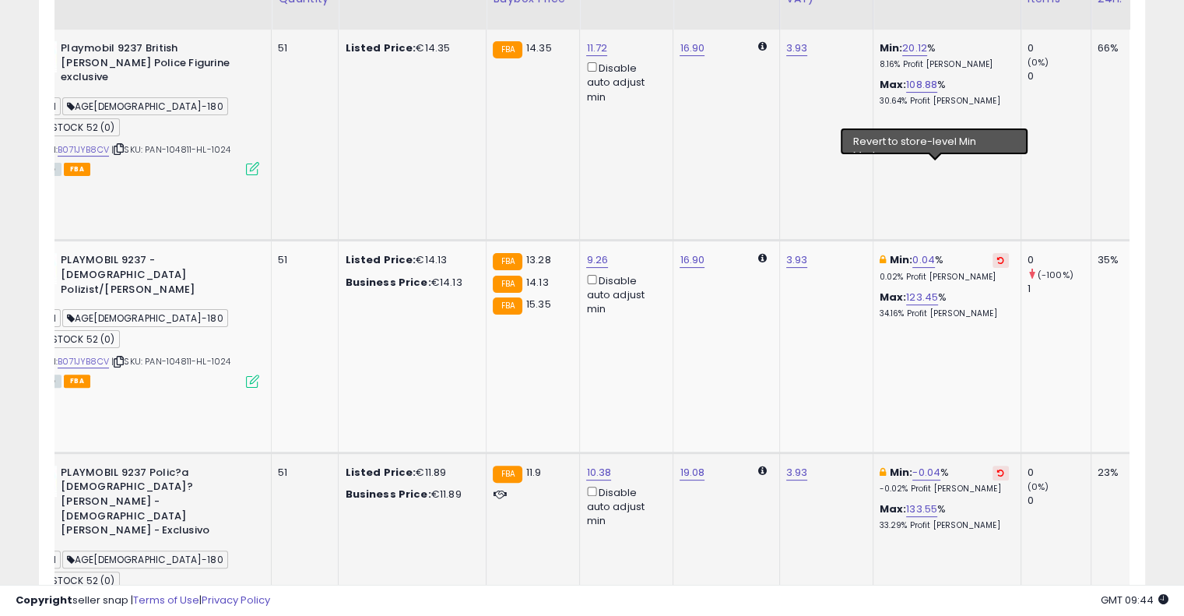
scroll to position [389, 0]
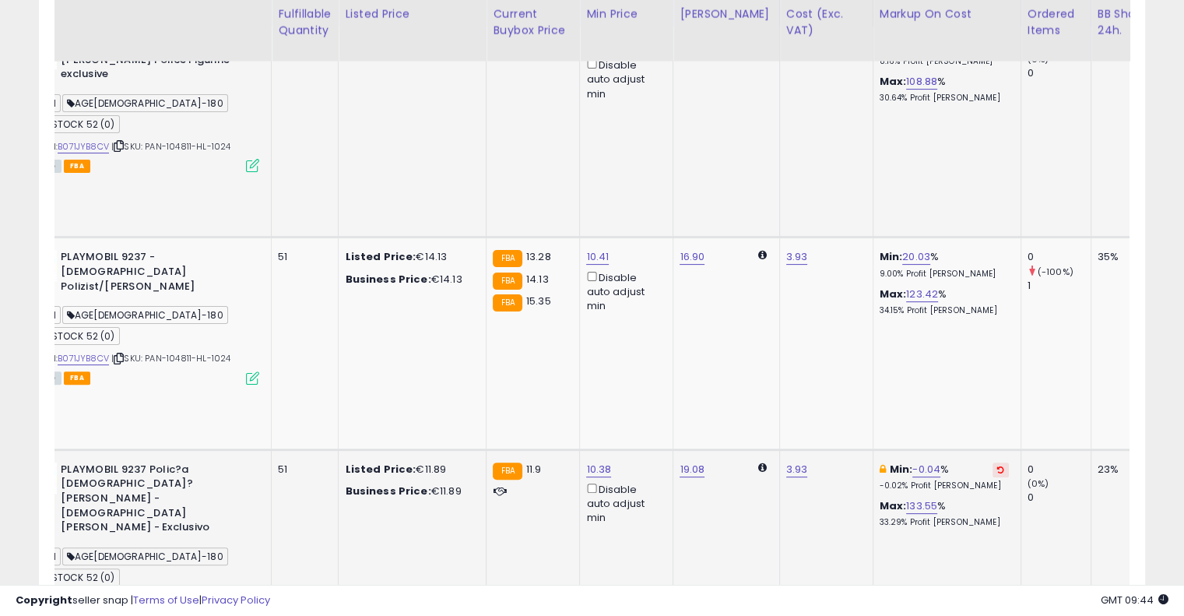
click at [997, 465] on icon at bounding box center [1000, 469] width 7 height 8
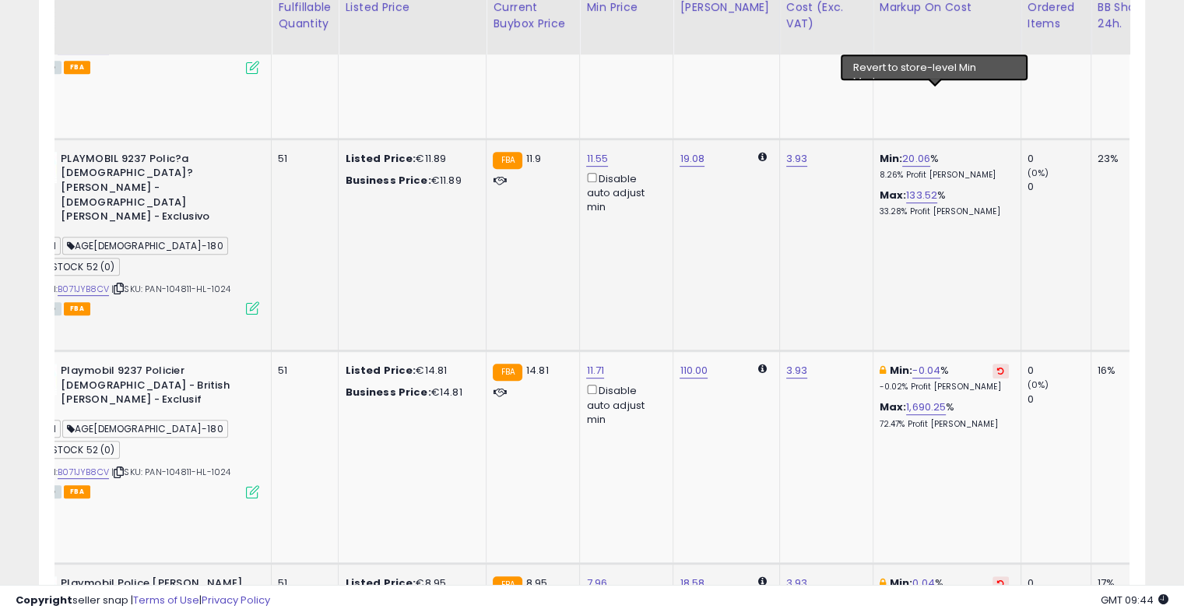
scroll to position [700, 0]
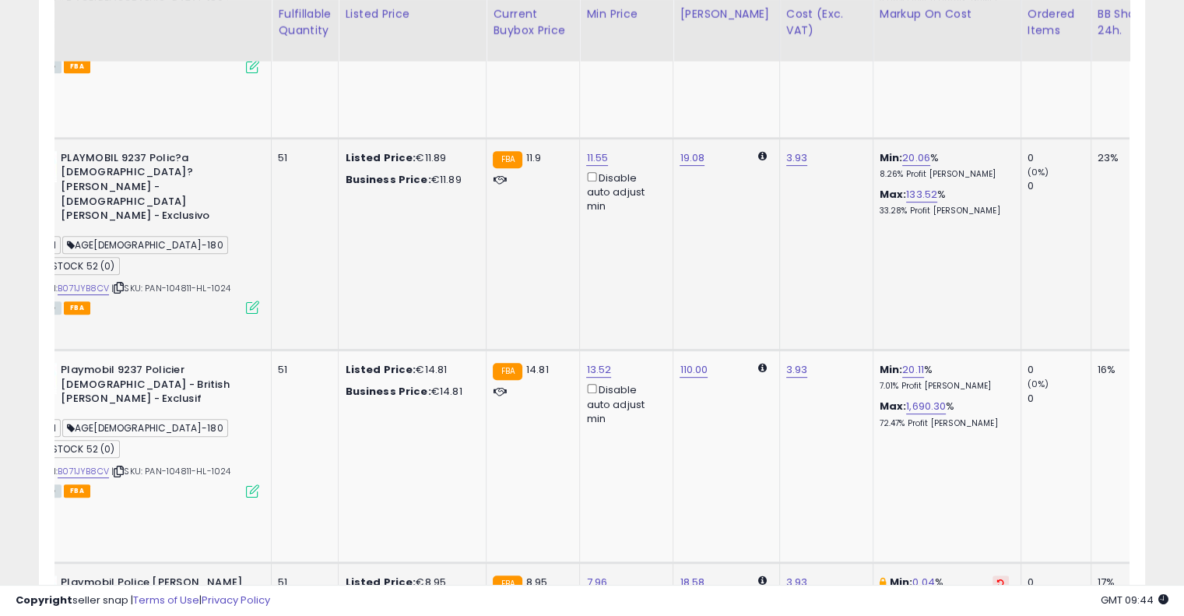
drag, startPoint x: 939, startPoint y: 205, endPoint x: 937, endPoint y: 216, distance: 11.8
click at [997, 578] on icon at bounding box center [1000, 582] width 7 height 8
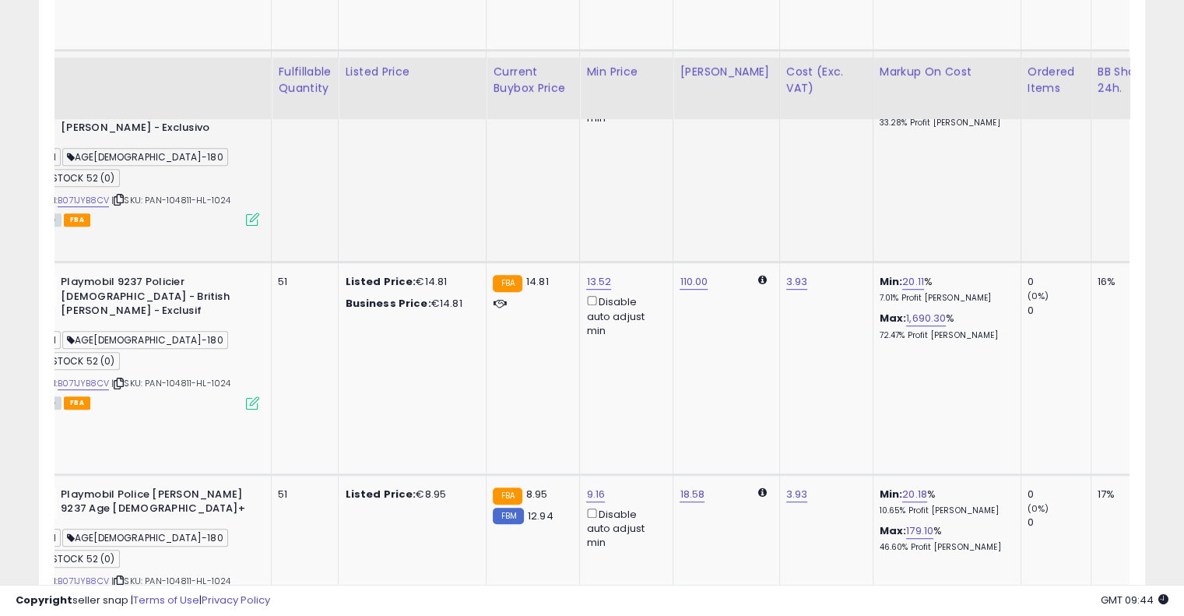
scroll to position [856, 0]
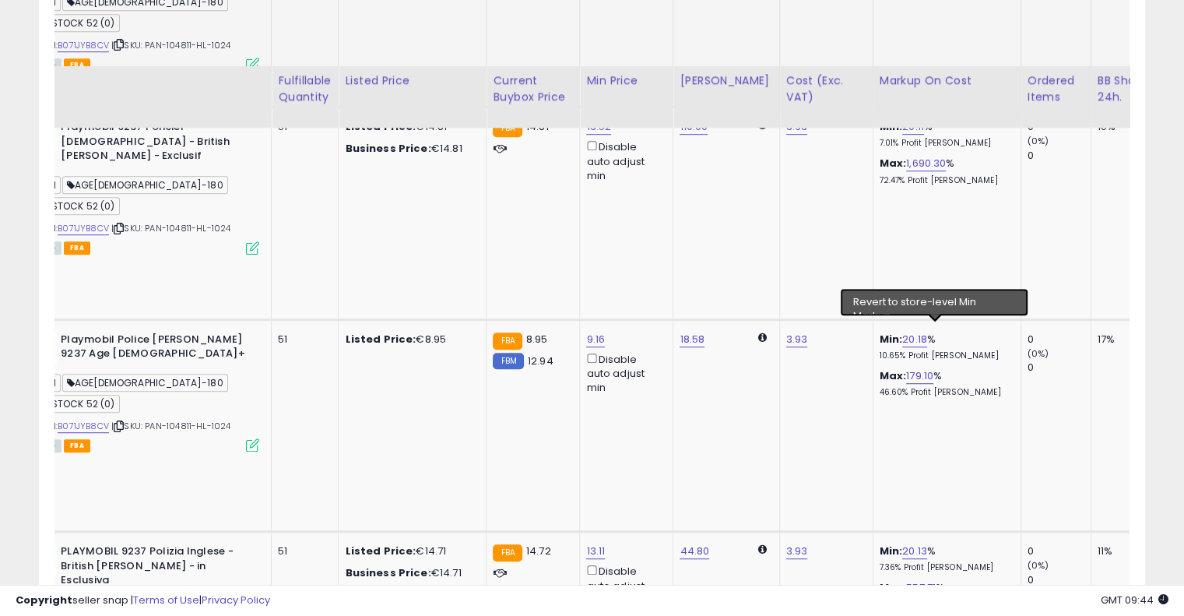
scroll to position [1009, 0]
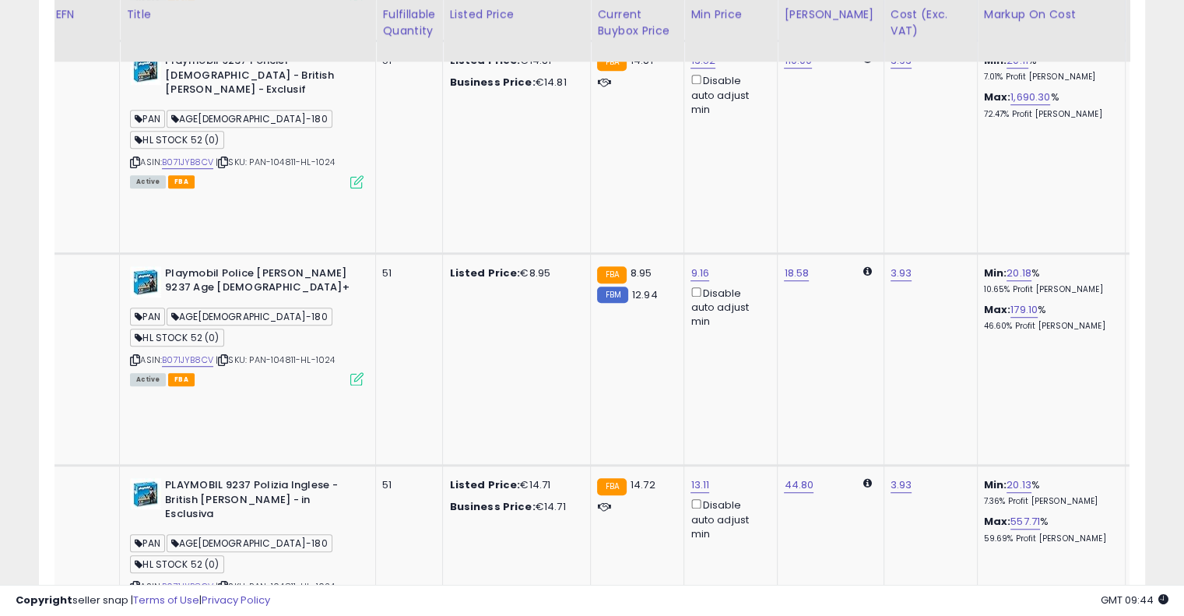
scroll to position [0, 0]
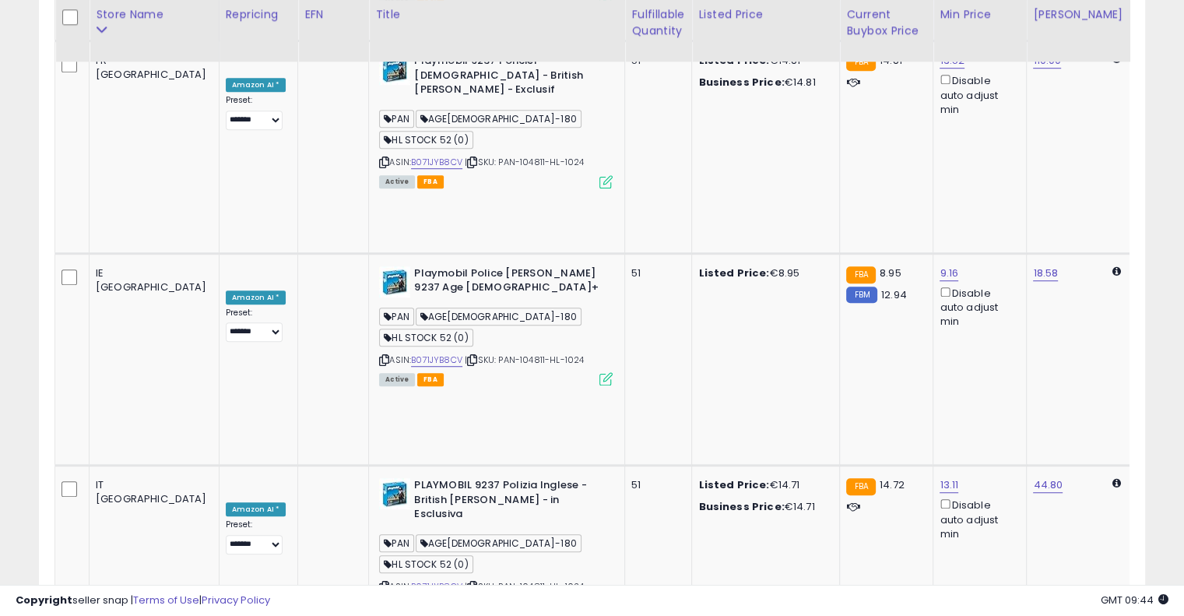
drag, startPoint x: 753, startPoint y: 299, endPoint x: 478, endPoint y: 313, distance: 275.1
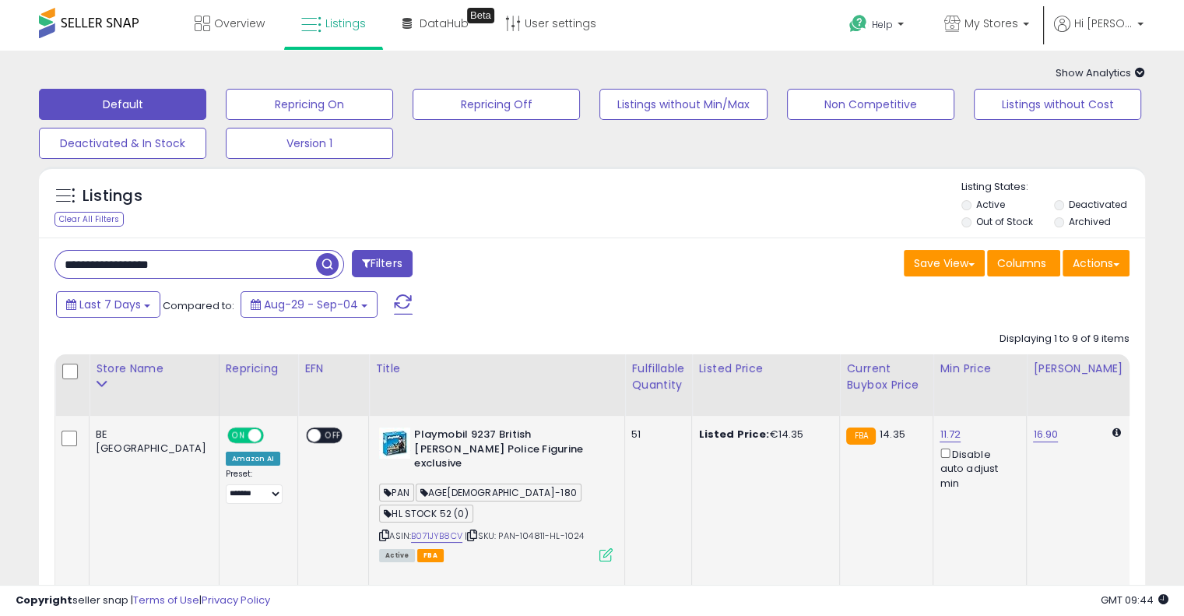
drag, startPoint x: 202, startPoint y: 261, endPoint x: 97, endPoint y: 227, distance: 110.5
paste input "text"
click at [333, 267] on span "button" at bounding box center [327, 264] width 23 height 23
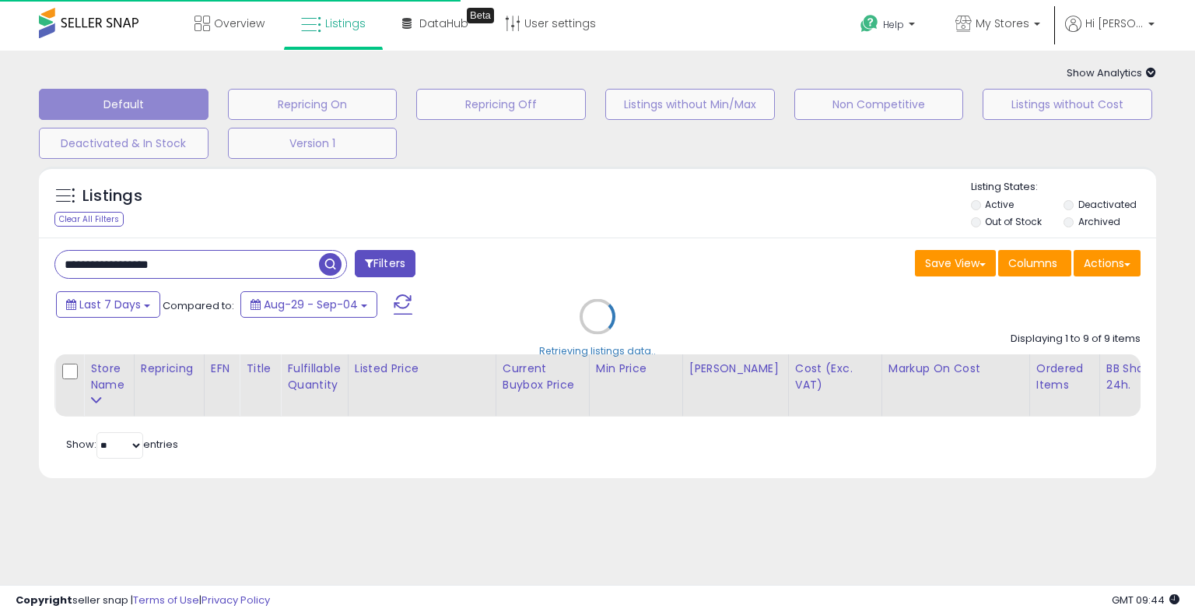
click at [813, 610] on div "Copyright seller snap | Terms of Use | Privacy Policy GMT 09:44 Authorization r…" at bounding box center [597, 599] width 1195 height 31
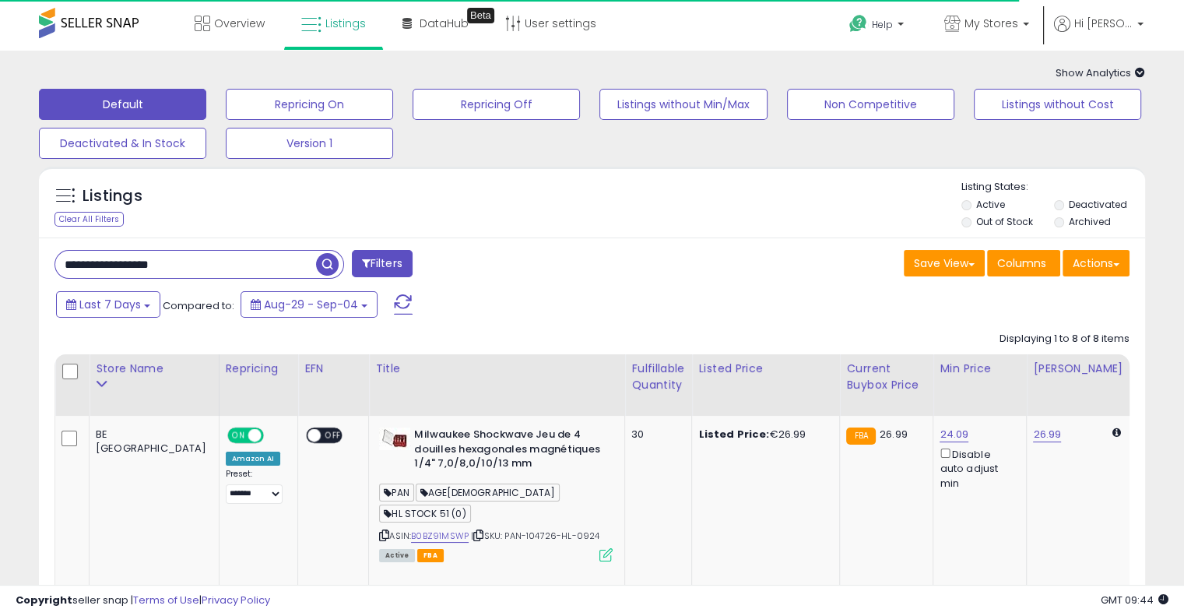
click at [595, 220] on div "Listings Clear All Filters Listing States:" at bounding box center [592, 206] width 1106 height 53
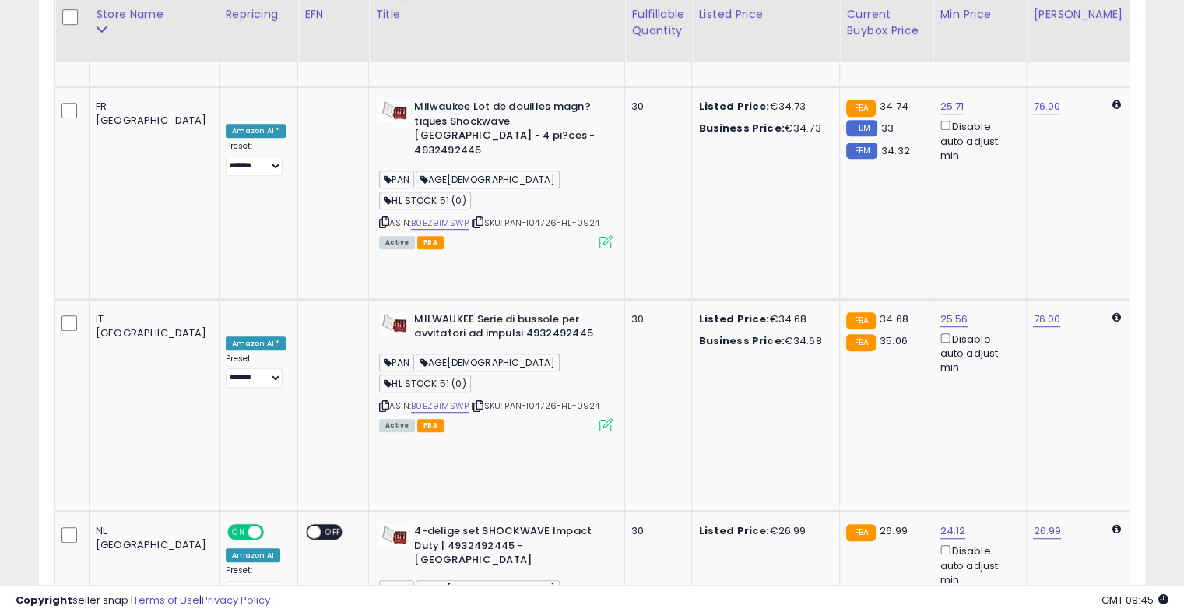
scroll to position [0, 79]
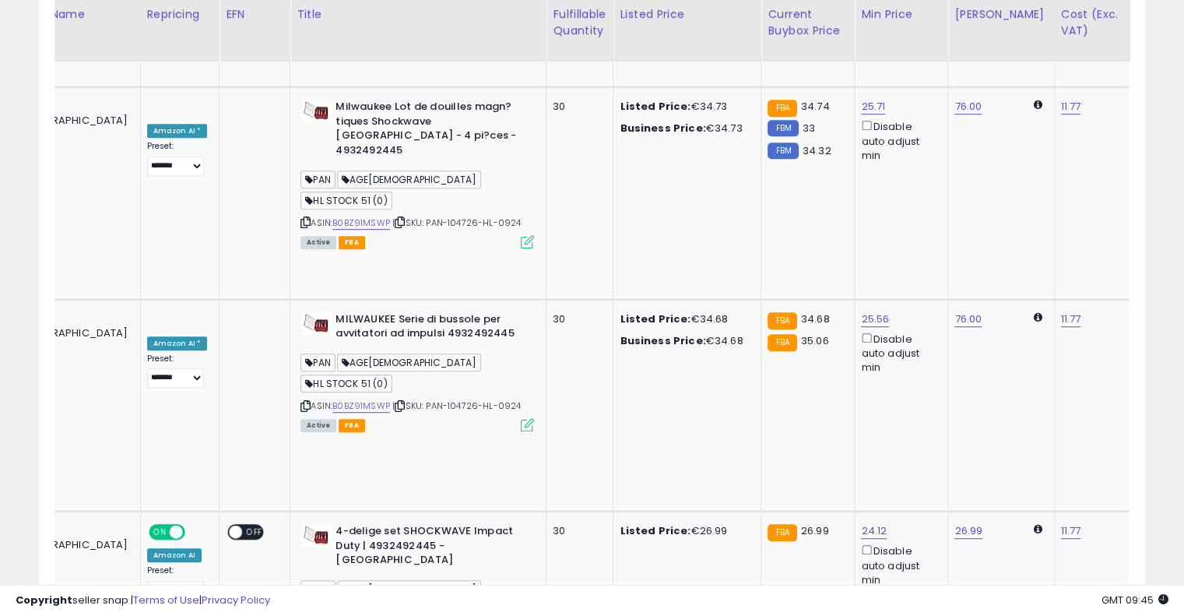
drag, startPoint x: 626, startPoint y: 293, endPoint x: 780, endPoint y: 284, distance: 154.3
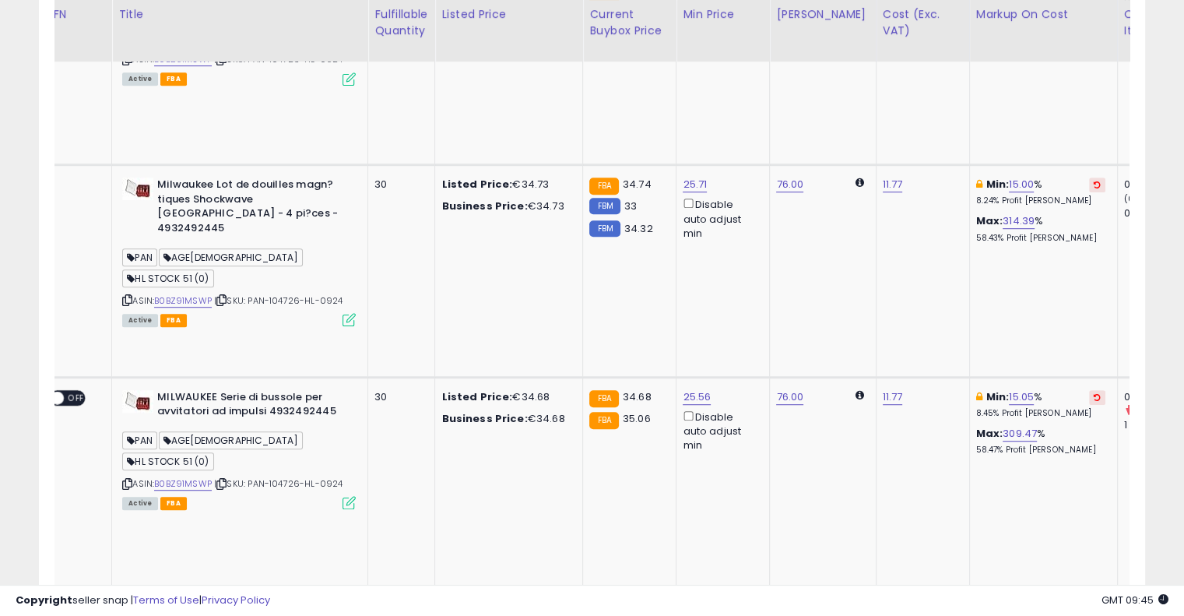
click at [1089, 602] on button at bounding box center [1097, 609] width 16 height 15
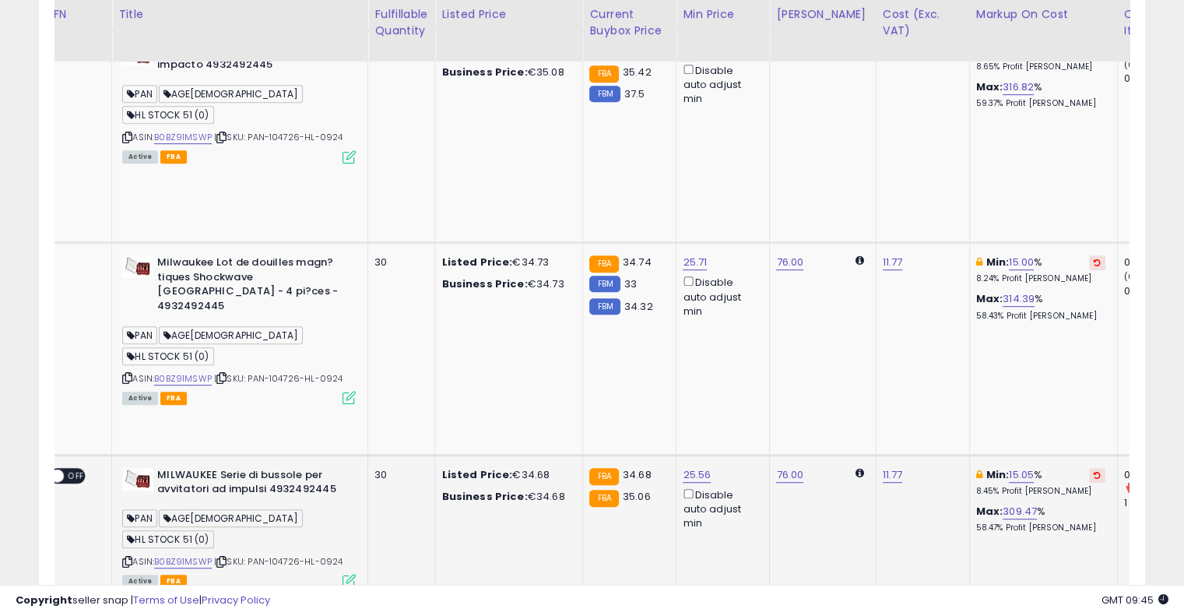
click at [1089, 468] on button at bounding box center [1097, 475] width 16 height 15
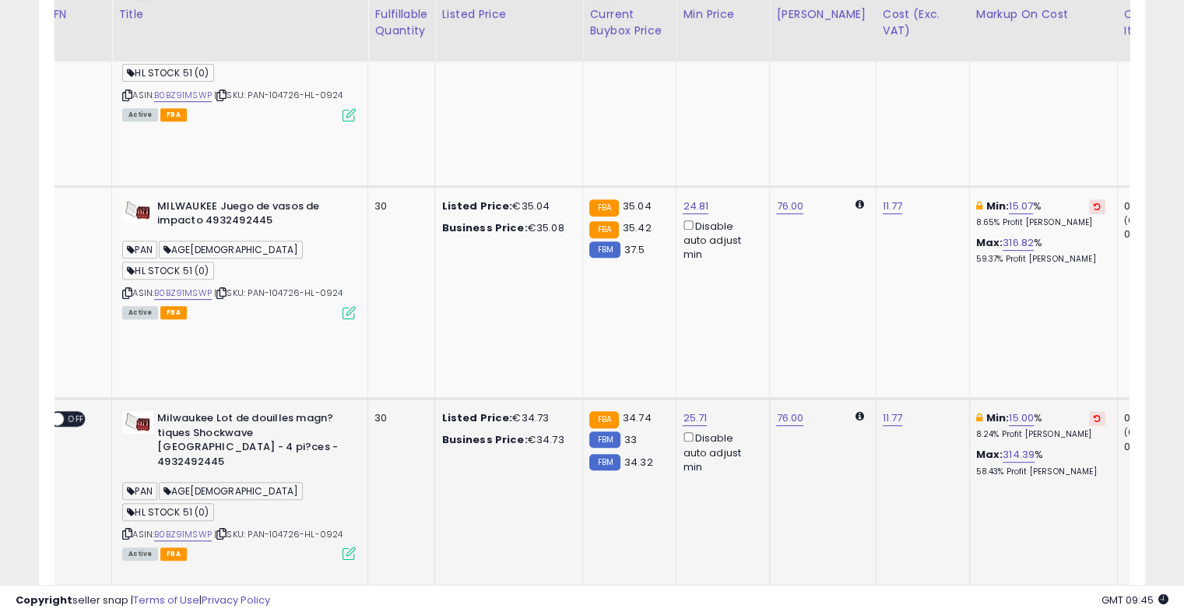
click at [1093, 414] on icon at bounding box center [1096, 418] width 7 height 8
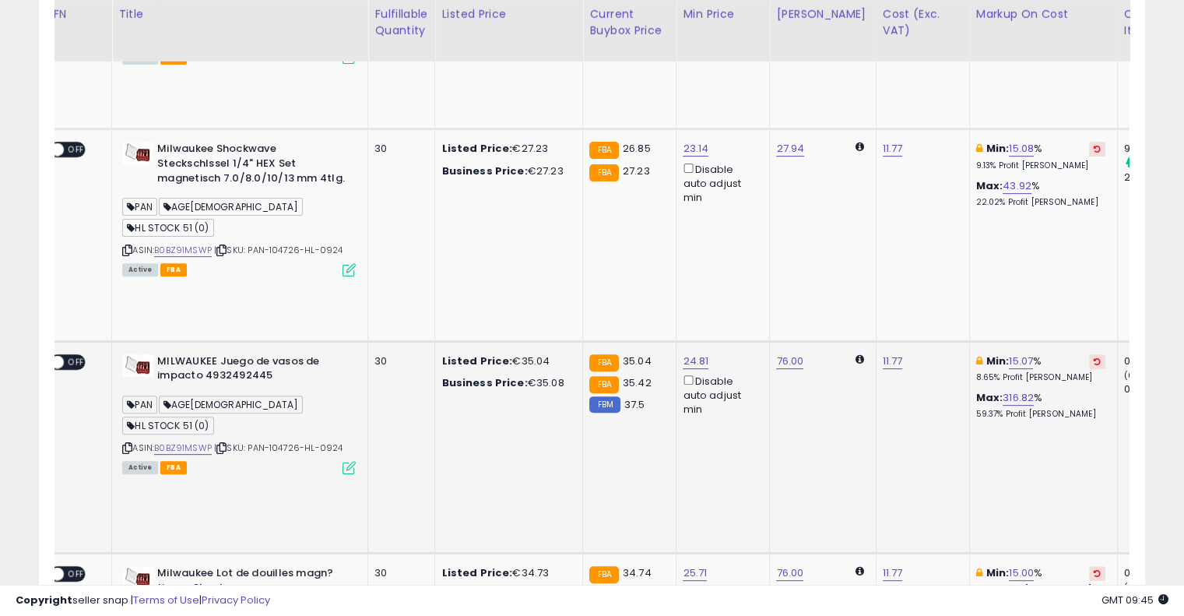
scroll to position [497, 0]
click at [1037, 355] on div "Min: 15.07 % 8.65% Profit Margin" at bounding box center [1040, 369] width 129 height 29
click at [1089, 355] on button at bounding box center [1097, 362] width 16 height 15
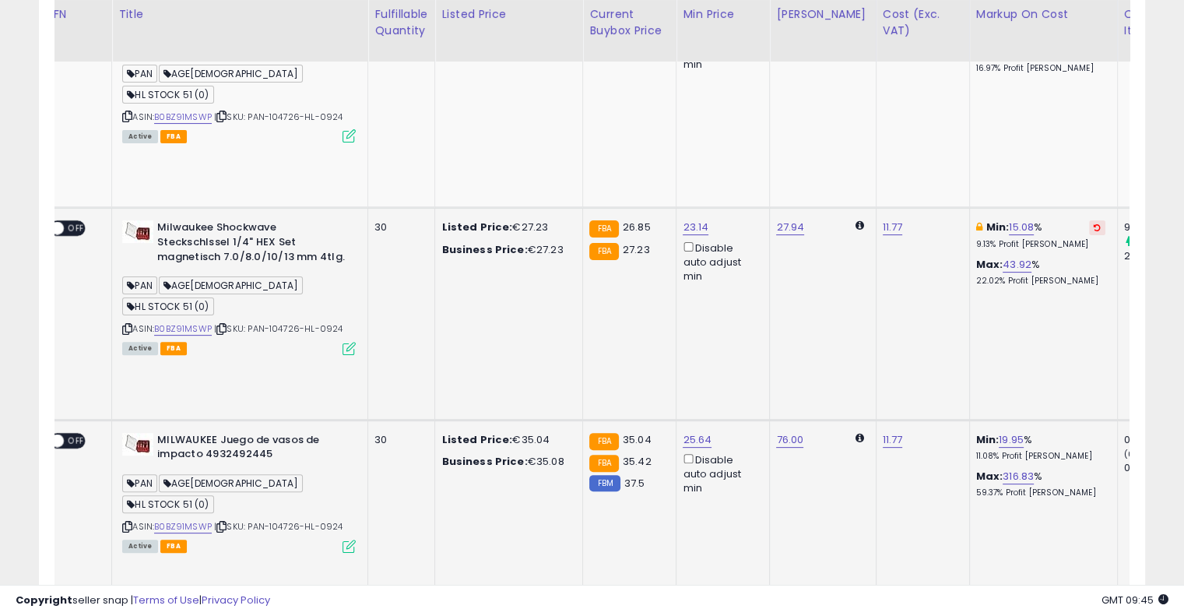
click at [1089, 220] on button at bounding box center [1097, 227] width 16 height 15
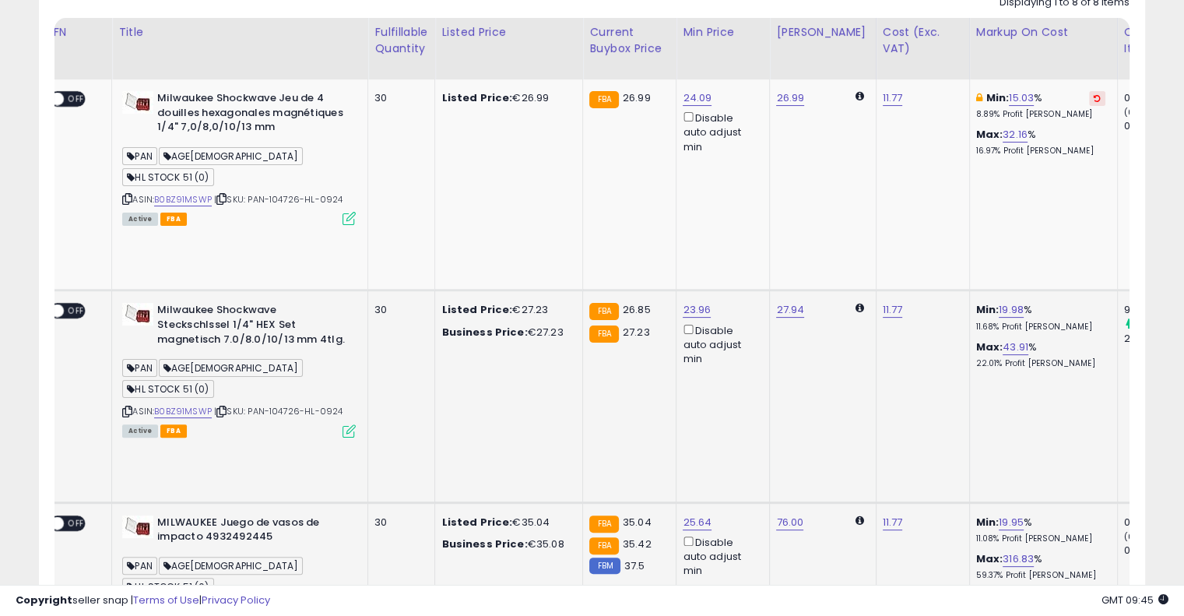
scroll to position [263, 0]
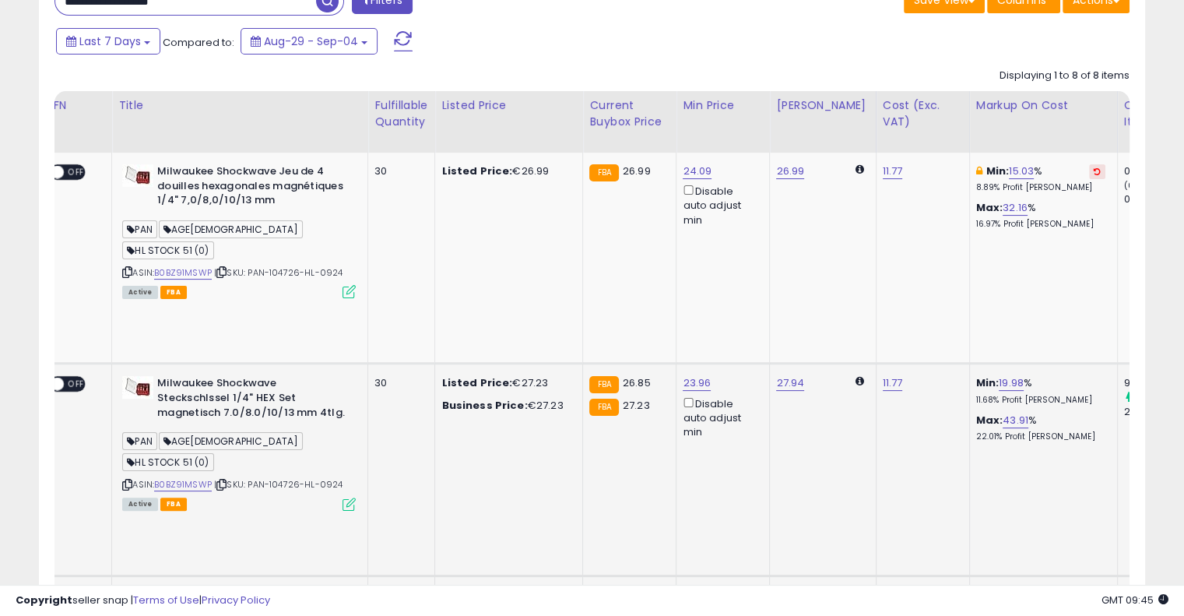
drag, startPoint x: 1035, startPoint y: 153, endPoint x: 1035, endPoint y: 174, distance: 20.2
click at [1035, 154] on td "Min: 15.03 % 8.89% Profit Margin Max: 32.16 % 16.97% Profit Margin" at bounding box center [1043, 258] width 148 height 211
click at [1089, 174] on button at bounding box center [1097, 171] width 16 height 15
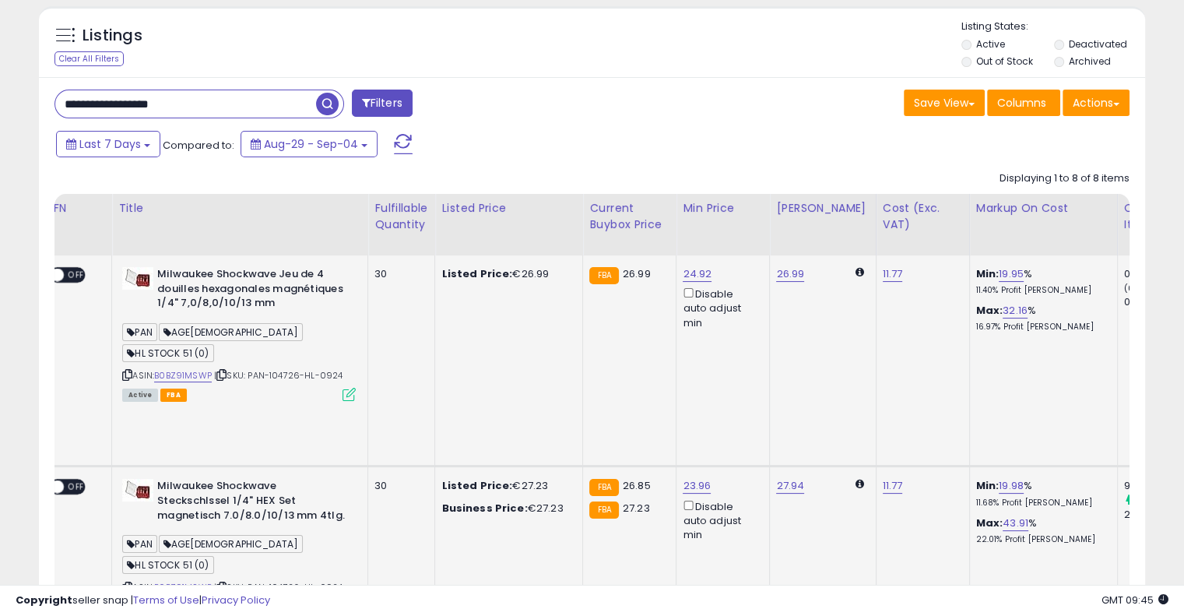
scroll to position [0, 0]
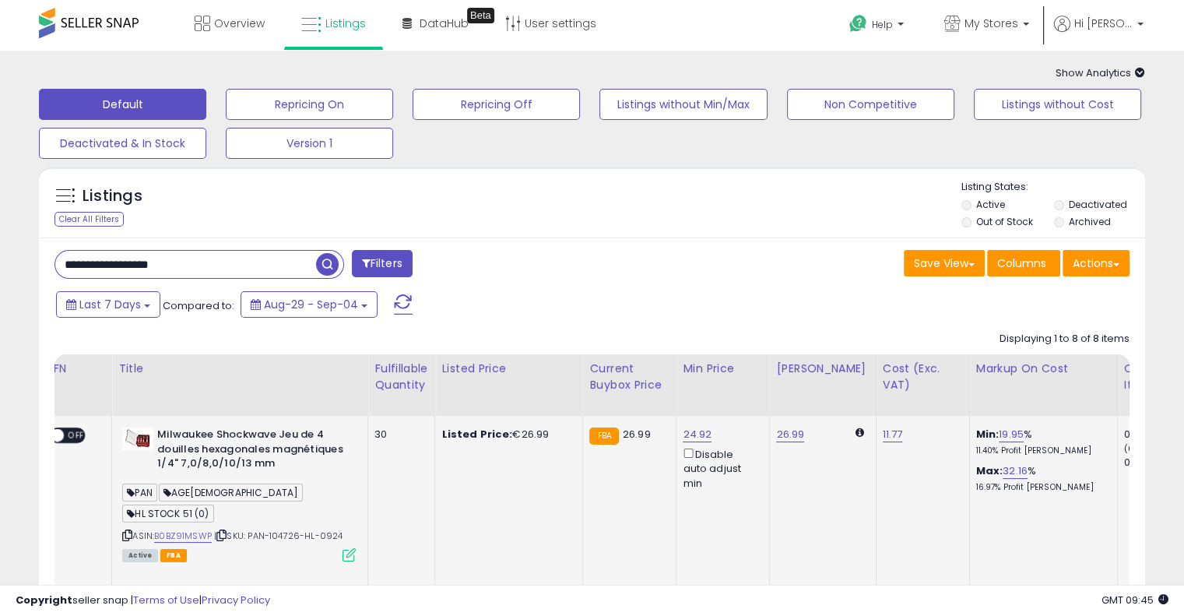
drag, startPoint x: 213, startPoint y: 265, endPoint x: 0, endPoint y: 262, distance: 213.3
paste input "text"
click at [330, 268] on span "button" at bounding box center [327, 264] width 23 height 23
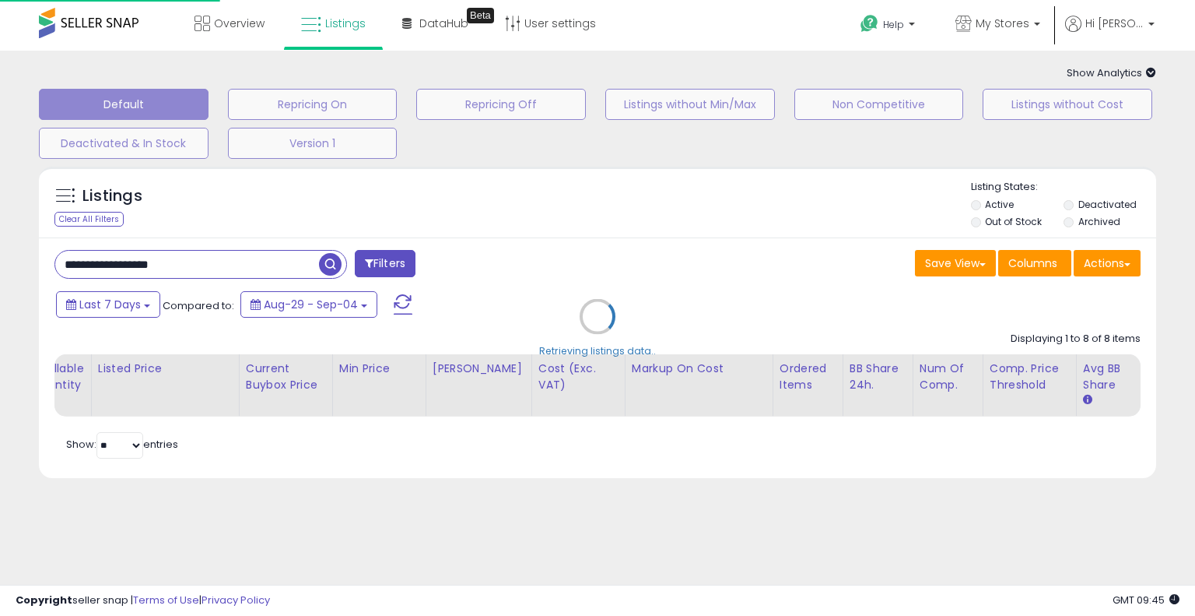
click at [574, 238] on div "Retrieving listings data.." at bounding box center [597, 328] width 1141 height 339
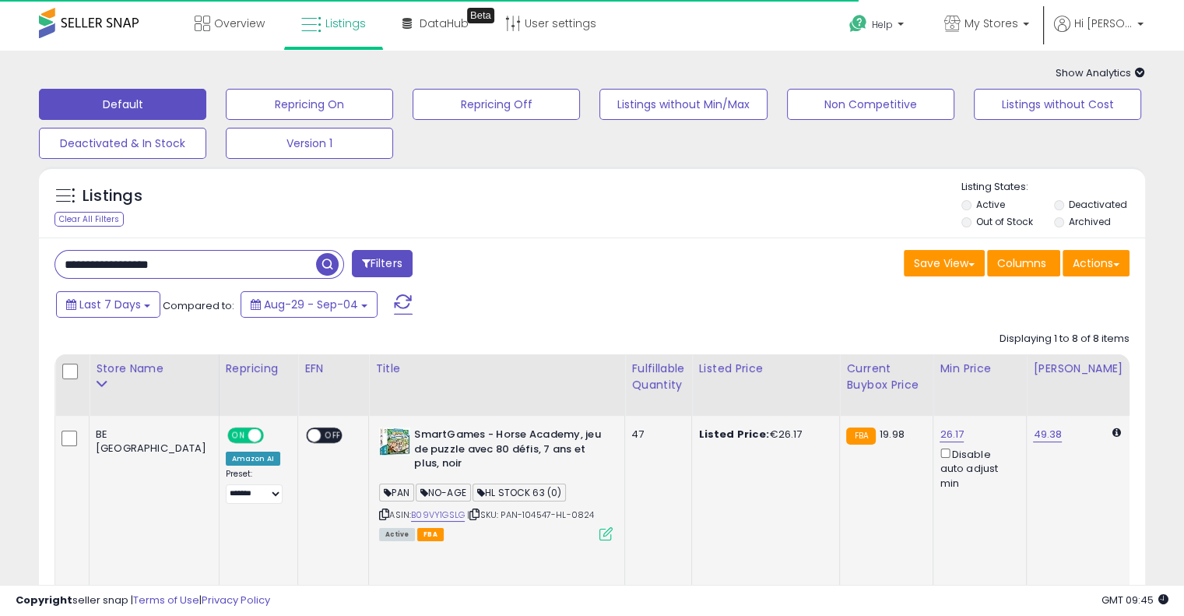
drag, startPoint x: 603, startPoint y: 509, endPoint x: 414, endPoint y: 486, distance: 190.5
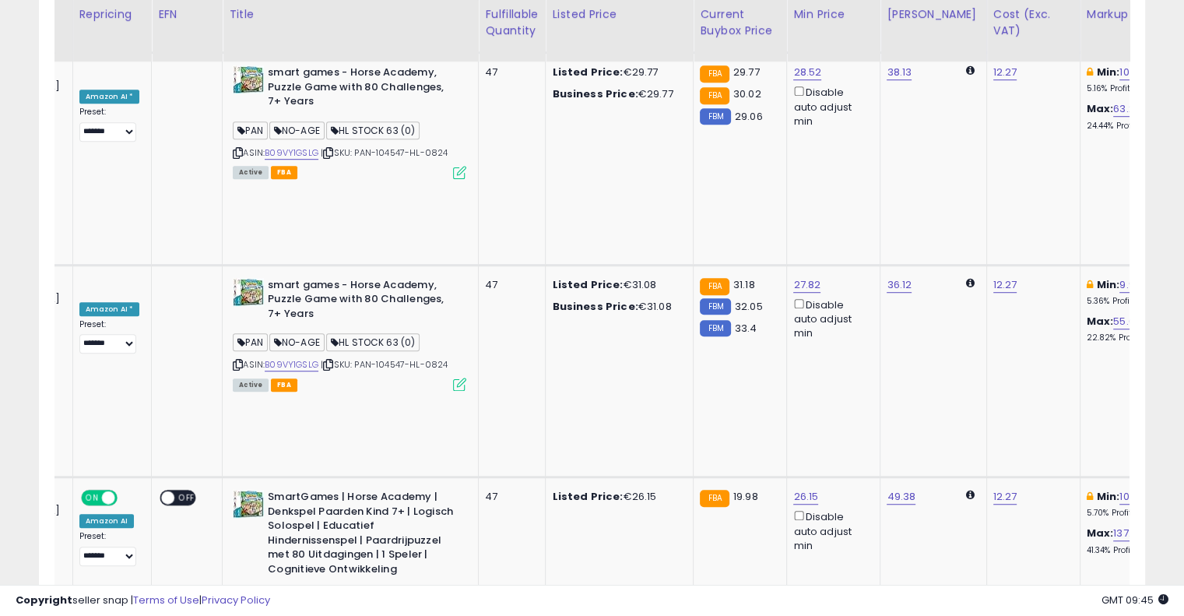
scroll to position [0, 226]
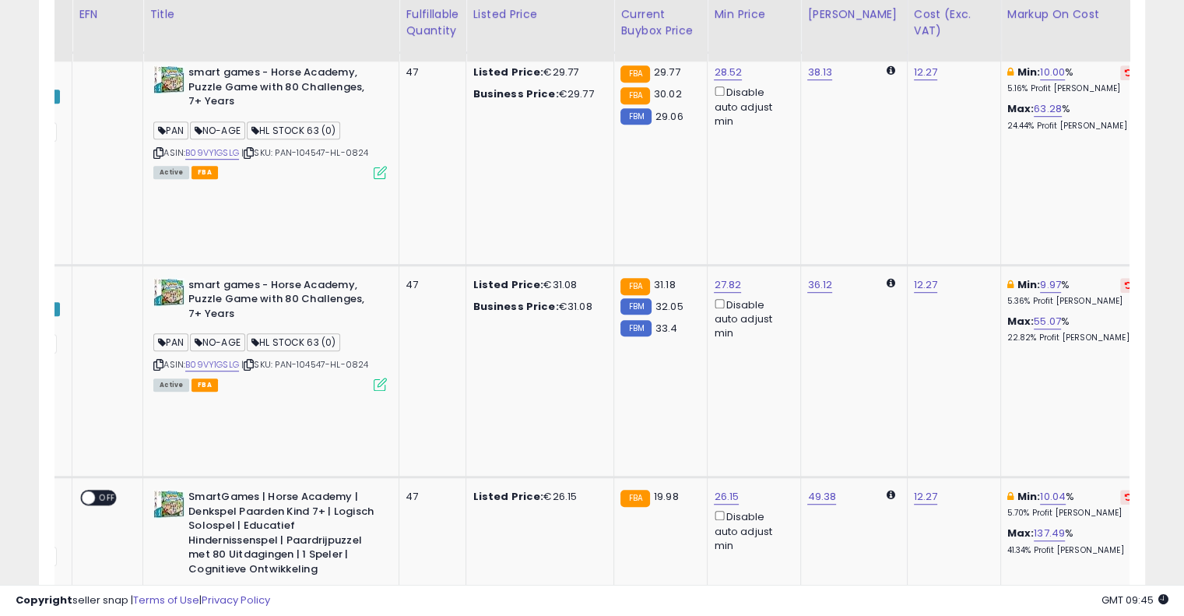
drag, startPoint x: 563, startPoint y: 355, endPoint x: 654, endPoint y: 328, distance: 95.0
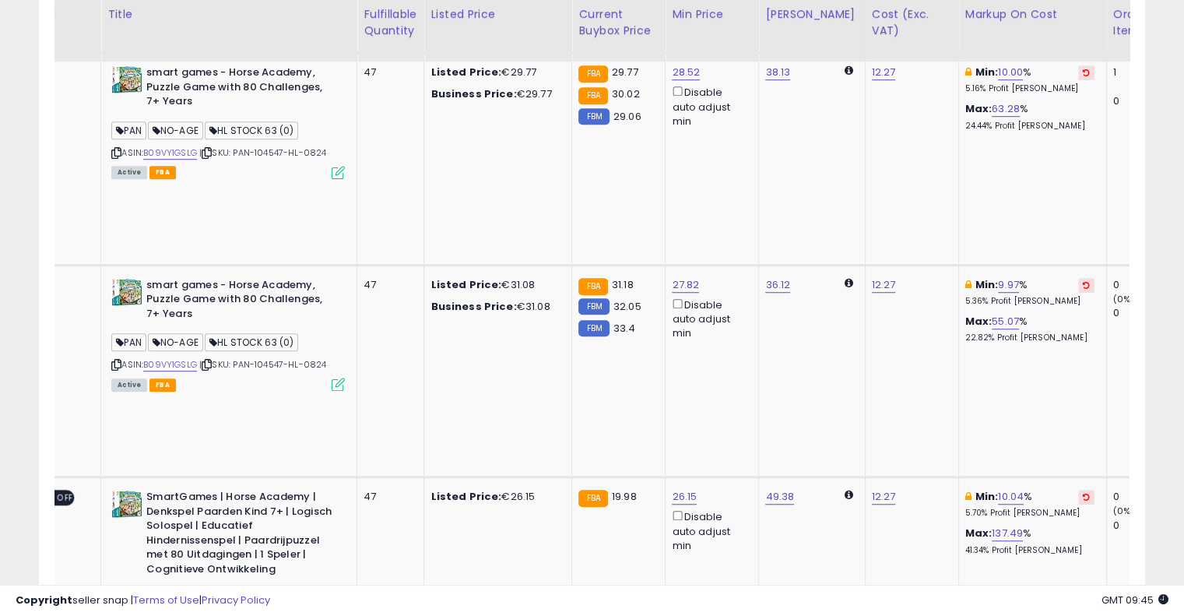
drag, startPoint x: 893, startPoint y: 345, endPoint x: 968, endPoint y: 332, distance: 76.6
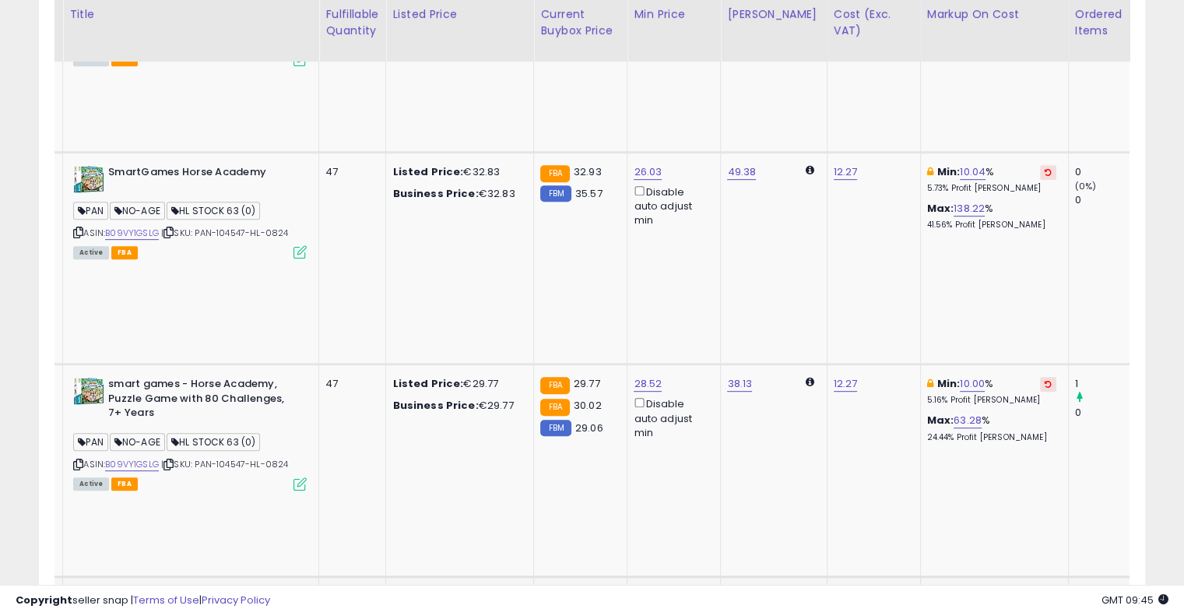
click at [1044, 592] on icon at bounding box center [1047, 596] width 7 height 8
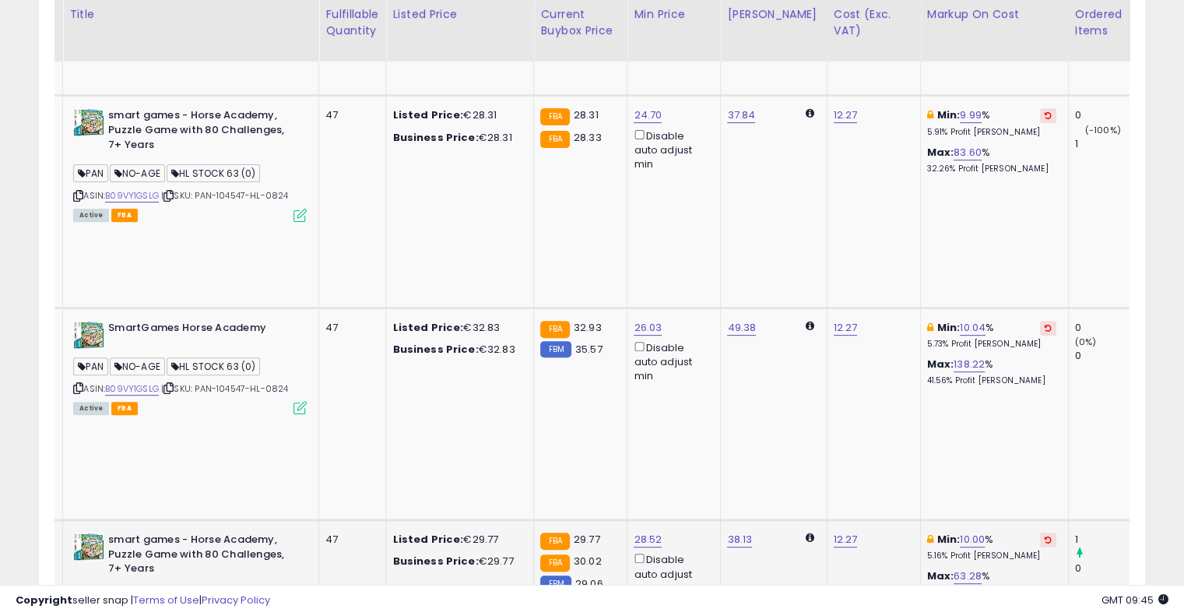
click at [985, 520] on td "Min: 10.00 % 5.16% Profit Margin Max: 63.28 % 24.44% Profit Margin" at bounding box center [994, 626] width 148 height 212
click at [1044, 535] on icon at bounding box center [1047, 539] width 7 height 8
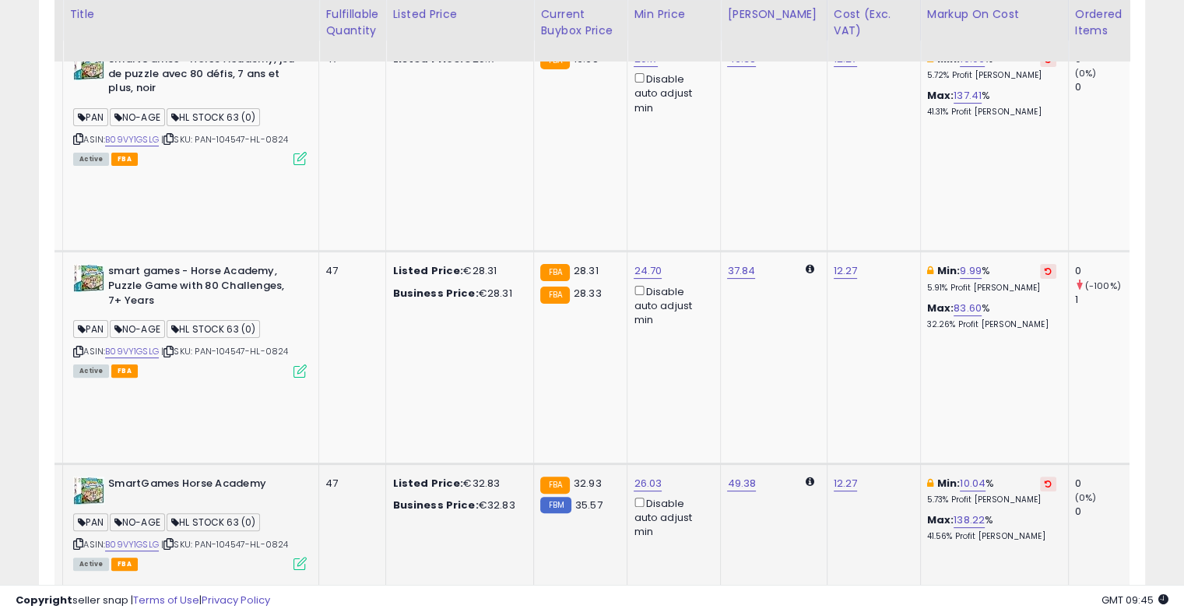
click at [1044, 479] on icon at bounding box center [1047, 483] width 7 height 8
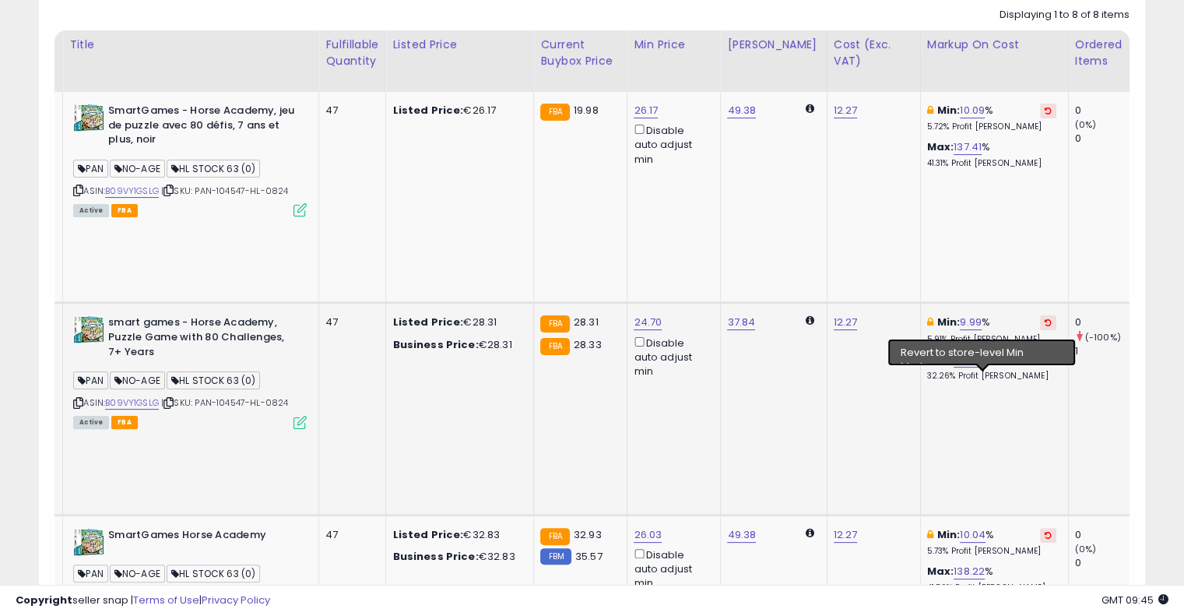
scroll to position [297, 0]
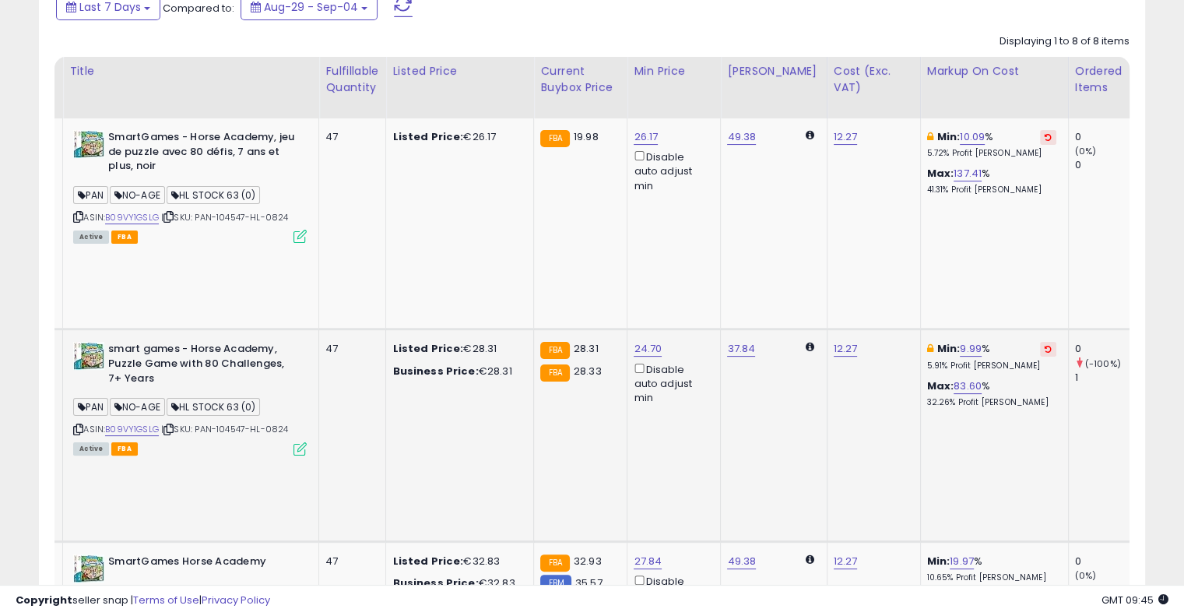
click at [1044, 345] on icon at bounding box center [1047, 349] width 7 height 8
click at [1044, 137] on icon at bounding box center [1047, 137] width 7 height 8
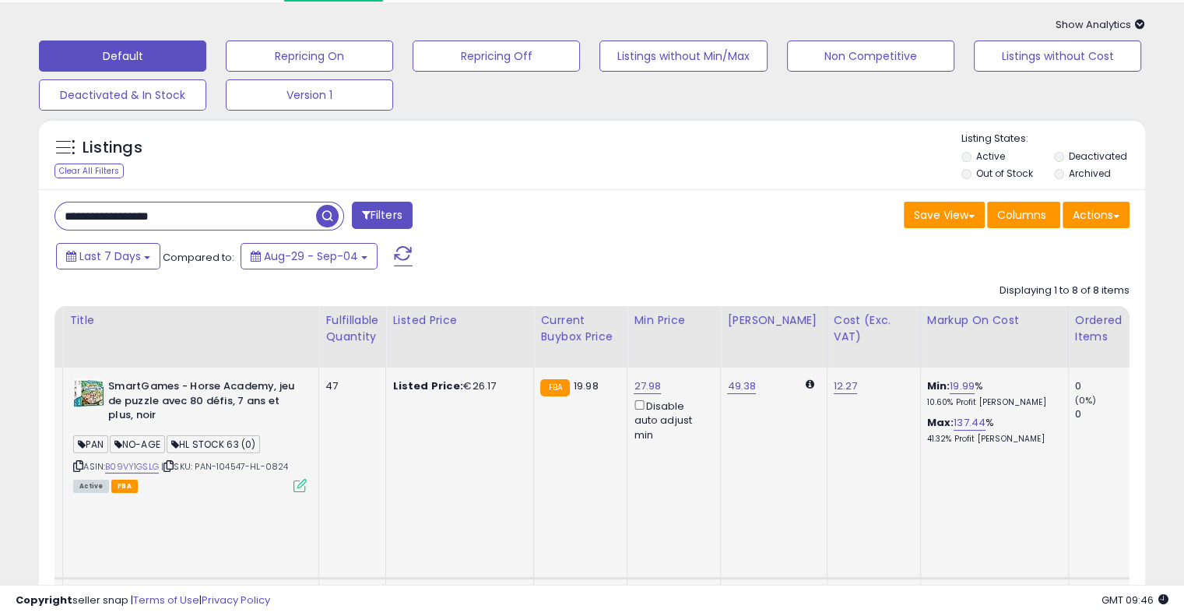
scroll to position [0, 0]
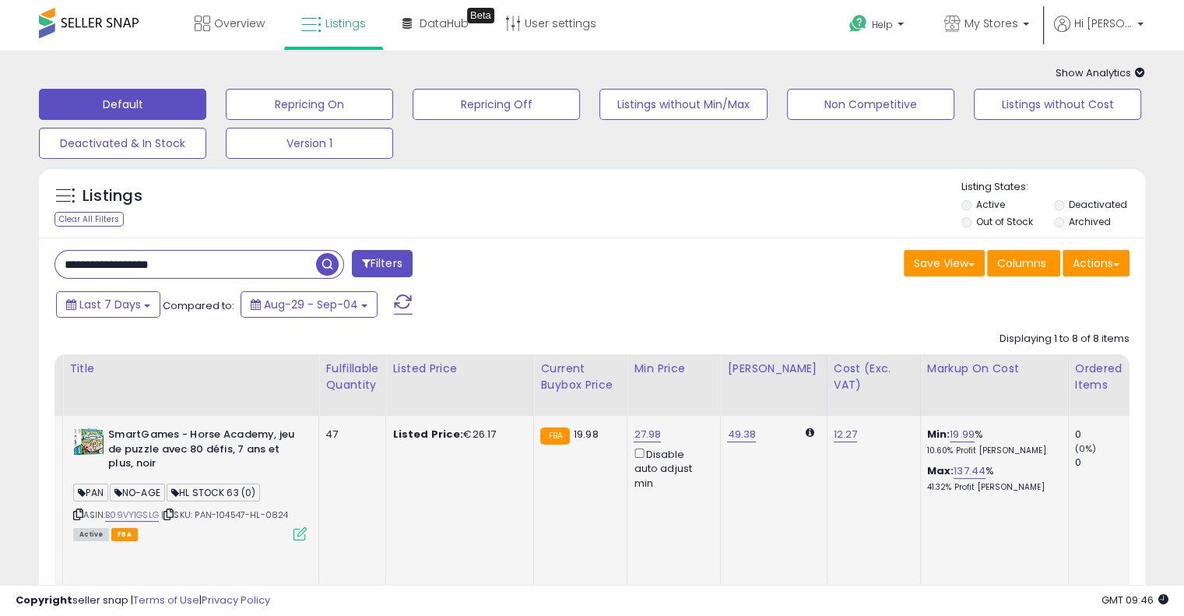
drag, startPoint x: 230, startPoint y: 270, endPoint x: 10, endPoint y: 235, distance: 222.2
paste input "text"
click at [327, 258] on span "button" at bounding box center [327, 264] width 23 height 23
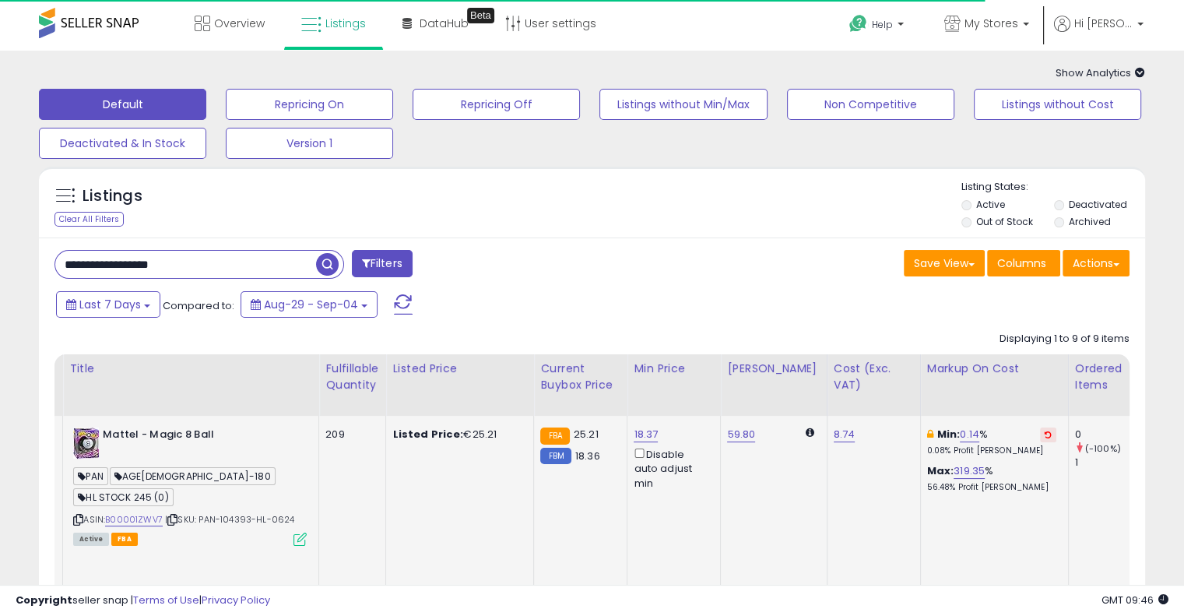
scroll to position [0, 240]
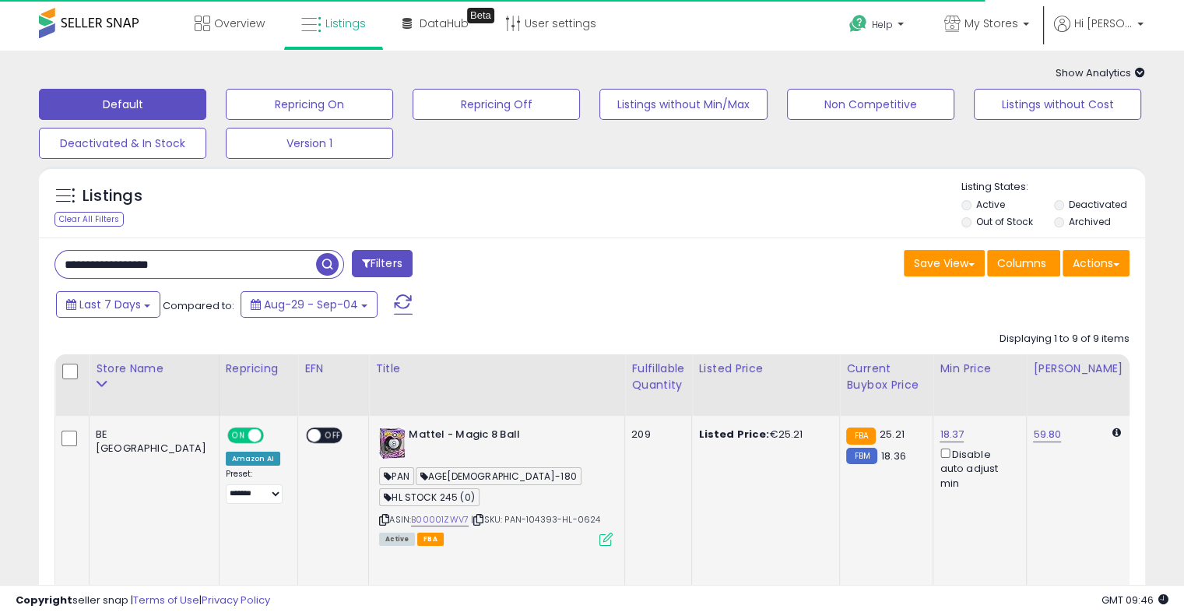
drag, startPoint x: 553, startPoint y: 497, endPoint x: 293, endPoint y: 476, distance: 260.1
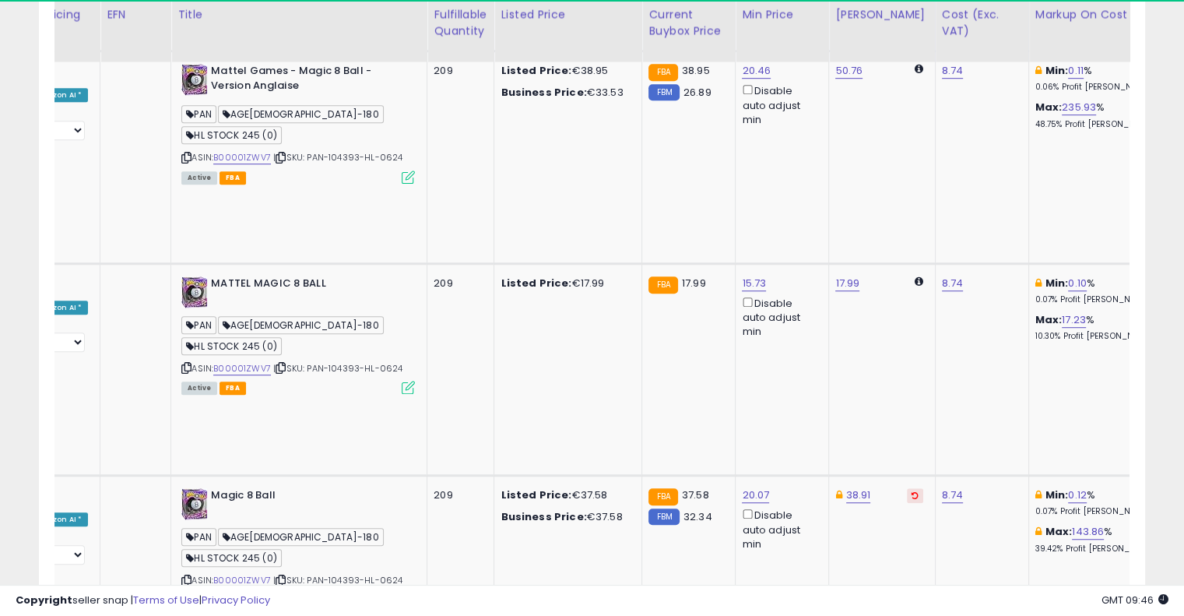
drag, startPoint x: 582, startPoint y: 332, endPoint x: 619, endPoint y: 321, distance: 38.4
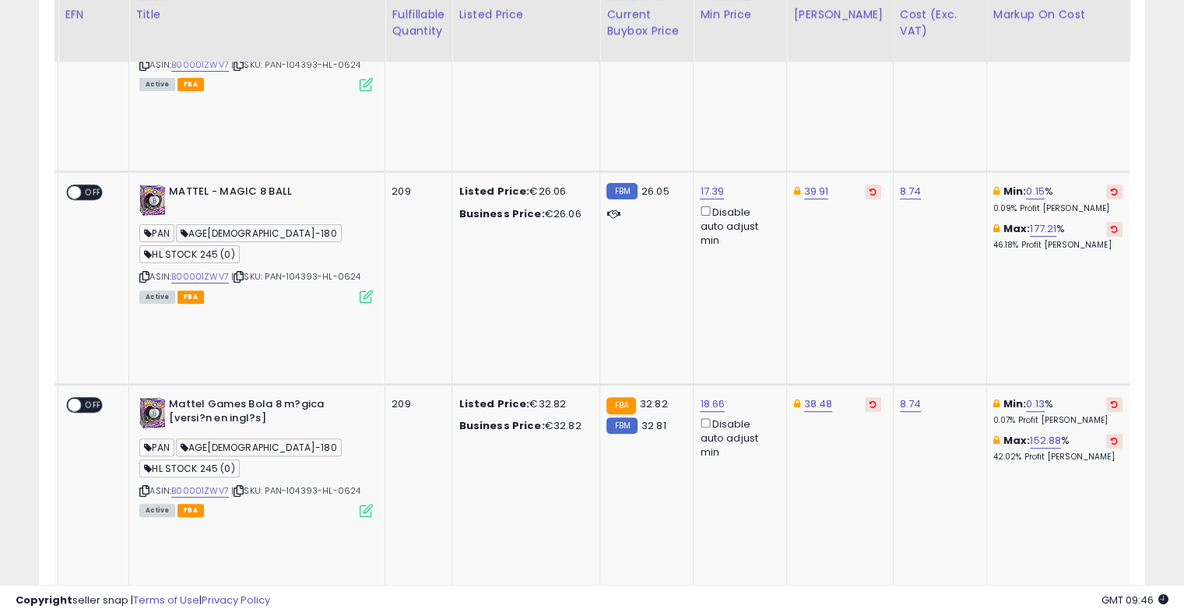
click at [1106, 609] on button at bounding box center [1114, 616] width 16 height 15
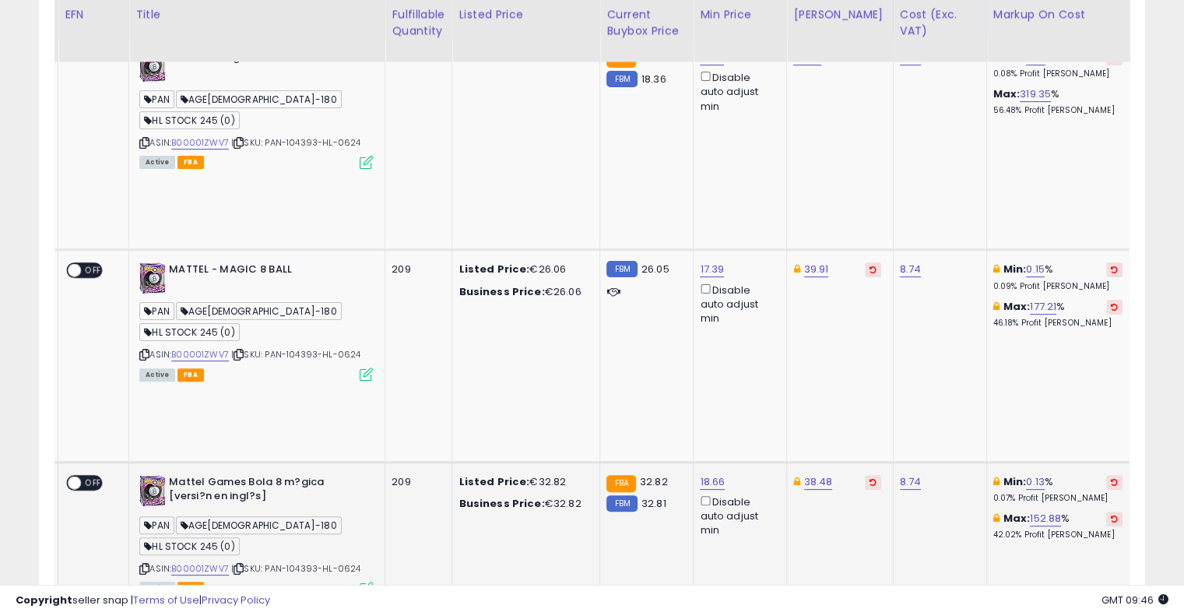
click at [1111, 478] on icon at bounding box center [1114, 482] width 7 height 8
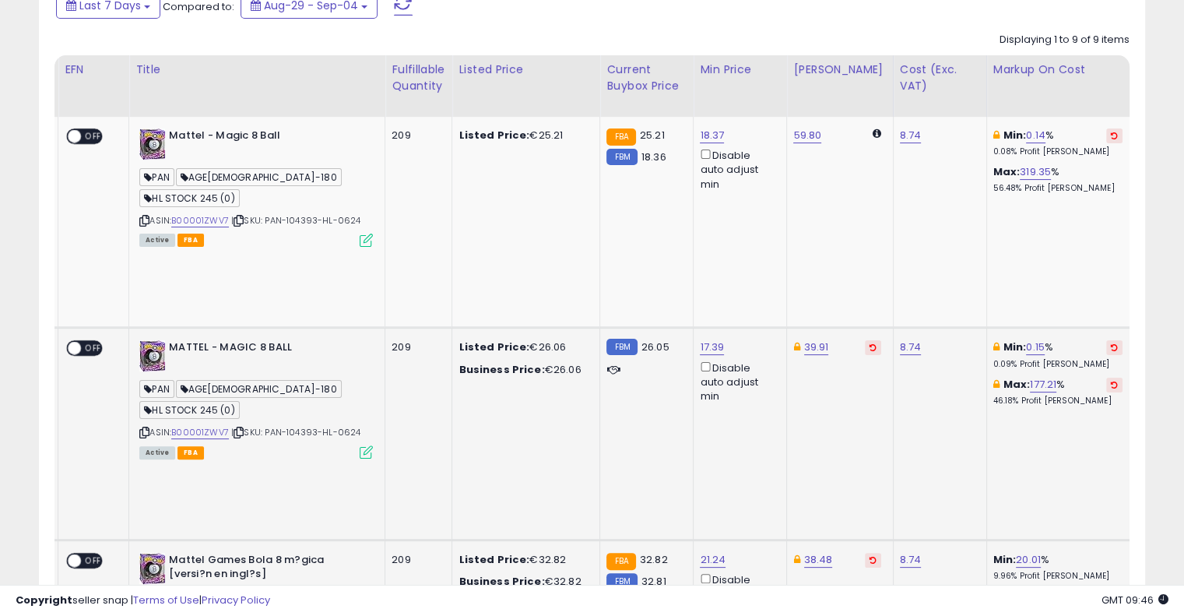
click at [1111, 343] on icon at bounding box center [1114, 347] width 7 height 8
click at [1106, 128] on button at bounding box center [1114, 135] width 16 height 15
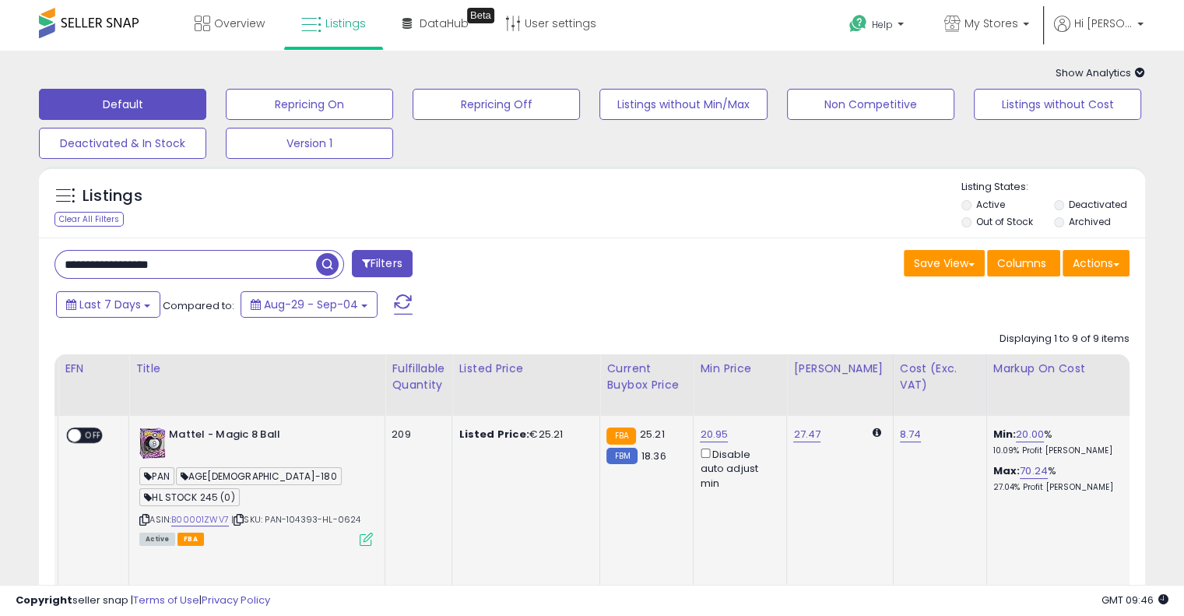
drag, startPoint x: 209, startPoint y: 264, endPoint x: 0, endPoint y: 273, distance: 208.8
paste input "text"
click at [318, 267] on span "button" at bounding box center [327, 264] width 23 height 23
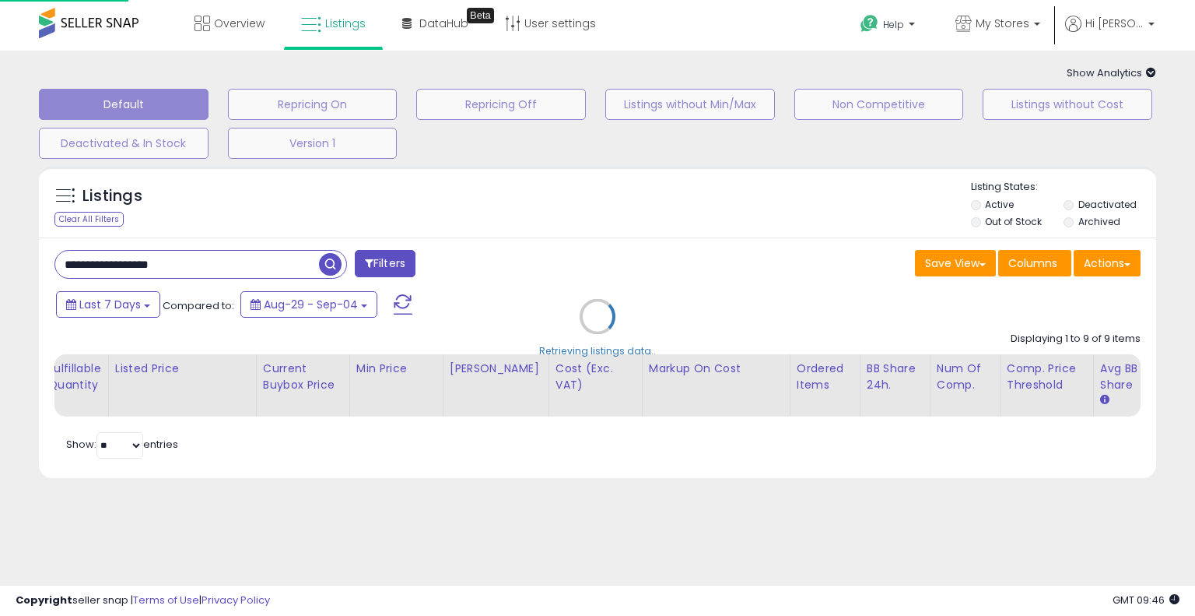
click at [567, 247] on div "Retrieving listings data.." at bounding box center [597, 328] width 1141 height 339
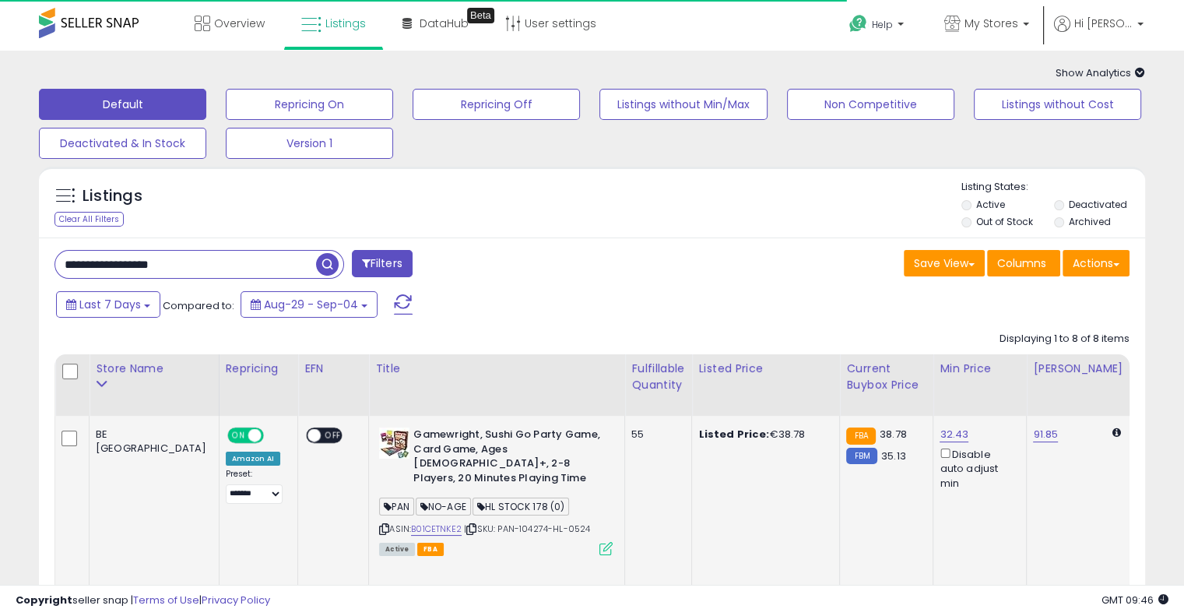
drag, startPoint x: 672, startPoint y: 494, endPoint x: 444, endPoint y: 451, distance: 232.9
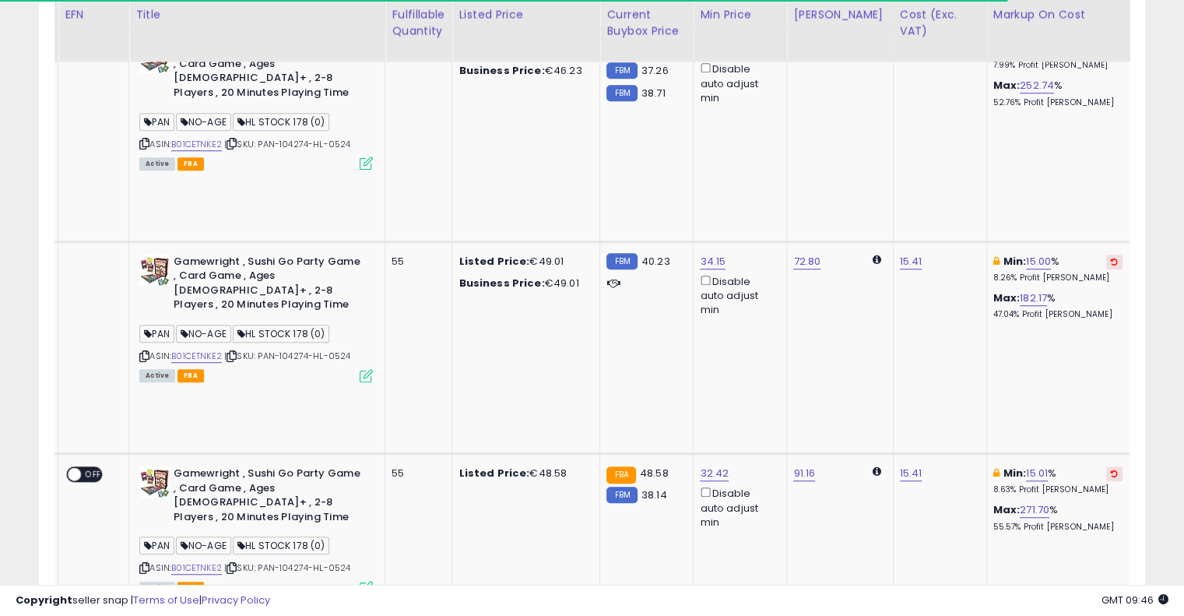
drag, startPoint x: 584, startPoint y: 345, endPoint x: 726, endPoint y: 322, distance: 143.4
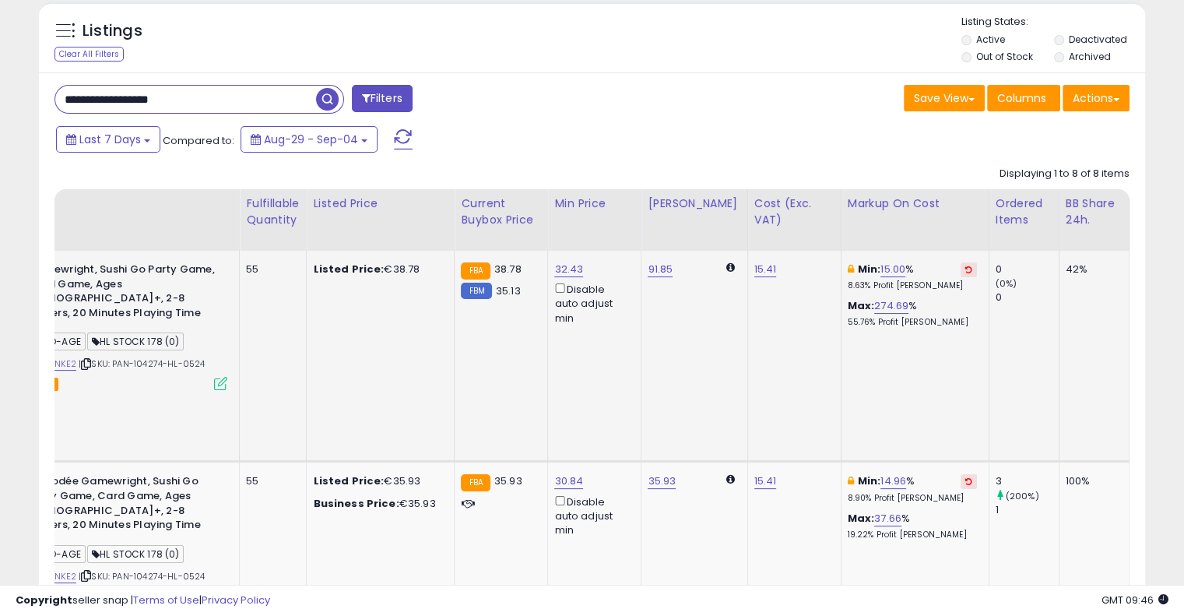
click at [965, 267] on icon at bounding box center [968, 269] width 7 height 8
click at [965, 477] on icon at bounding box center [968, 481] width 7 height 8
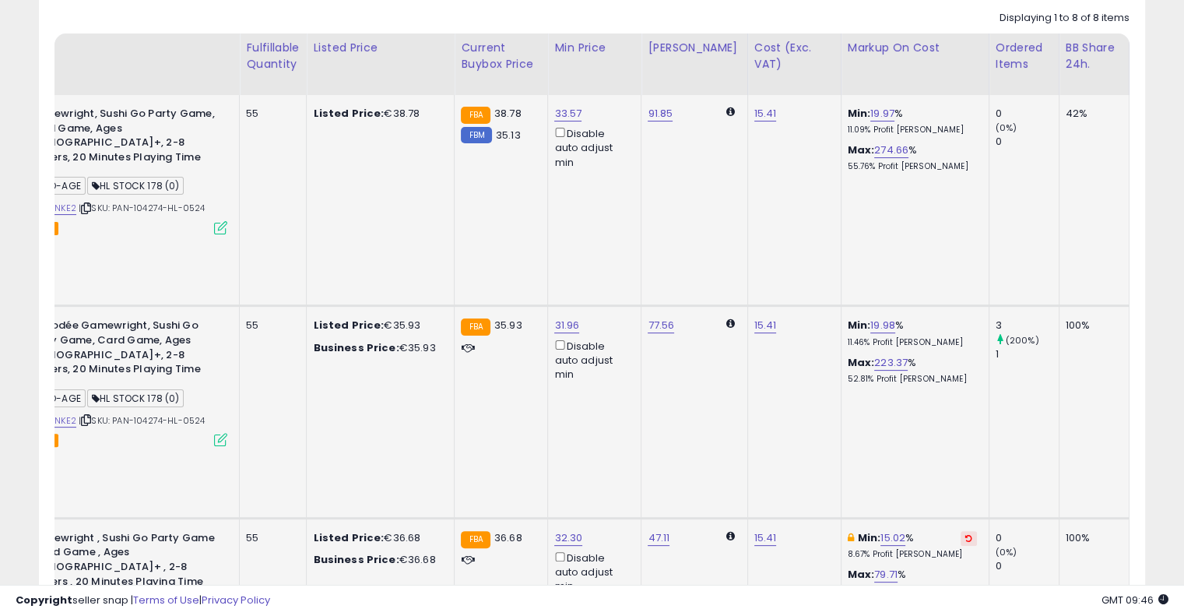
click at [965, 534] on icon at bounding box center [968, 538] width 7 height 8
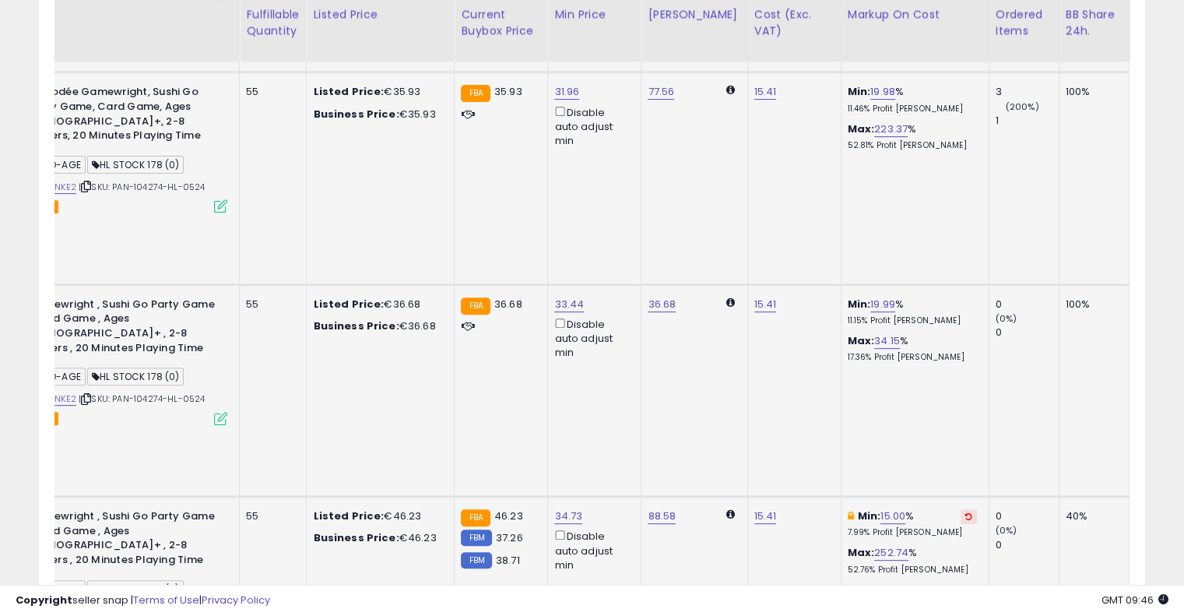
click at [965, 512] on icon at bounding box center [968, 516] width 7 height 8
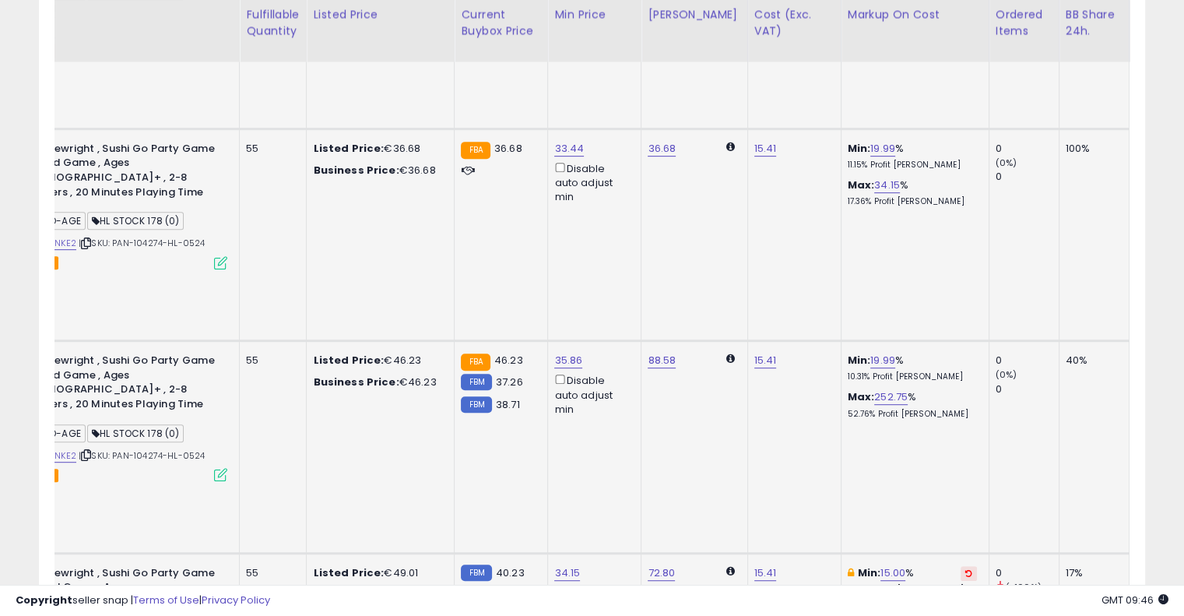
click at [965, 569] on icon at bounding box center [968, 573] width 7 height 8
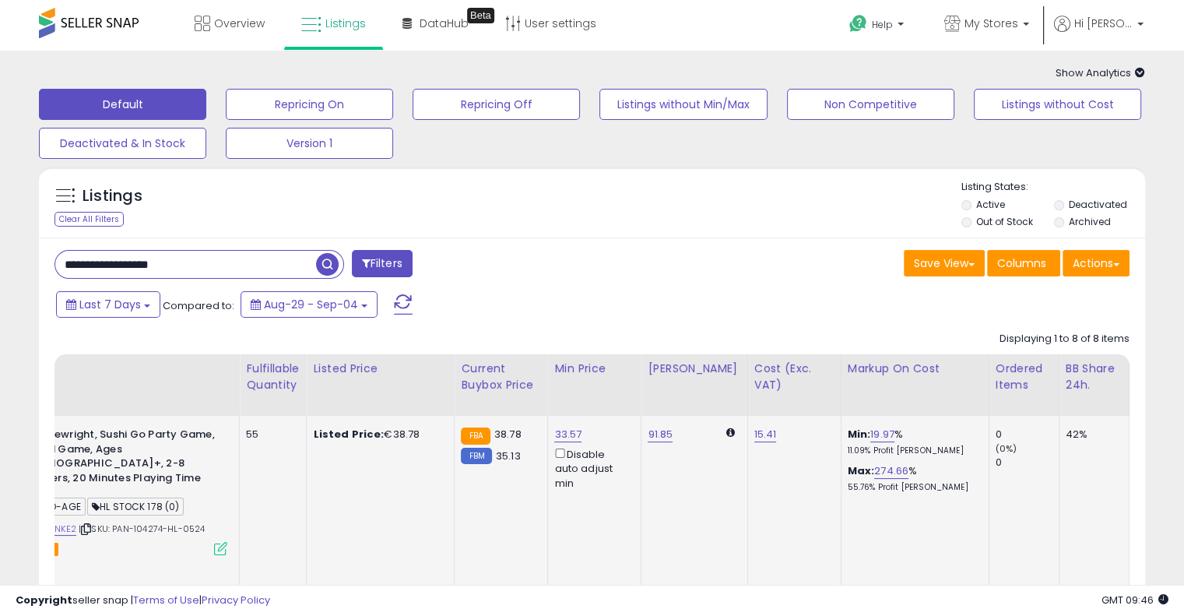
drag, startPoint x: 244, startPoint y: 256, endPoint x: 0, endPoint y: 253, distance: 244.4
paste input "text"
click at [321, 264] on span "button" at bounding box center [327, 264] width 23 height 23
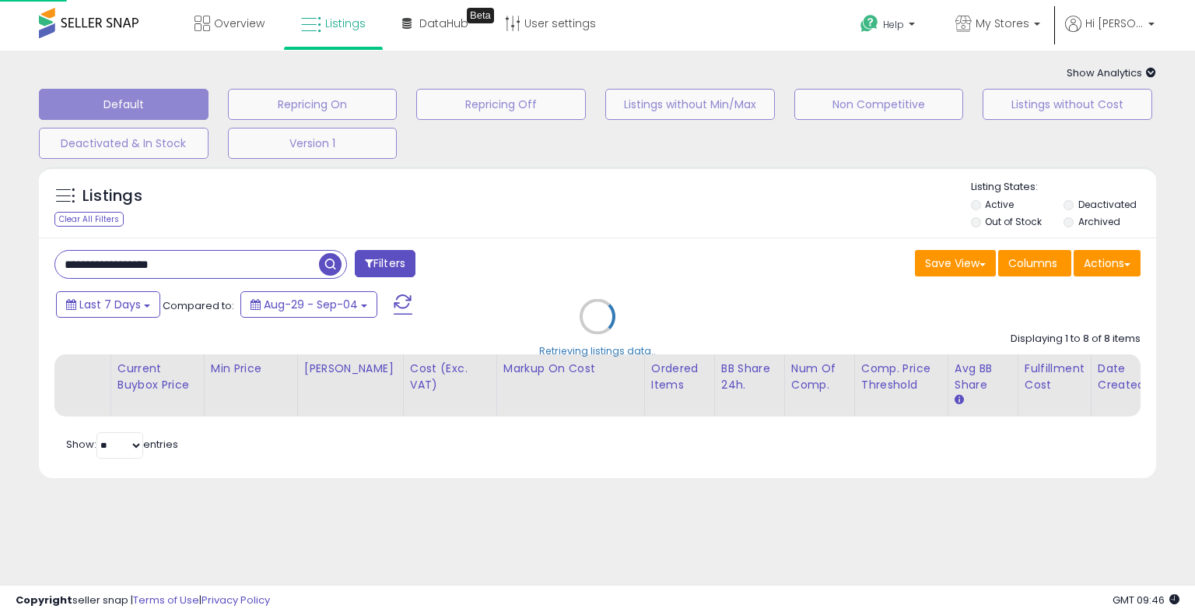
click at [477, 245] on div "Retrieving listings data.." at bounding box center [597, 328] width 1141 height 339
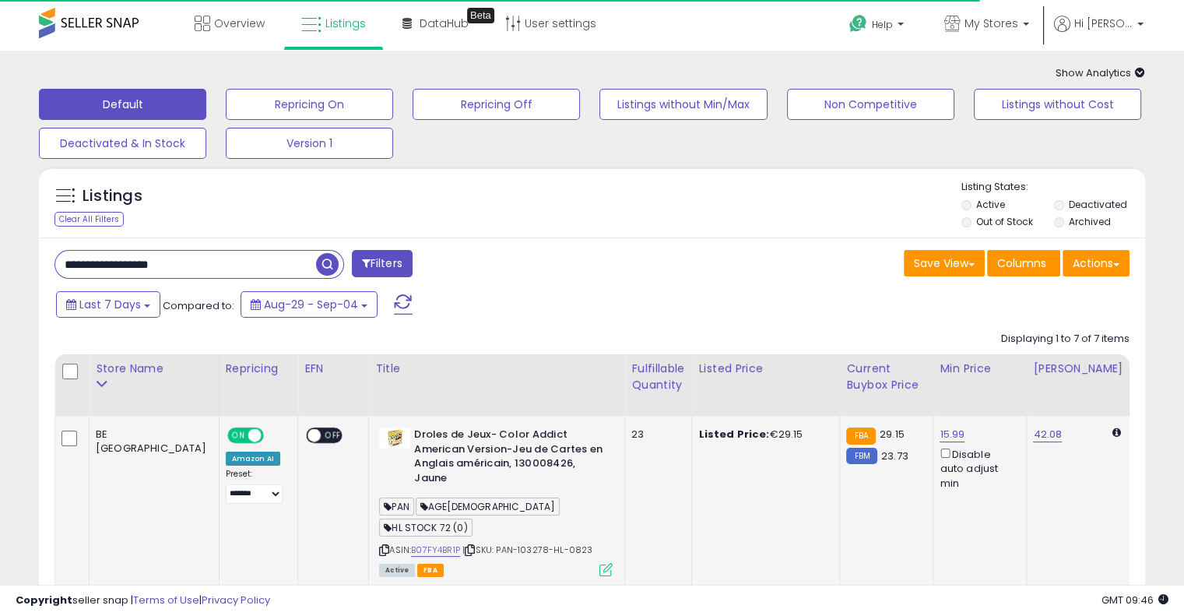
drag, startPoint x: 623, startPoint y: 514, endPoint x: 431, endPoint y: 516, distance: 191.5
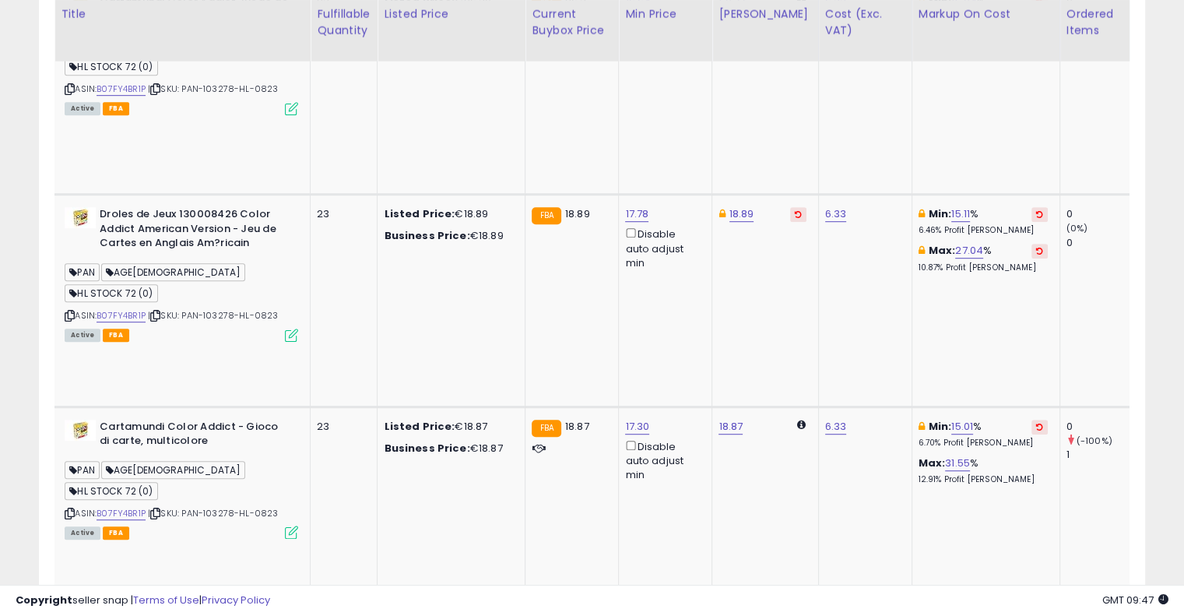
drag, startPoint x: 590, startPoint y: 325, endPoint x: 691, endPoint y: 302, distance: 103.7
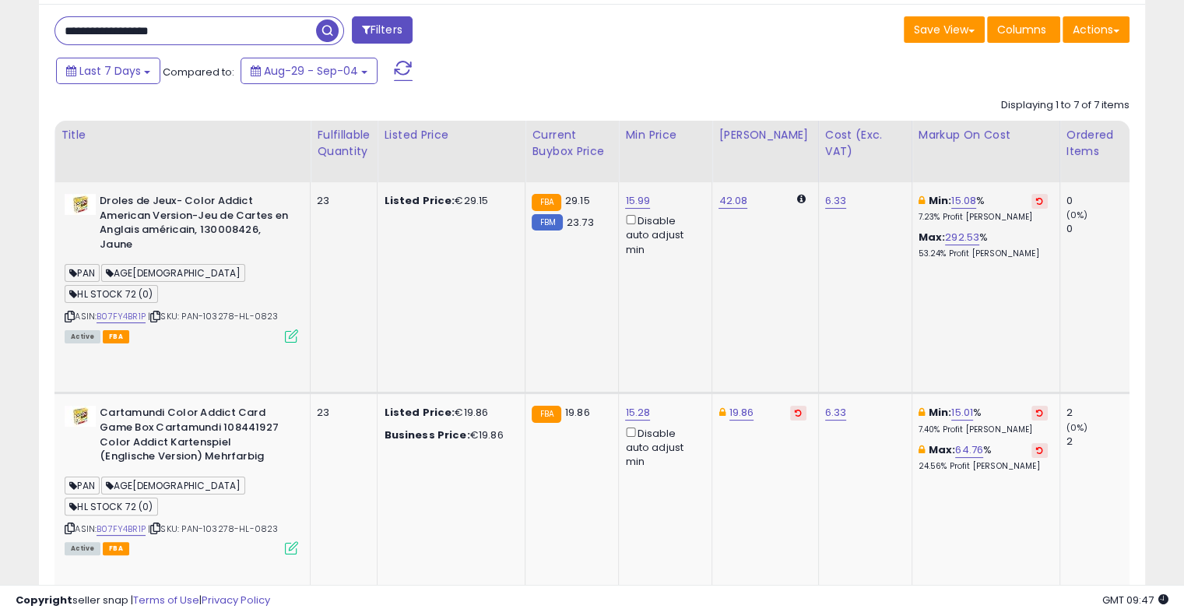
click at [1031, 205] on button at bounding box center [1039, 201] width 16 height 15
click at [1036, 409] on icon at bounding box center [1039, 413] width 7 height 8
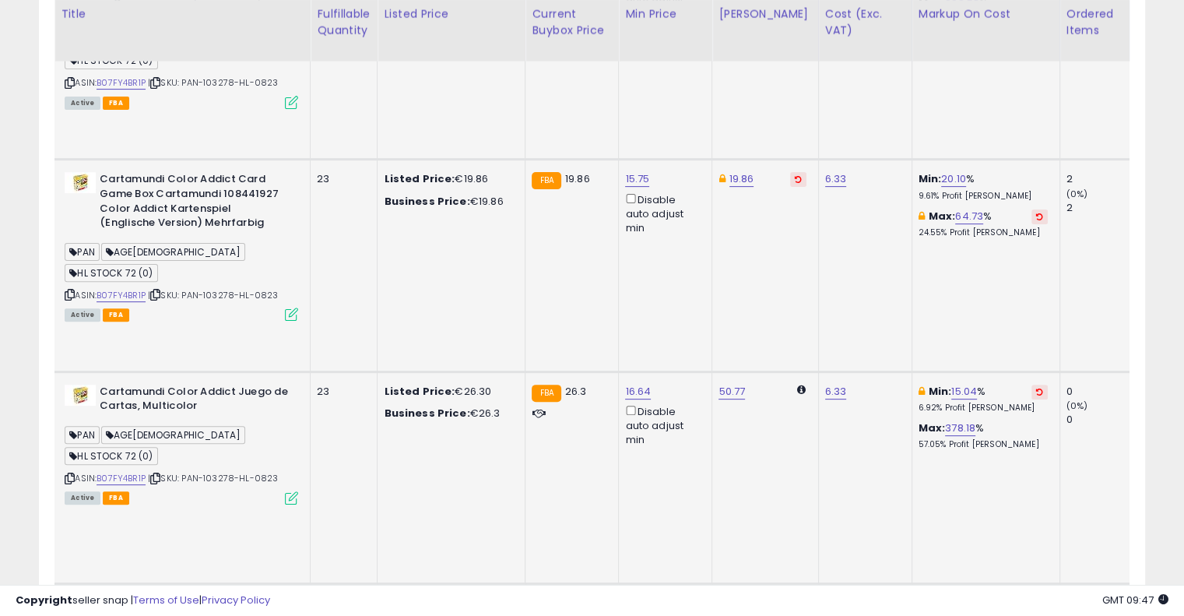
click at [1031, 384] on button at bounding box center [1039, 391] width 16 height 15
click at [1036, 599] on icon at bounding box center [1039, 603] width 7 height 8
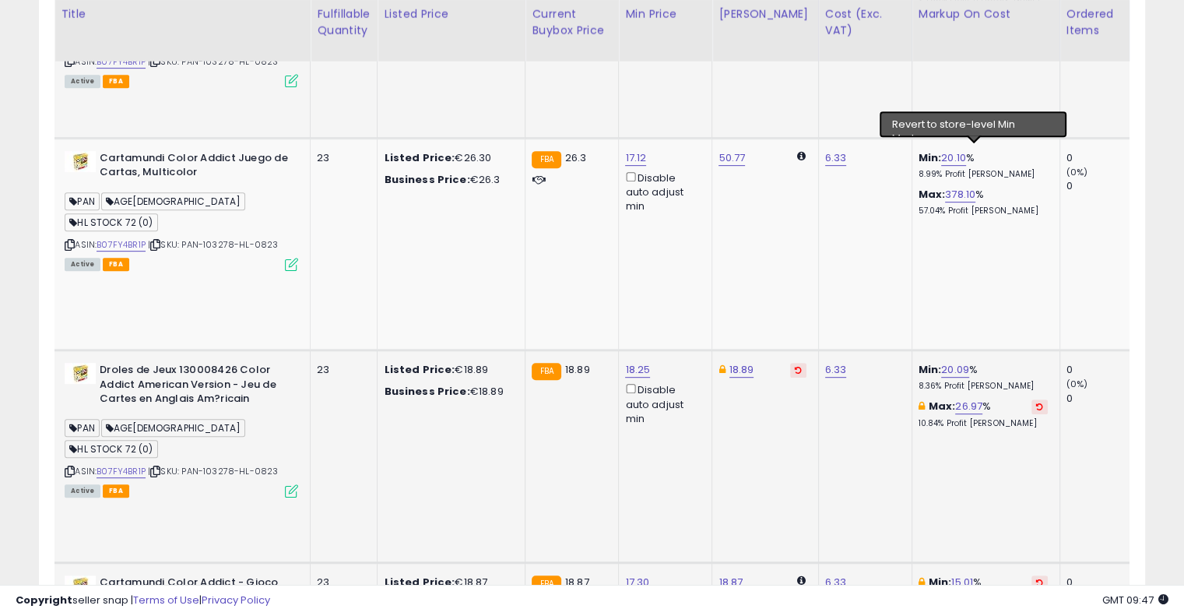
click at [1031, 575] on button at bounding box center [1039, 582] width 16 height 15
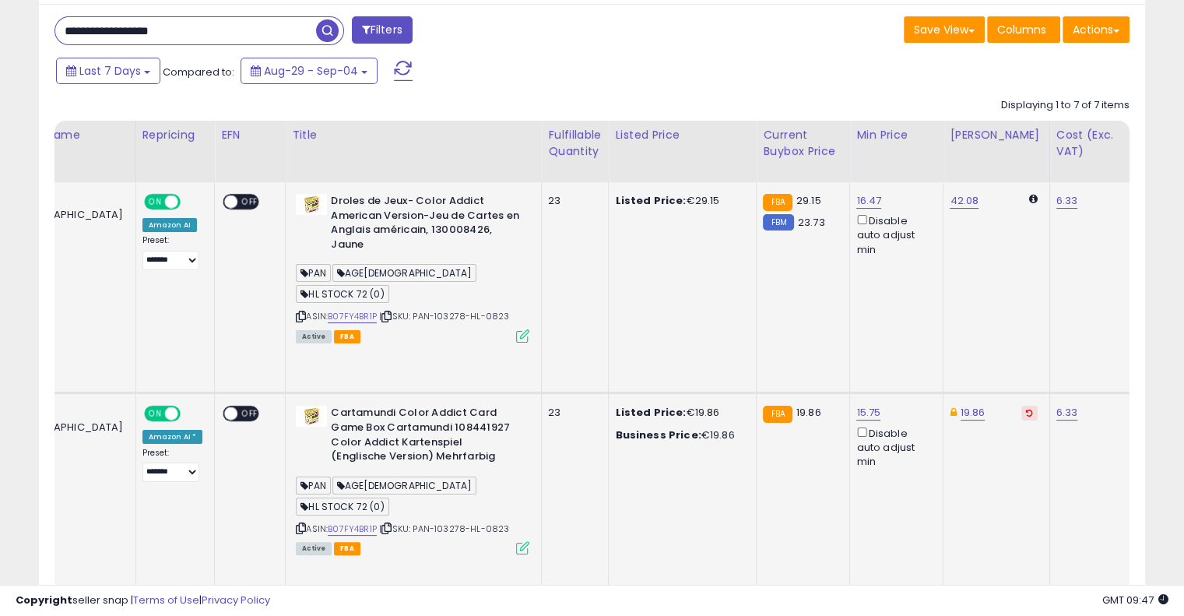
drag, startPoint x: 708, startPoint y: 274, endPoint x: 314, endPoint y: 247, distance: 394.7
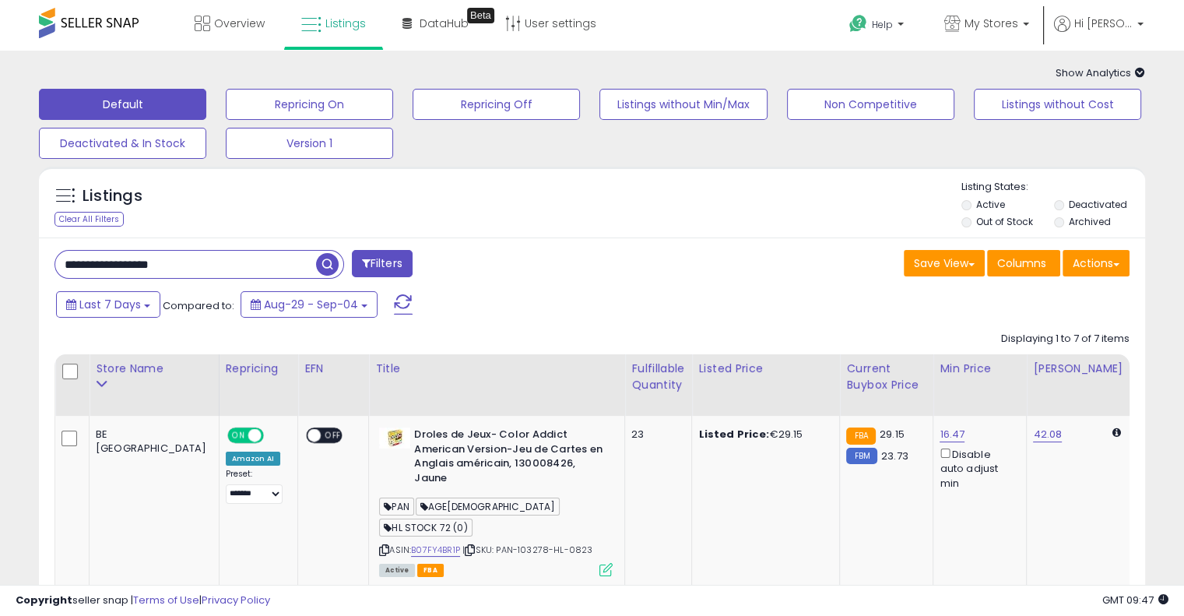
drag, startPoint x: 220, startPoint y: 261, endPoint x: 25, endPoint y: 232, distance: 197.6
paste input "text"
type input "**********"
click at [333, 258] on span "button" at bounding box center [327, 264] width 23 height 23
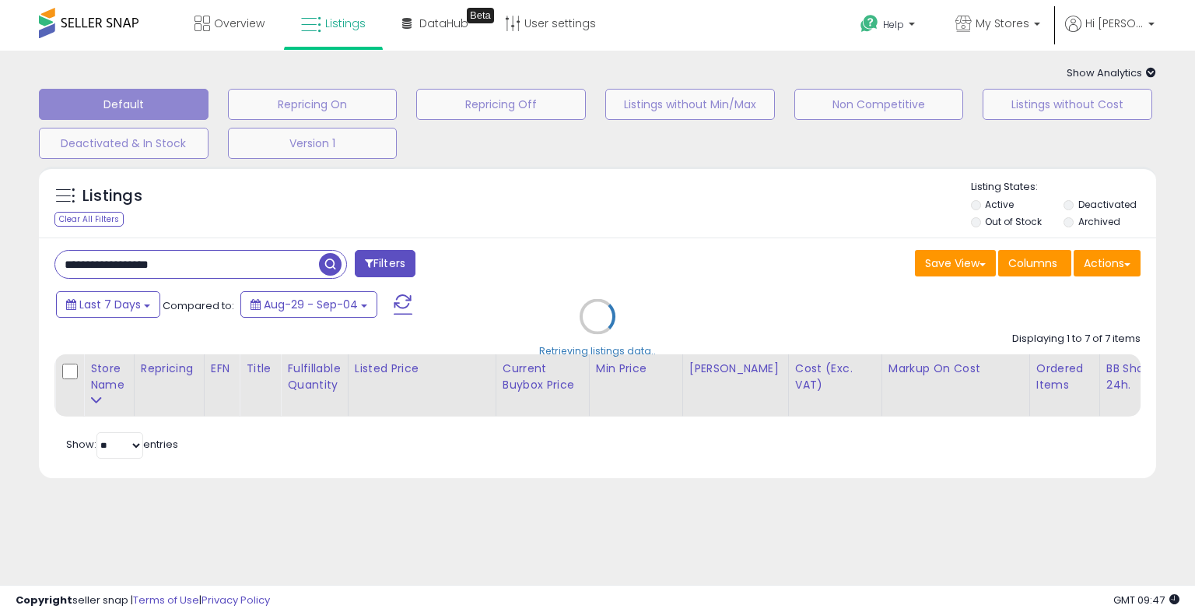
click at [577, 239] on div "Retrieving listings data.." at bounding box center [597, 328] width 1141 height 339
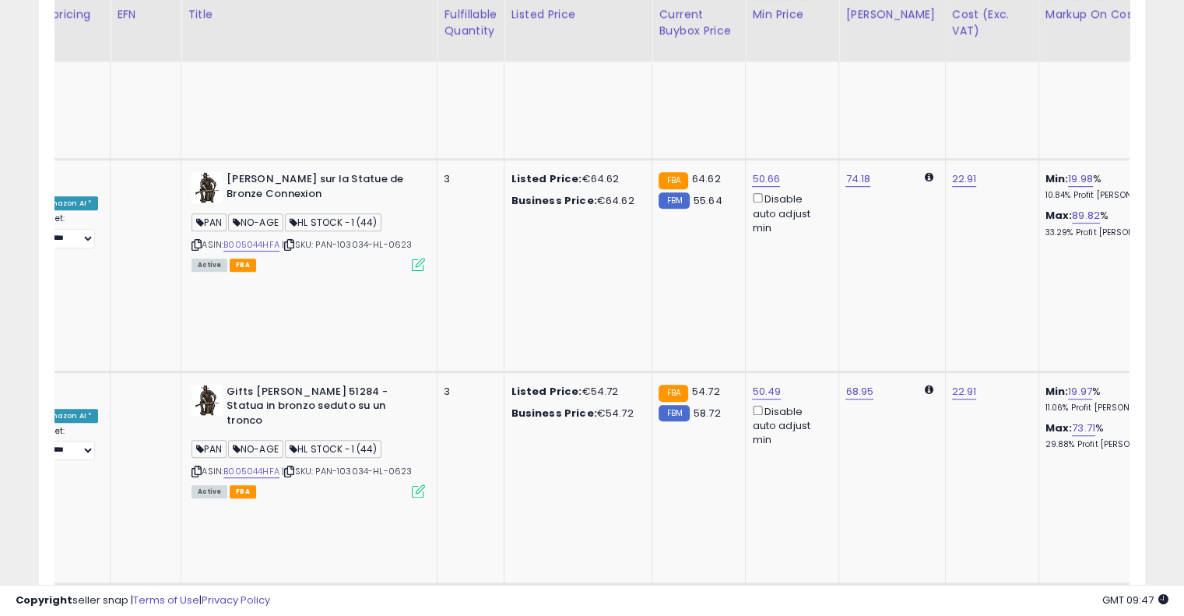
drag, startPoint x: 585, startPoint y: 329, endPoint x: 678, endPoint y: 292, distance: 99.9
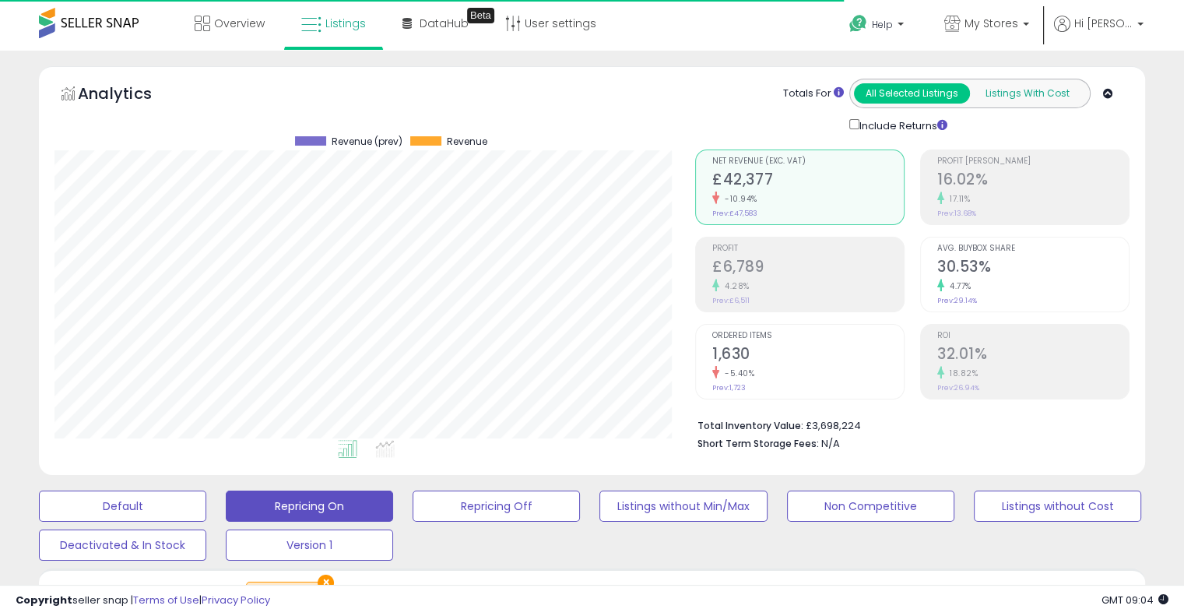
scroll to position [318, 640]
click at [1111, 93] on icon at bounding box center [1108, 94] width 10 height 10
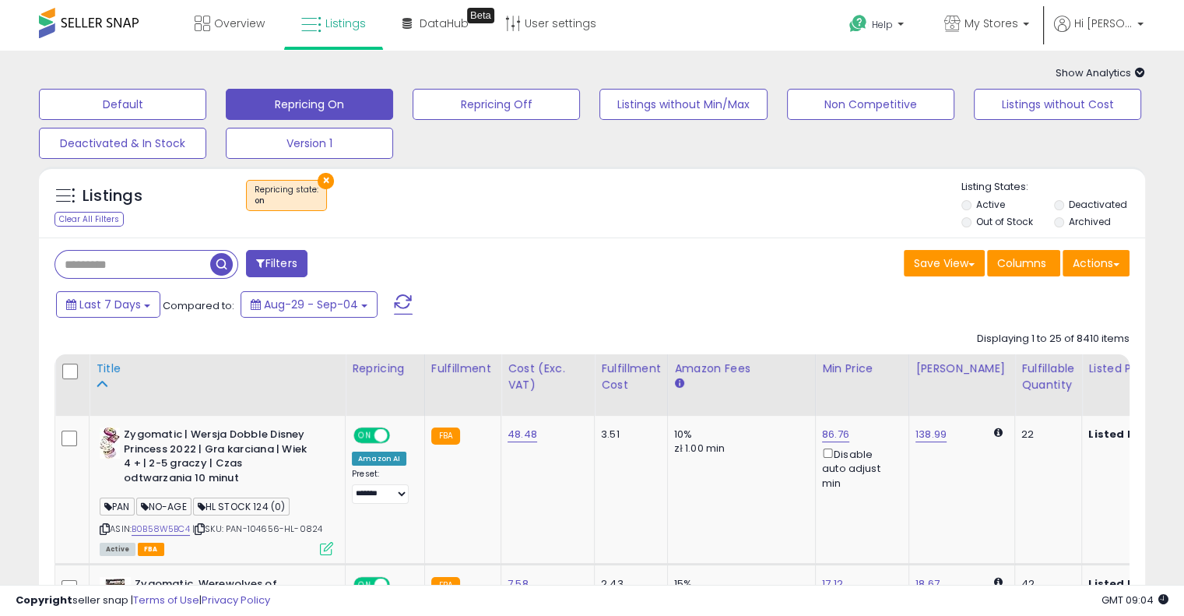
click at [105, 374] on div "Title" at bounding box center [217, 368] width 243 height 16
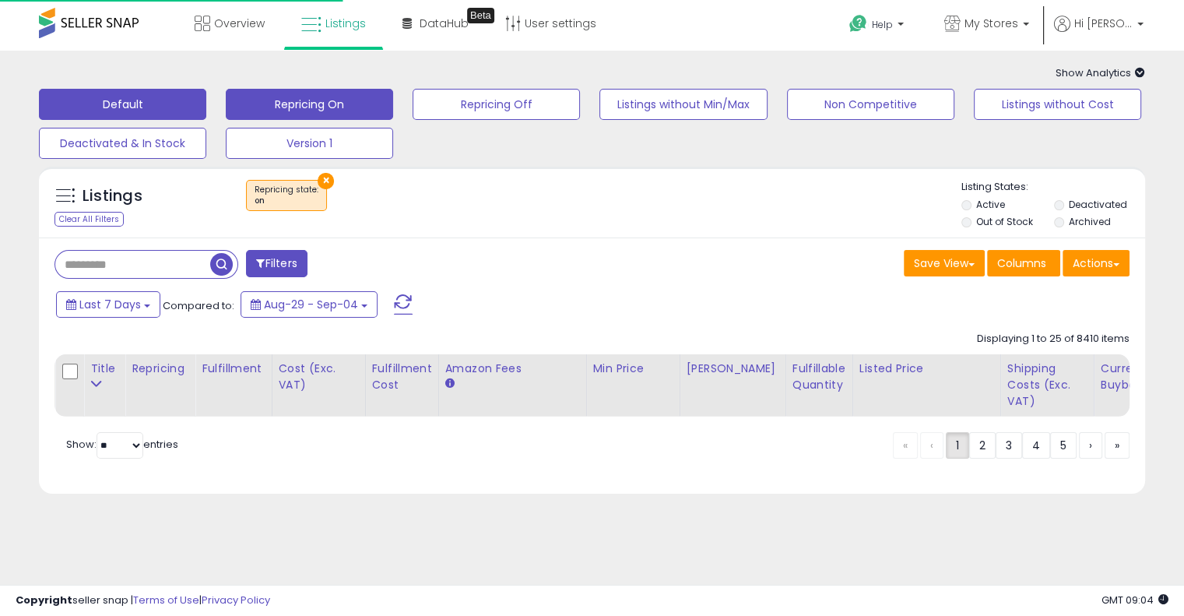
click at [146, 99] on button "Default" at bounding box center [122, 104] width 167 height 31
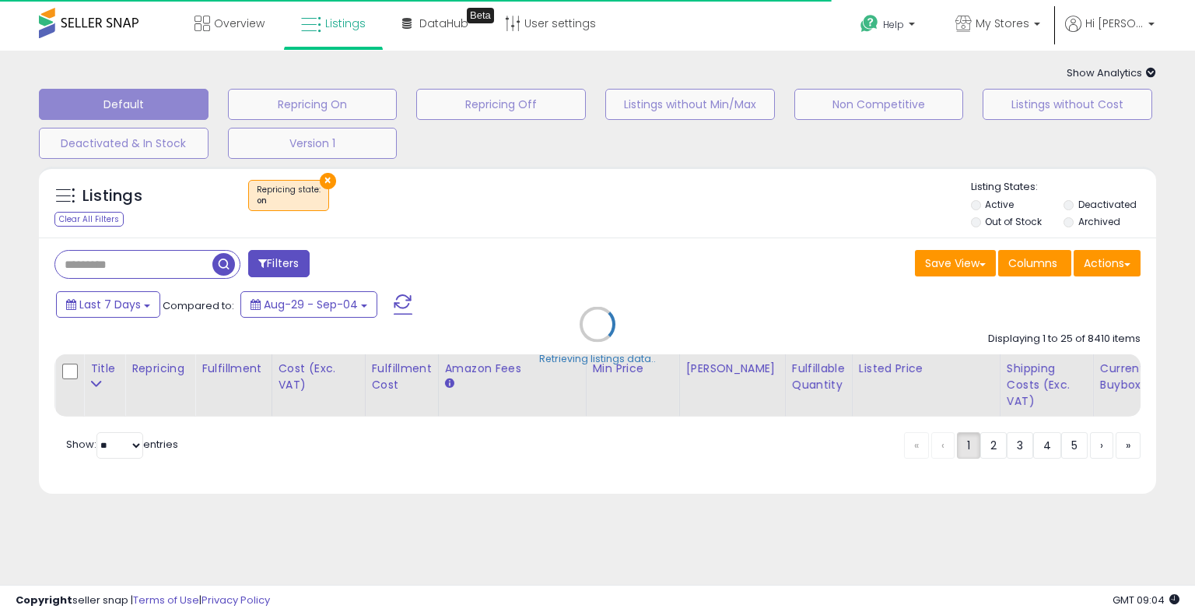
type input "**********"
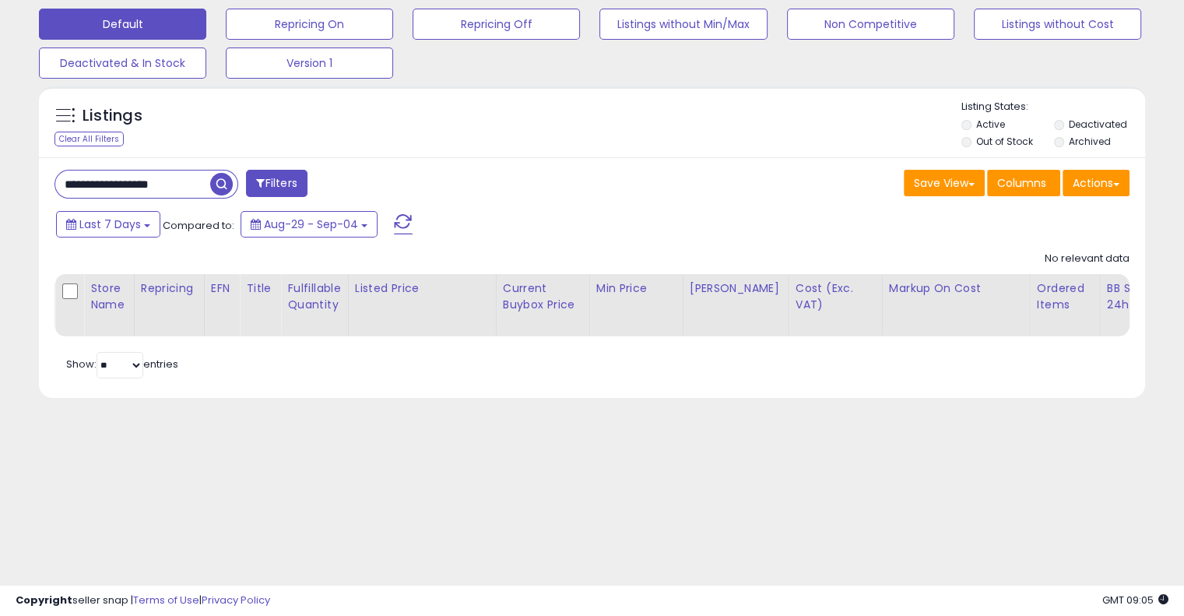
scroll to position [81, 0]
click at [224, 177] on span "button" at bounding box center [221, 183] width 23 height 23
